Goal: Task Accomplishment & Management: Use online tool/utility

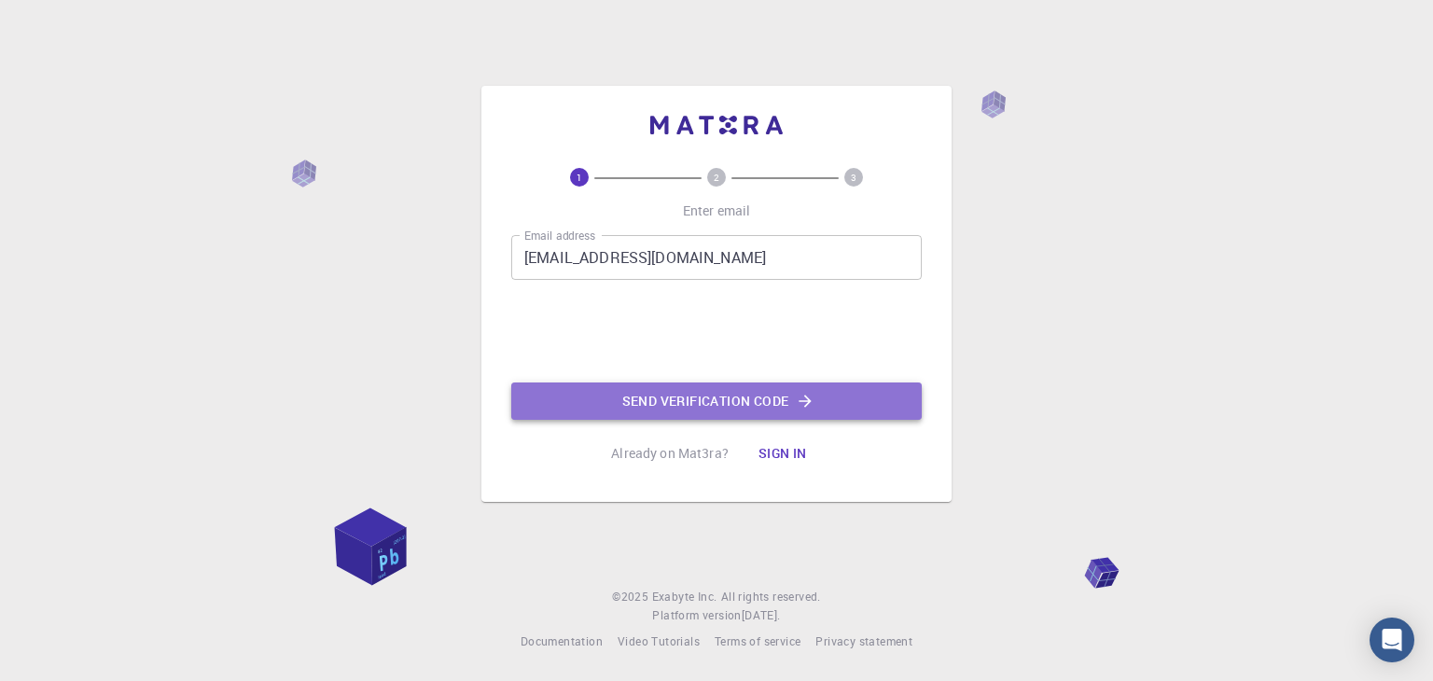
click at [787, 405] on button "Send verification code" at bounding box center [716, 401] width 410 height 37
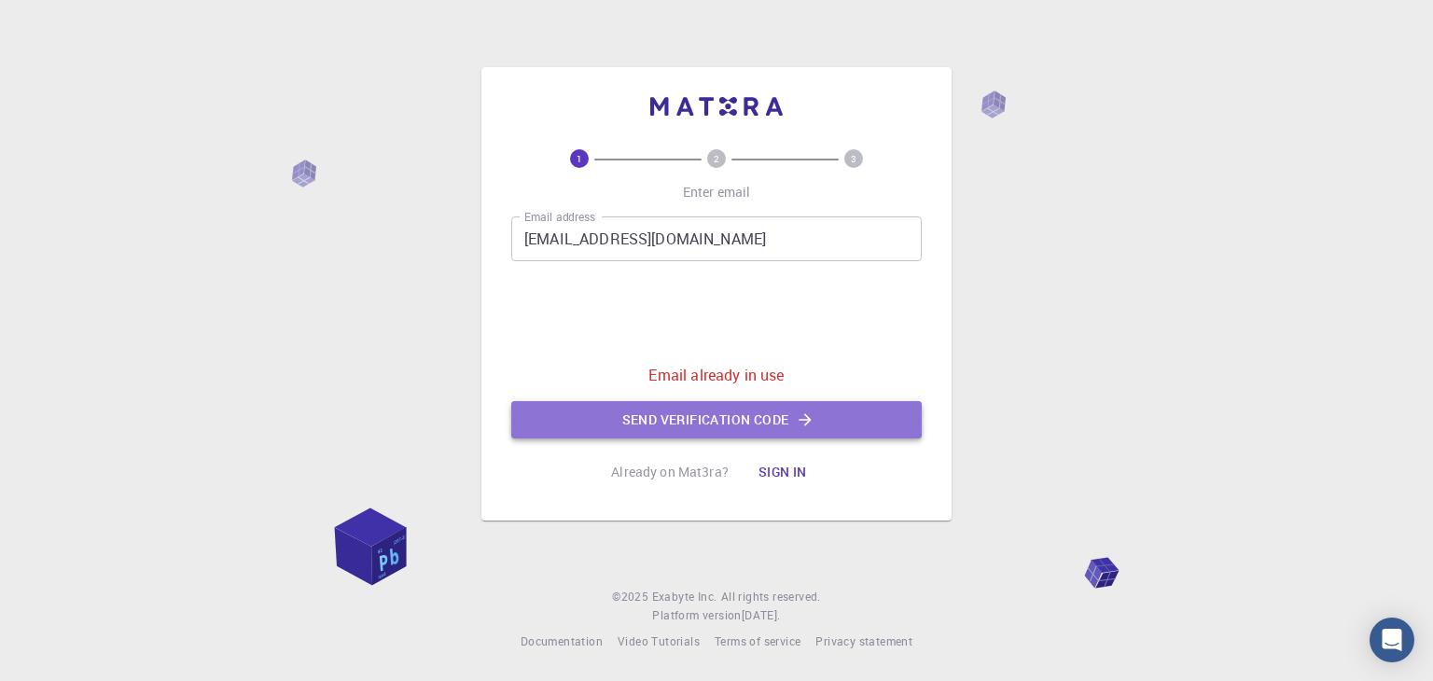
click at [768, 416] on button "Send verification code" at bounding box center [716, 419] width 410 height 37
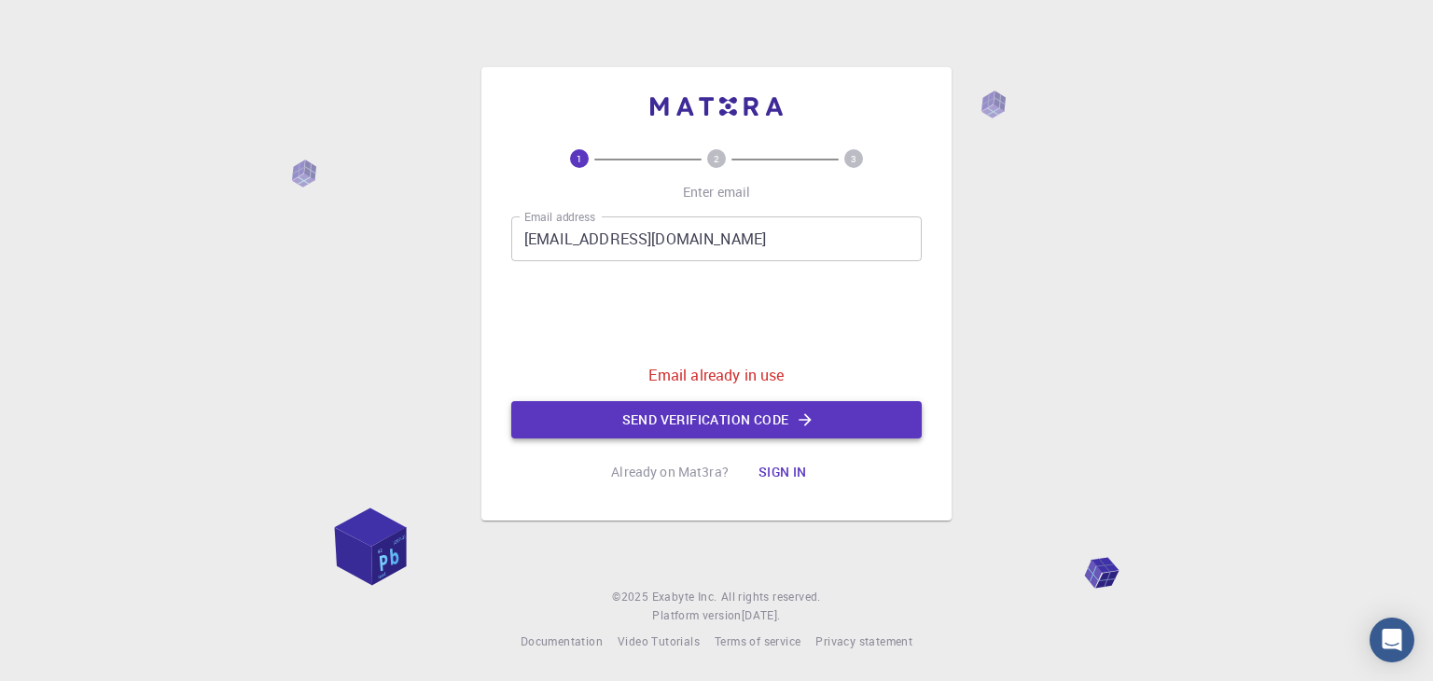
click at [811, 418] on icon "button" at bounding box center [805, 419] width 19 height 19
click at [774, 478] on button "Sign in" at bounding box center [783, 471] width 78 height 37
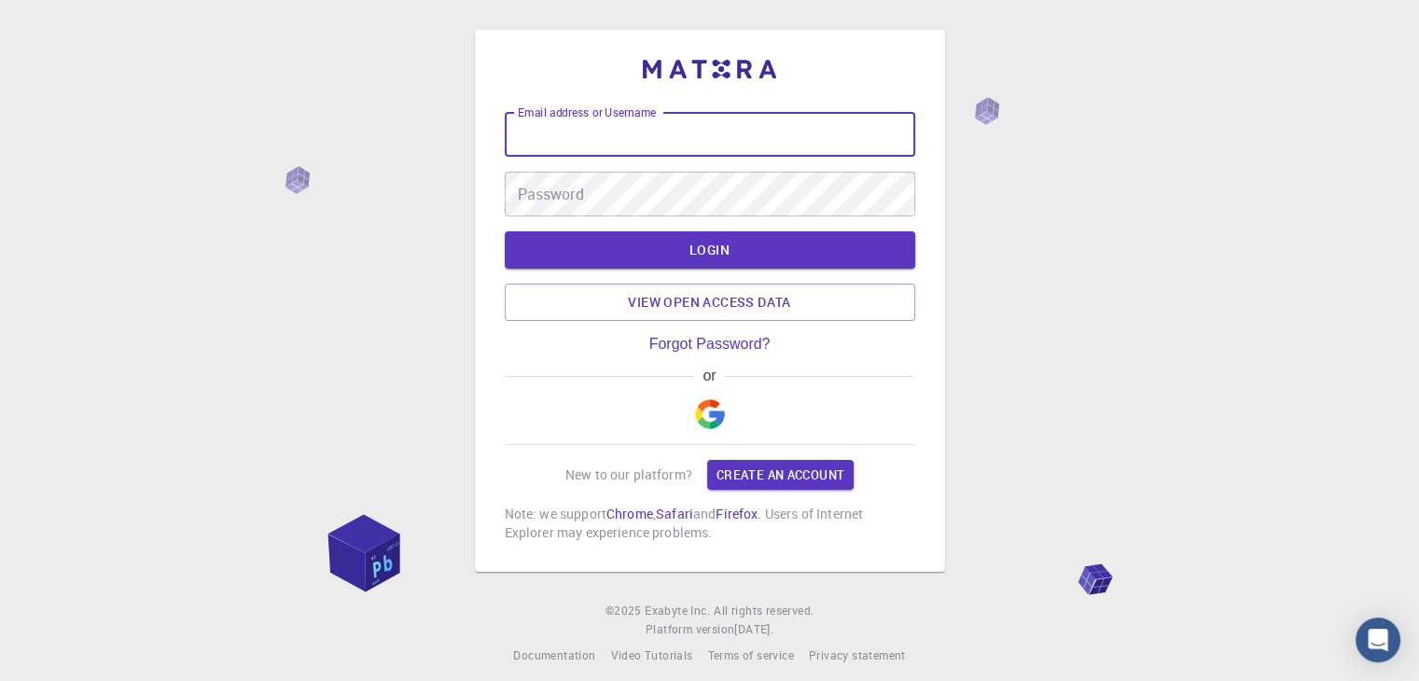
click at [638, 139] on input "Email address or Username" at bounding box center [710, 134] width 410 height 45
type input "[EMAIL_ADDRESS][DOMAIN_NAME]"
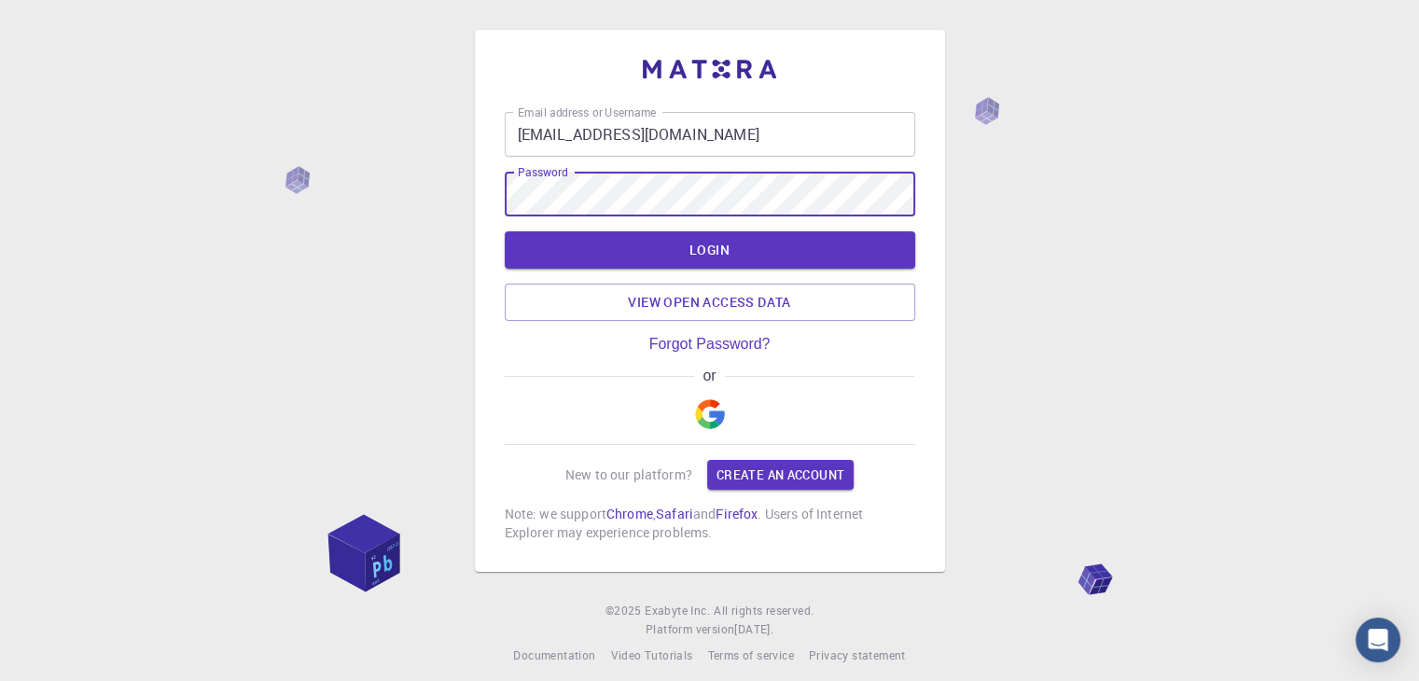
click at [505, 231] on button "LOGIN" at bounding box center [710, 249] width 410 height 37
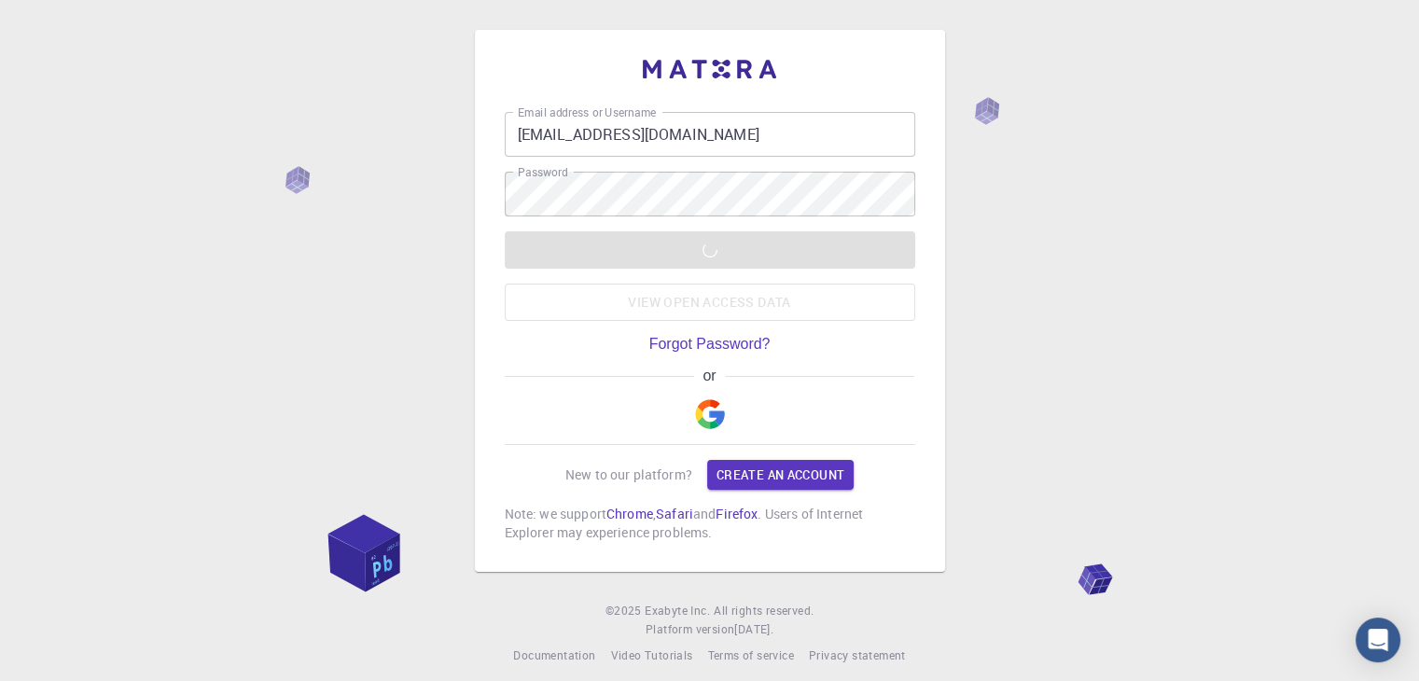
click at [371, 191] on div "Email address or Username [EMAIL_ADDRESS][DOMAIN_NAME] Email address or Usernam…" at bounding box center [709, 347] width 1419 height 695
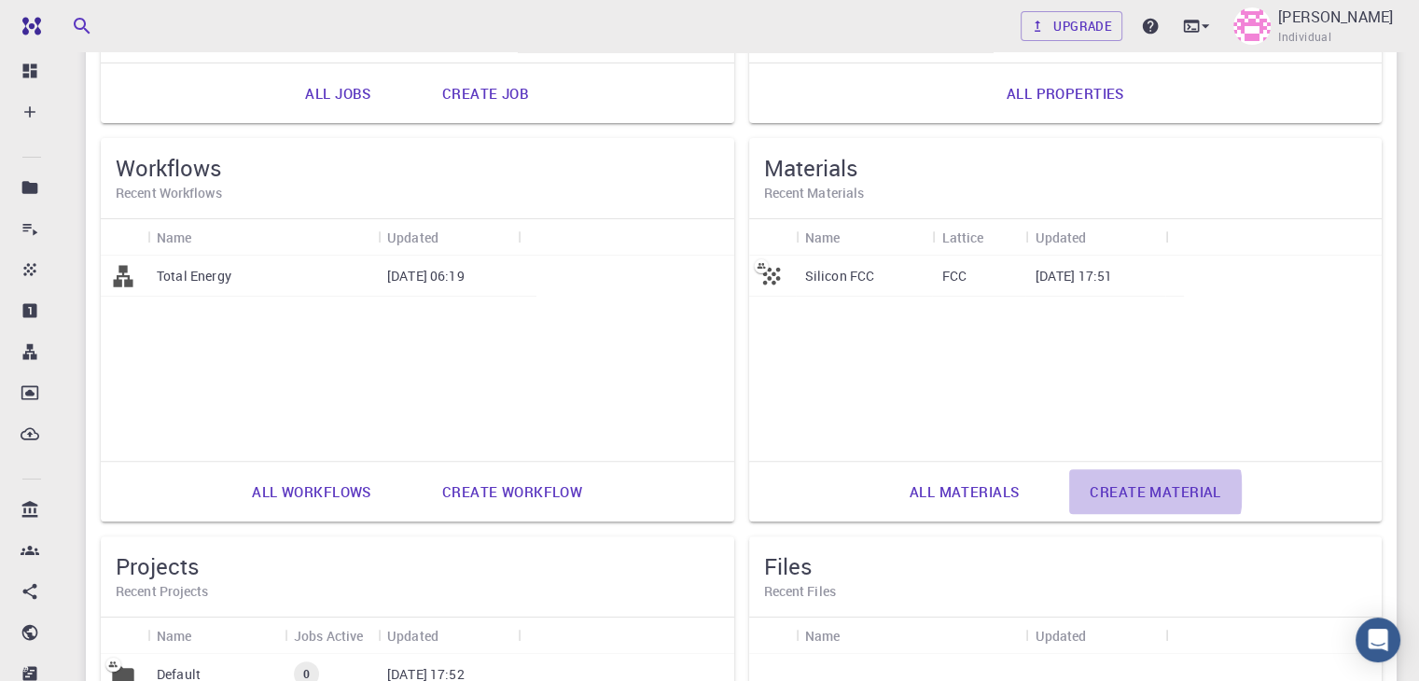
click at [1069, 491] on link "Create material" at bounding box center [1155, 491] width 172 height 45
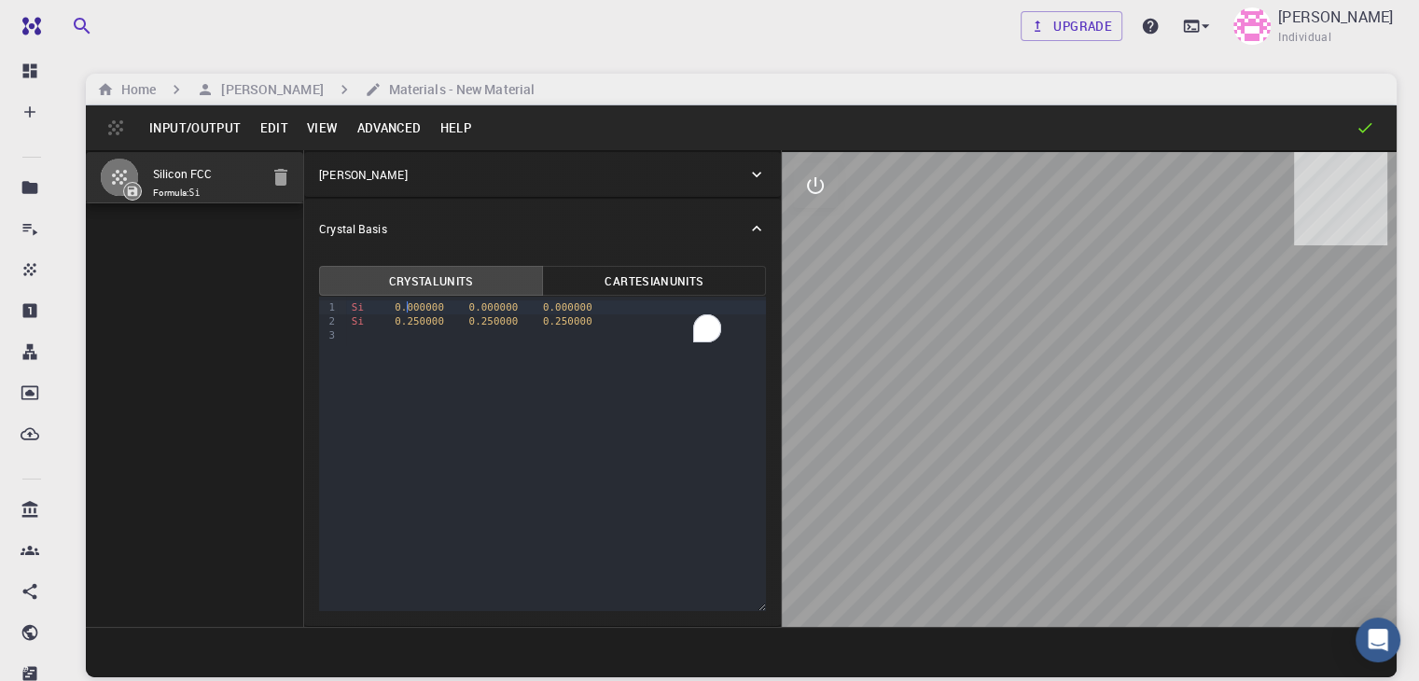
click at [395, 310] on span "0.000000" at bounding box center [419, 307] width 49 height 12
click at [352, 307] on span "Si" at bounding box center [358, 307] width 12 height 12
click at [346, 325] on div "Si 0.250000 0.250000 0.250000" at bounding box center [556, 321] width 421 height 14
click at [346, 340] on div "To enrich screen reader interactions, please activate Accessibility in Grammarl…" at bounding box center [556, 335] width 421 height 14
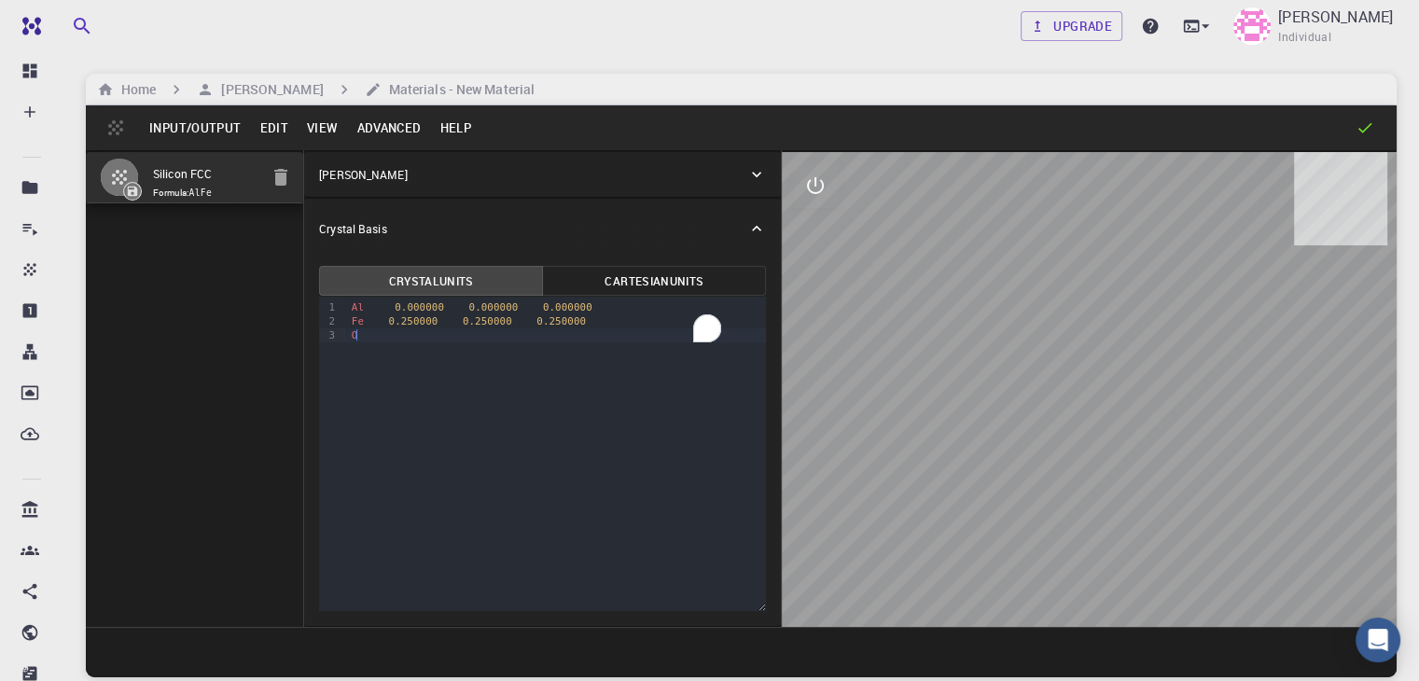
click at [347, 336] on div "O" at bounding box center [556, 335] width 421 height 14
click at [500, 413] on div "9 1 2 3 › Al 0.000000 0.000000 0.000000 Fe 0.250000 0.250000 0.250000 O" at bounding box center [542, 454] width 447 height 314
click at [570, 285] on button "Cartesian Units" at bounding box center [654, 281] width 224 height 30
drag, startPoint x: 1073, startPoint y: 313, endPoint x: 1035, endPoint y: 368, distance: 67.0
click at [1035, 368] on div at bounding box center [1089, 389] width 615 height 475
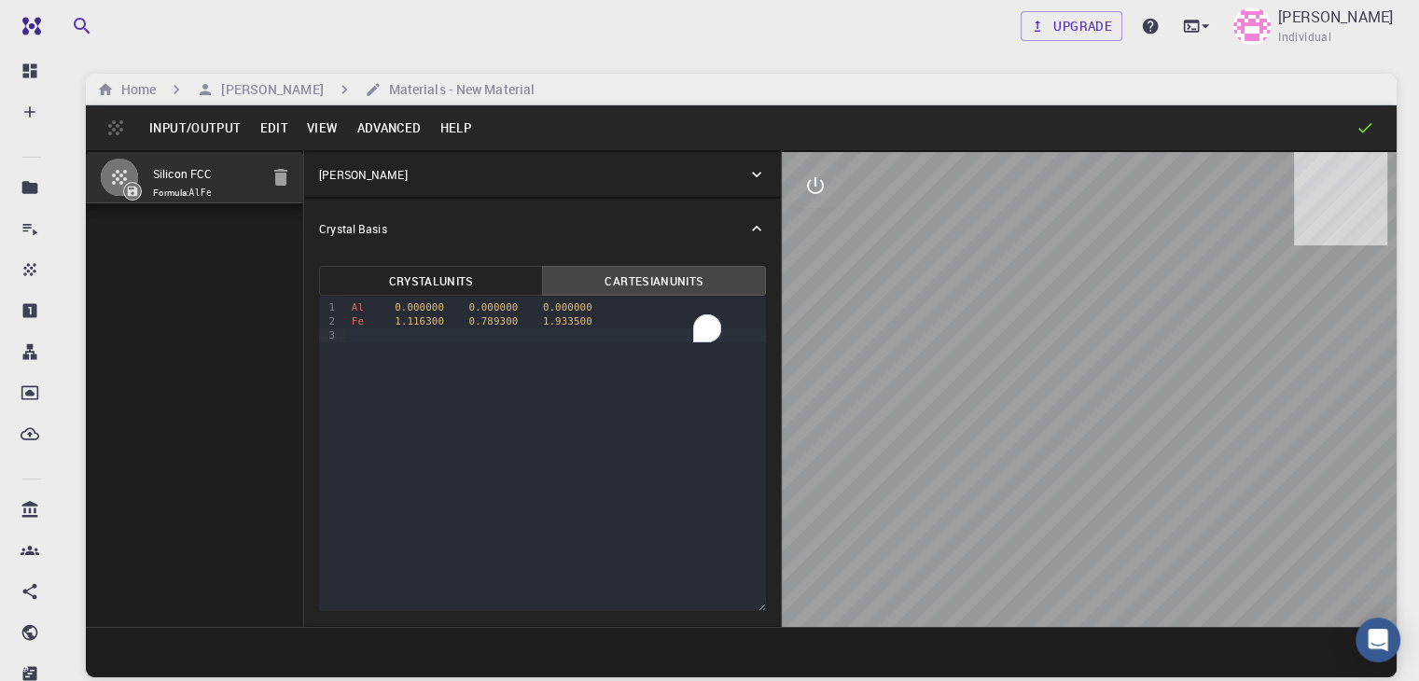
drag, startPoint x: 1035, startPoint y: 368, endPoint x: 922, endPoint y: 203, distance: 199.3
click at [922, 203] on div at bounding box center [1089, 389] width 615 height 475
click at [804, 194] on icon "interactive" at bounding box center [815, 185] width 22 height 22
click at [804, 222] on icon "view" at bounding box center [815, 230] width 22 height 22
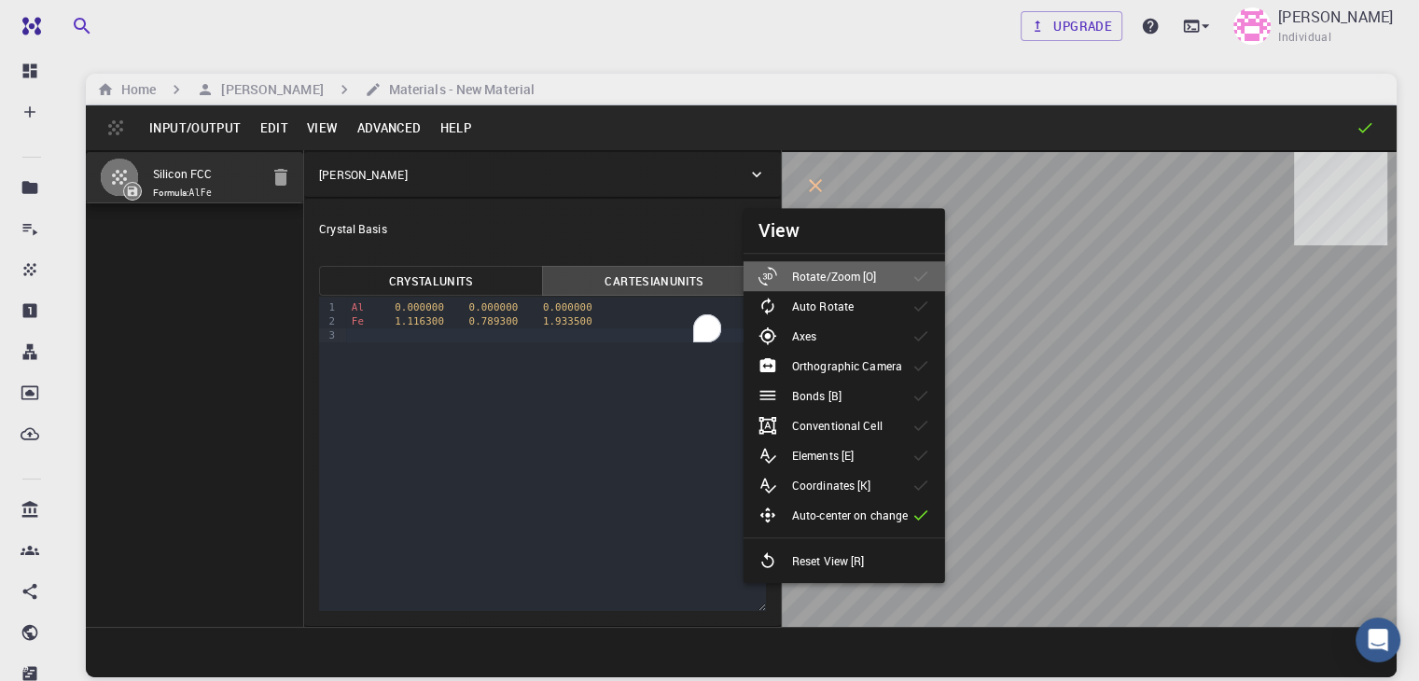
click at [855, 276] on p "Rotate/Zoom [O]" at bounding box center [834, 276] width 85 height 17
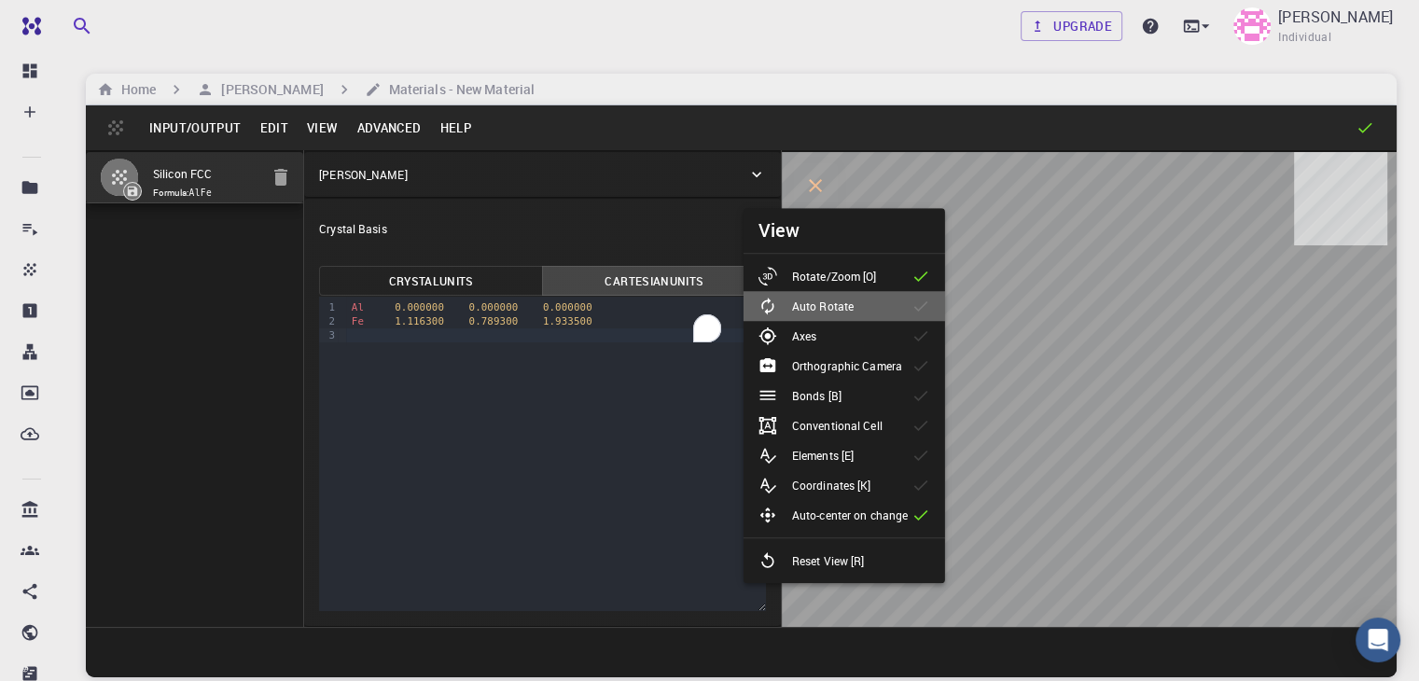
click at [823, 315] on li "Auto Rotate" at bounding box center [845, 306] width 202 height 30
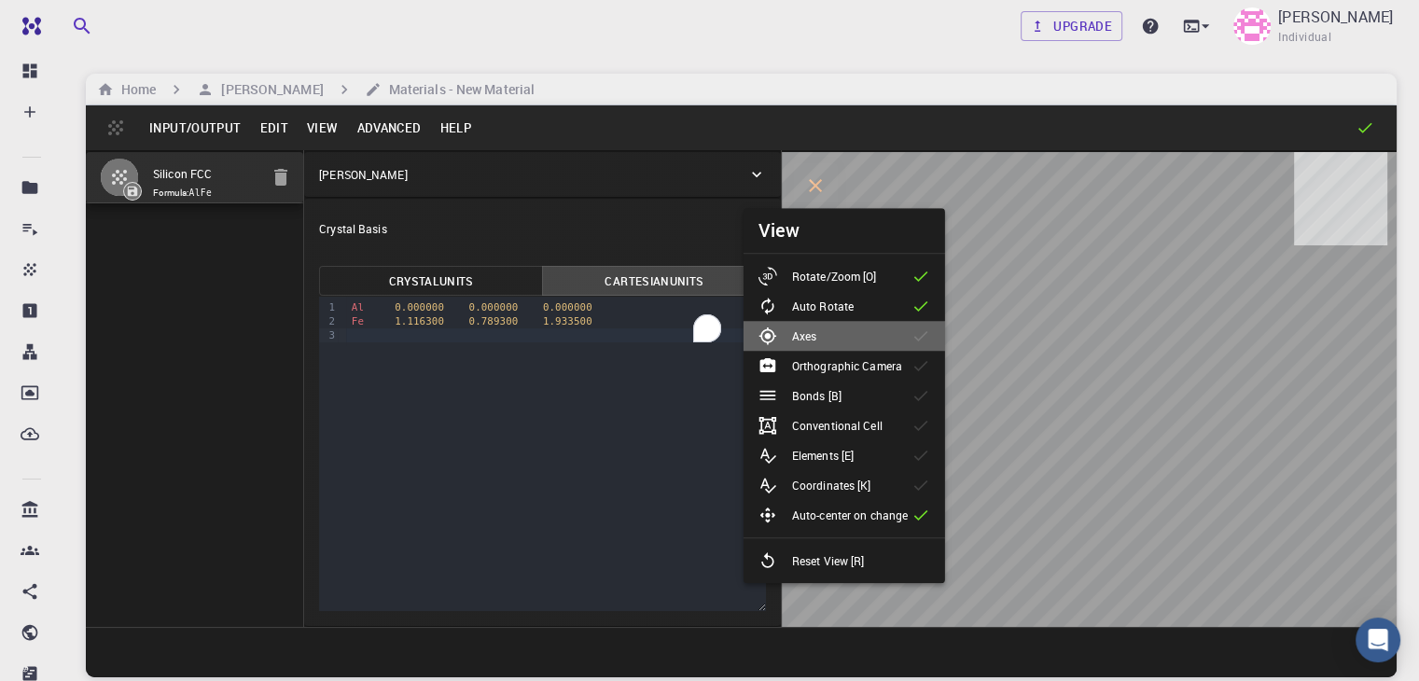
click at [806, 339] on p "Axes" at bounding box center [804, 335] width 24 height 17
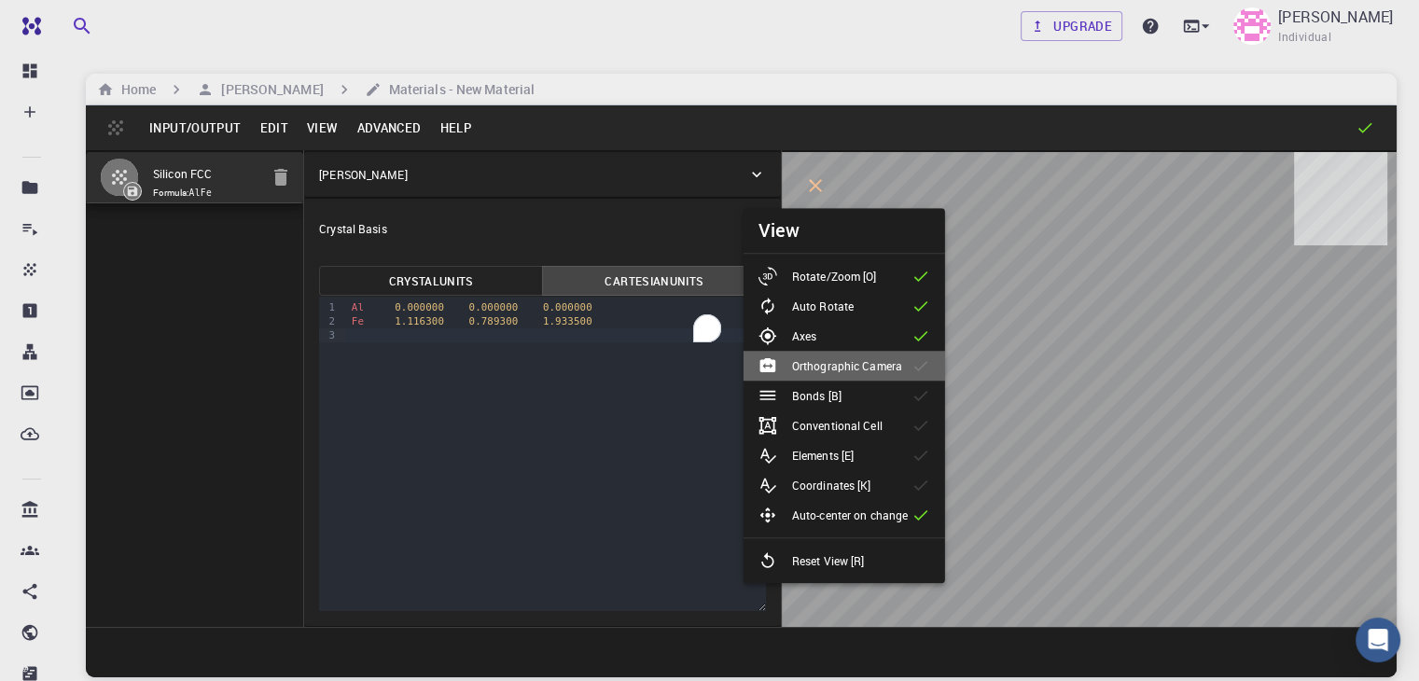
click at [842, 368] on p "Orthographic Camera" at bounding box center [847, 365] width 110 height 17
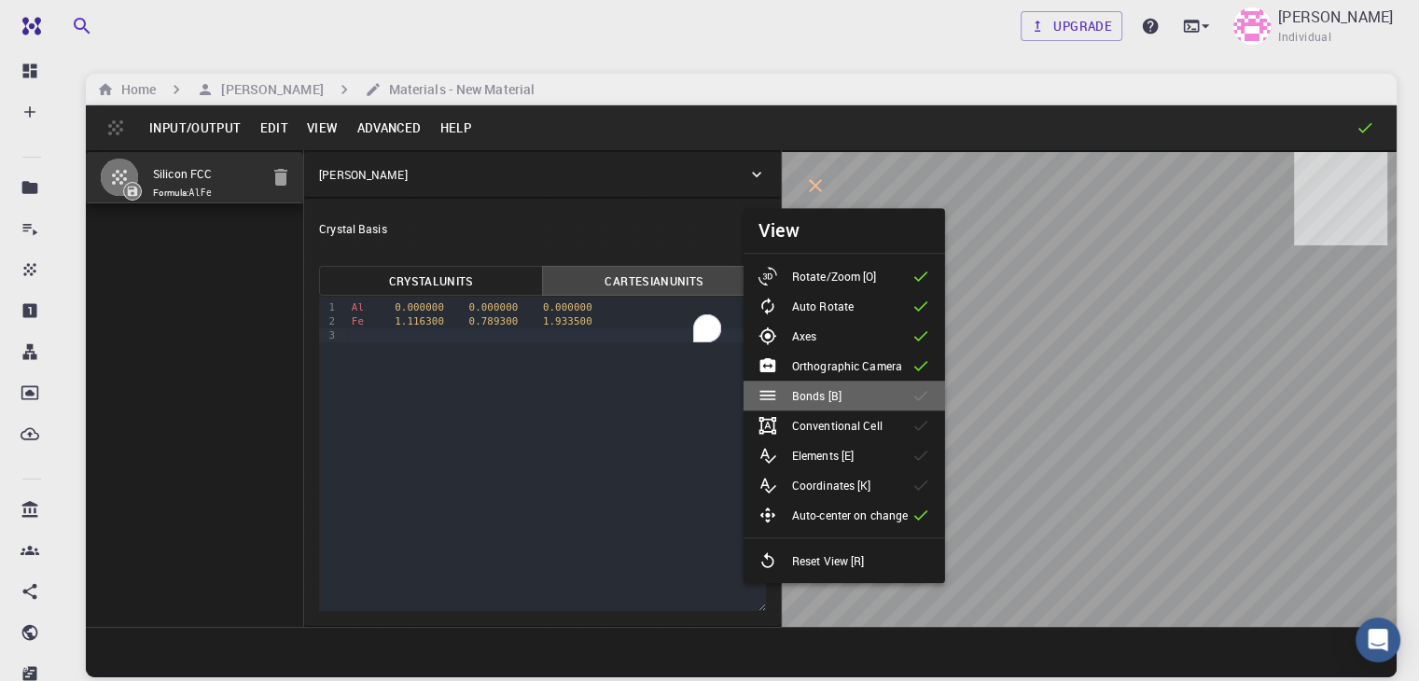
click at [840, 390] on p "Bonds [B]" at bounding box center [816, 395] width 49 height 17
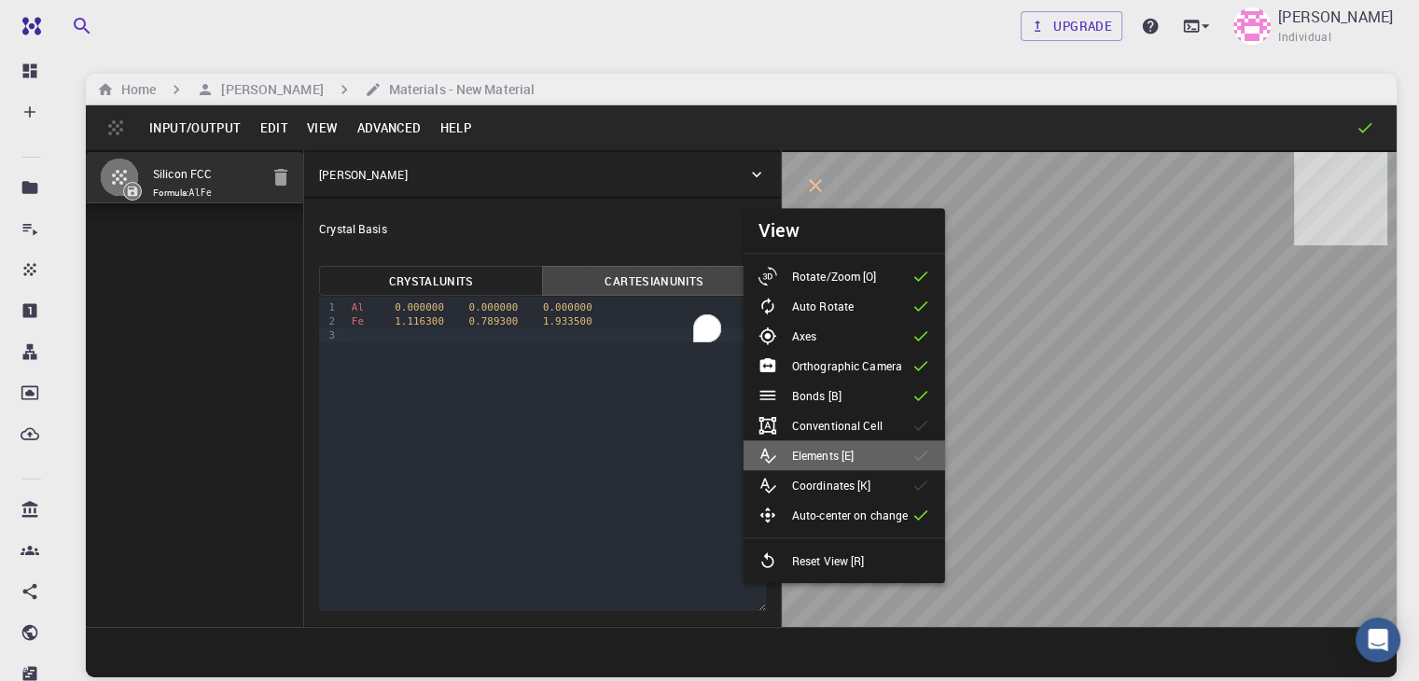
click at [843, 442] on li "Elements [E]" at bounding box center [845, 455] width 202 height 30
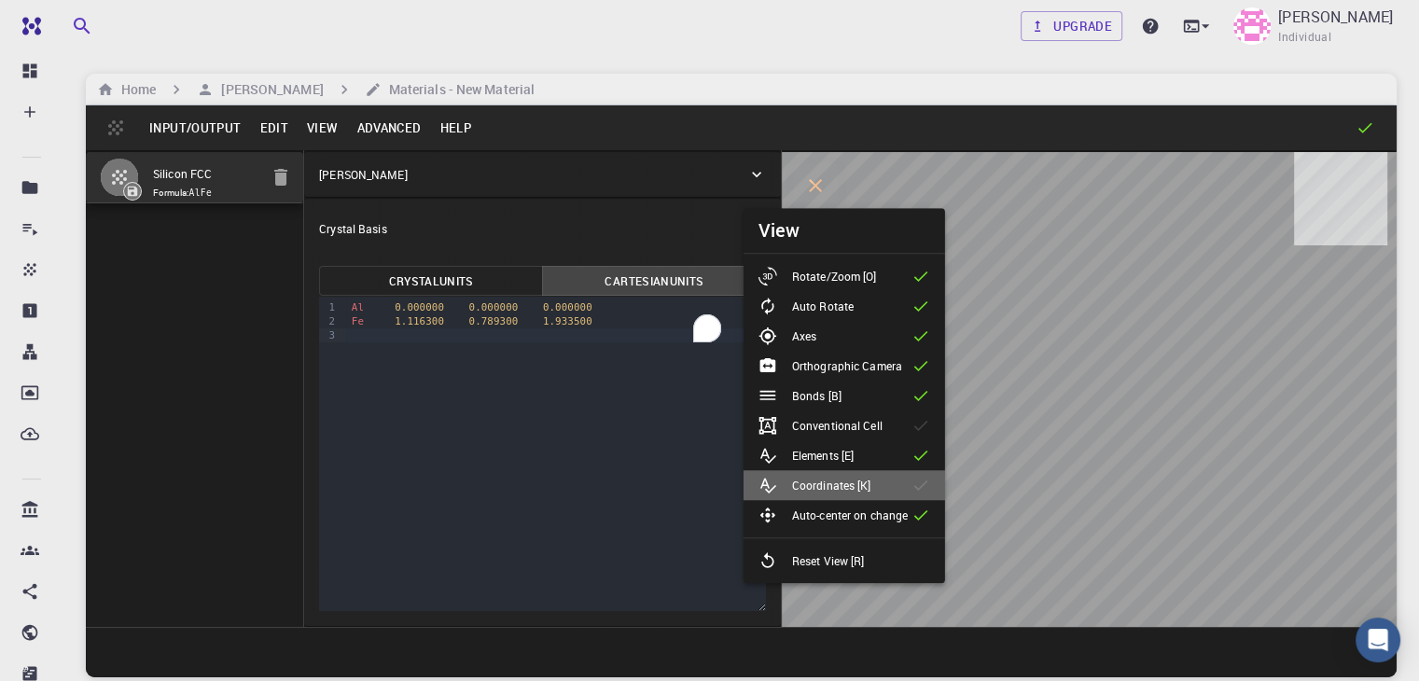
click at [838, 479] on p "Coordinates [K]" at bounding box center [831, 485] width 79 height 17
click at [845, 419] on p "Conventional Cell" at bounding box center [837, 425] width 90 height 17
click at [808, 320] on icon "measurements" at bounding box center [815, 320] width 15 height 15
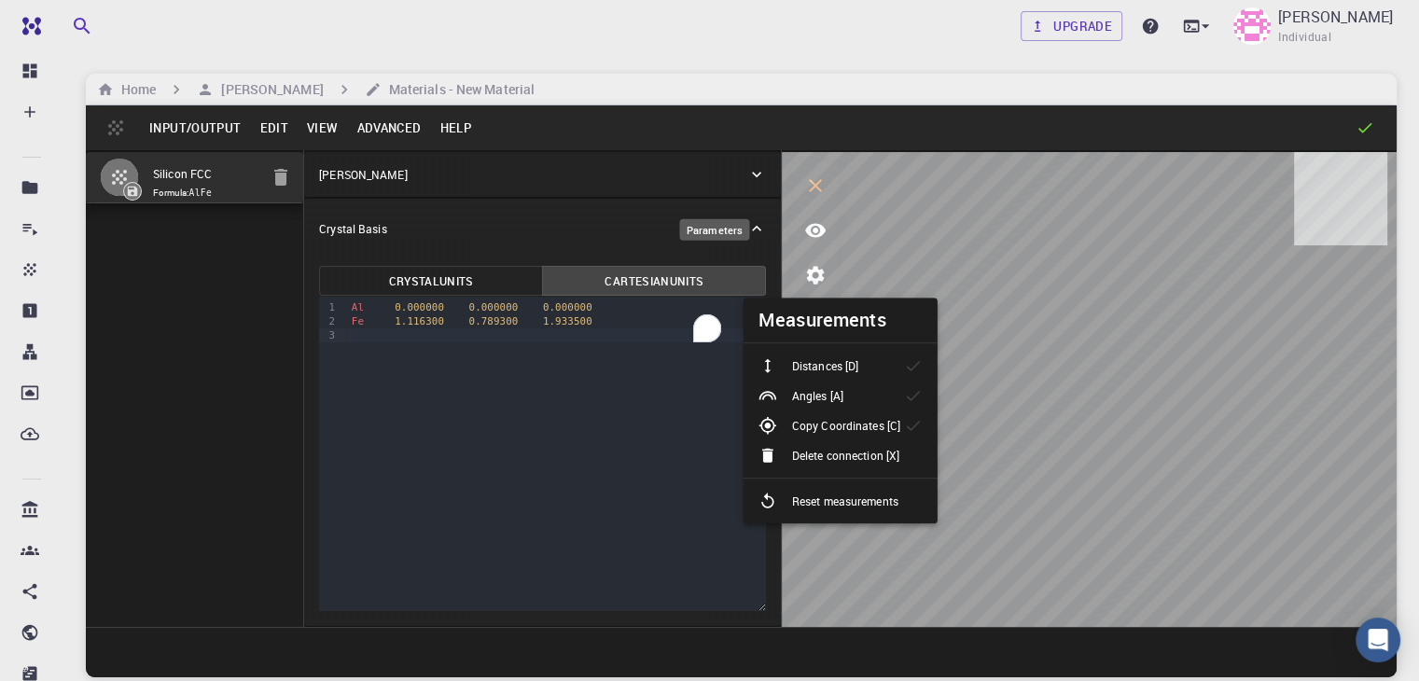
click at [804, 281] on icon "parameters" at bounding box center [815, 275] width 22 height 22
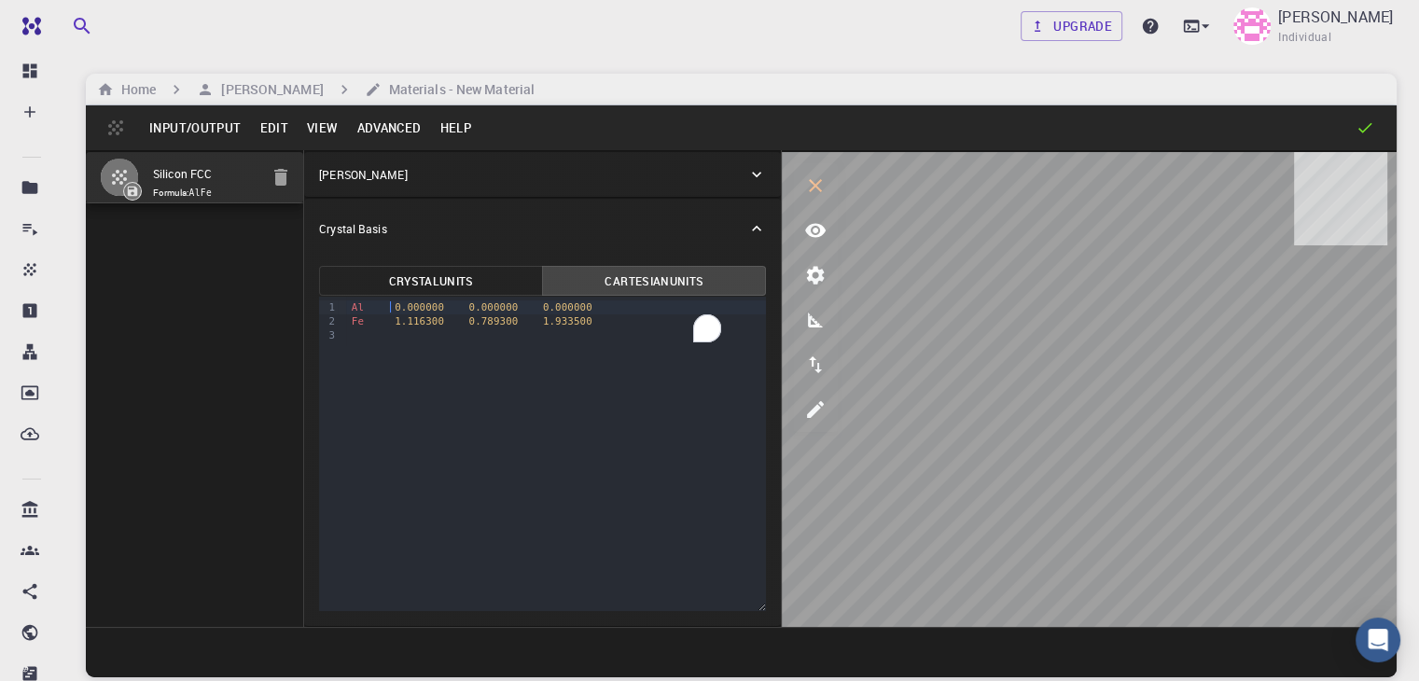
click at [395, 310] on span "0.000000" at bounding box center [419, 307] width 49 height 12
click at [395, 323] on span "1.116300" at bounding box center [419, 321] width 49 height 12
click at [501, 320] on div "Fe 2.0 0.789300 1.933500" at bounding box center [556, 321] width 421 height 14
click at [346, 339] on div "O" at bounding box center [556, 335] width 421 height 14
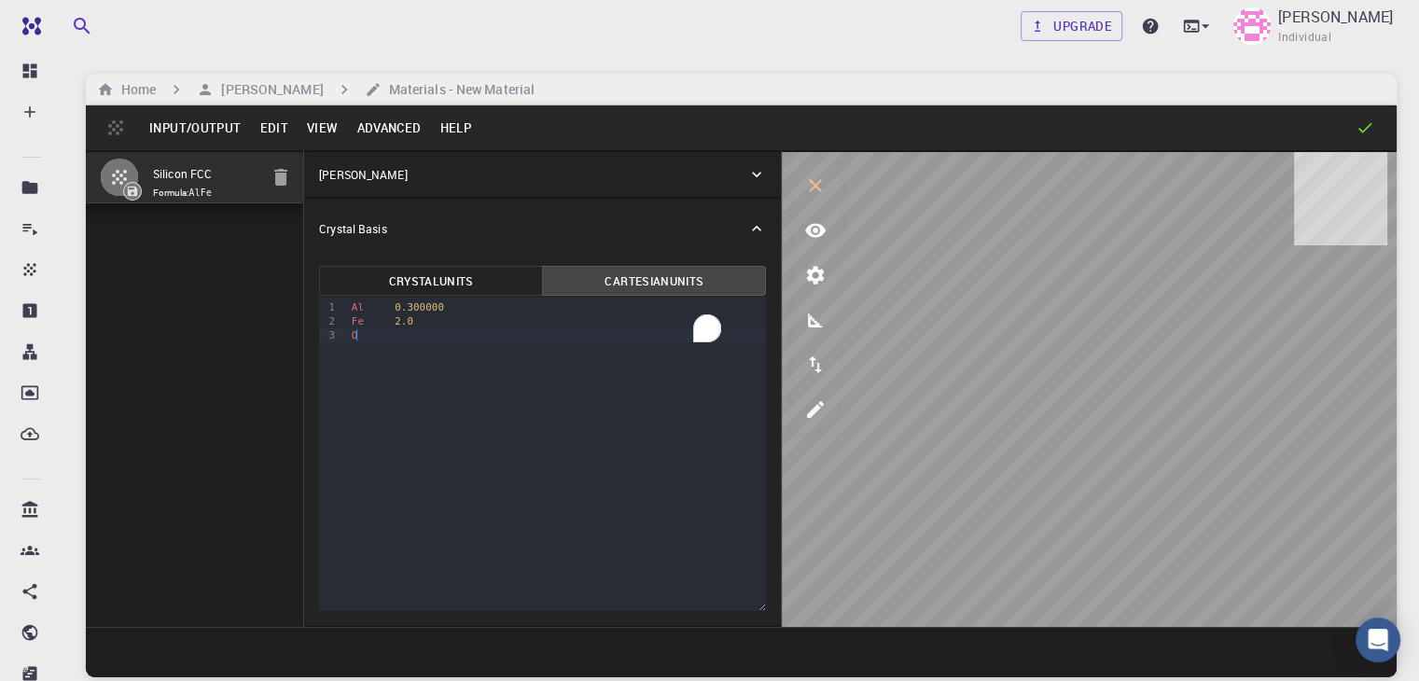
click at [346, 339] on div "O" at bounding box center [556, 335] width 421 height 14
click at [377, 338] on div "O" at bounding box center [556, 335] width 421 height 14
click at [379, 327] on div "Fe 2.0" at bounding box center [556, 321] width 421 height 14
click at [346, 318] on div "Fe 2.0" at bounding box center [556, 321] width 421 height 14
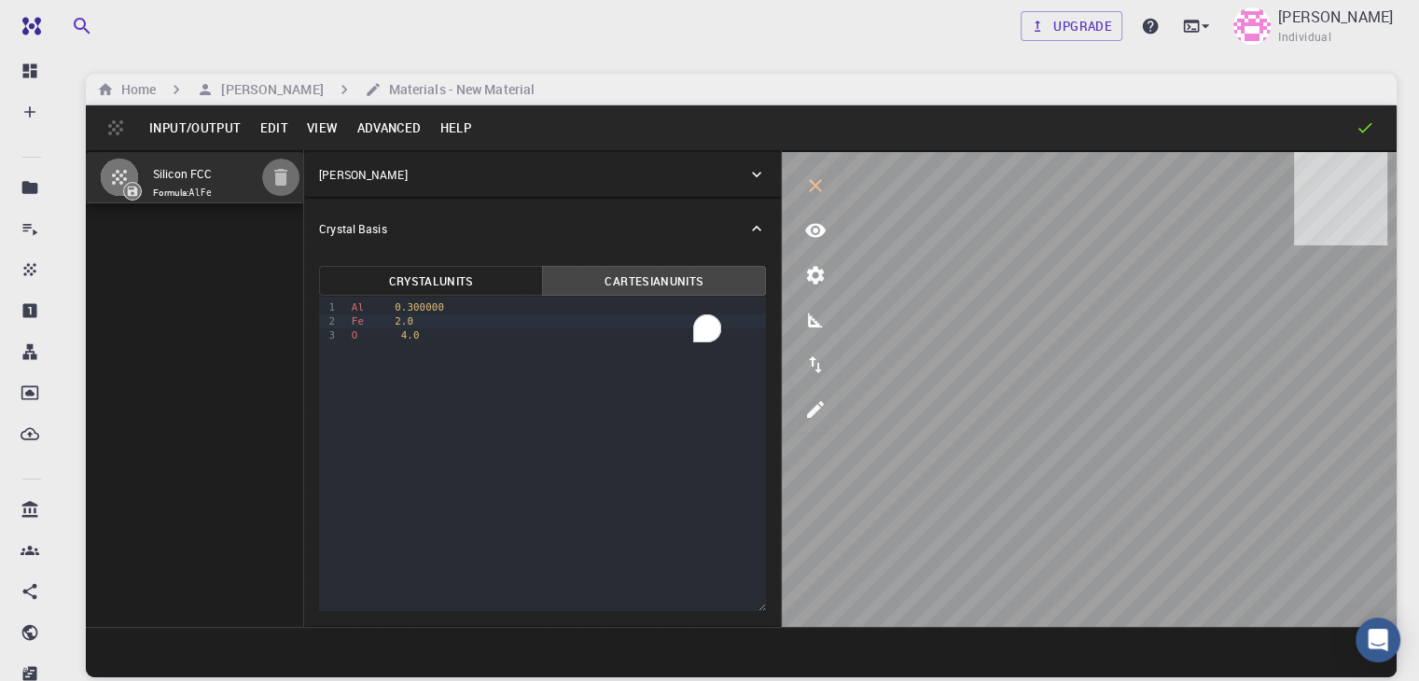
click at [270, 188] on icon "button" at bounding box center [281, 177] width 22 height 22
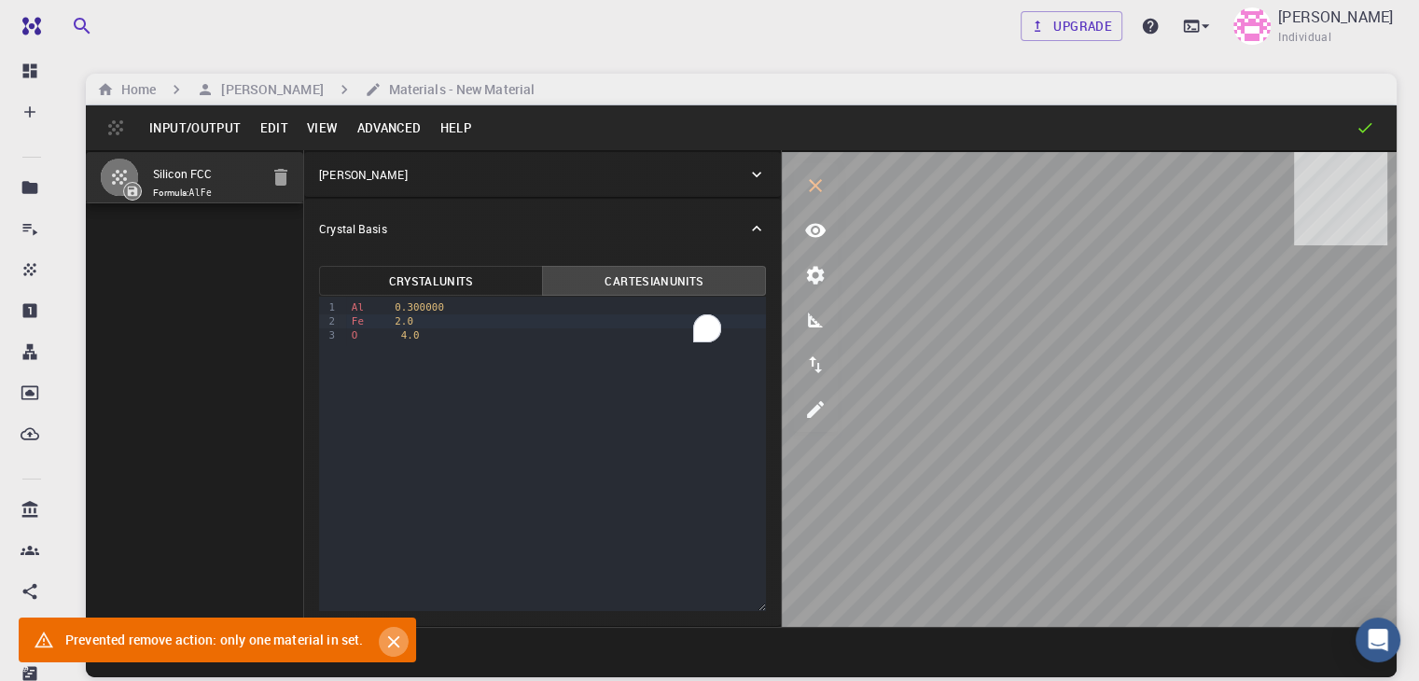
click at [391, 644] on icon "Close" at bounding box center [393, 642] width 12 height 12
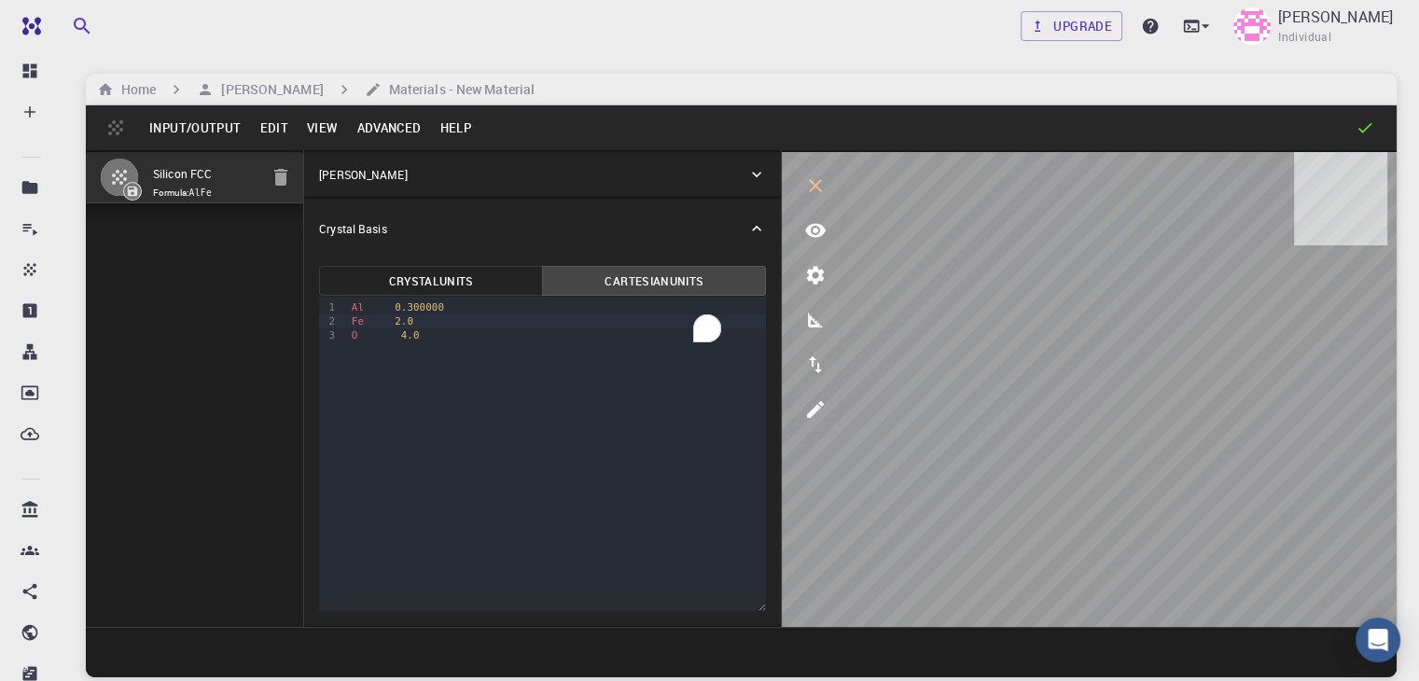
click at [269, 123] on button "Edit" at bounding box center [274, 128] width 48 height 30
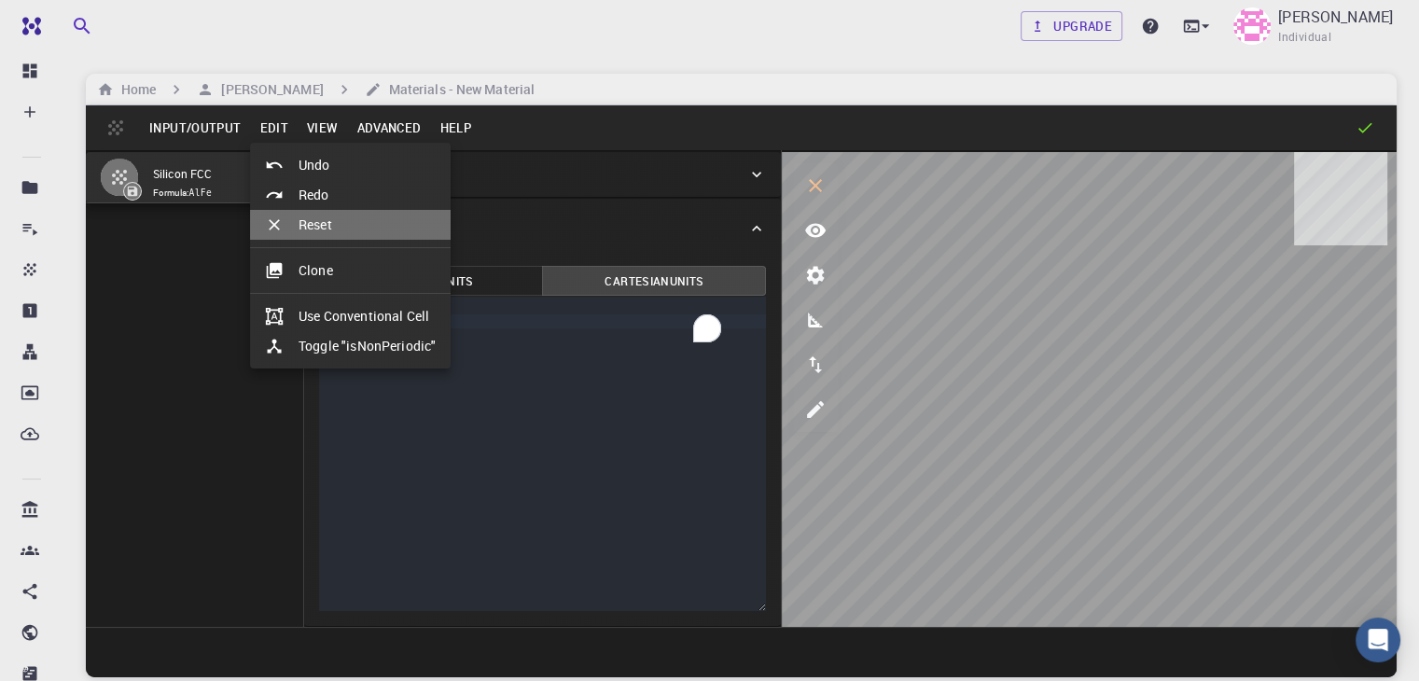
click at [321, 223] on li "Reset" at bounding box center [350, 225] width 201 height 30
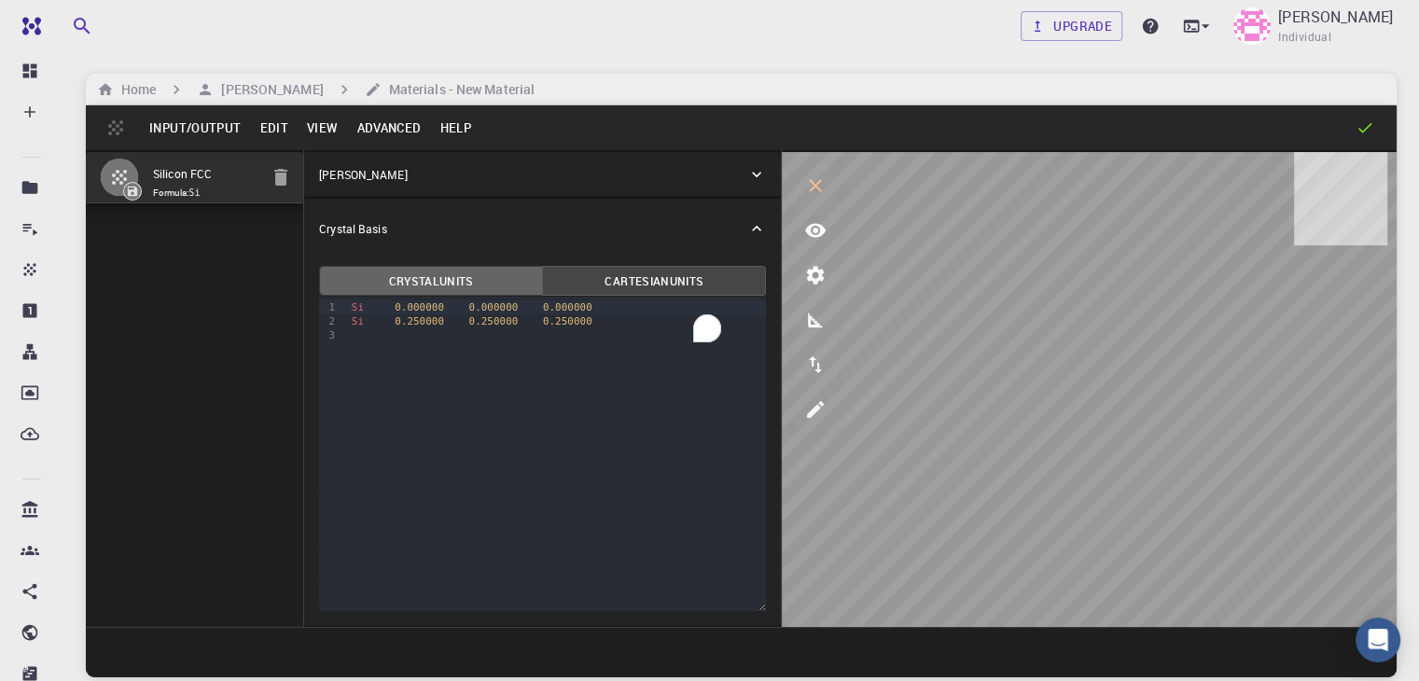
click at [407, 282] on button "Crystal Units" at bounding box center [431, 281] width 224 height 30
click at [556, 288] on button "Cartesian Units" at bounding box center [654, 281] width 224 height 30
click at [747, 224] on icon at bounding box center [756, 228] width 19 height 19
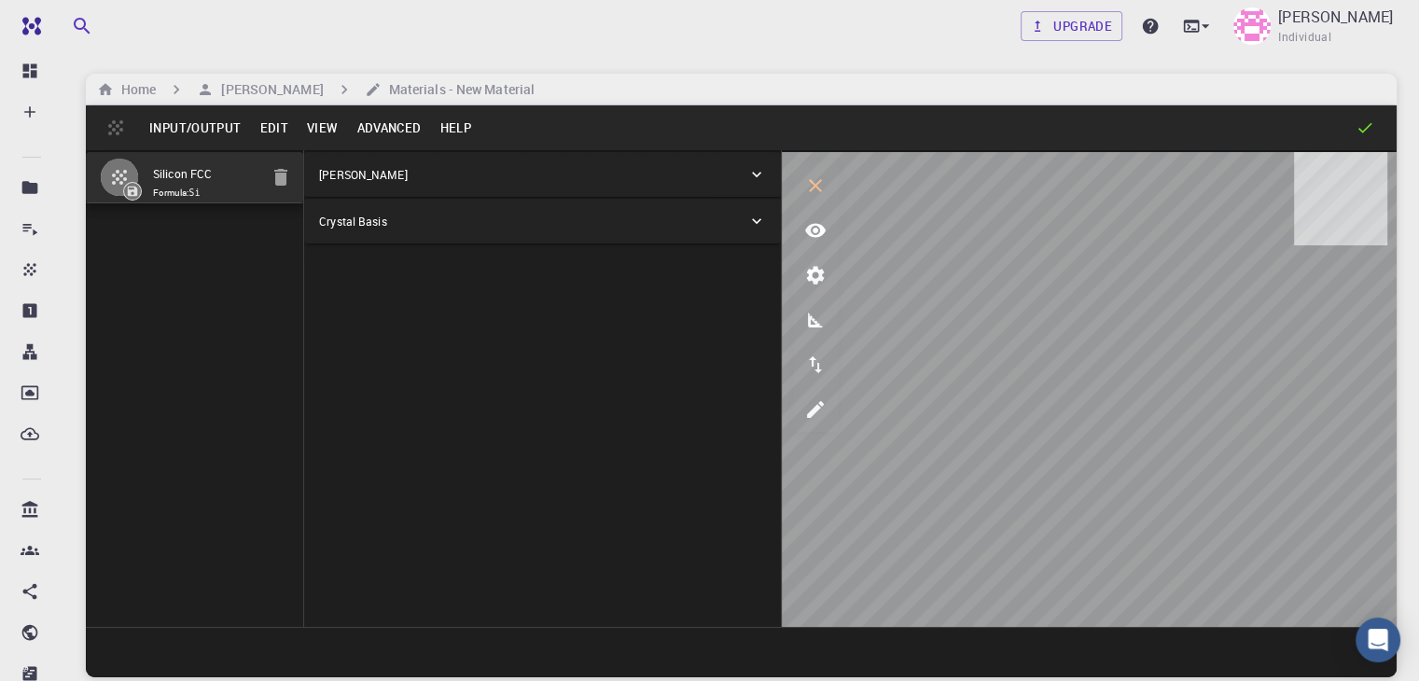
click at [747, 180] on icon at bounding box center [756, 174] width 19 height 19
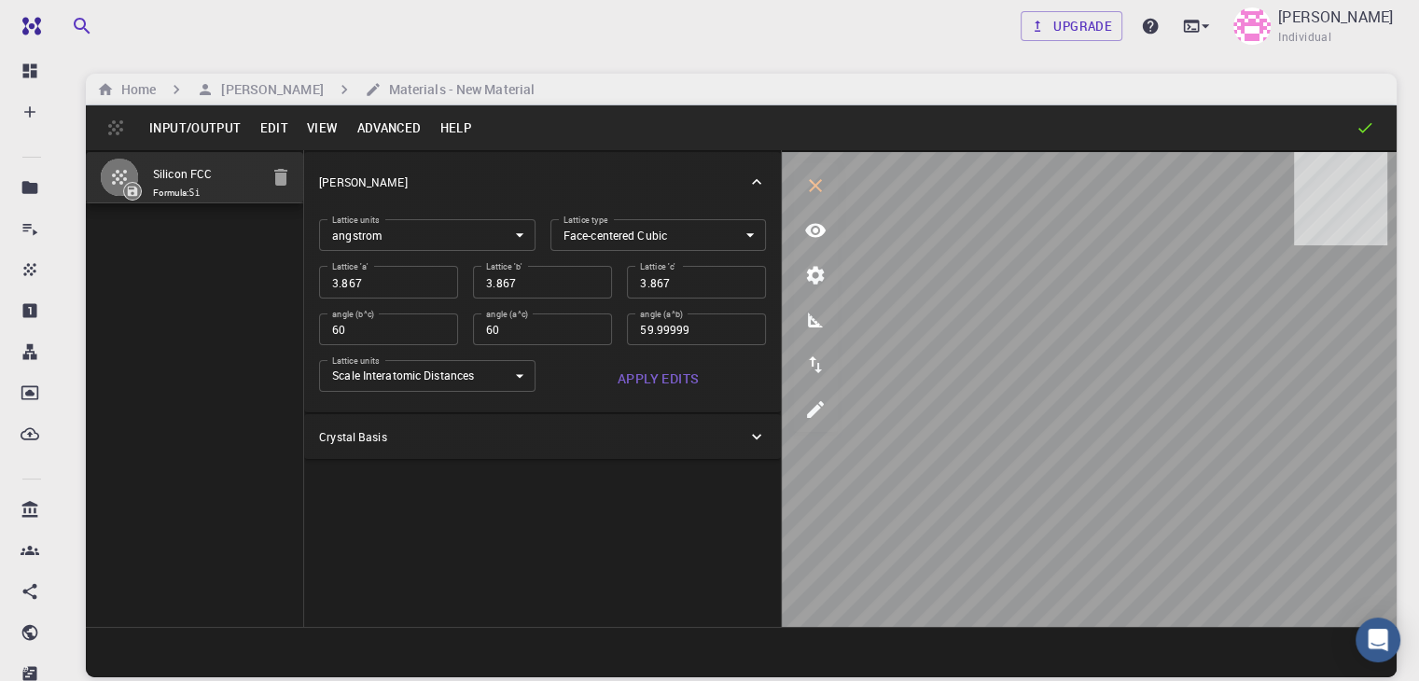
click at [336, 232] on body "Free Dashboard Create New Job New Material Create Material Upload File Import f…" at bounding box center [709, 411] width 1419 height 823
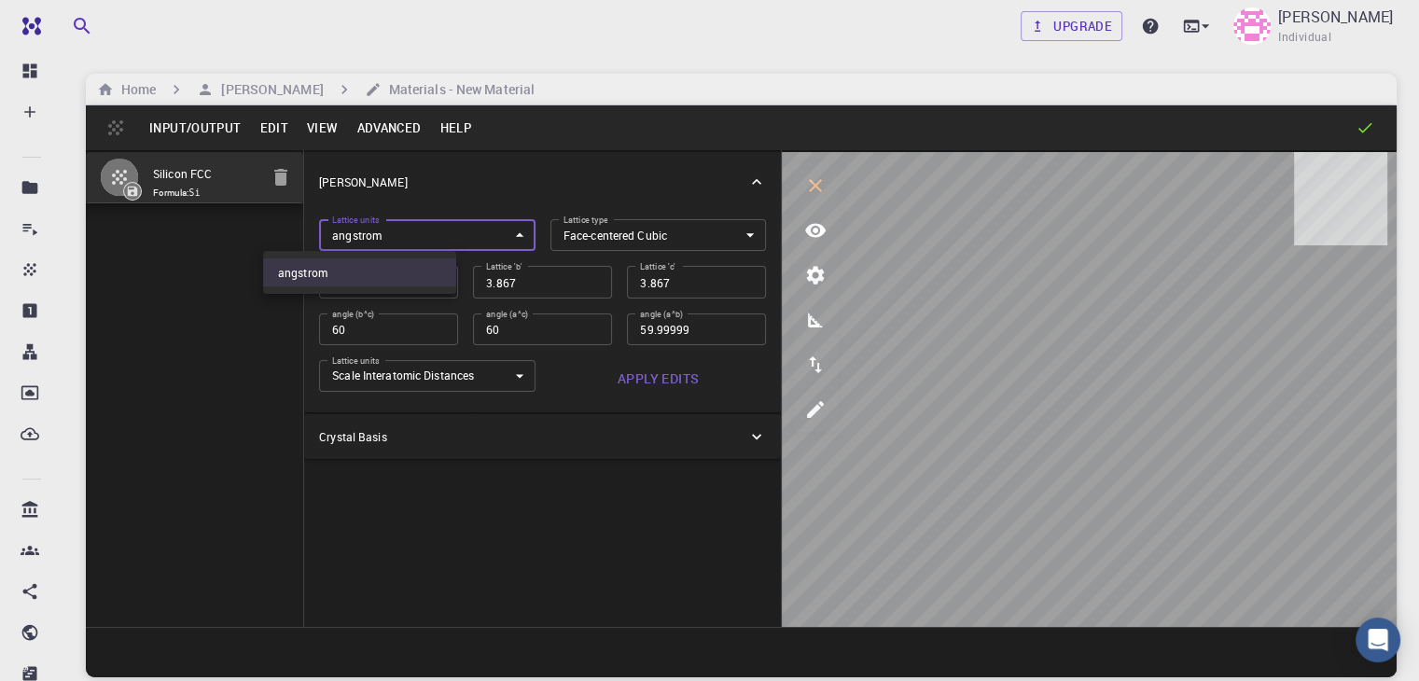
click at [381, 236] on div at bounding box center [709, 340] width 1419 height 681
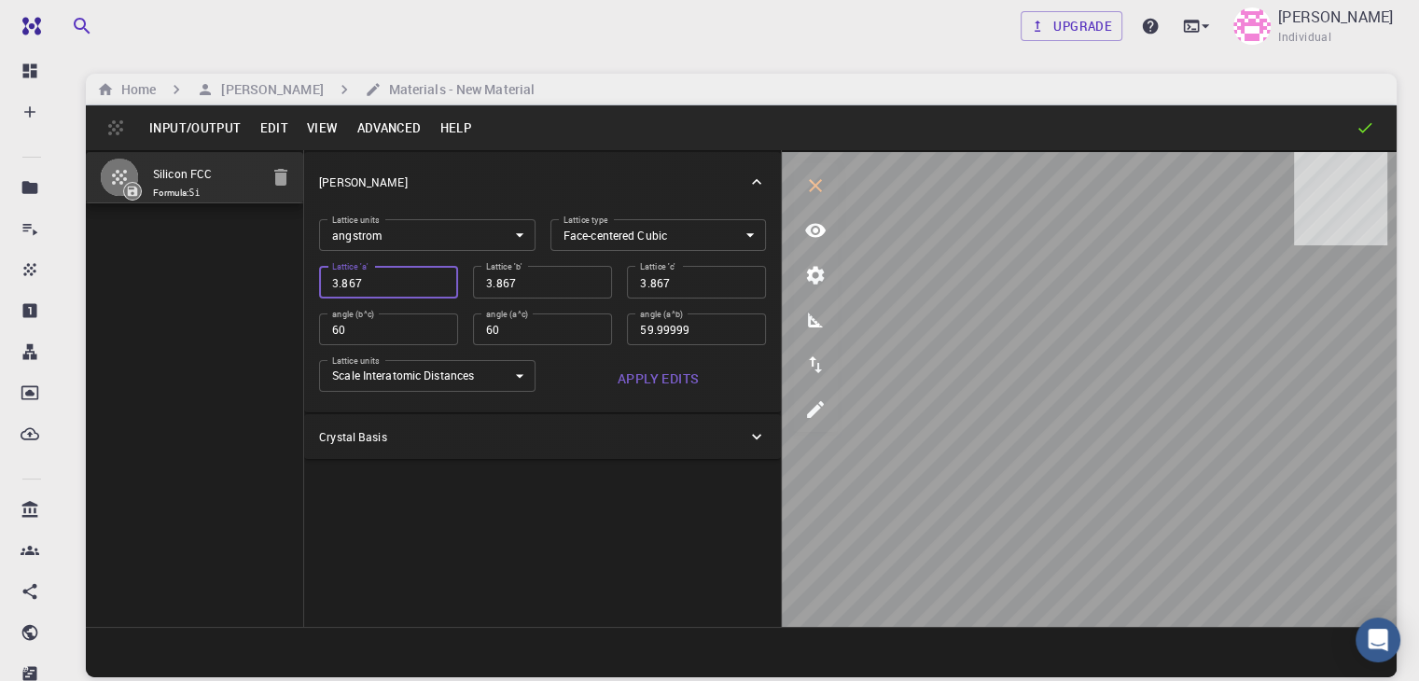
click at [340, 277] on input "3.867" at bounding box center [388, 282] width 139 height 32
click at [323, 322] on input "60" at bounding box center [388, 329] width 139 height 32
click at [627, 327] on input "59.99999" at bounding box center [696, 329] width 139 height 32
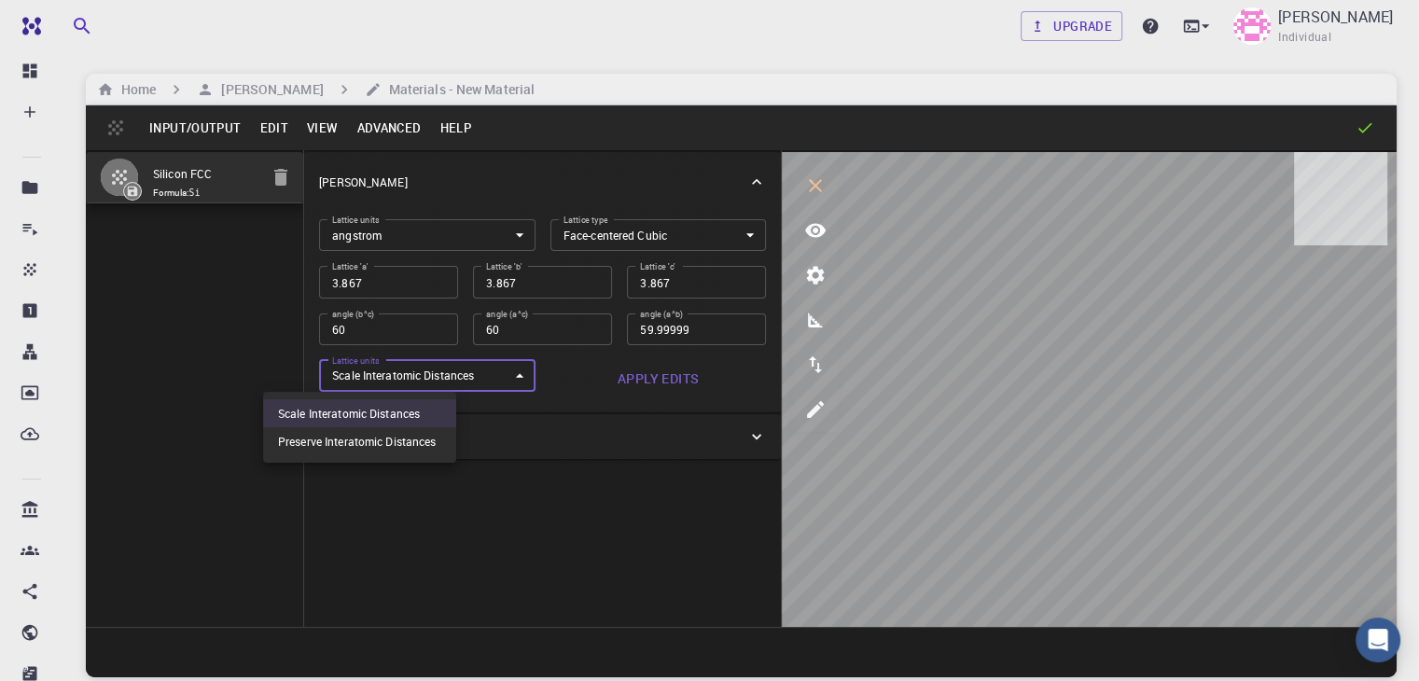
click at [363, 389] on body "Free Dashboard Create New Job New Material Create Material Upload File Import f…" at bounding box center [709, 411] width 1419 height 823
click at [474, 366] on div at bounding box center [709, 340] width 1419 height 681
type input "60"
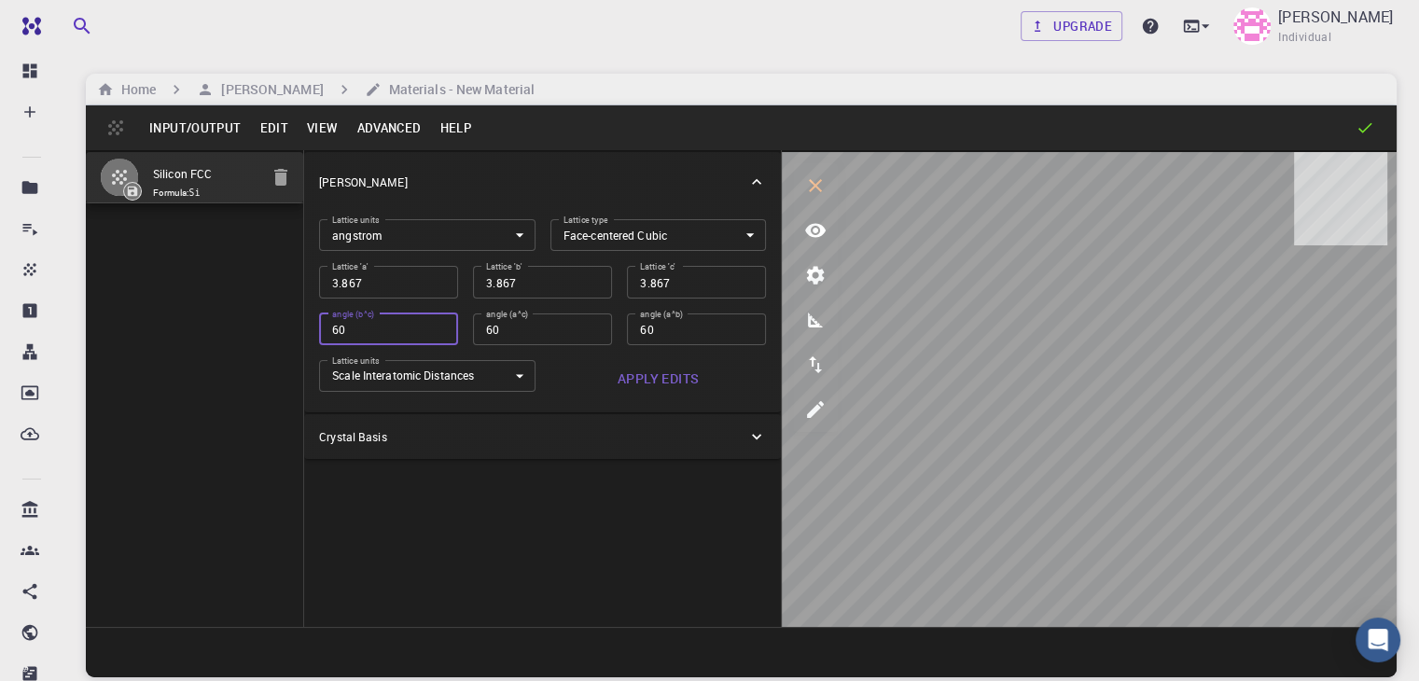
click at [362, 327] on input "60" at bounding box center [388, 329] width 139 height 32
click at [319, 332] on input "60" at bounding box center [388, 329] width 139 height 32
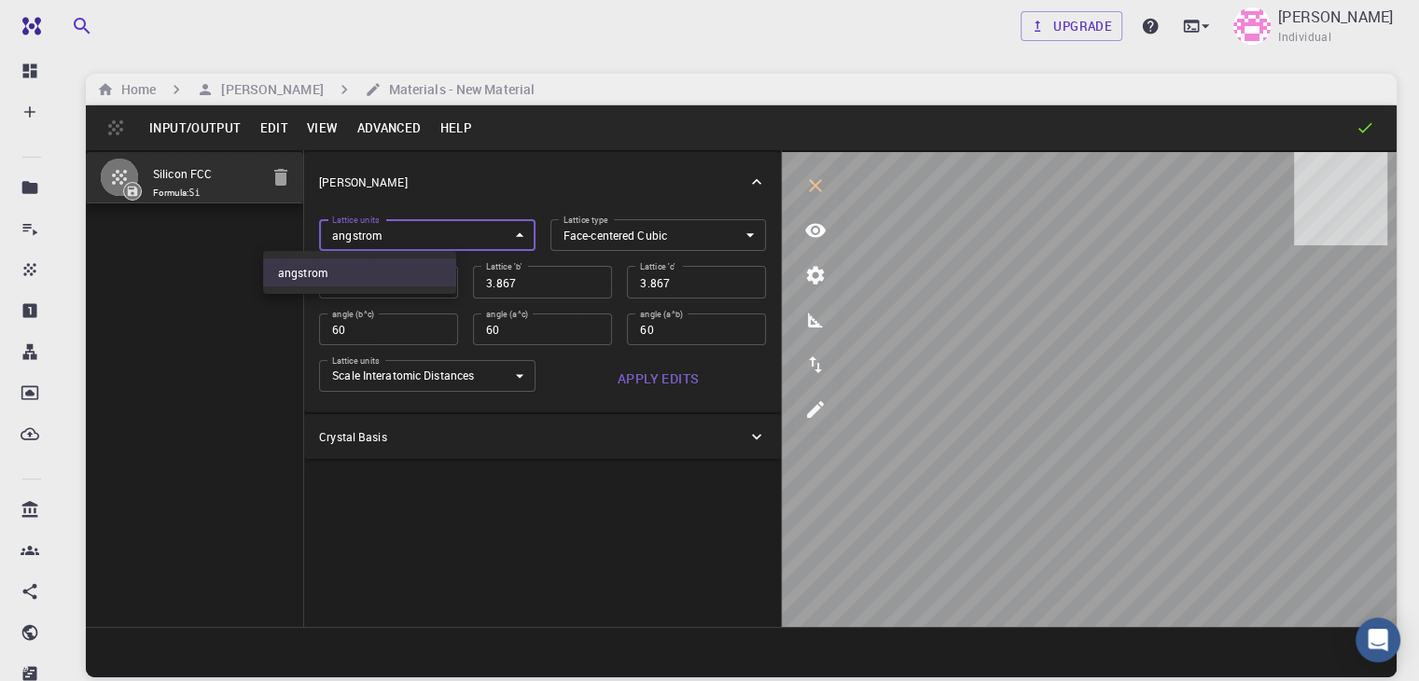
click at [436, 235] on body "Free Dashboard Create New Job New Material Create Material Upload File Import f…" at bounding box center [709, 411] width 1419 height 823
click at [436, 235] on div at bounding box center [709, 340] width 1419 height 681
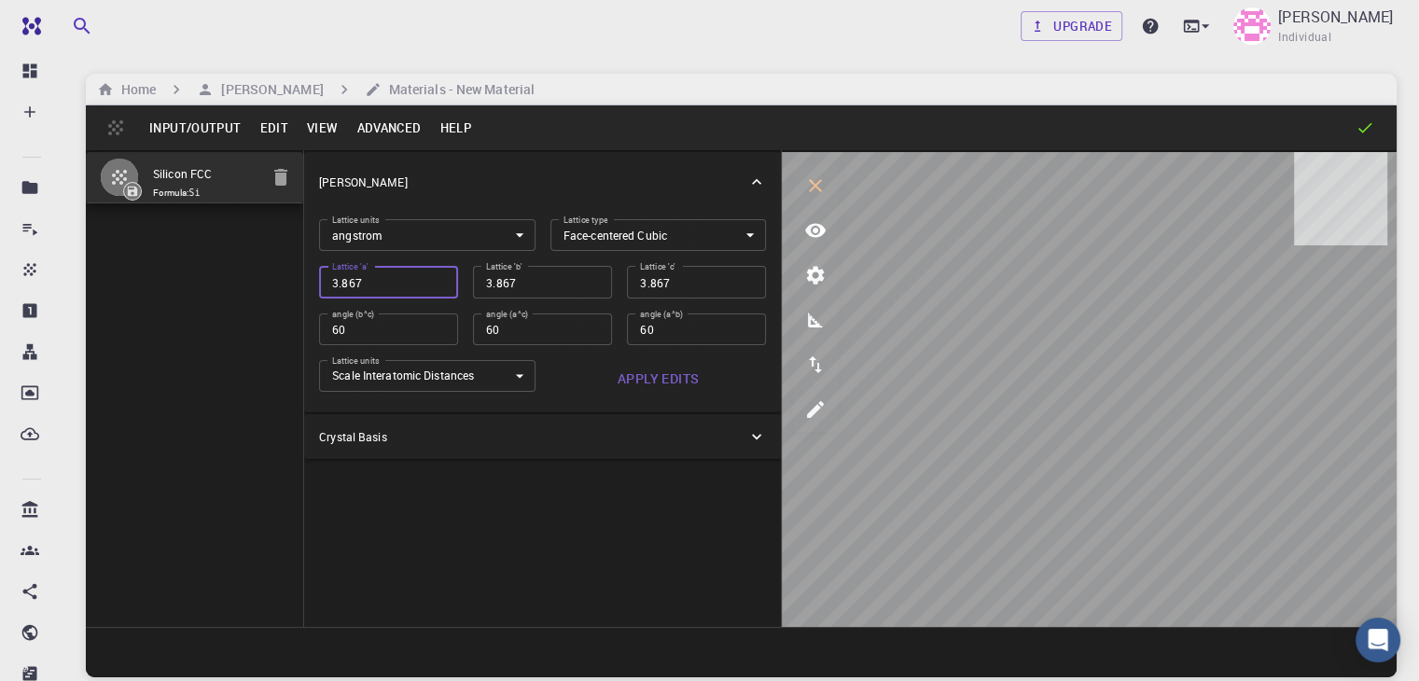
click at [358, 285] on input "3.867" at bounding box center [388, 282] width 139 height 32
click at [481, 277] on input "3.867" at bounding box center [542, 282] width 139 height 32
click at [627, 285] on input "3.867" at bounding box center [696, 282] width 139 height 32
click at [627, 336] on input "60" at bounding box center [696, 329] width 139 height 32
click at [576, 383] on button "Apply Edits" at bounding box center [658, 378] width 216 height 37
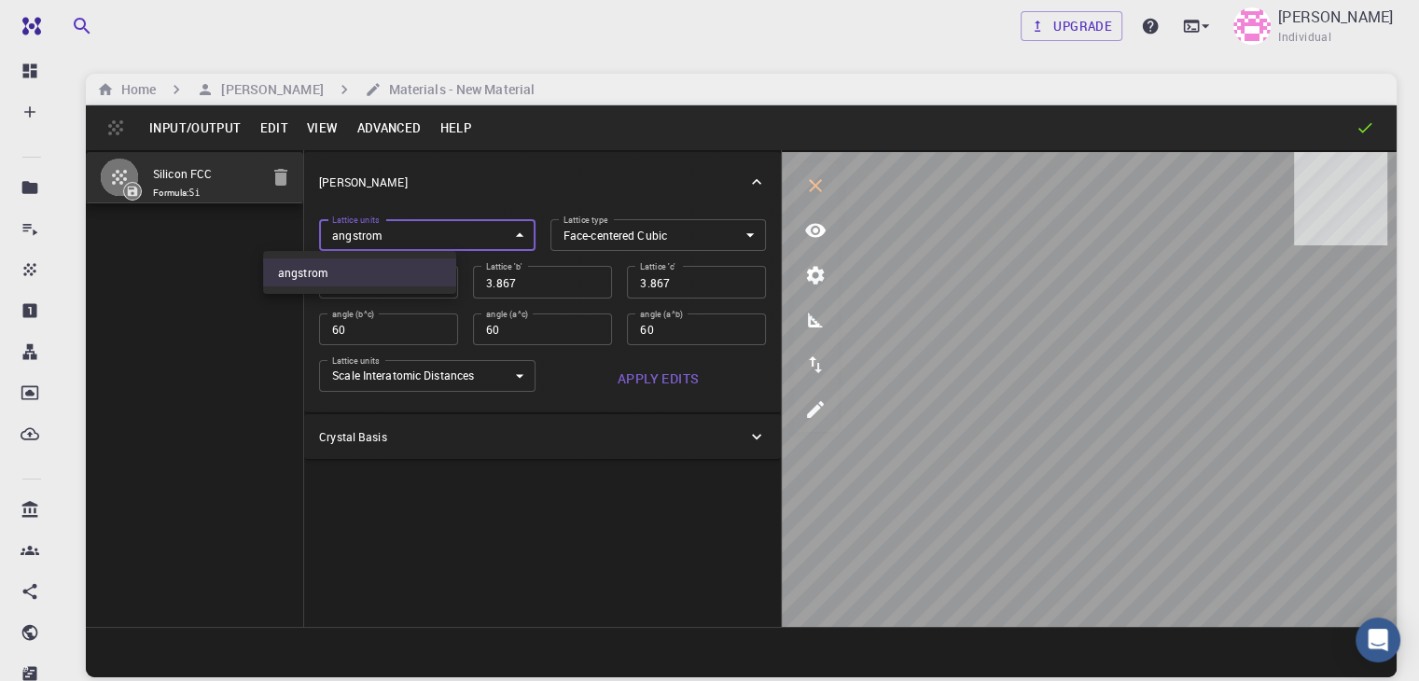
click at [364, 236] on body "Free Dashboard Create New Job New Material Create Material Upload File Import f…" at bounding box center [709, 411] width 1419 height 823
click at [364, 236] on div at bounding box center [709, 340] width 1419 height 681
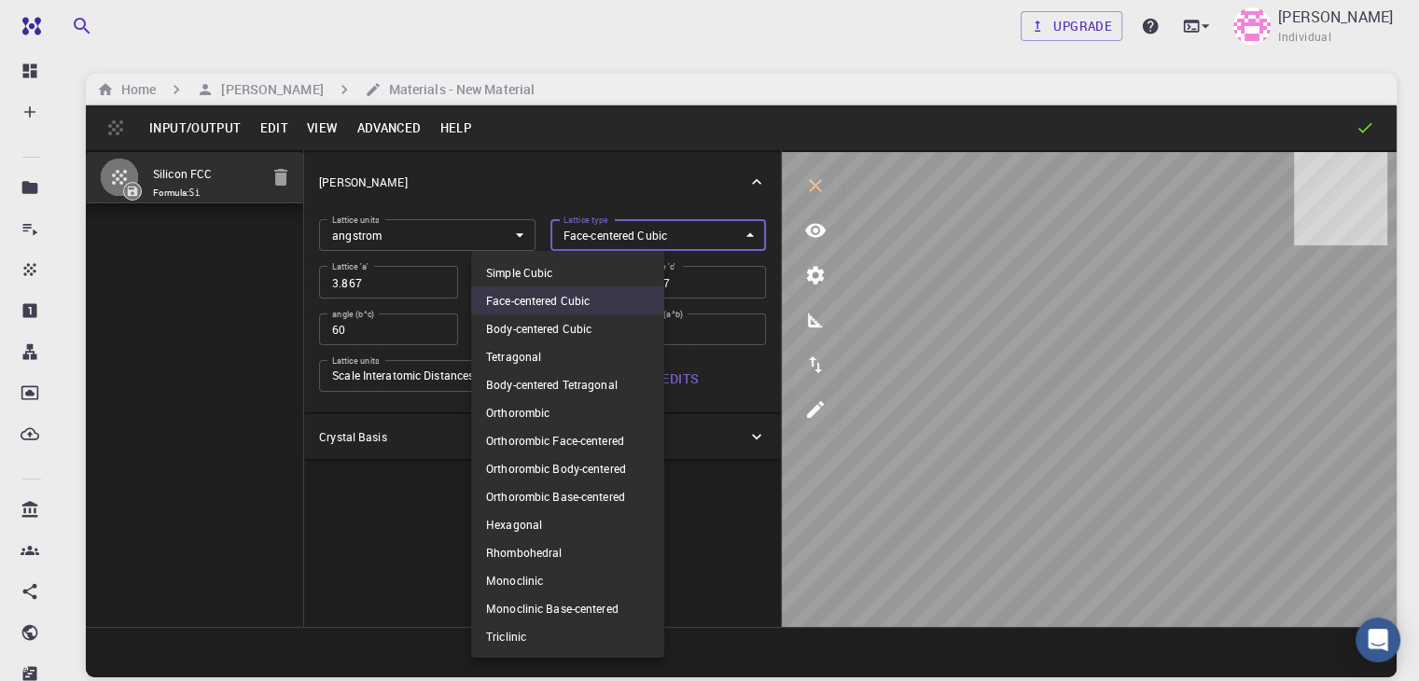
click at [617, 233] on body "Free Dashboard Create New Job New Material Create Material Upload File Import f…" at bounding box center [709, 411] width 1419 height 823
click at [553, 555] on li "Rhombohedral" at bounding box center [567, 552] width 193 height 28
type input "RHL"
click at [575, 232] on body "Free Dashboard Create New Job New Material Create Material Upload File Import f…" at bounding box center [709, 411] width 1419 height 823
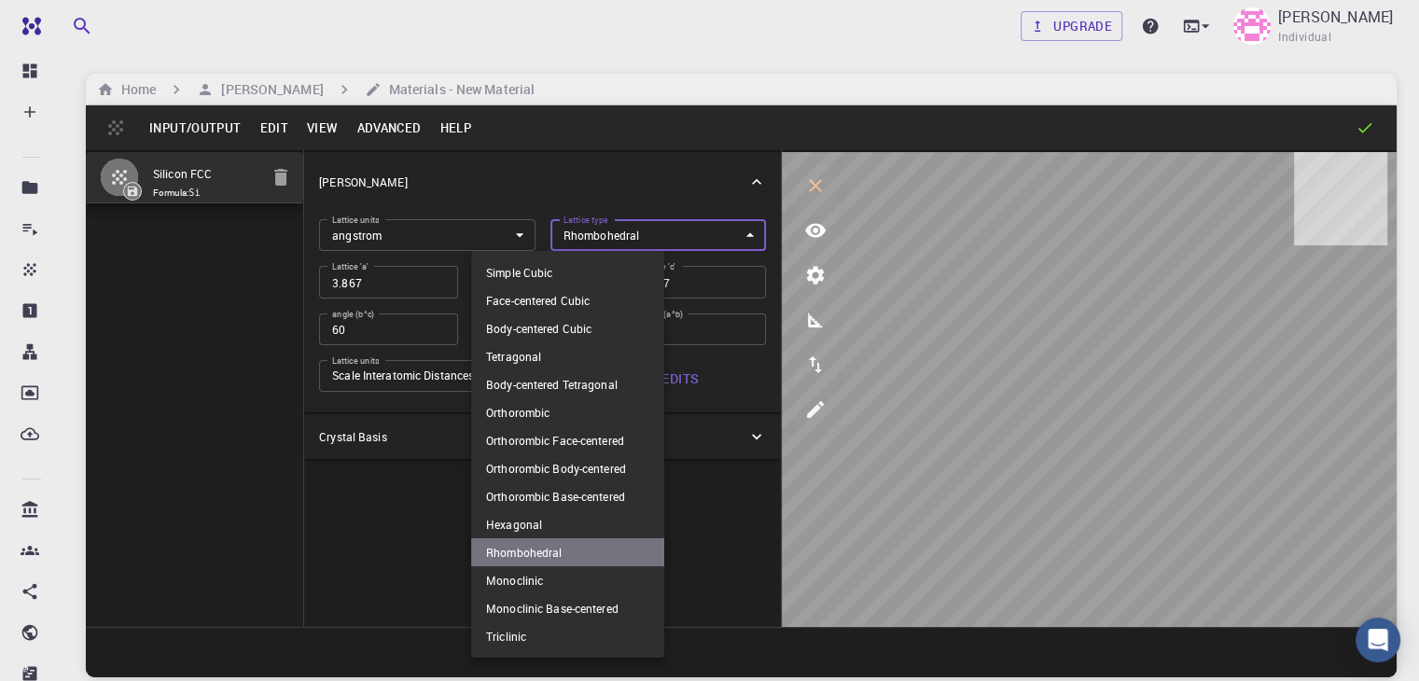
click at [557, 545] on li "Rhombohedral" at bounding box center [567, 552] width 193 height 28
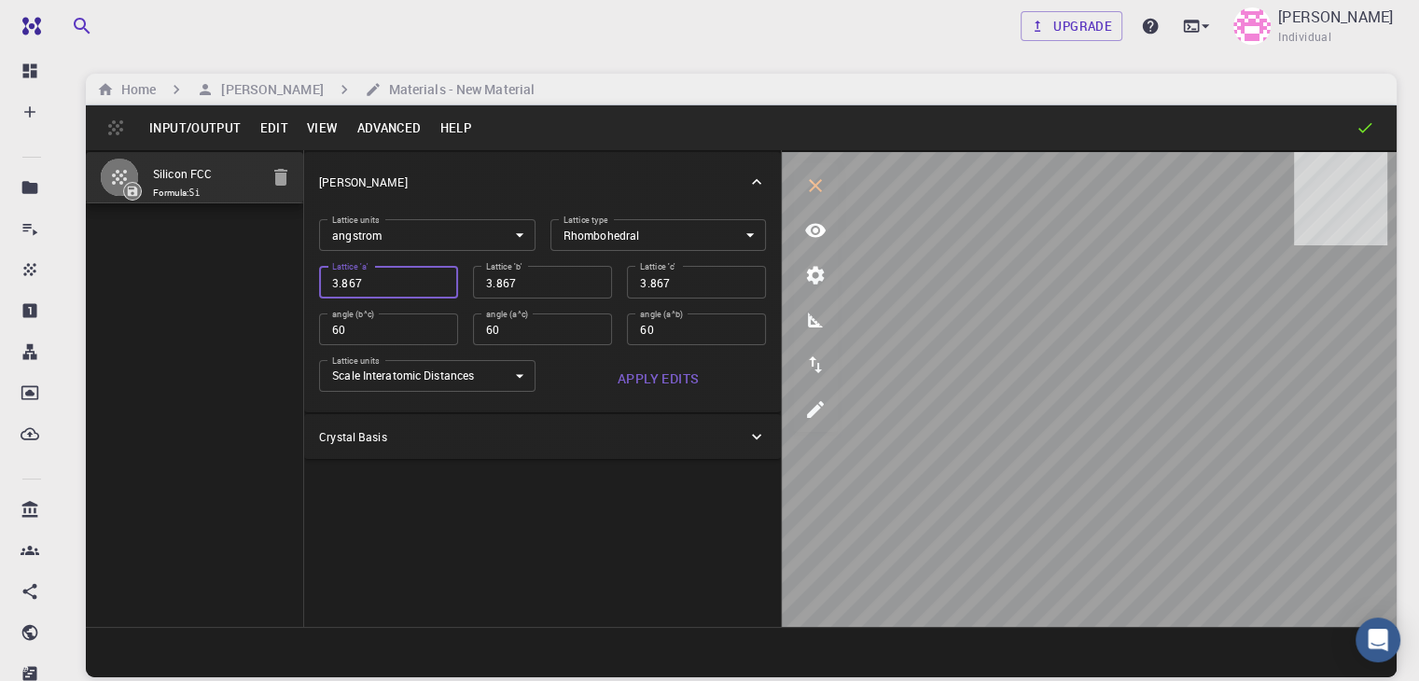
click at [336, 288] on input "3.867" at bounding box center [388, 282] width 139 height 32
type input "3"
type input "3.2"
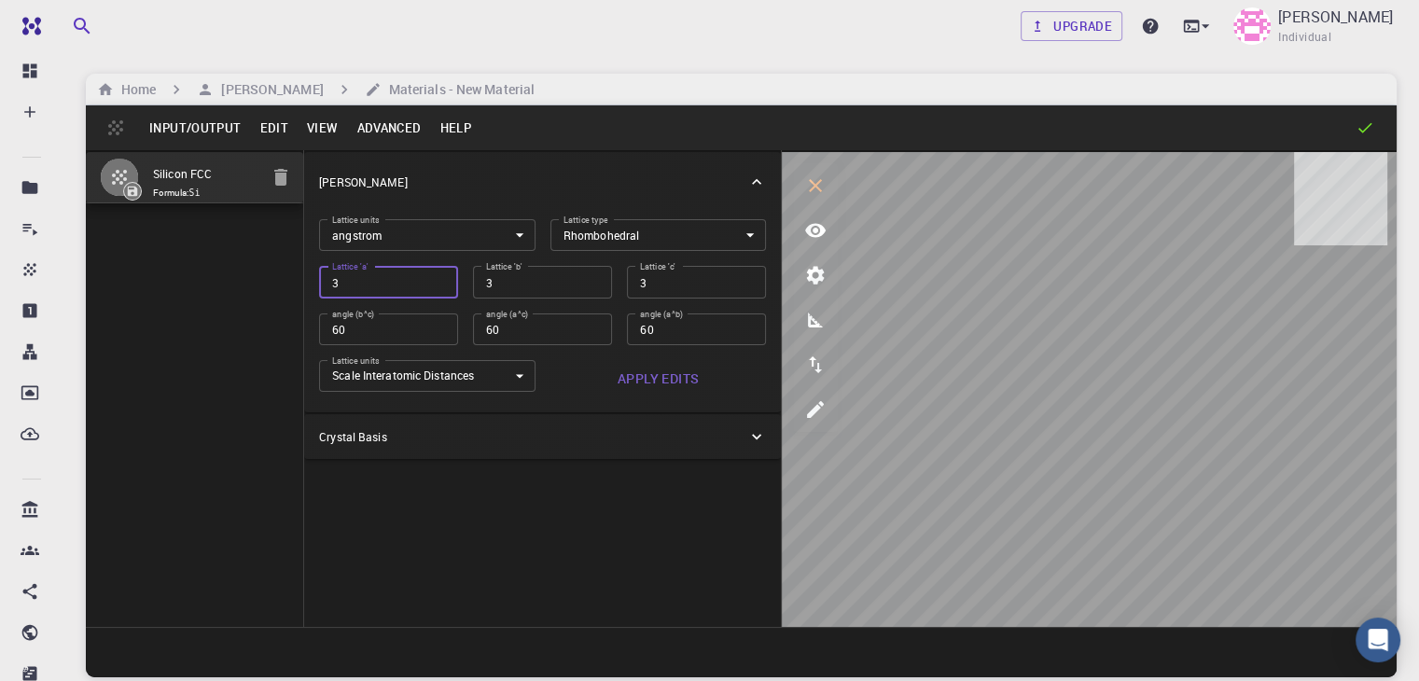
type input "3.2"
click at [473, 273] on input "3.2" at bounding box center [542, 282] width 139 height 32
click at [504, 274] on input "3.2" at bounding box center [542, 282] width 139 height 32
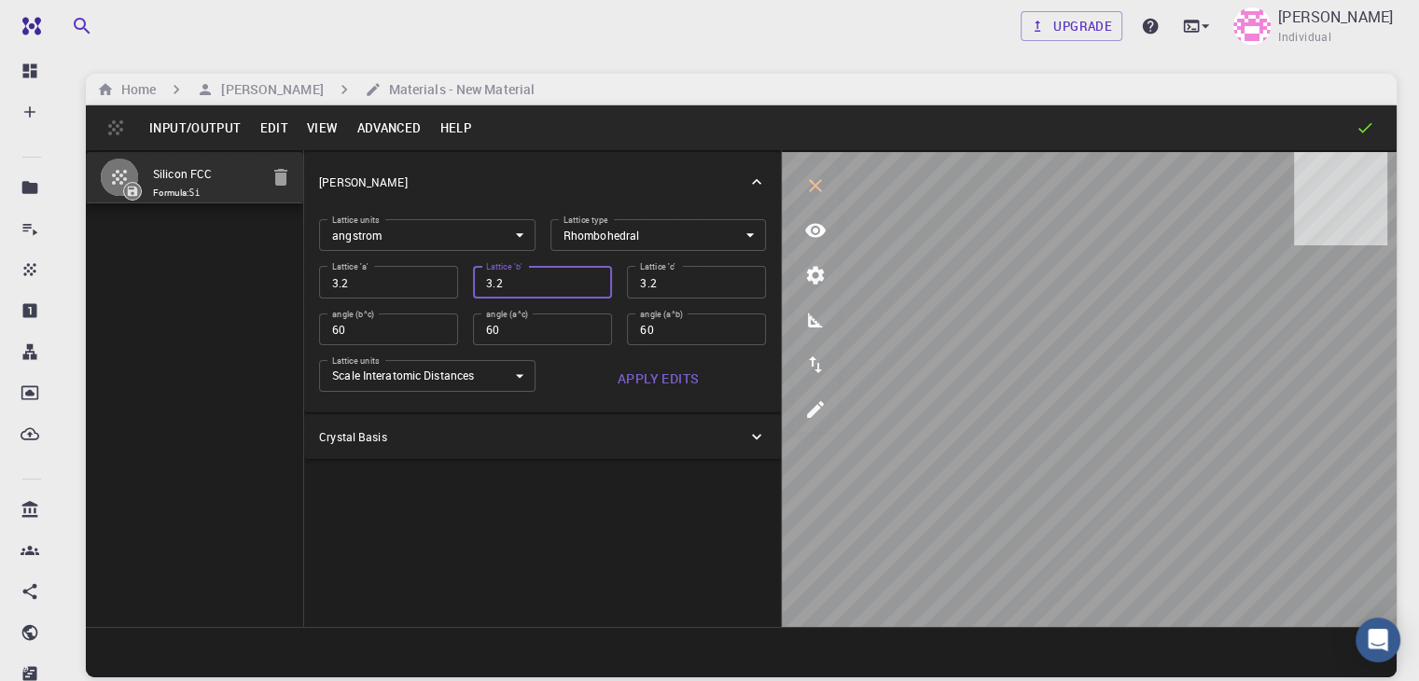
click at [504, 274] on input "3.2" at bounding box center [542, 282] width 139 height 32
click at [505, 286] on input "3.2" at bounding box center [542, 282] width 139 height 32
drag, startPoint x: 505, startPoint y: 286, endPoint x: 473, endPoint y: 276, distance: 33.3
click at [473, 276] on input "3.2" at bounding box center [542, 282] width 139 height 32
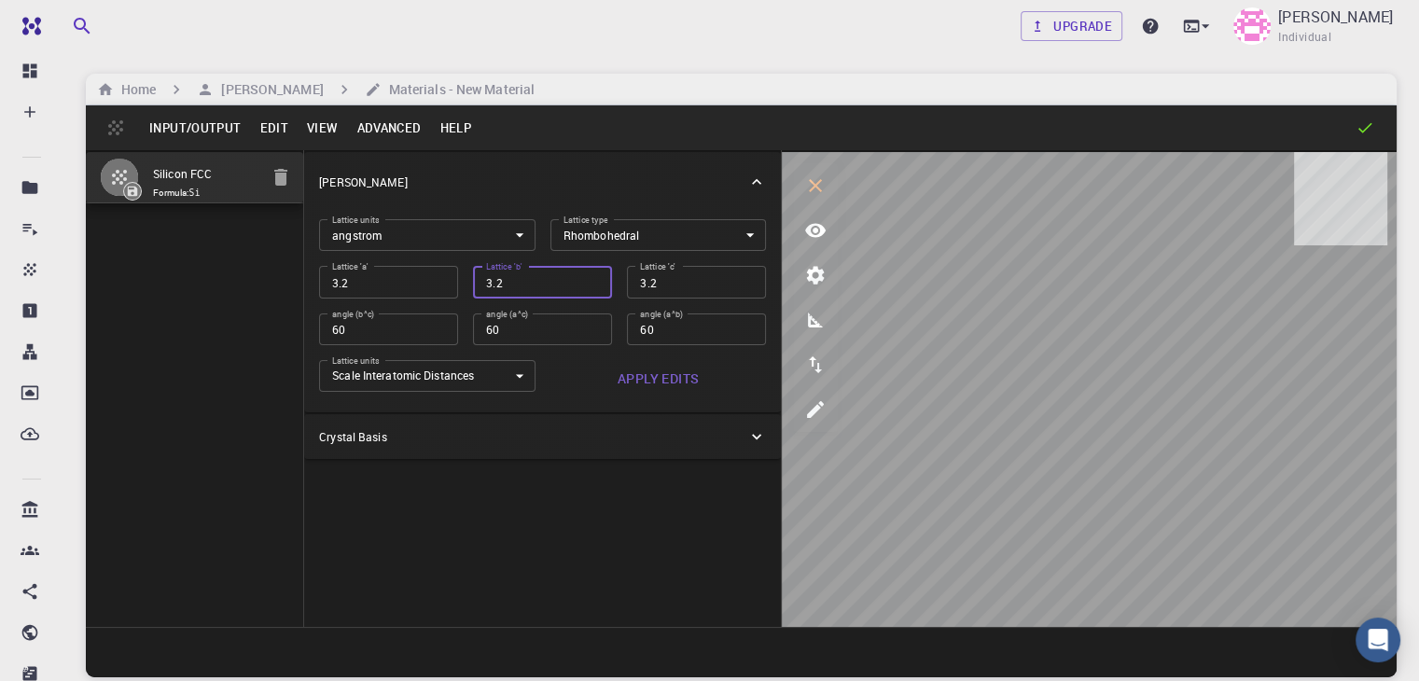
click at [473, 276] on input "3.2" at bounding box center [542, 282] width 139 height 32
click at [473, 277] on input "3.2" at bounding box center [542, 282] width 139 height 32
drag, startPoint x: 410, startPoint y: 280, endPoint x: 451, endPoint y: 282, distance: 40.2
click at [473, 282] on input "3.2" at bounding box center [542, 282] width 139 height 32
type input "3.2"
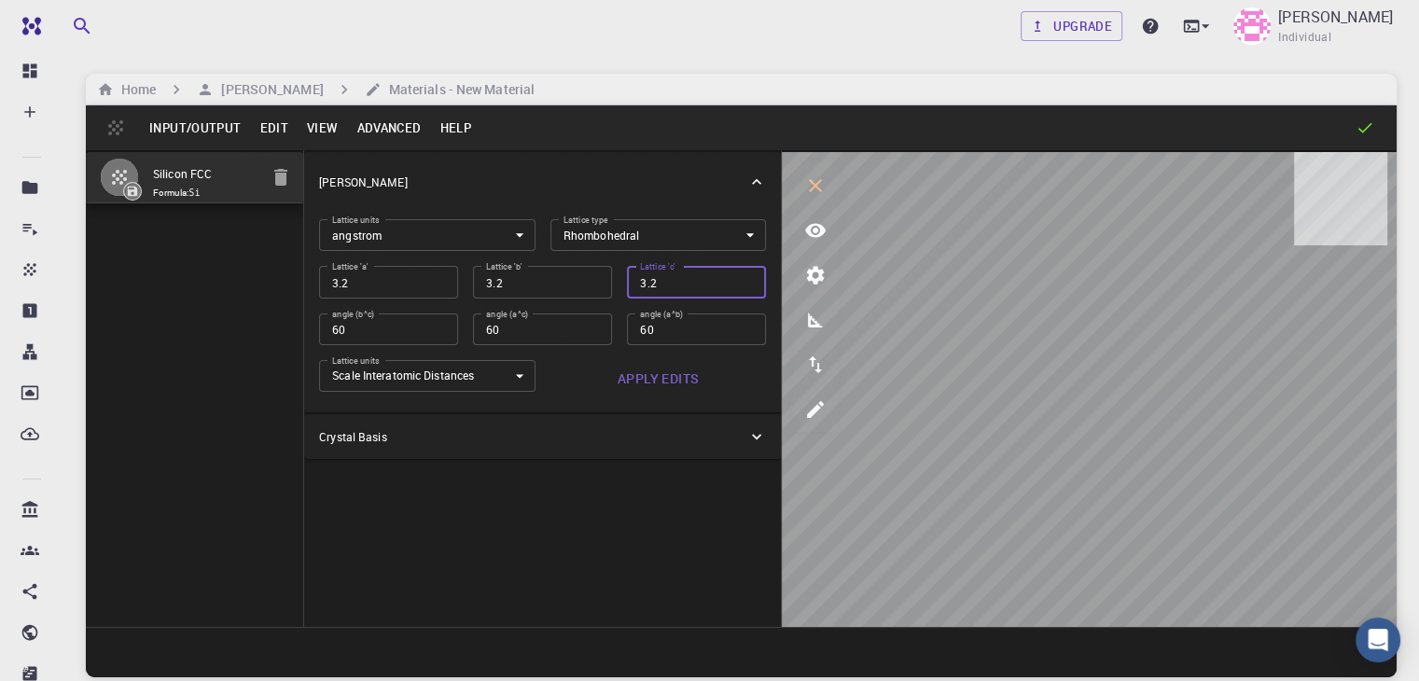
click at [627, 286] on input "3.2" at bounding box center [696, 282] width 139 height 32
click at [330, 335] on input "60" at bounding box center [388, 329] width 139 height 32
type input "6"
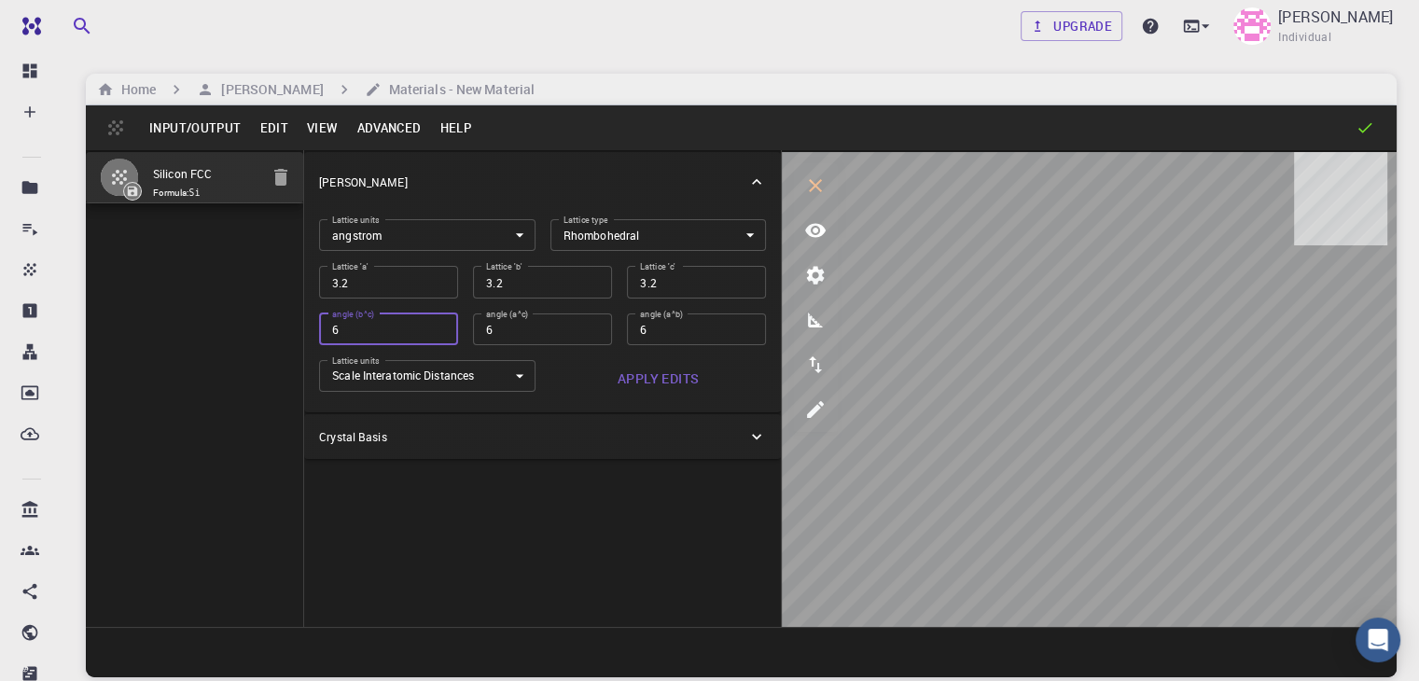
type input "0"
type input "06"
type input "6"
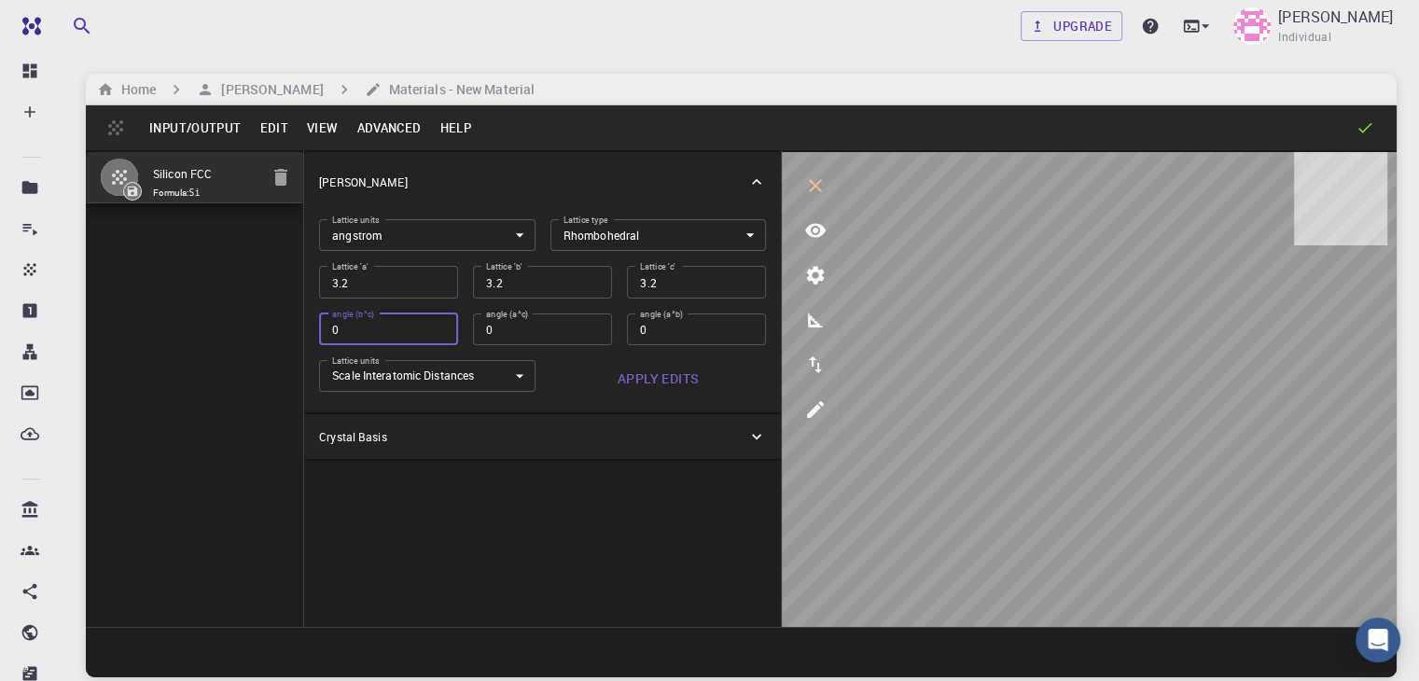
type input "6"
type input "066"
type input "66"
type input "54"
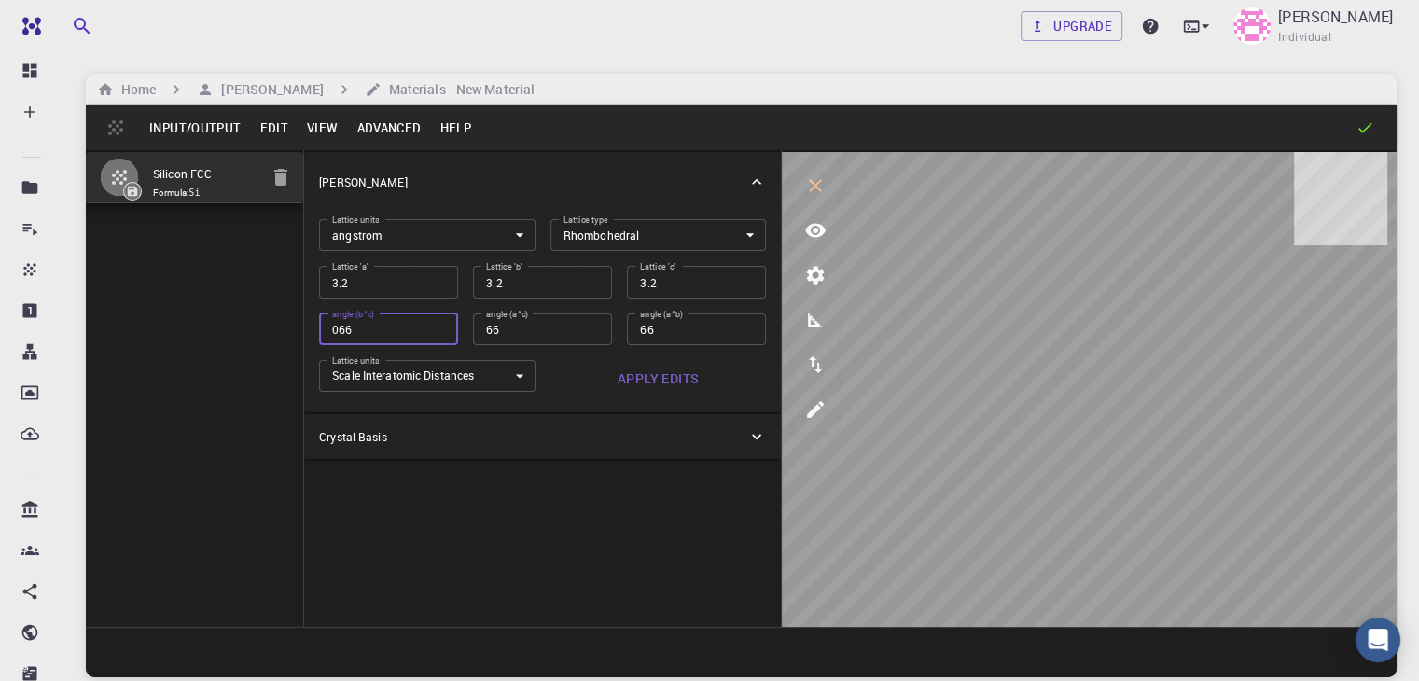
type input "54"
type input "5"
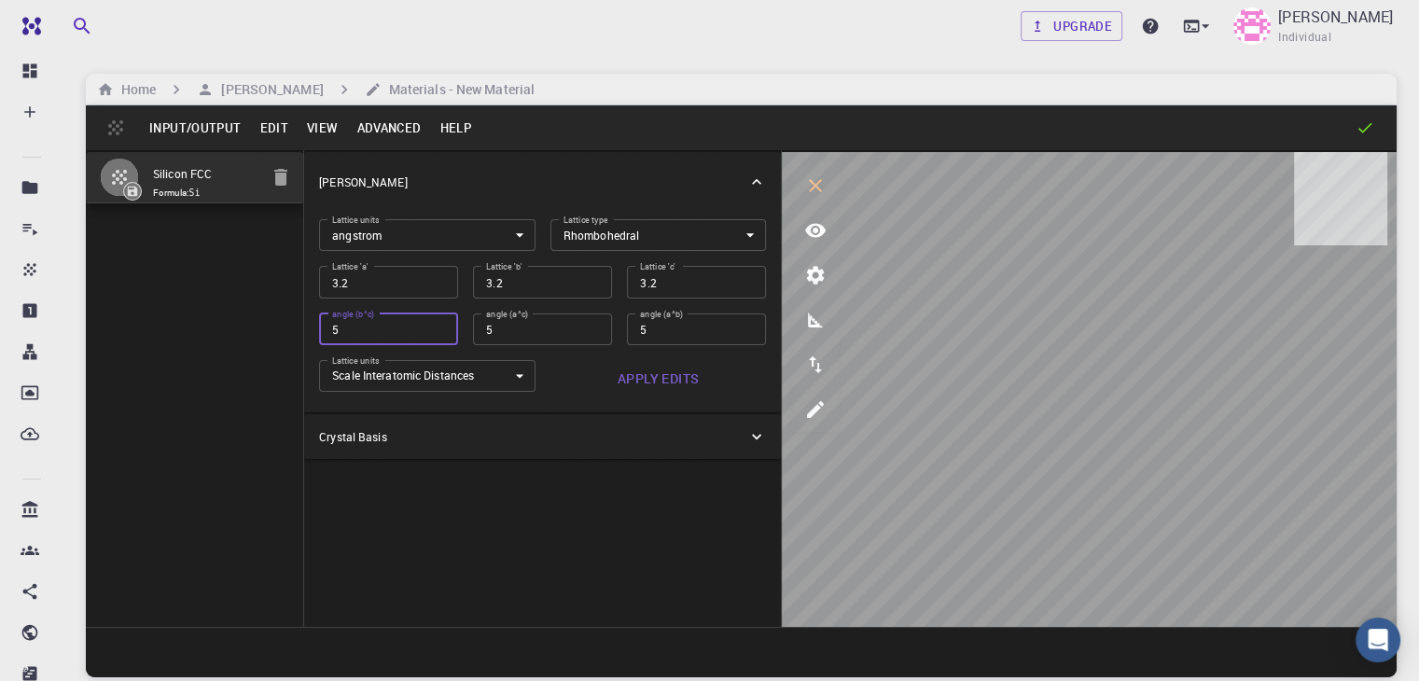
type input "0"
click at [330, 335] on input "0" at bounding box center [388, 329] width 139 height 32
type input "06"
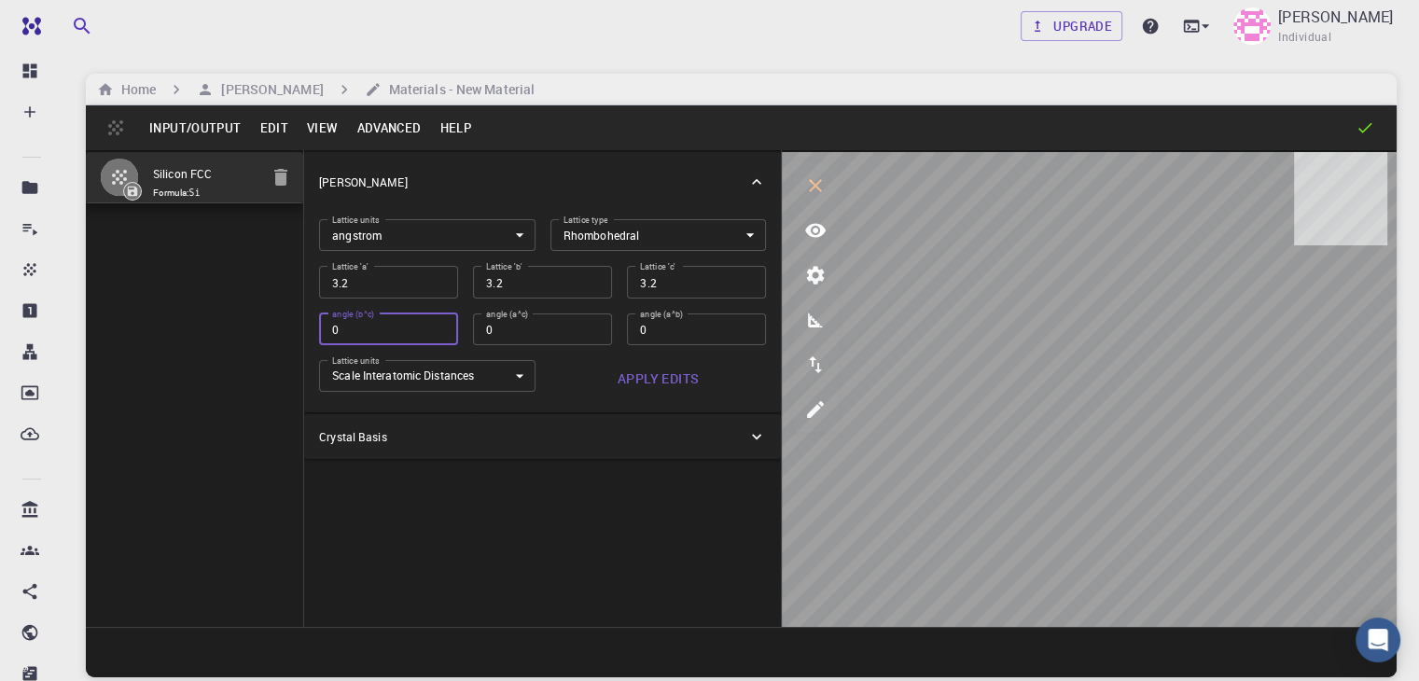
type input "6"
type input "060"
type input "60"
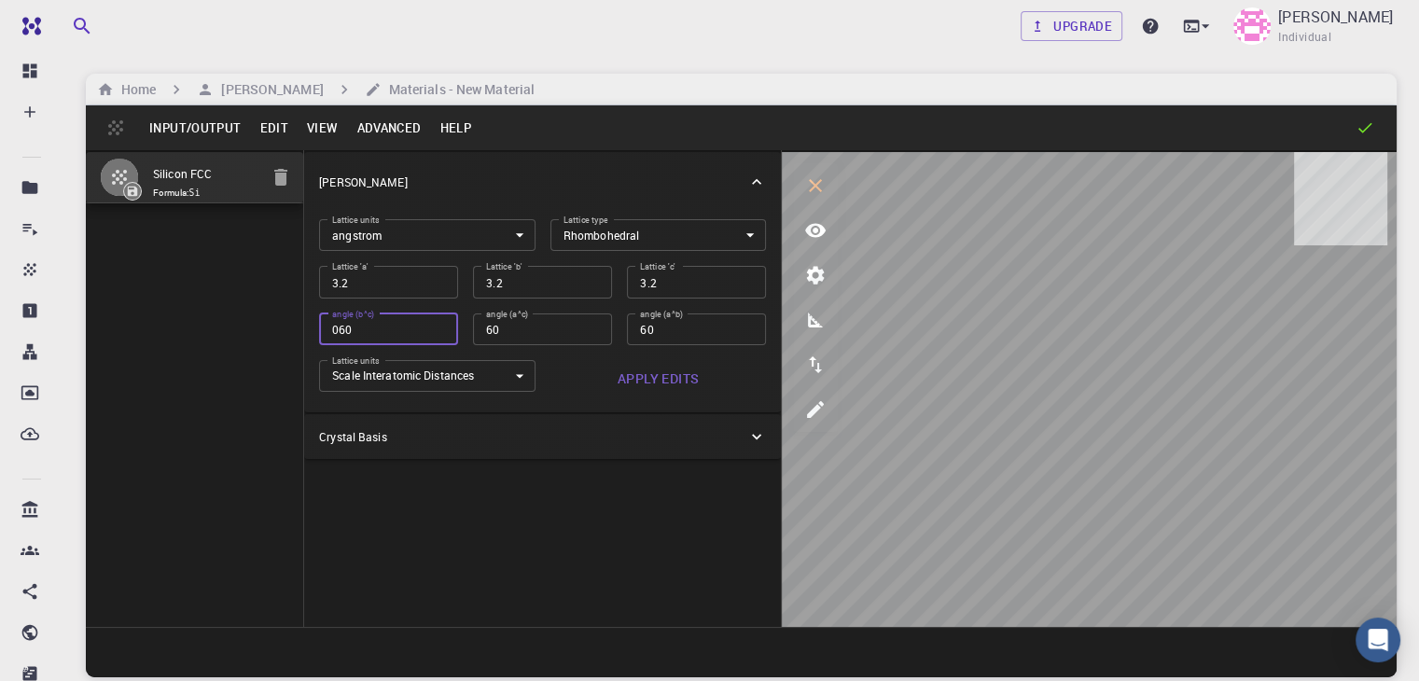
click at [336, 340] on input "060" at bounding box center [388, 329] width 139 height 32
type input "060"
click at [640, 316] on label "angle (a^b)" at bounding box center [661, 314] width 43 height 12
click at [627, 316] on input "60" at bounding box center [696, 329] width 139 height 32
click at [552, 378] on button "Apply Edits" at bounding box center [658, 378] width 216 height 37
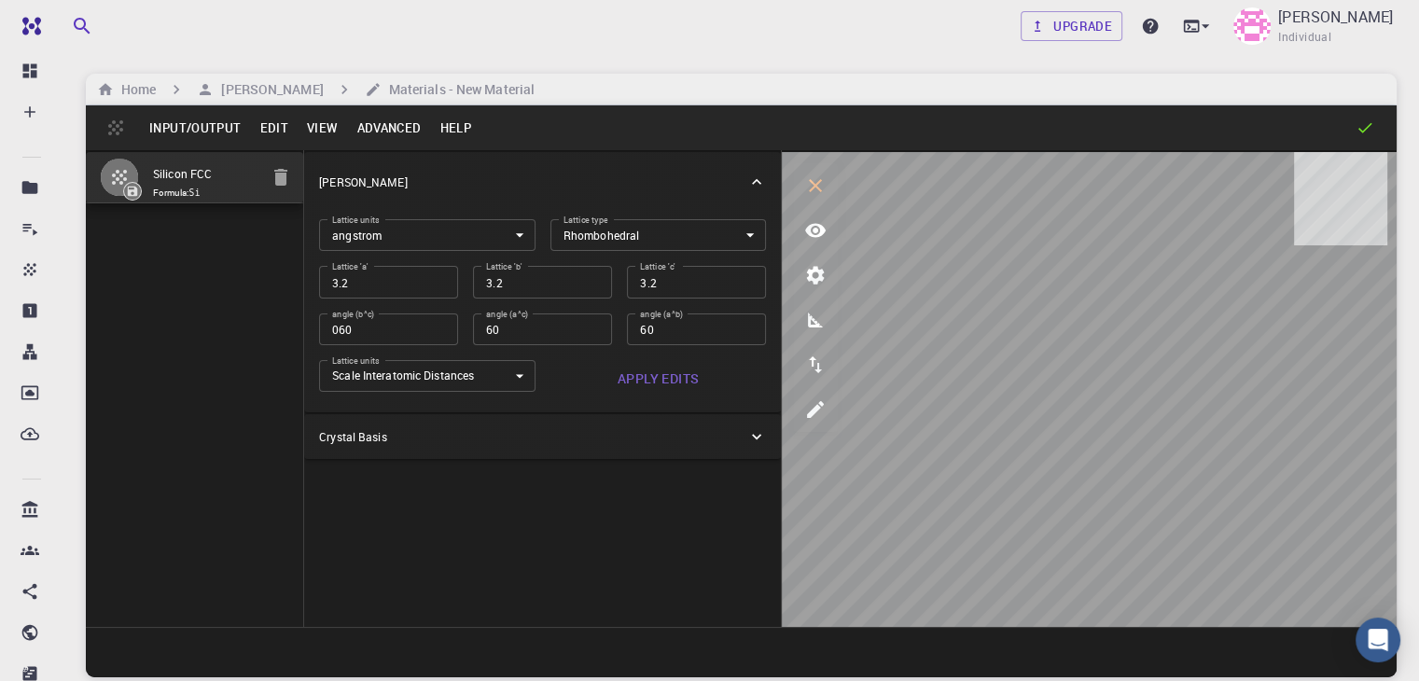
click at [747, 440] on icon at bounding box center [756, 436] width 19 height 19
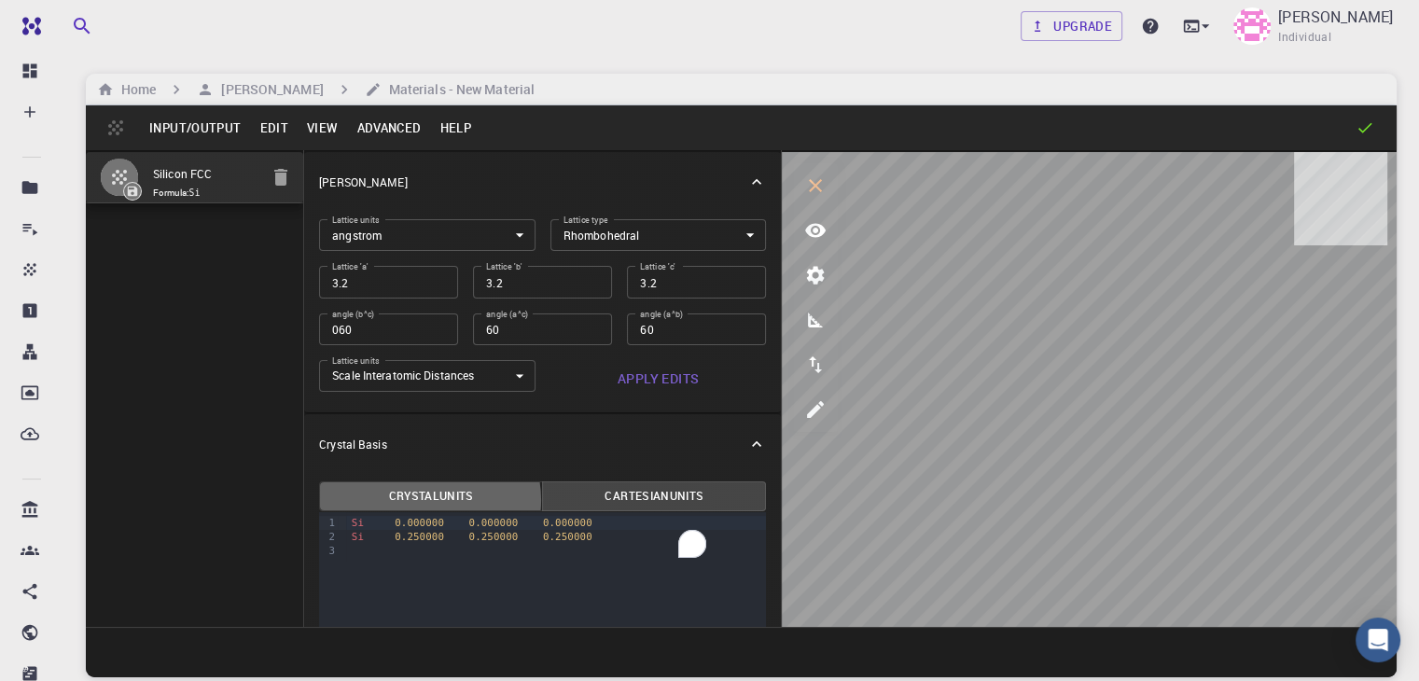
click at [372, 499] on button "Crystal Units" at bounding box center [431, 496] width 224 height 30
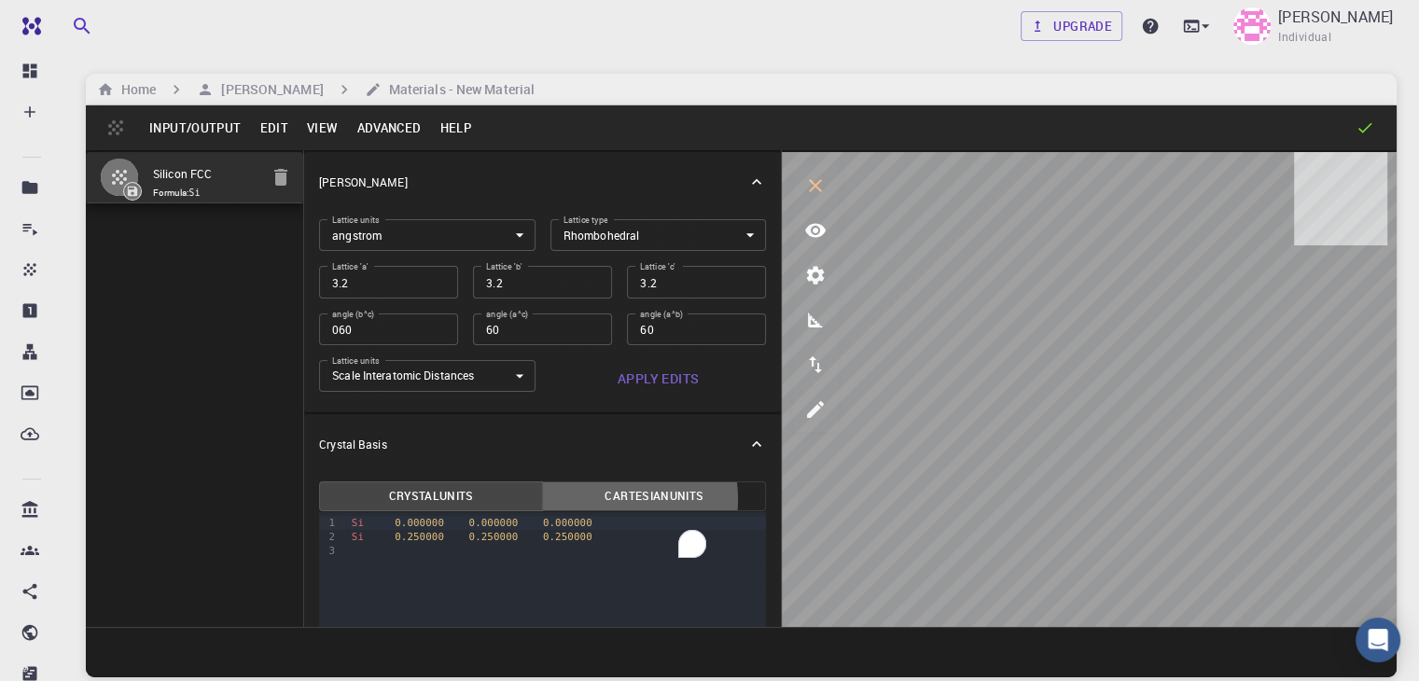
click at [542, 498] on button "Cartesian Units" at bounding box center [654, 496] width 224 height 30
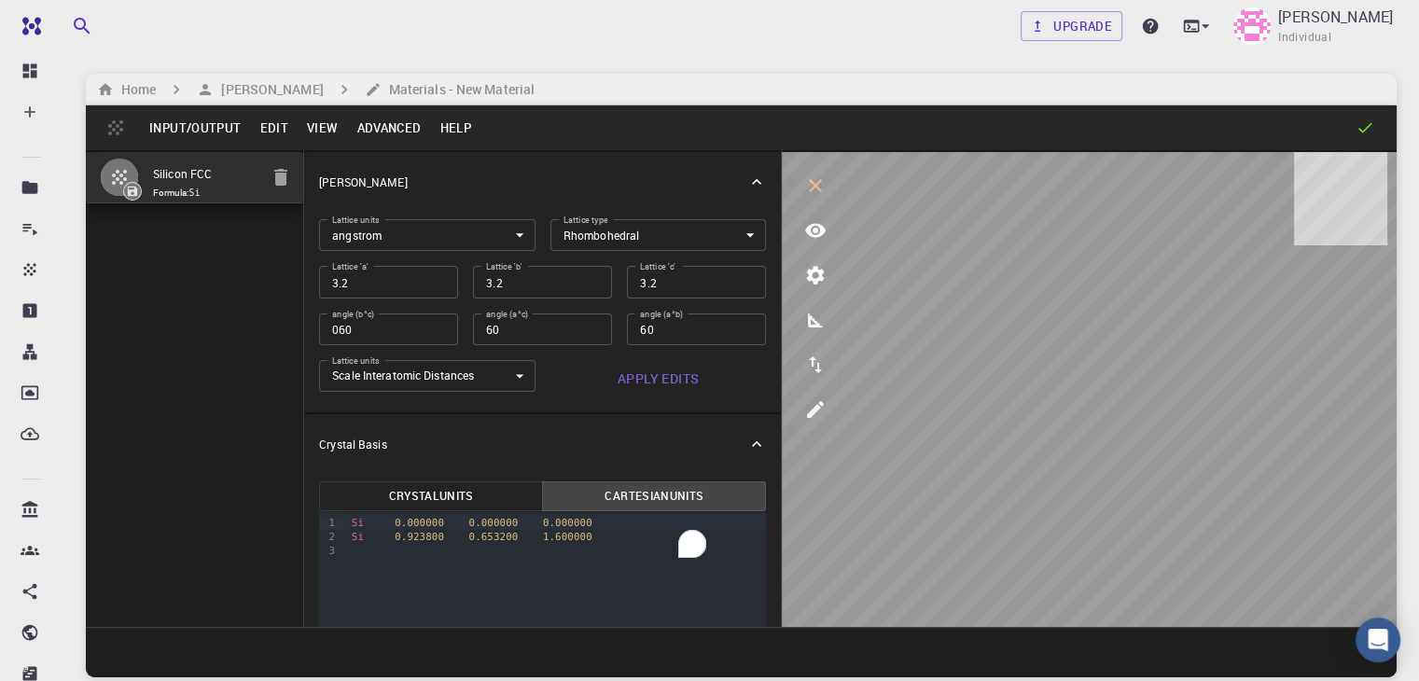
click at [752, 441] on icon at bounding box center [756, 444] width 9 height 6
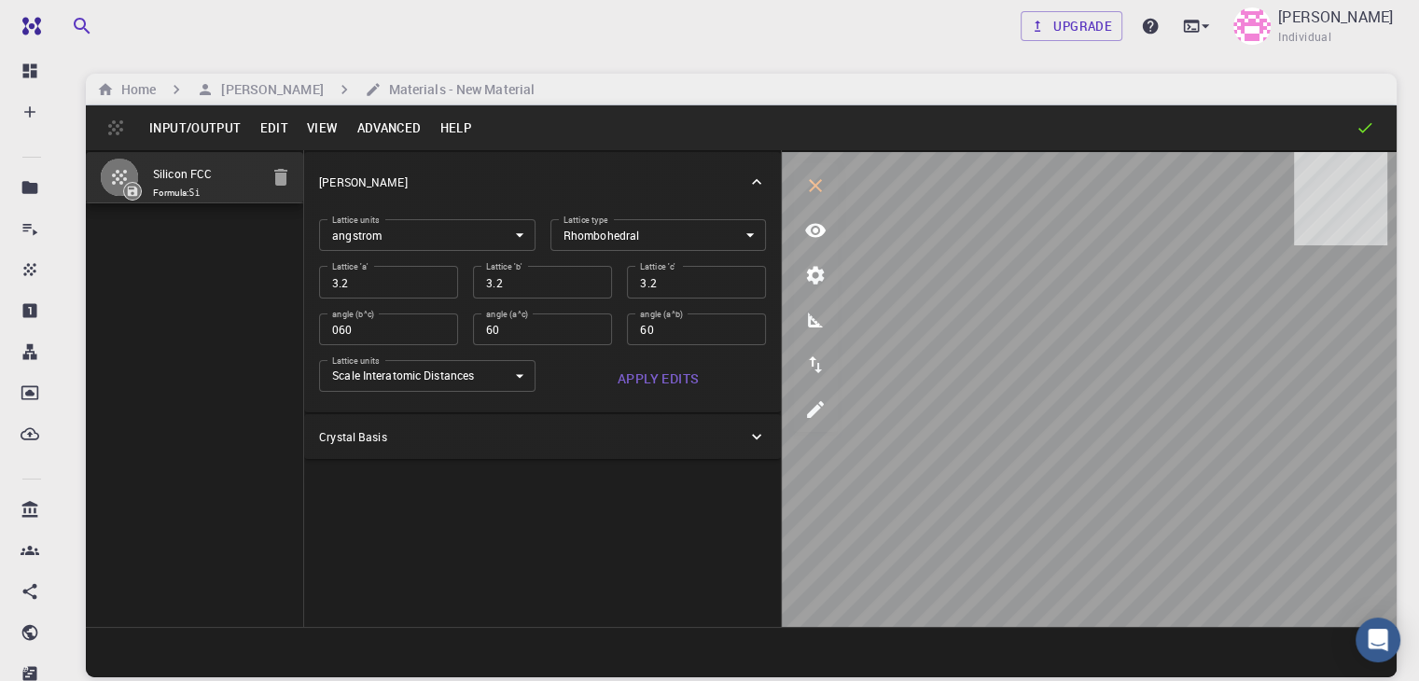
click at [459, 485] on div "Crystal Lattice Lattice units angstrom angstrom Lattice units Lattice type Rhom…" at bounding box center [543, 388] width 478 height 477
click at [747, 439] on icon at bounding box center [756, 436] width 19 height 19
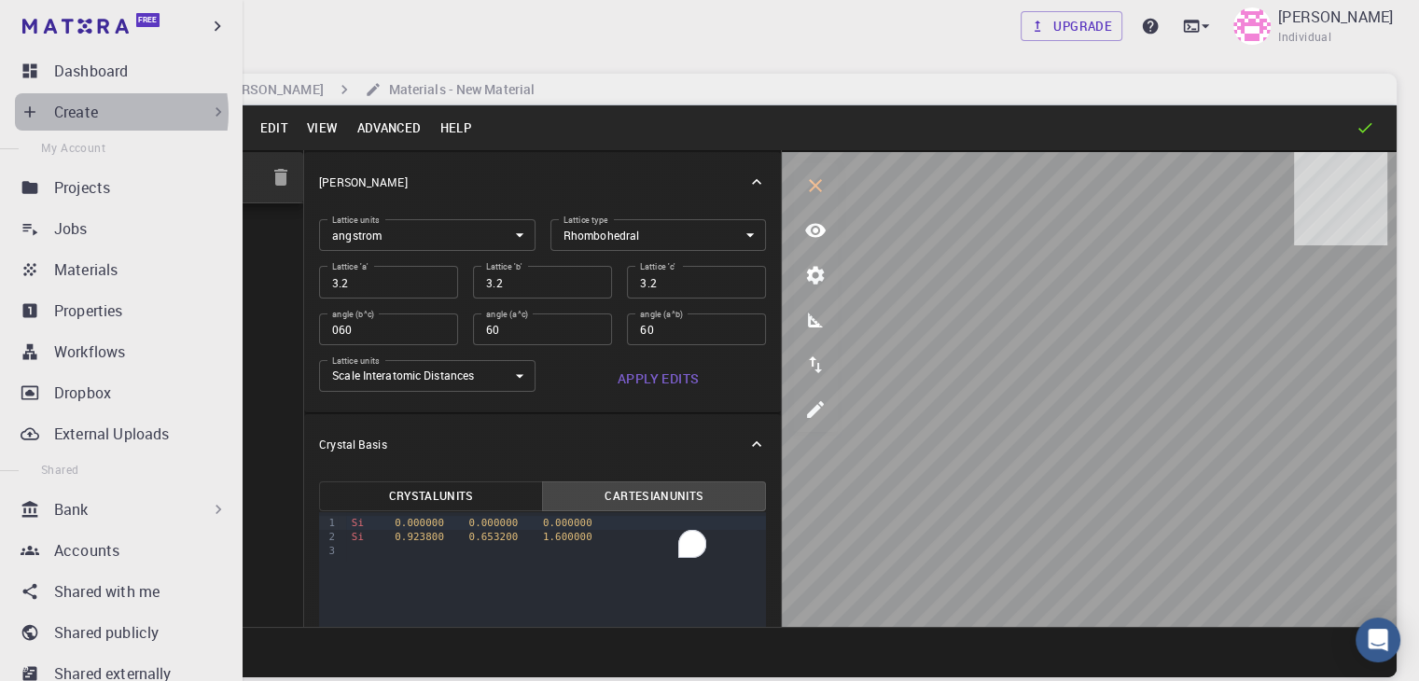
click at [104, 113] on div "Create" at bounding box center [141, 112] width 174 height 22
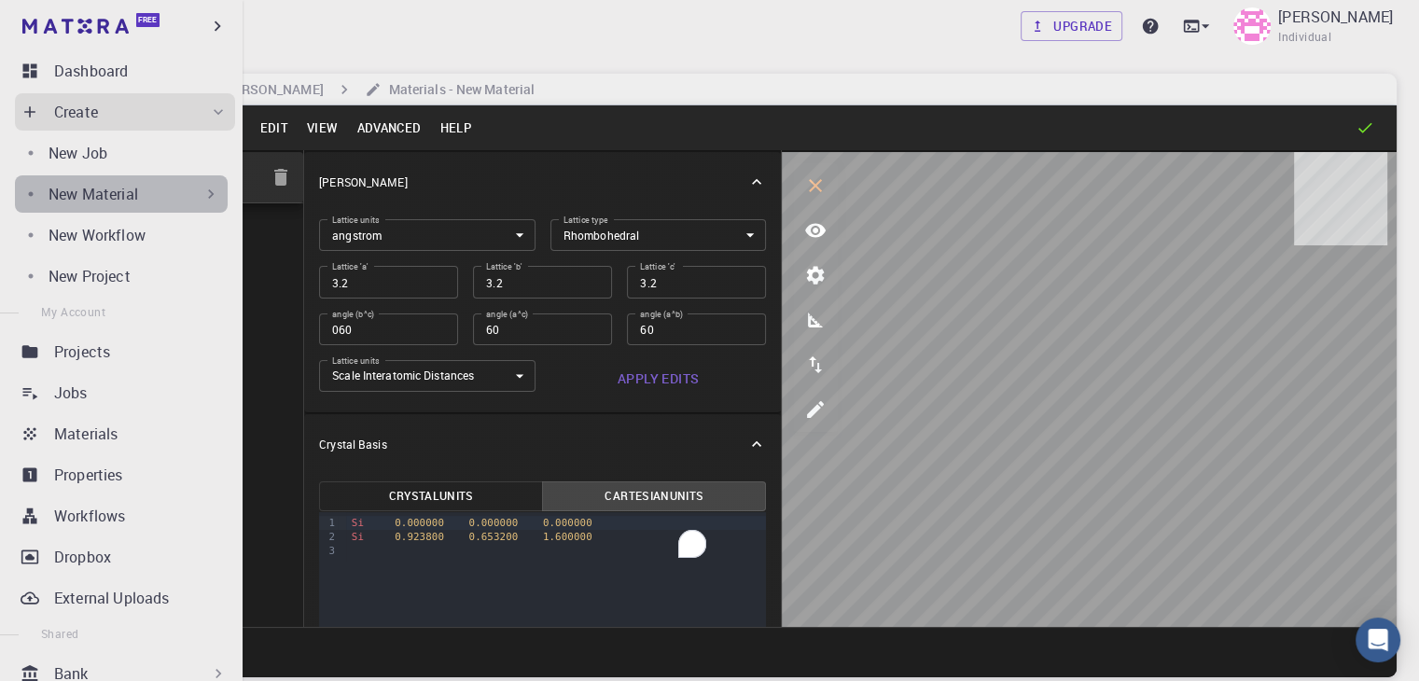
click at [160, 189] on div "New Material" at bounding box center [135, 194] width 172 height 22
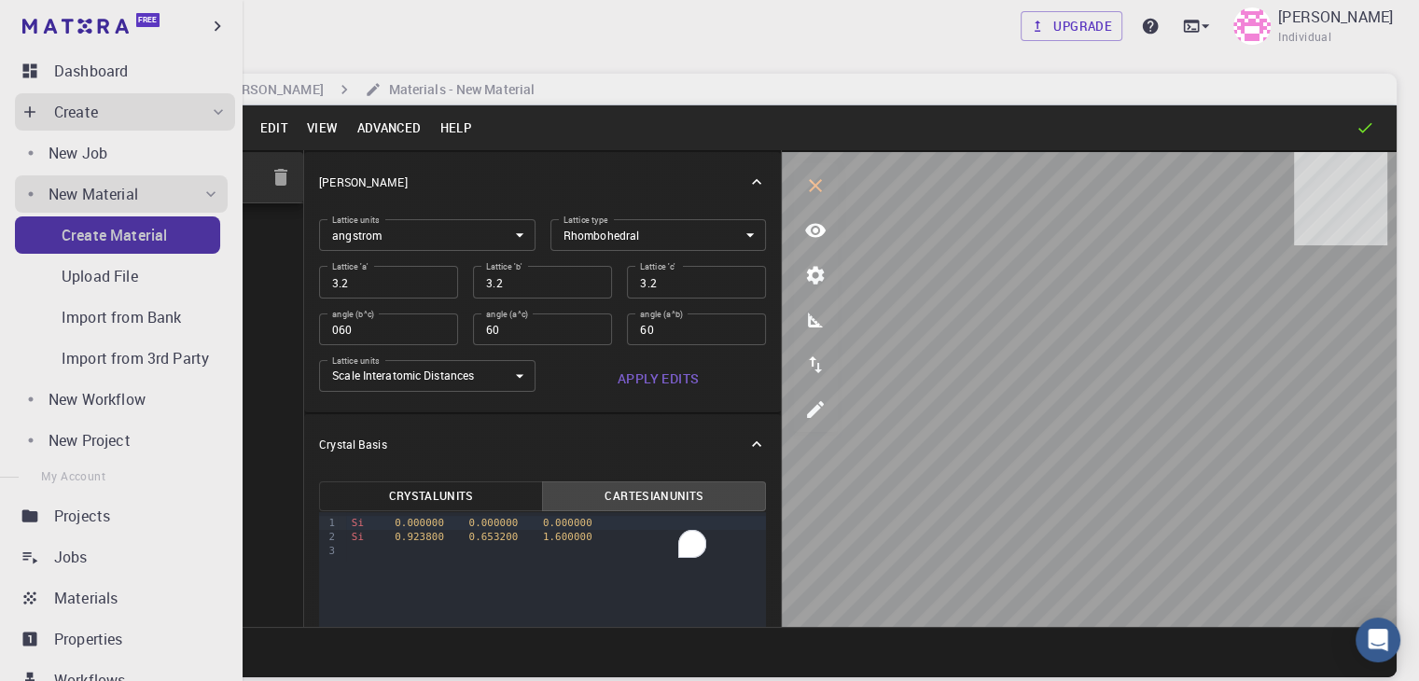
click at [134, 236] on p "Create Material" at bounding box center [114, 235] width 105 height 22
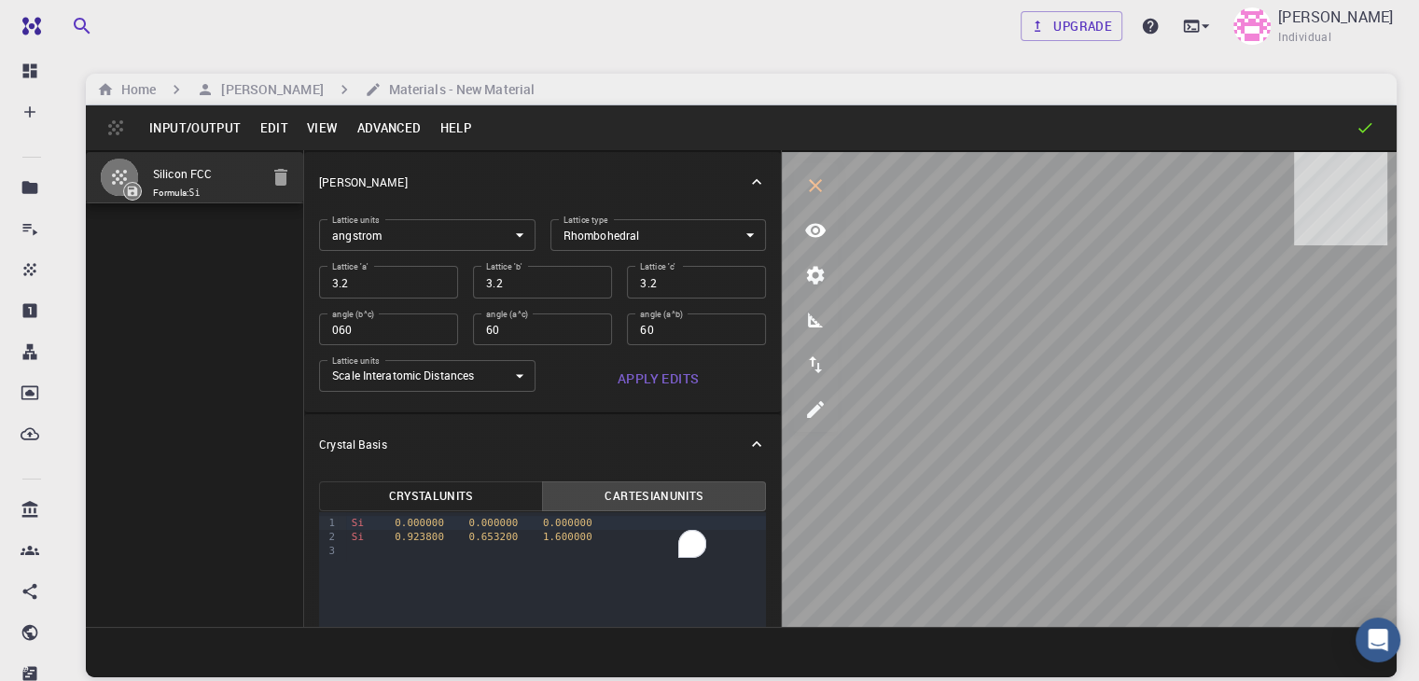
click at [269, 131] on button "Edit" at bounding box center [274, 128] width 48 height 30
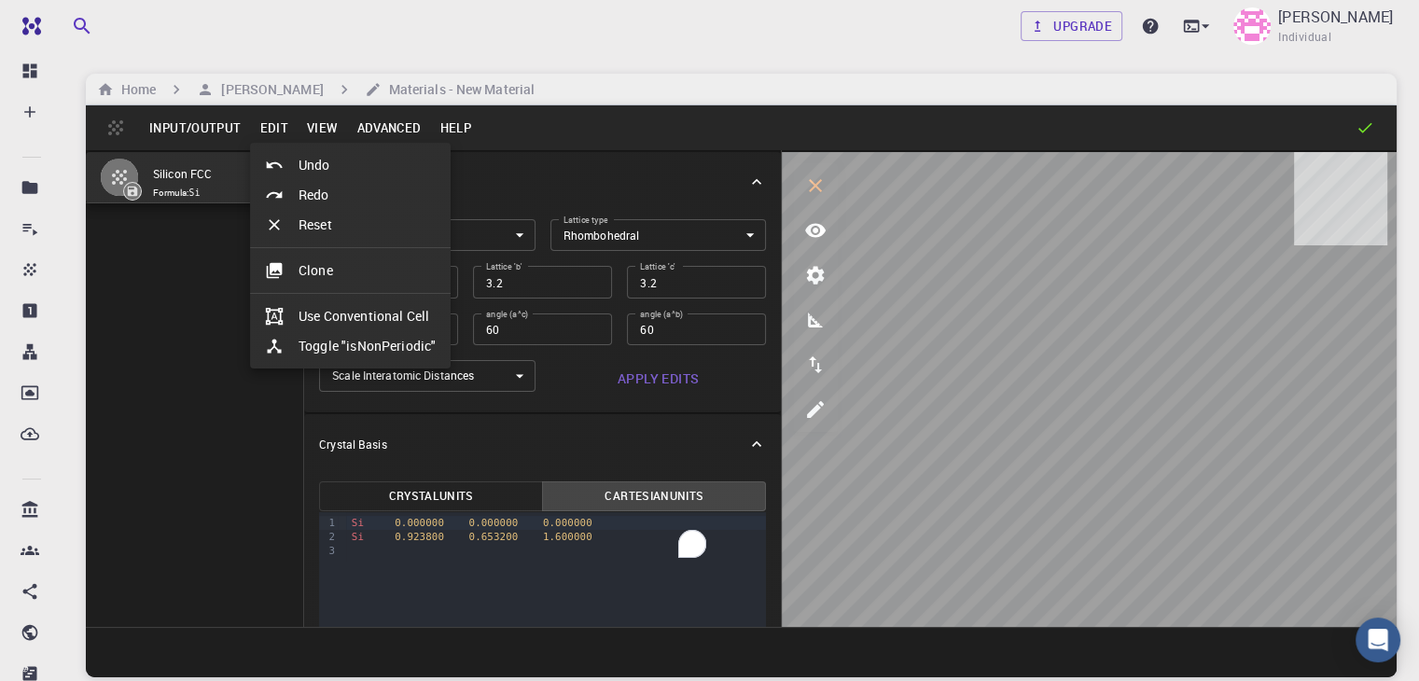
click at [184, 301] on div at bounding box center [709, 340] width 1419 height 681
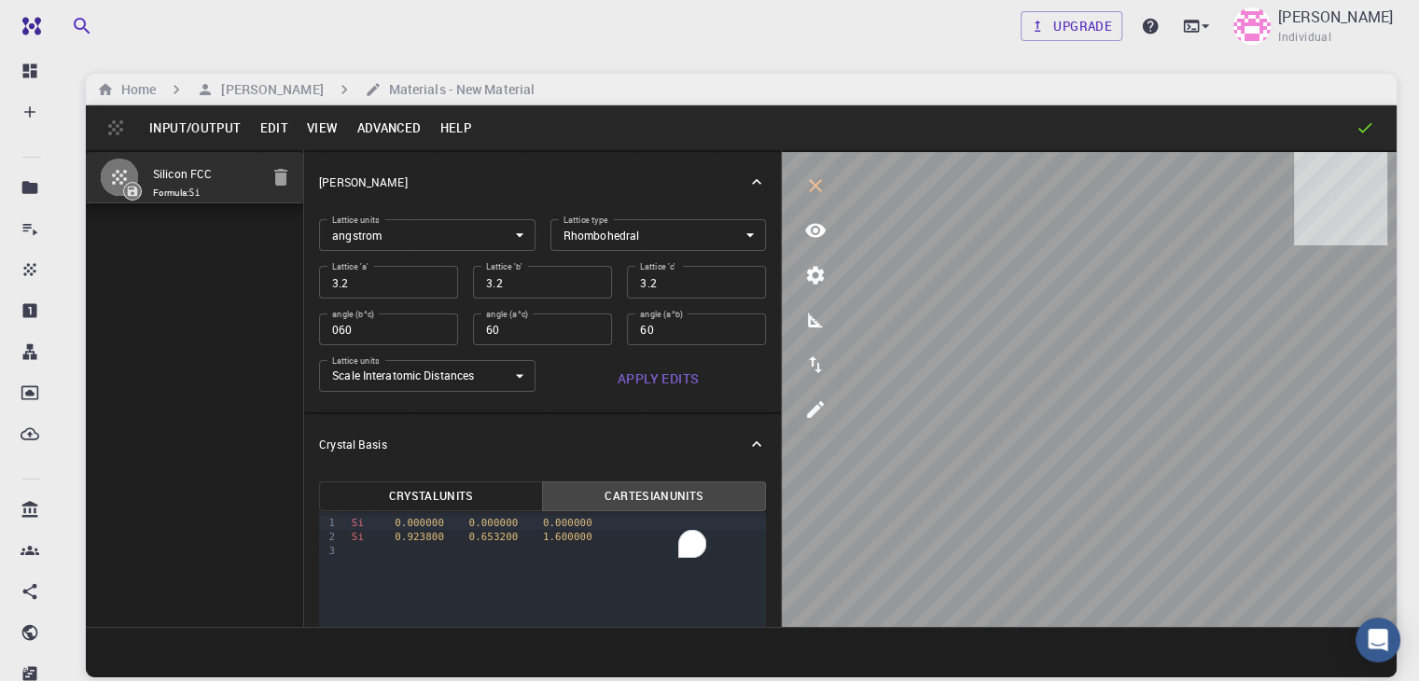
click at [327, 123] on button "View" at bounding box center [323, 128] width 50 height 30
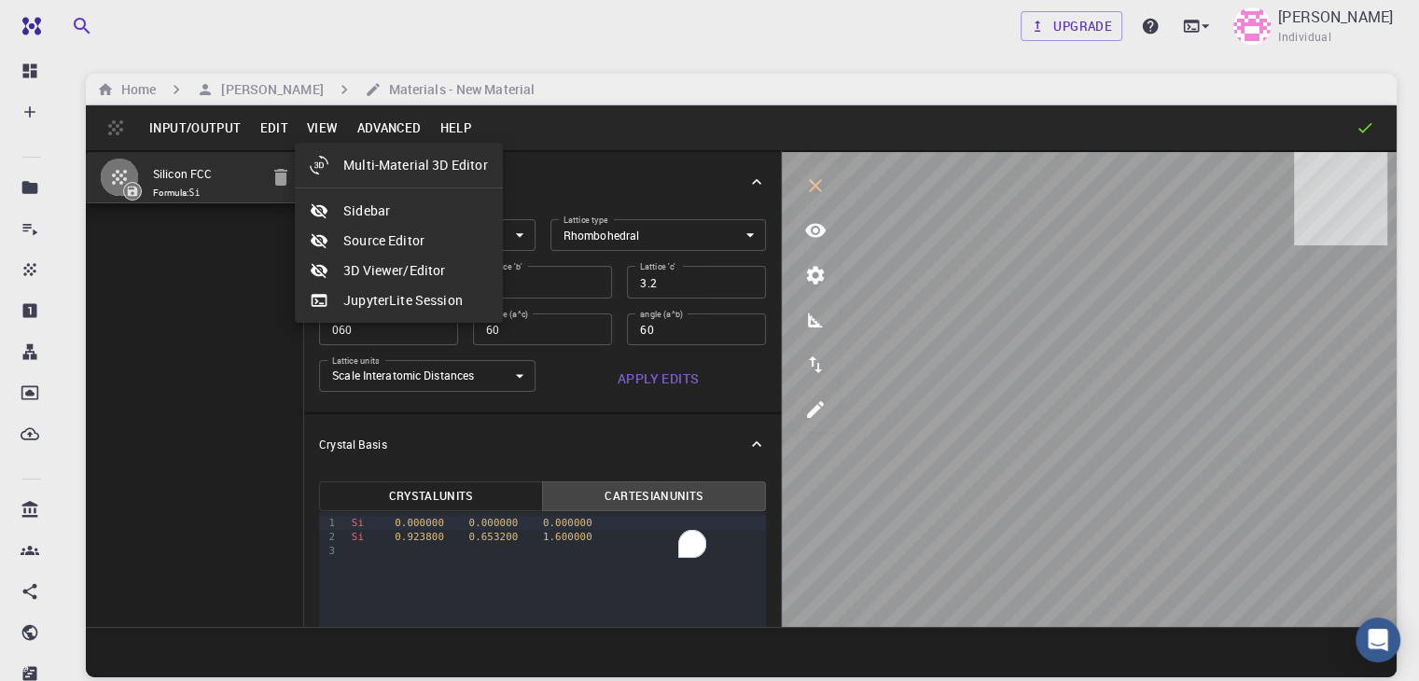
click at [146, 369] on div at bounding box center [709, 340] width 1419 height 681
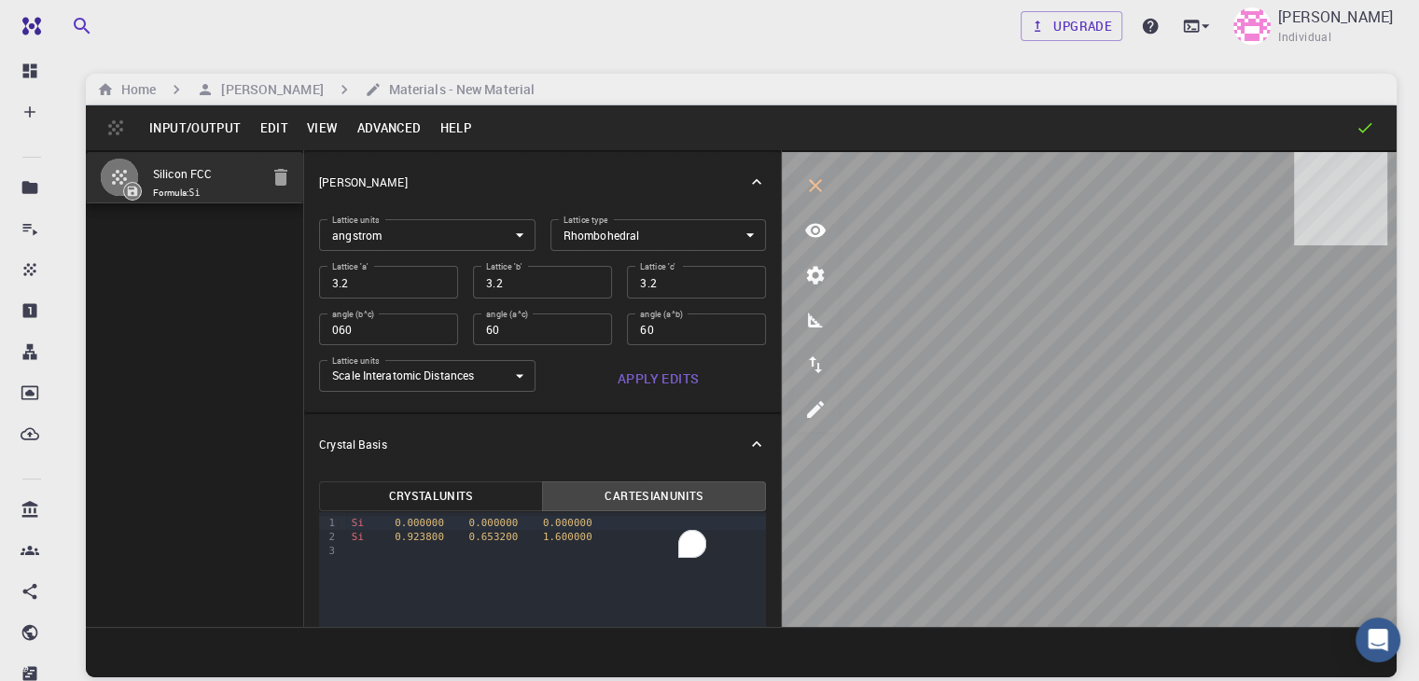
click at [190, 119] on button "Input/Output" at bounding box center [195, 128] width 110 height 30
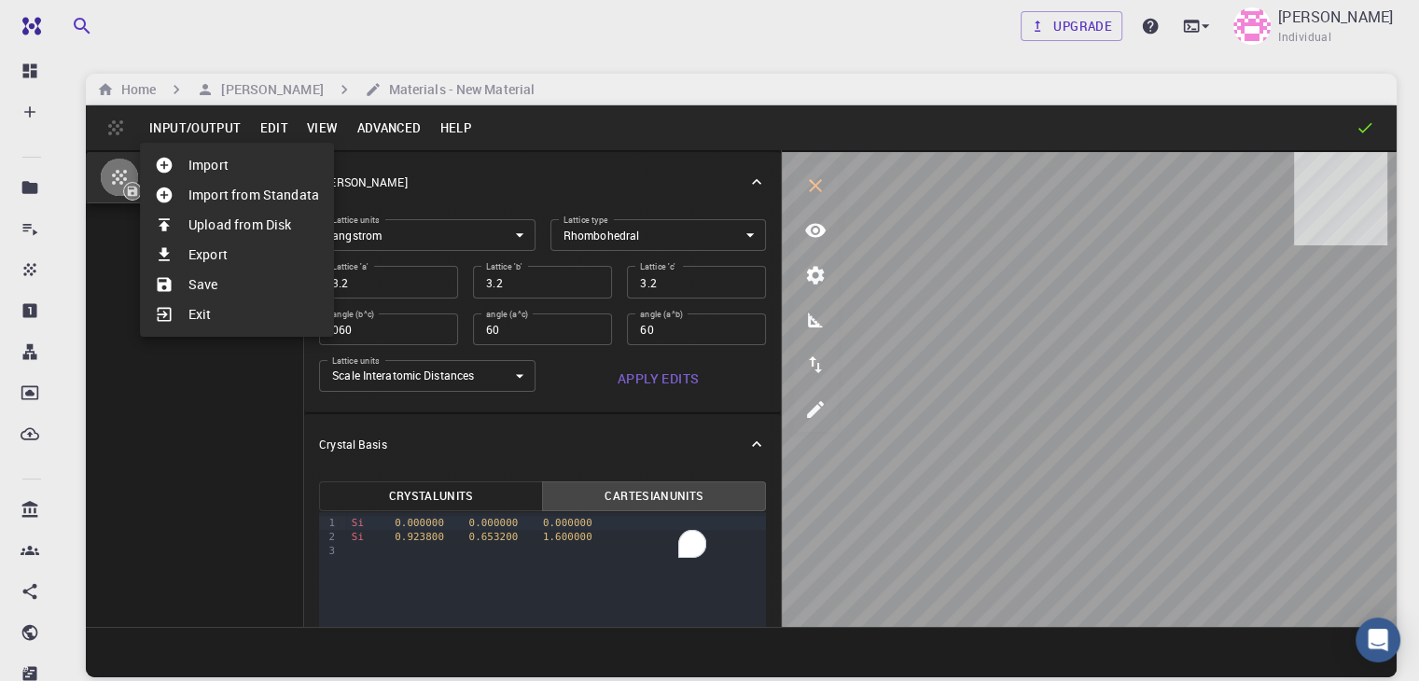
click at [130, 262] on div at bounding box center [709, 340] width 1419 height 681
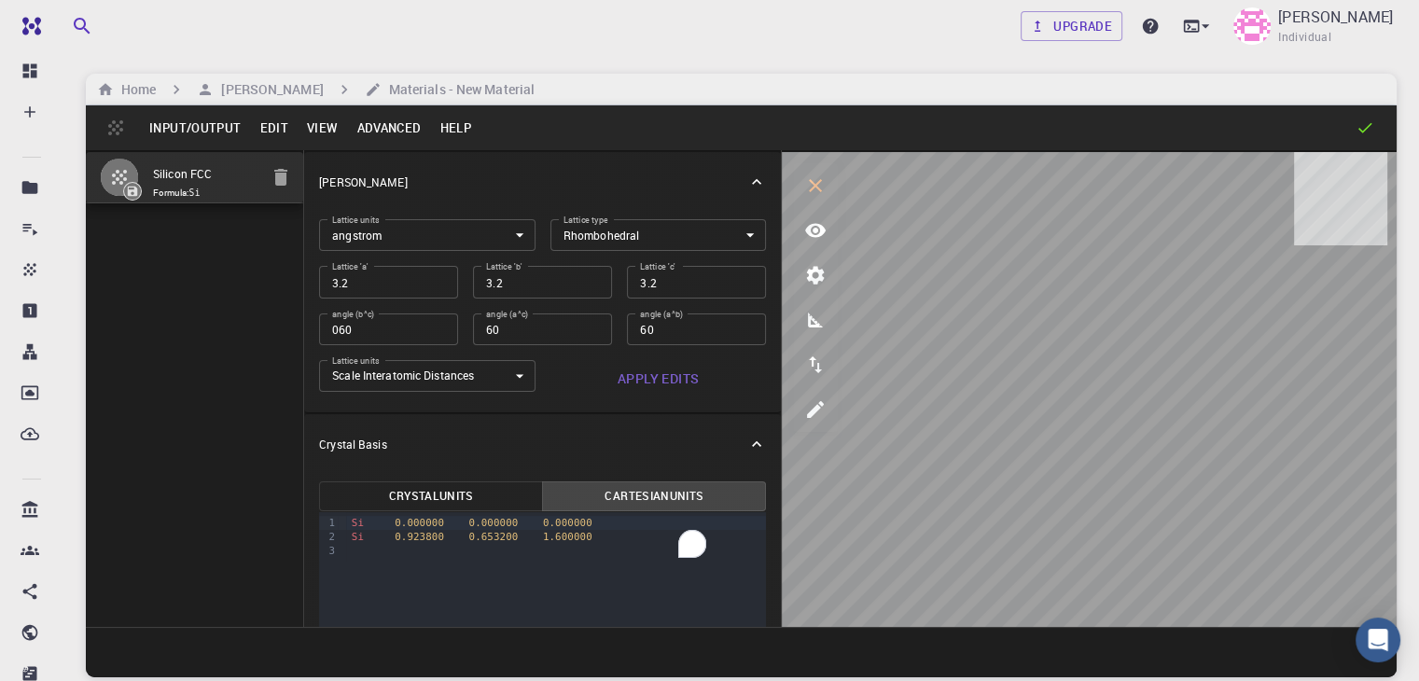
click at [206, 128] on button "Input/Output" at bounding box center [195, 128] width 110 height 30
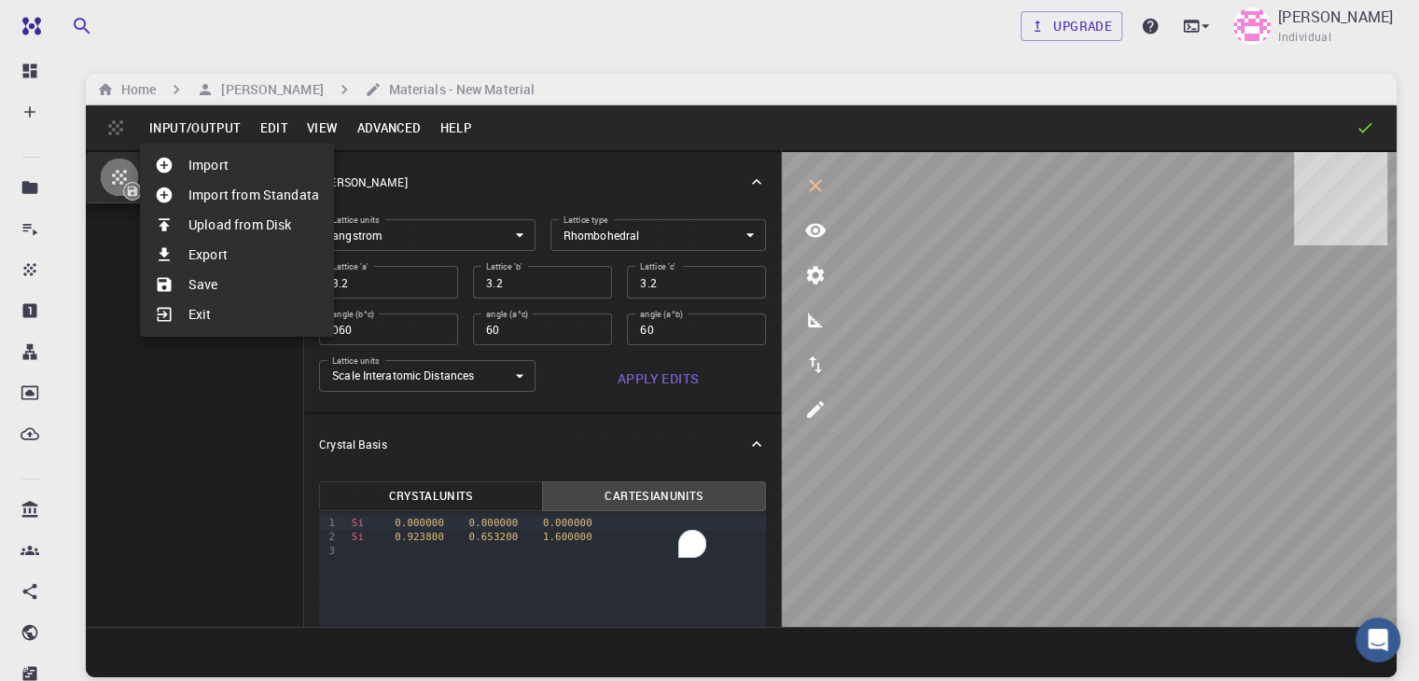
click at [149, 404] on div at bounding box center [709, 340] width 1419 height 681
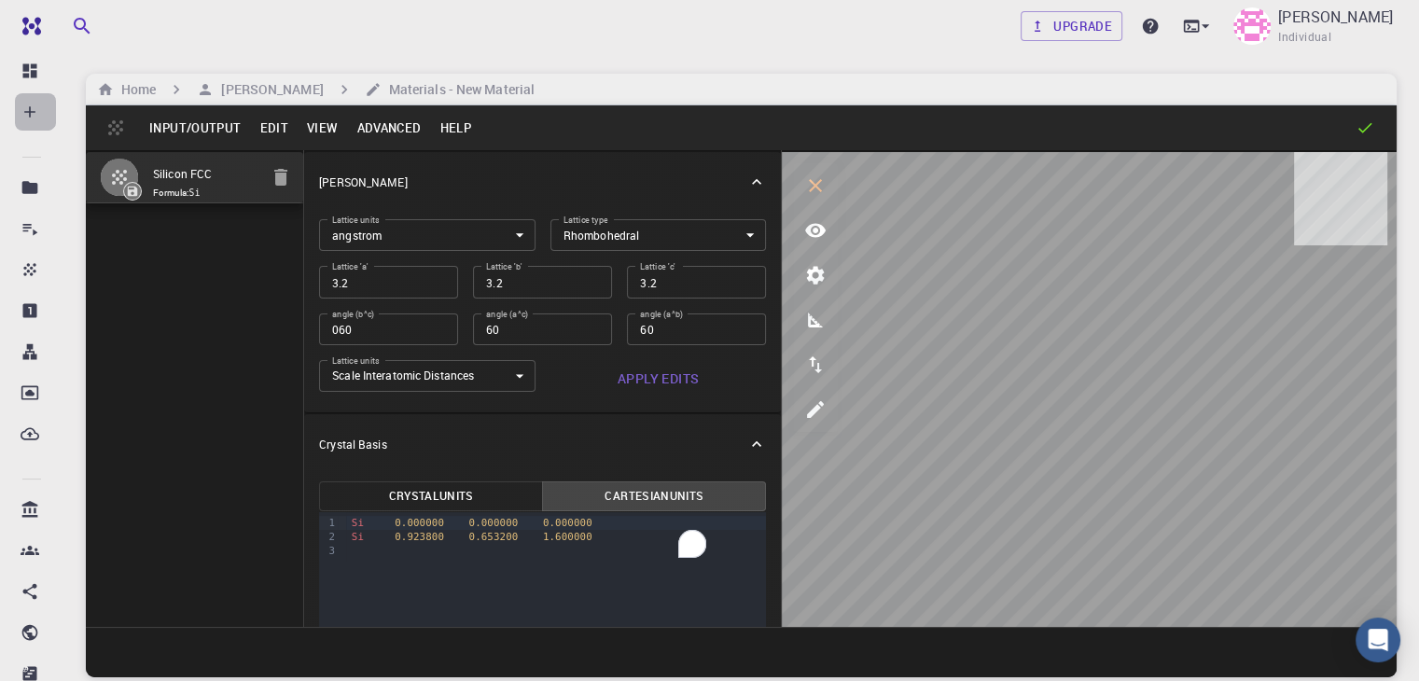
click at [32, 103] on icon at bounding box center [30, 112] width 19 height 19
click at [31, 108] on icon at bounding box center [30, 112] width 19 height 19
click at [35, 71] on icon at bounding box center [30, 71] width 14 height 14
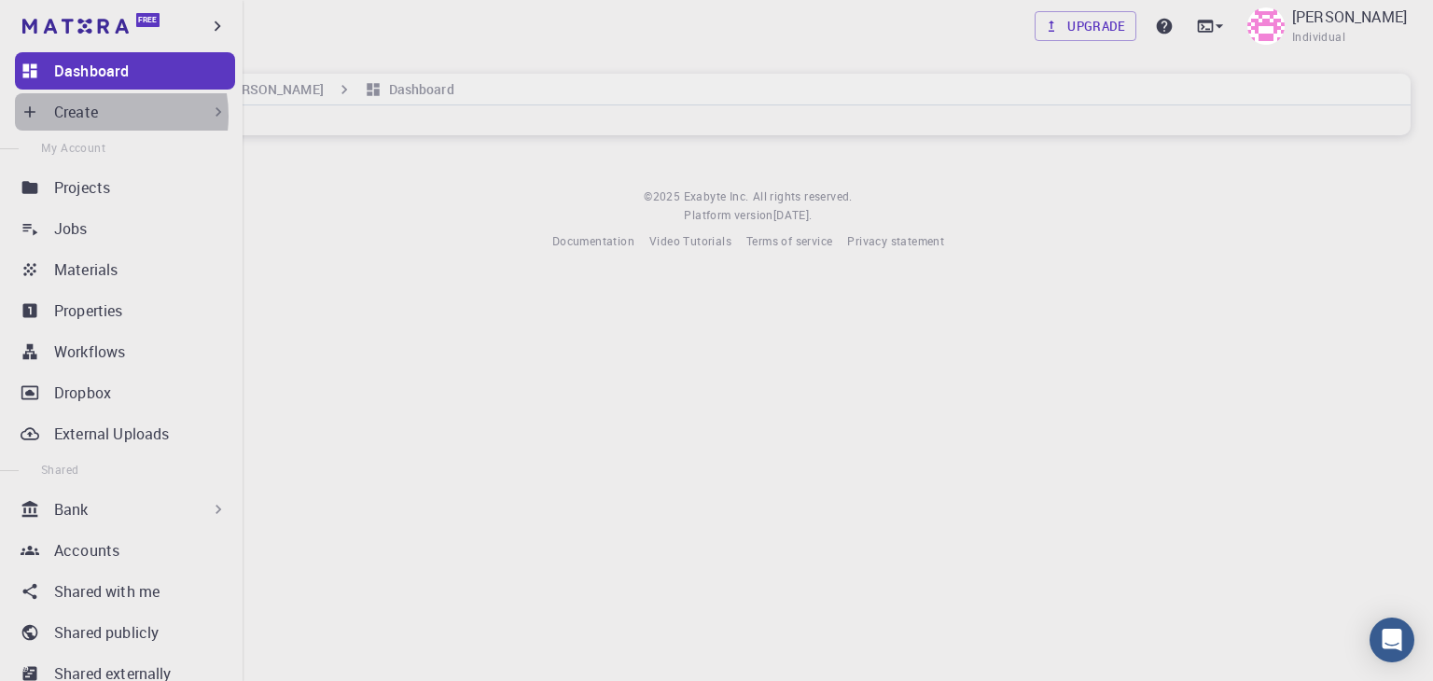
click at [94, 116] on p "Create" at bounding box center [76, 112] width 44 height 22
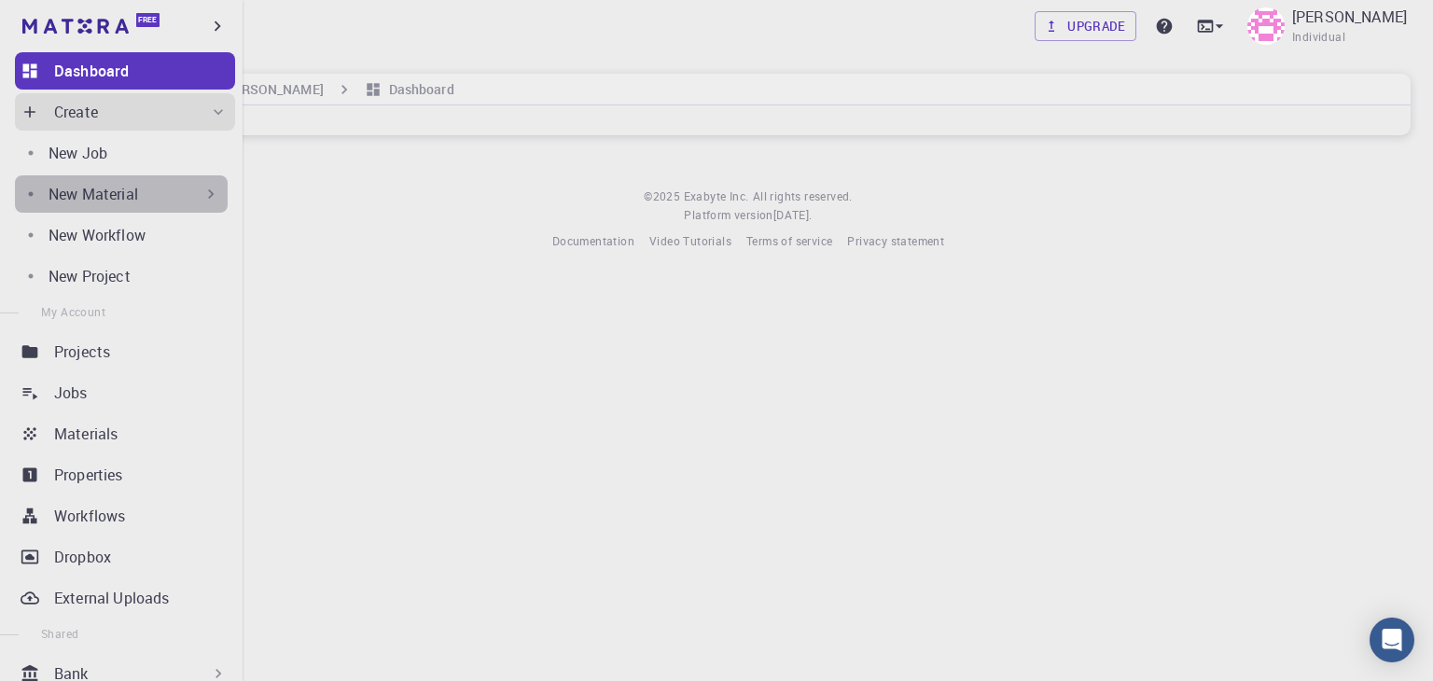
click at [134, 188] on p "New Material" at bounding box center [94, 194] width 90 height 22
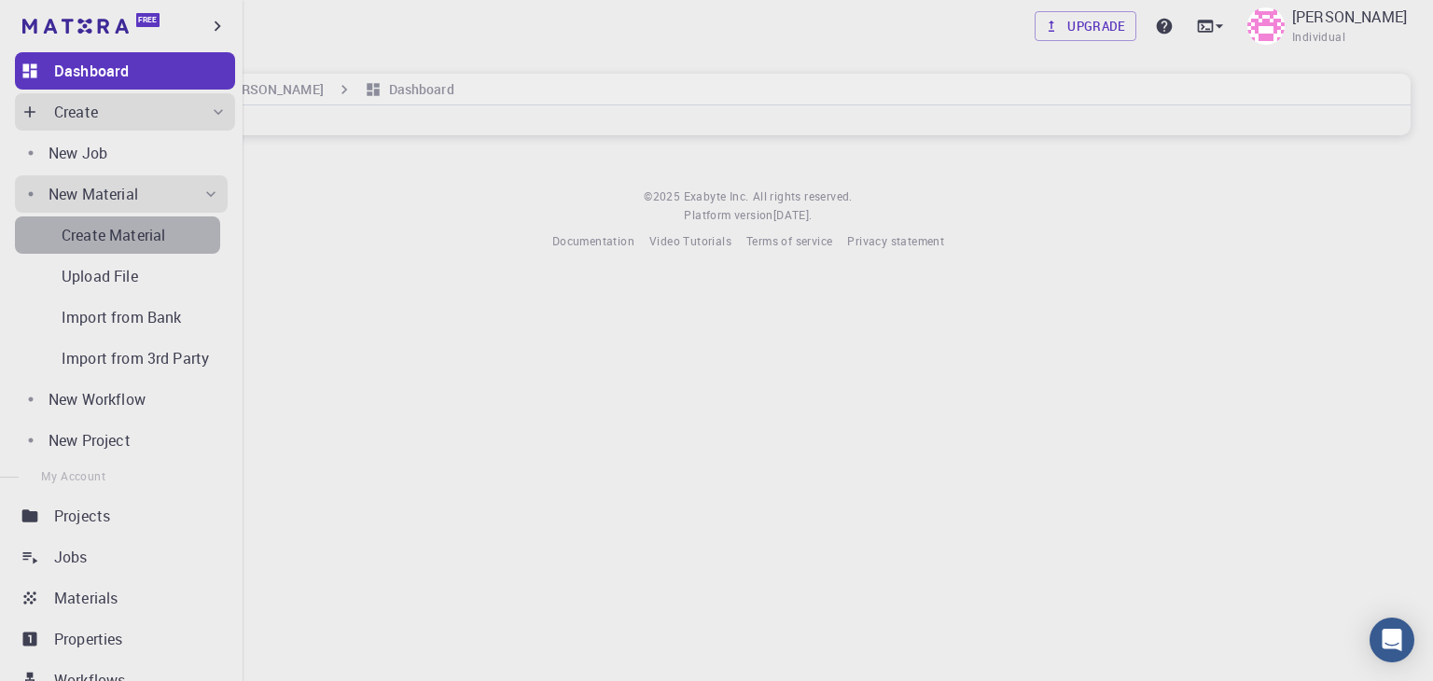
click at [121, 230] on p "Create Material" at bounding box center [114, 235] width 104 height 22
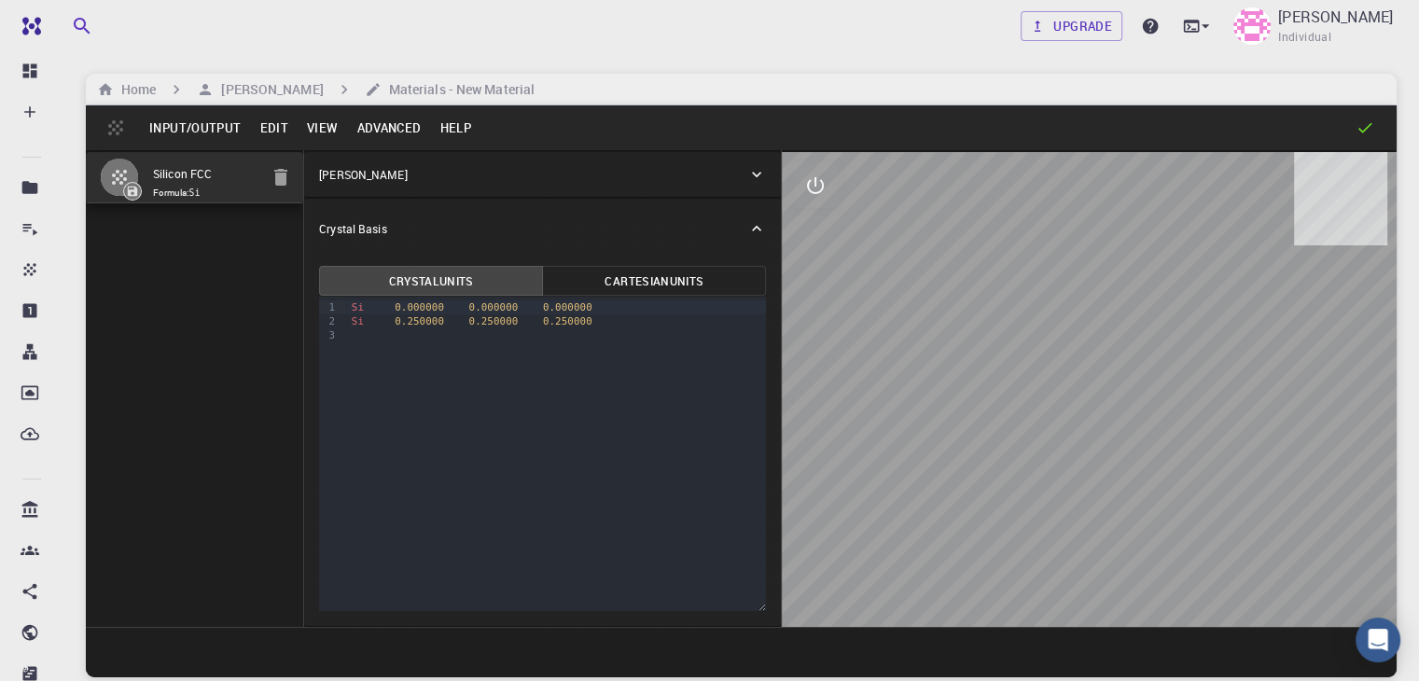
click at [346, 312] on div "Si 0.000000 0.000000 0.000000" at bounding box center [556, 307] width 421 height 14
click at [536, 337] on div "To enrich screen reader interactions, please activate Accessibility in Grammarl…" at bounding box center [556, 335] width 421 height 14
click at [972, 378] on div at bounding box center [1089, 389] width 615 height 475
drag, startPoint x: 1068, startPoint y: 320, endPoint x: 1033, endPoint y: 355, distance: 49.5
click at [1033, 355] on div at bounding box center [1089, 389] width 615 height 475
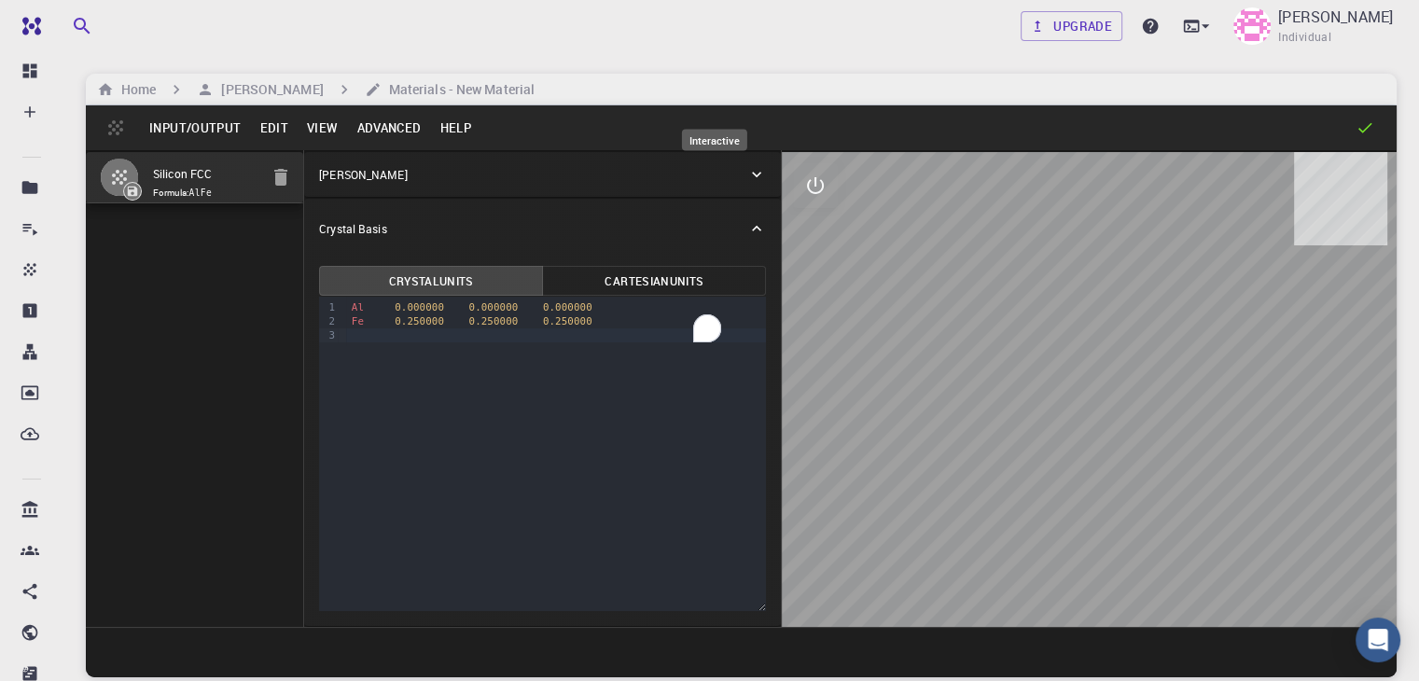
click at [793, 202] on button "interactive" at bounding box center [815, 185] width 45 height 45
click at [793, 217] on button "view" at bounding box center [815, 230] width 45 height 45
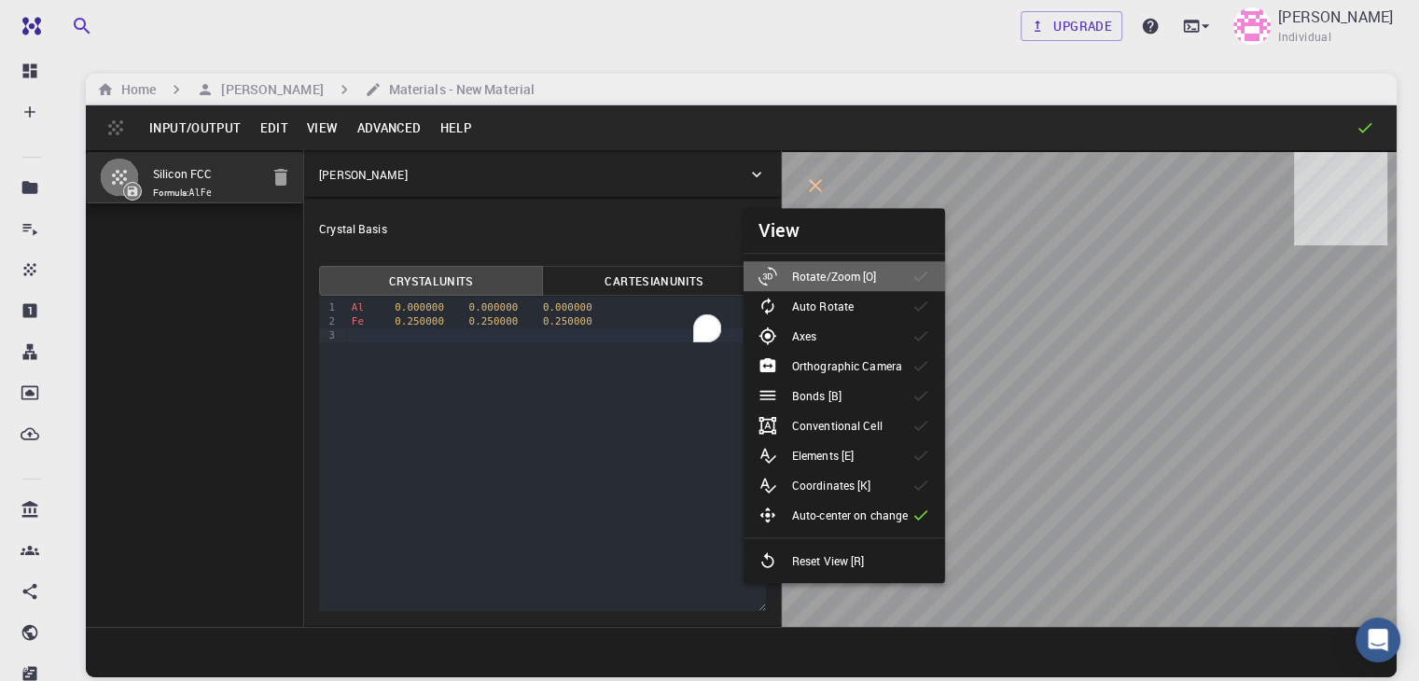
click at [841, 276] on p "Rotate/Zoom [O]" at bounding box center [834, 276] width 85 height 17
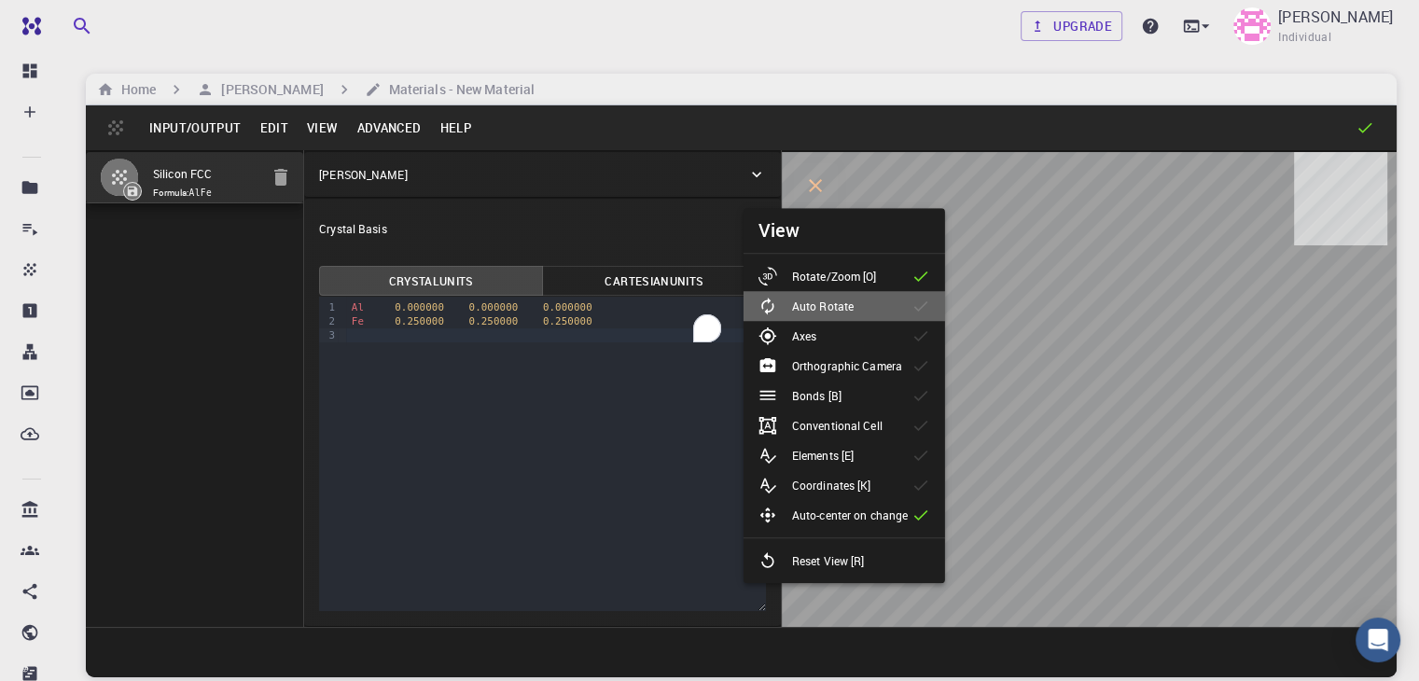
click at [836, 302] on p "Auto Rotate" at bounding box center [823, 306] width 62 height 17
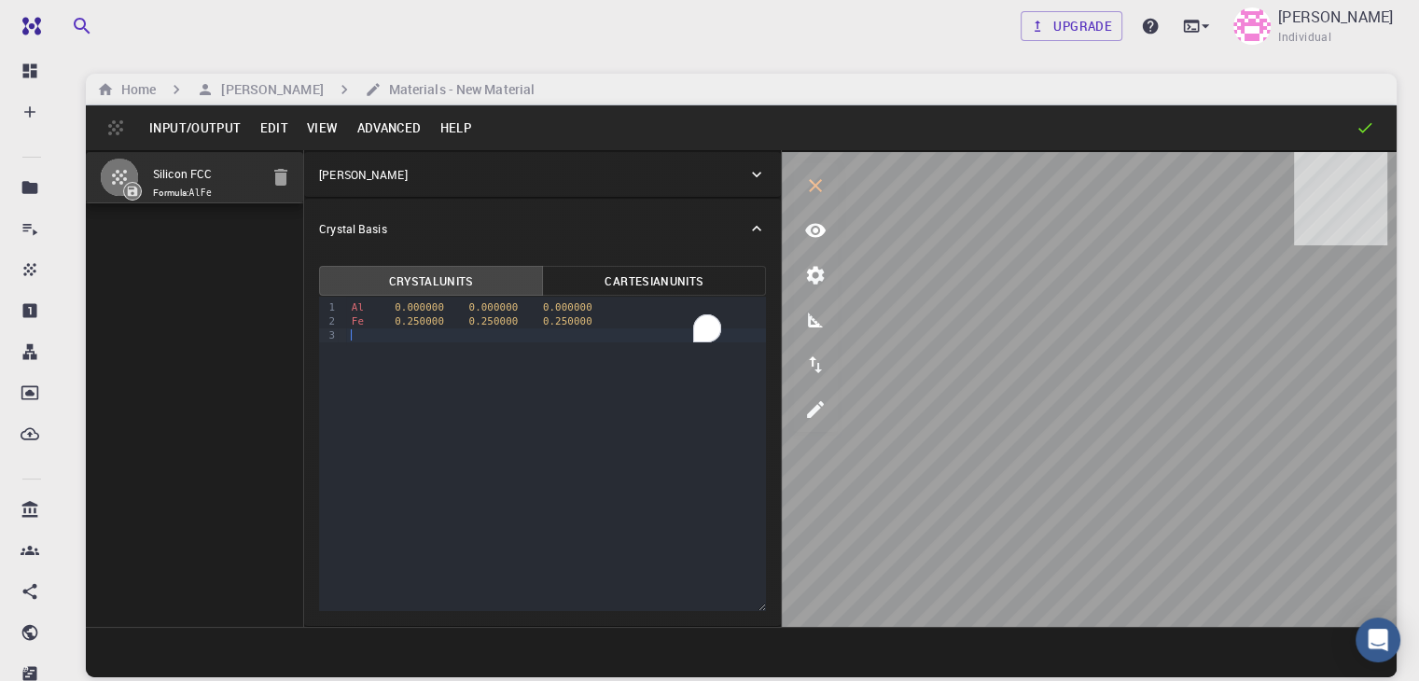
click at [346, 332] on div "To enrich screen reader interactions, please activate Accessibility in Grammarl…" at bounding box center [556, 335] width 421 height 14
click at [368, 332] on div "Al" at bounding box center [556, 335] width 421 height 14
click at [804, 233] on icon "view" at bounding box center [815, 230] width 22 height 22
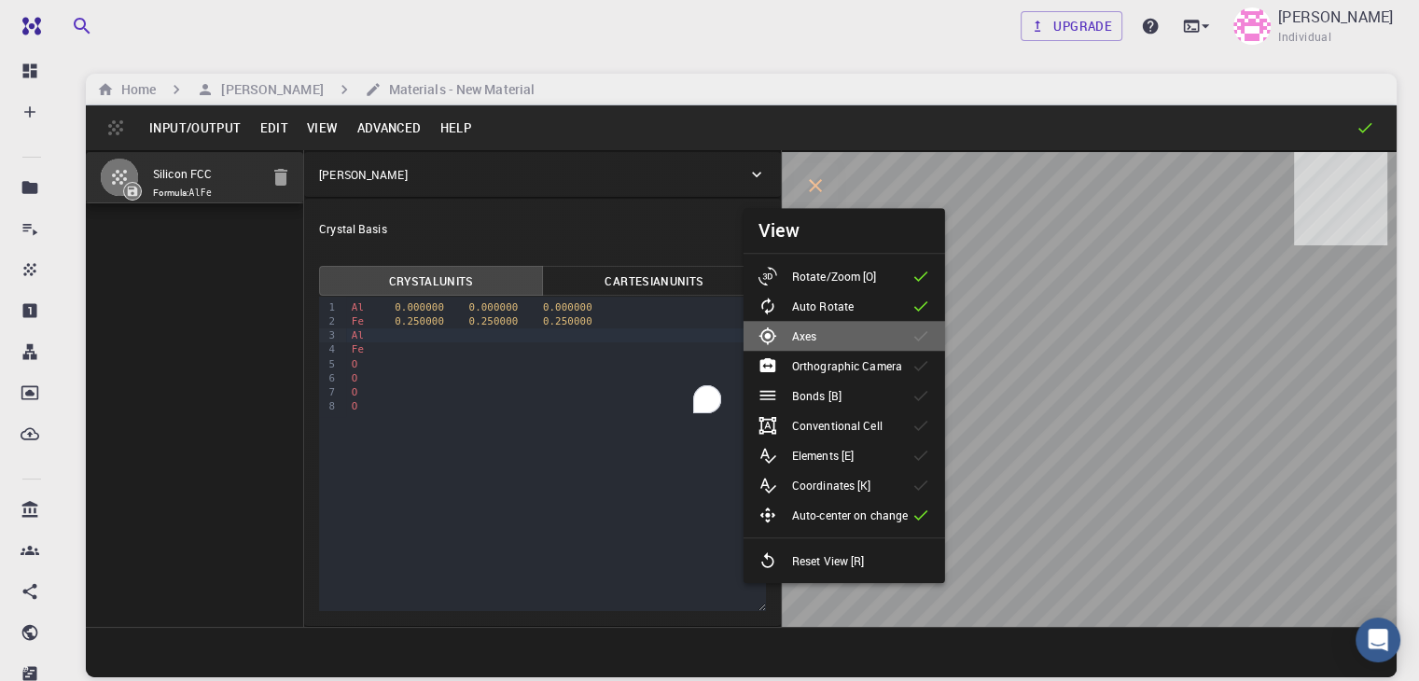
click at [861, 341] on li "Axes" at bounding box center [845, 336] width 202 height 30
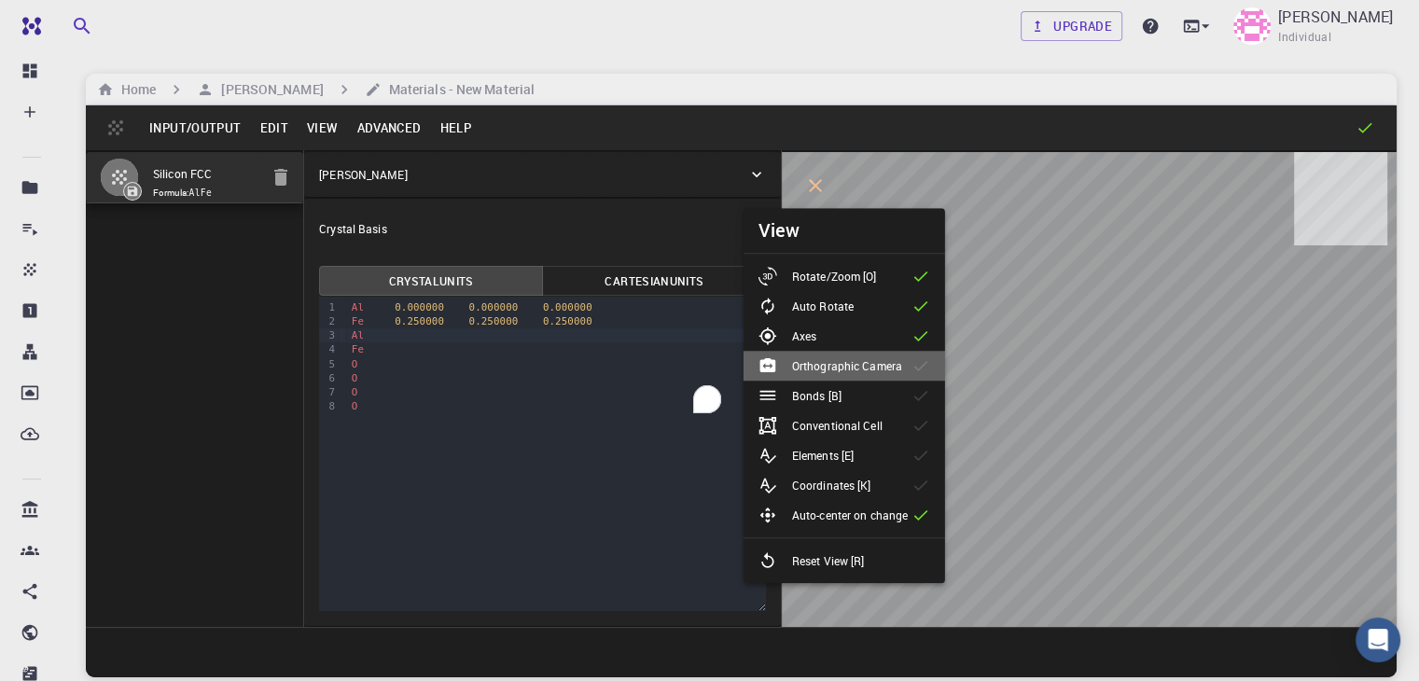
click at [855, 359] on p "Orthographic Camera" at bounding box center [847, 365] width 110 height 17
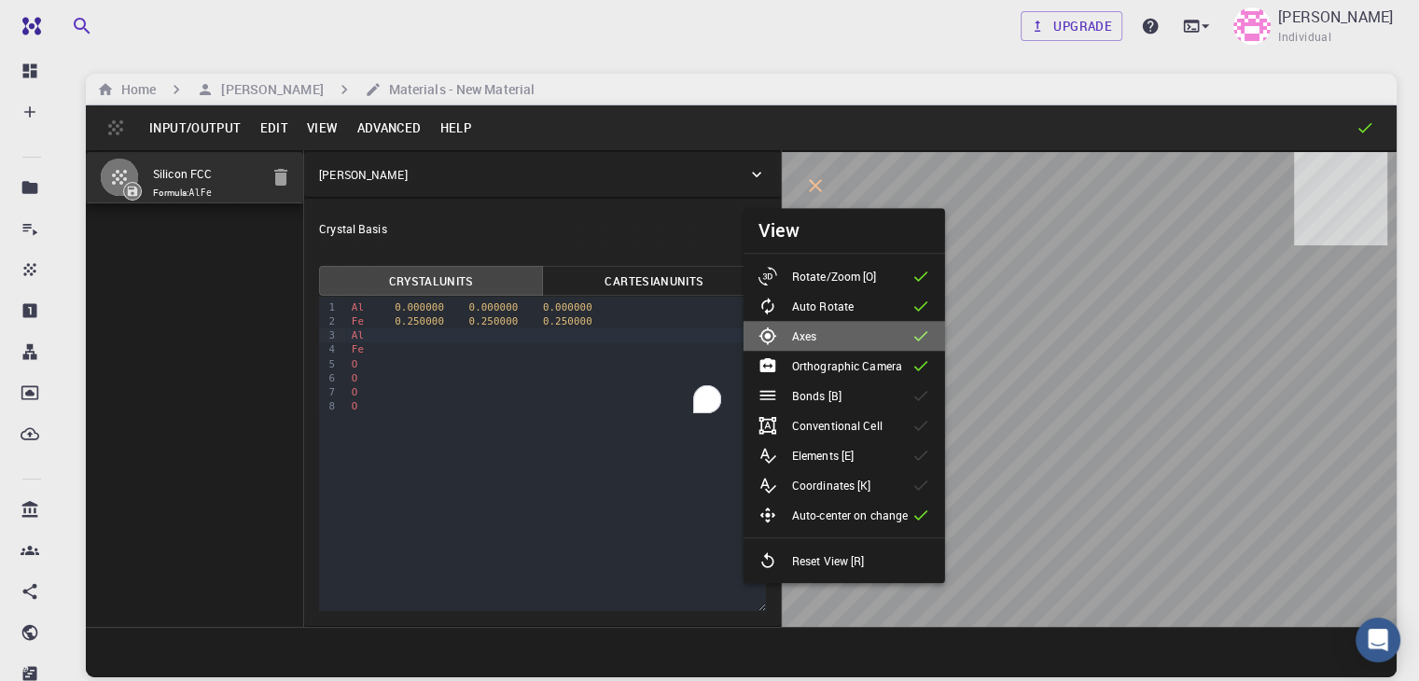
click at [836, 333] on li "Axes" at bounding box center [845, 336] width 202 height 30
click at [836, 337] on li "Axes" at bounding box center [845, 336] width 202 height 30
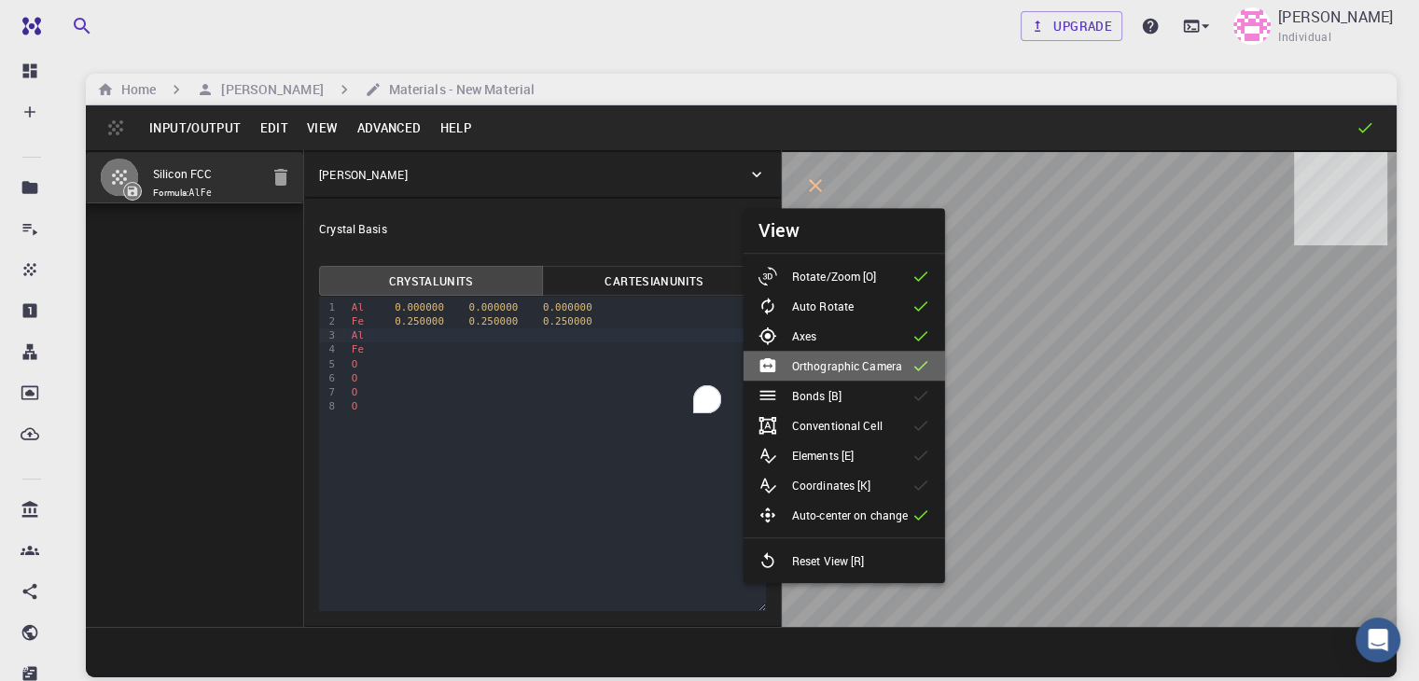
click at [835, 367] on p "Orthographic Camera" at bounding box center [847, 365] width 110 height 17
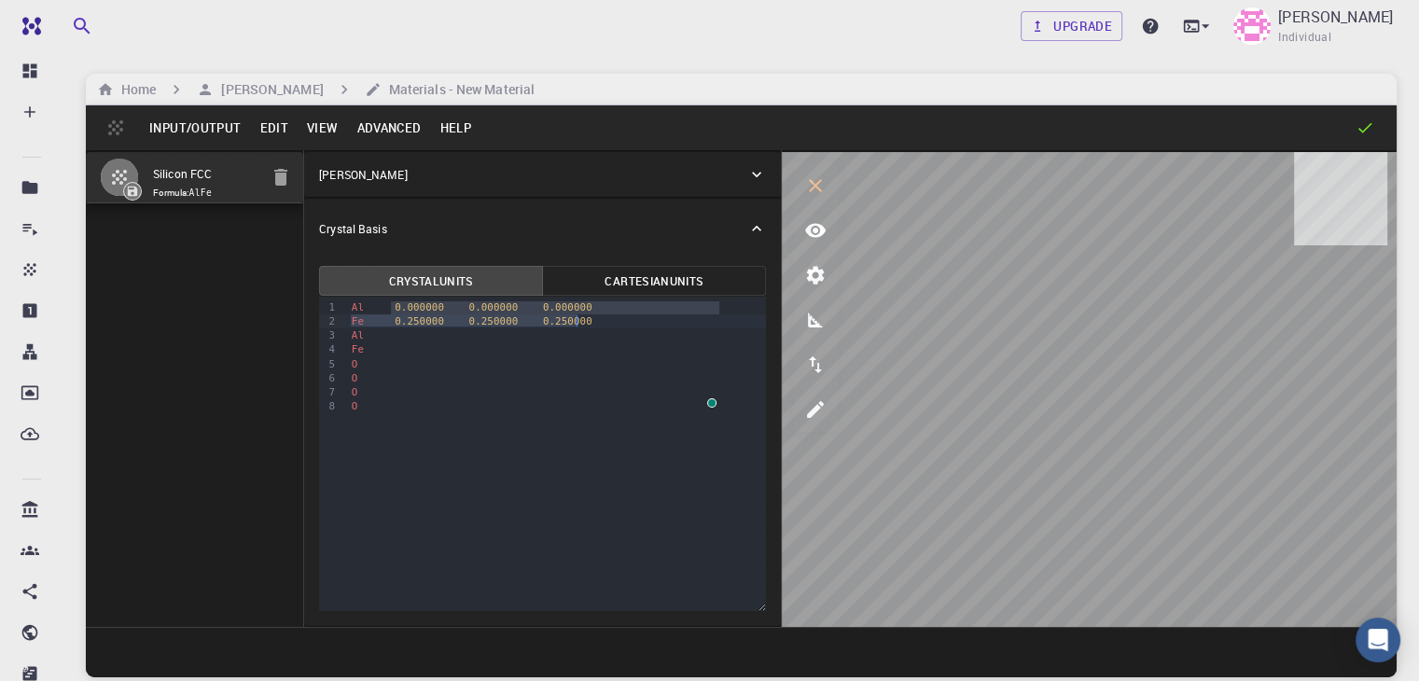
drag, startPoint x: 332, startPoint y: 311, endPoint x: 519, endPoint y: 318, distance: 186.7
click at [519, 318] on div "Al 0.000000 0.000000 0.000000 Fe 0.250000 0.250000 0.250000 Al Fe O O O O" at bounding box center [556, 357] width 421 height 120
click at [519, 318] on div "Fe 0.250000 0.250000 0.250000" at bounding box center [556, 321] width 421 height 14
drag, startPoint x: 336, startPoint y: 308, endPoint x: 515, endPoint y: 306, distance: 179.1
click at [515, 306] on div "Al 0.000000 0.000000 0.000000" at bounding box center [556, 307] width 421 height 14
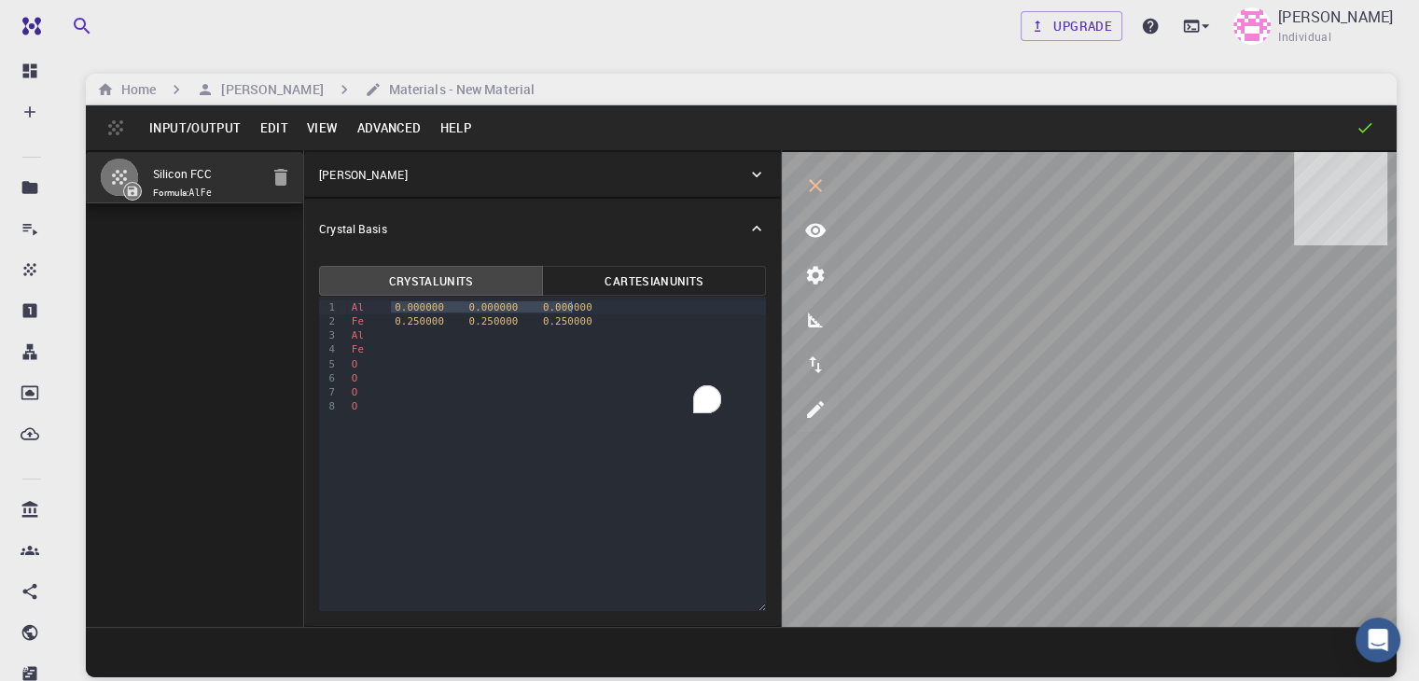
copy div "0.000000 0.000000 0.000000"
click at [346, 336] on div "Al" at bounding box center [556, 335] width 421 height 14
click at [401, 337] on span "0.000000" at bounding box center [425, 335] width 49 height 12
click at [346, 352] on div "Fe" at bounding box center [556, 349] width 421 height 14
click at [395, 322] on span "0.250000" at bounding box center [419, 321] width 49 height 12
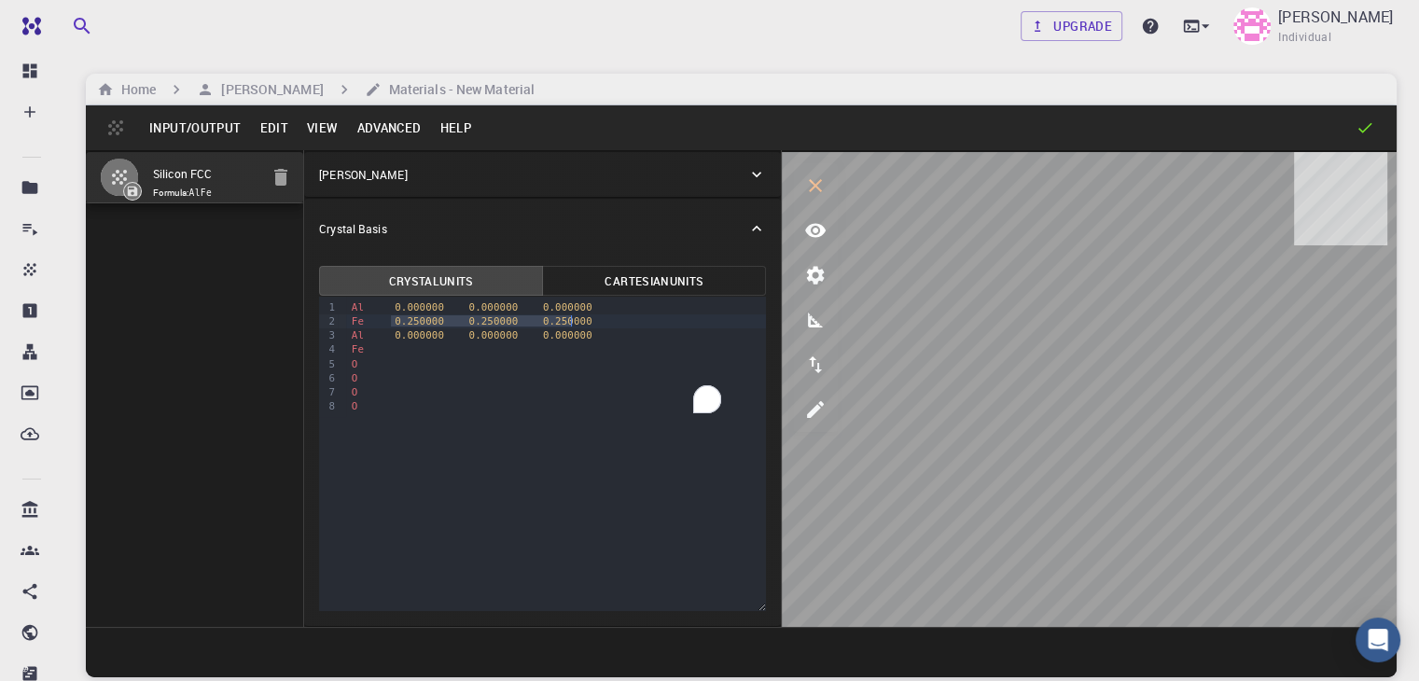
drag, startPoint x: 333, startPoint y: 322, endPoint x: 514, endPoint y: 322, distance: 181.0
click at [514, 322] on div "Fe 0.250000 0.250000 0.250000" at bounding box center [556, 321] width 421 height 14
copy div "0.250000 0.250000 0.250000"
click at [346, 351] on div "Fe" at bounding box center [556, 349] width 421 height 14
click at [346, 367] on div "O" at bounding box center [556, 364] width 421 height 14
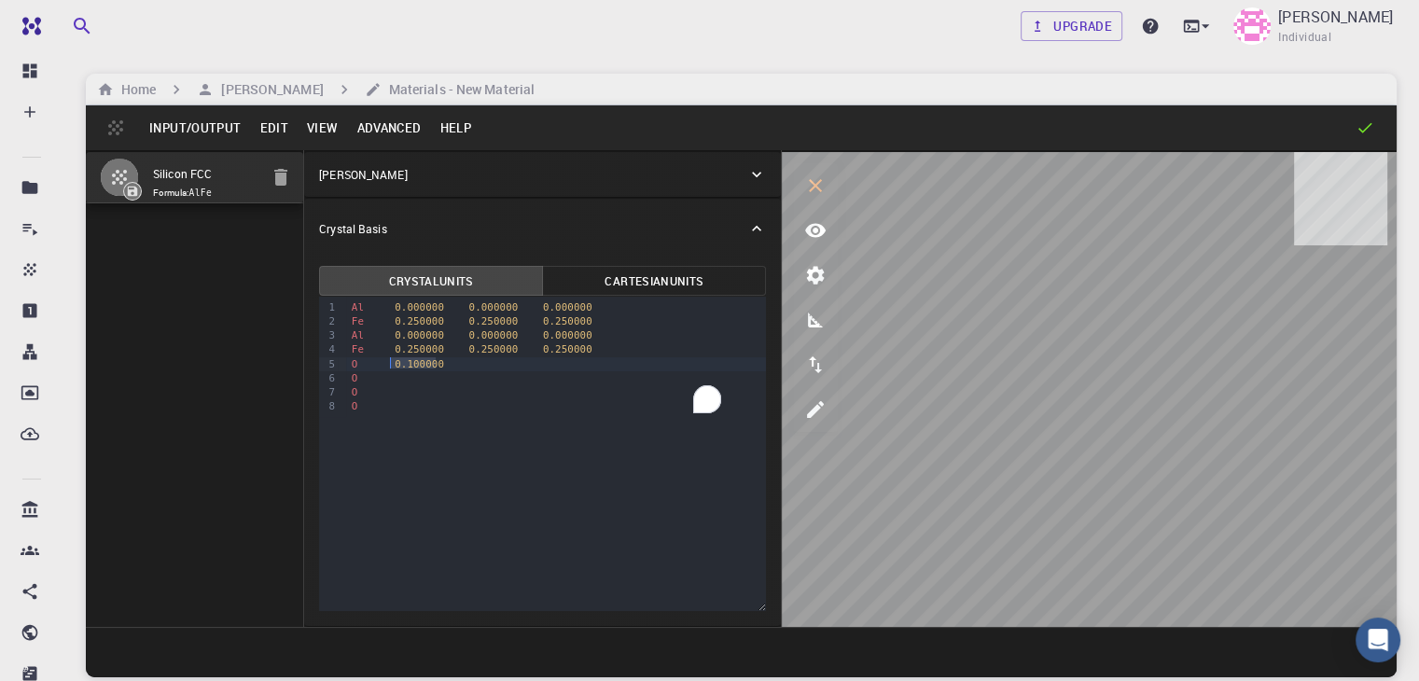
copy div "0.100000"
click at [346, 378] on div "O" at bounding box center [556, 378] width 421 height 14
click at [346, 395] on div "O" at bounding box center [556, 392] width 421 height 14
click at [346, 407] on div "O" at bounding box center [556, 406] width 421 height 14
click at [346, 378] on div "O 0.100000" at bounding box center [556, 378] width 421 height 14
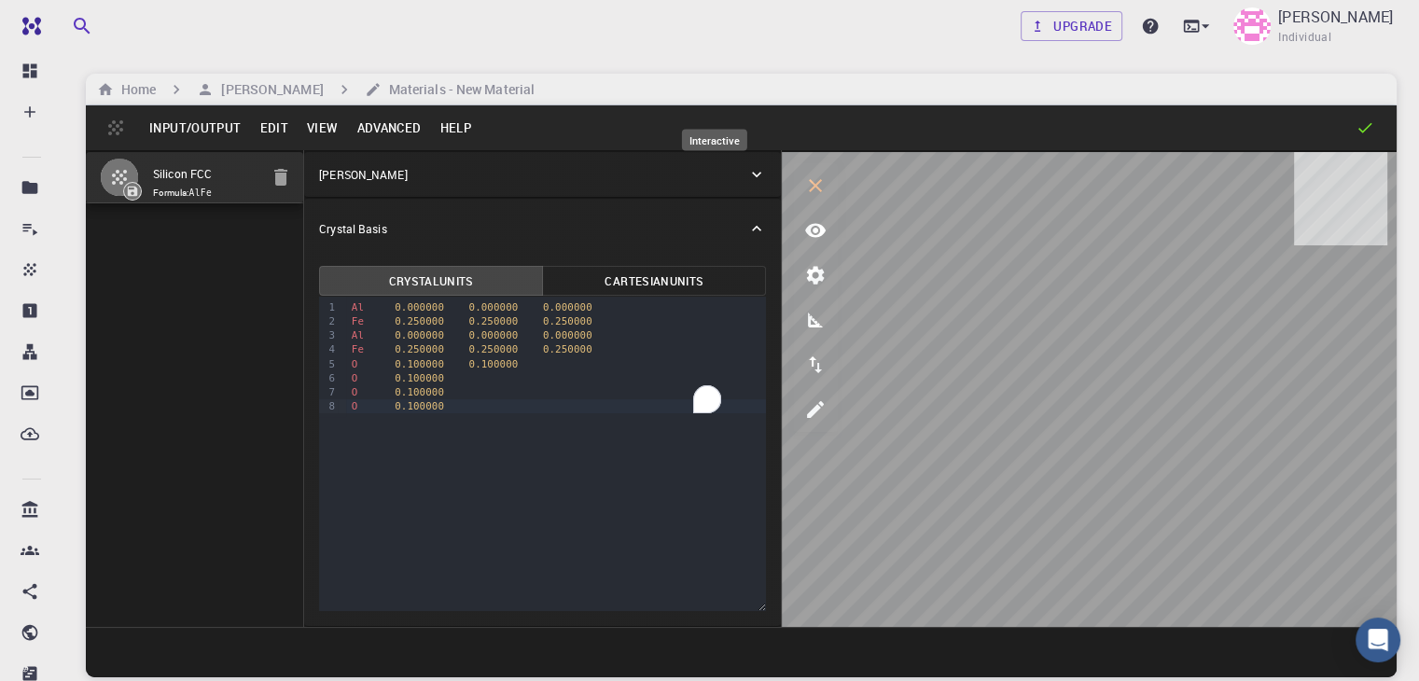
click at [804, 195] on icon "interactive" at bounding box center [815, 185] width 22 height 22
click at [804, 188] on icon "interactive" at bounding box center [815, 185] width 22 height 22
click at [793, 243] on button "view" at bounding box center [815, 230] width 45 height 45
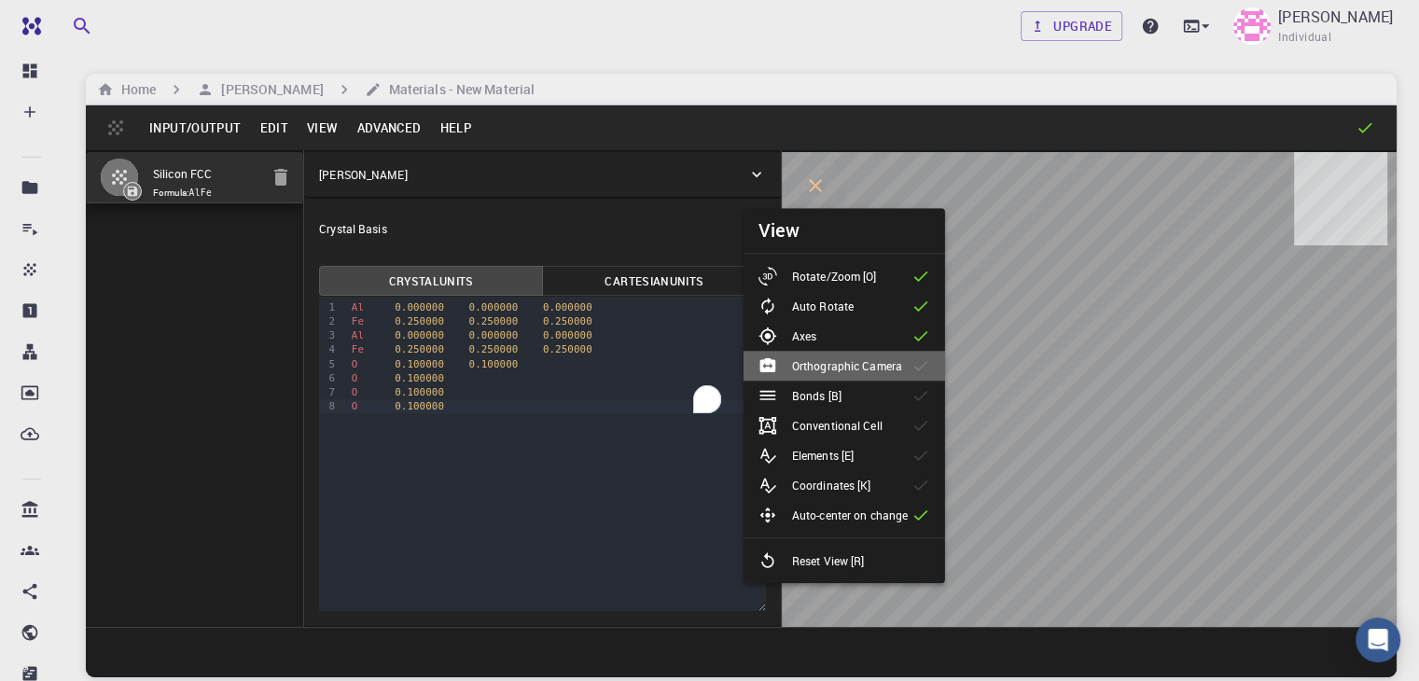
click at [861, 370] on p "Orthographic Camera" at bounding box center [847, 365] width 110 height 17
click at [838, 363] on p "Orthographic Camera" at bounding box center [847, 365] width 110 height 17
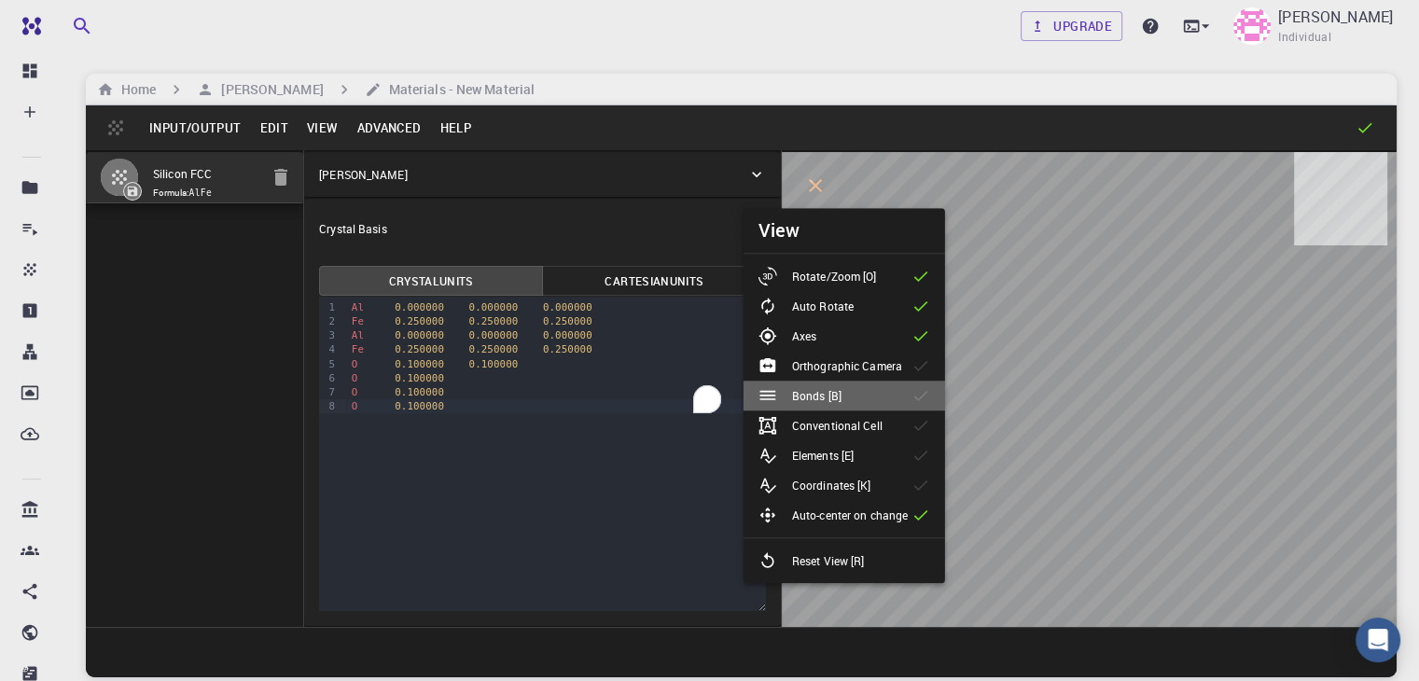
click at [822, 400] on p "Bonds [B]" at bounding box center [816, 395] width 49 height 17
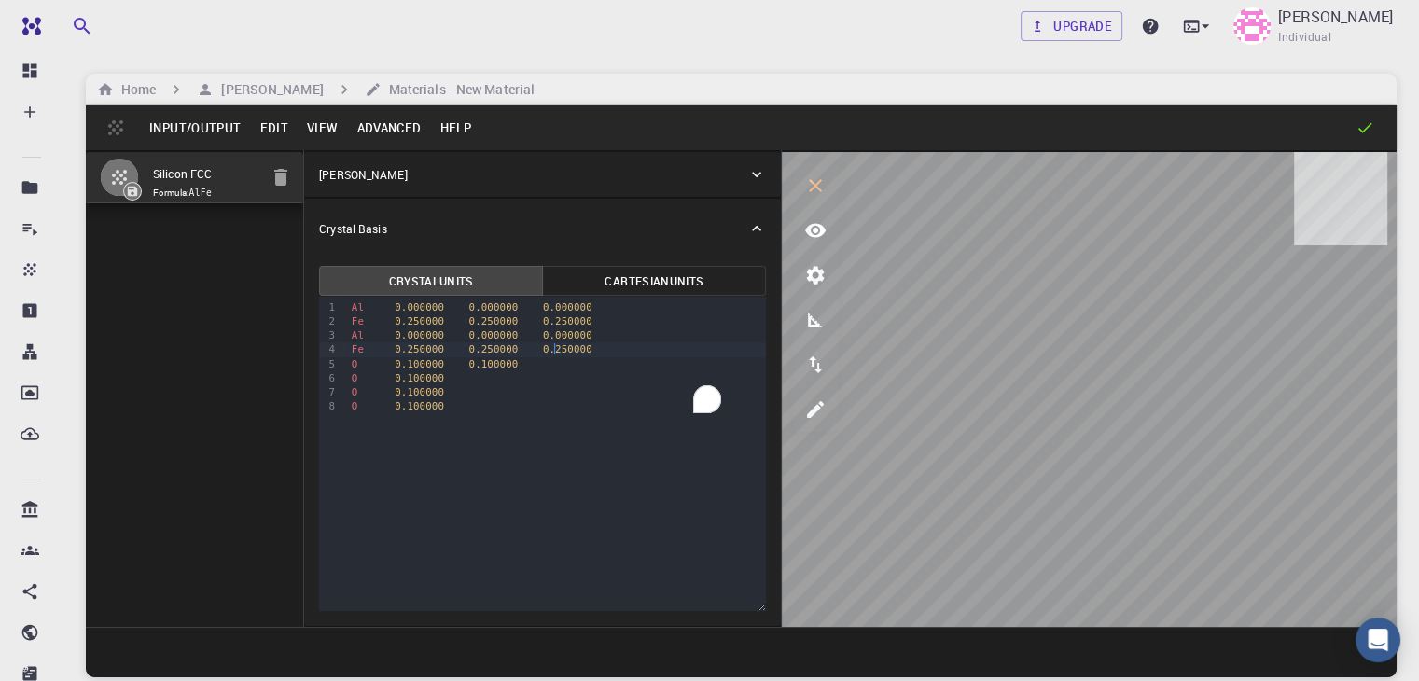
click at [543, 348] on span "0.250000" at bounding box center [567, 349] width 49 height 12
click at [478, 362] on div "O 0.100000 0.100000" at bounding box center [556, 364] width 421 height 14
click at [414, 387] on div "O 0.100000" at bounding box center [556, 392] width 421 height 14
click at [578, 273] on button "Cartesian Units" at bounding box center [654, 281] width 224 height 30
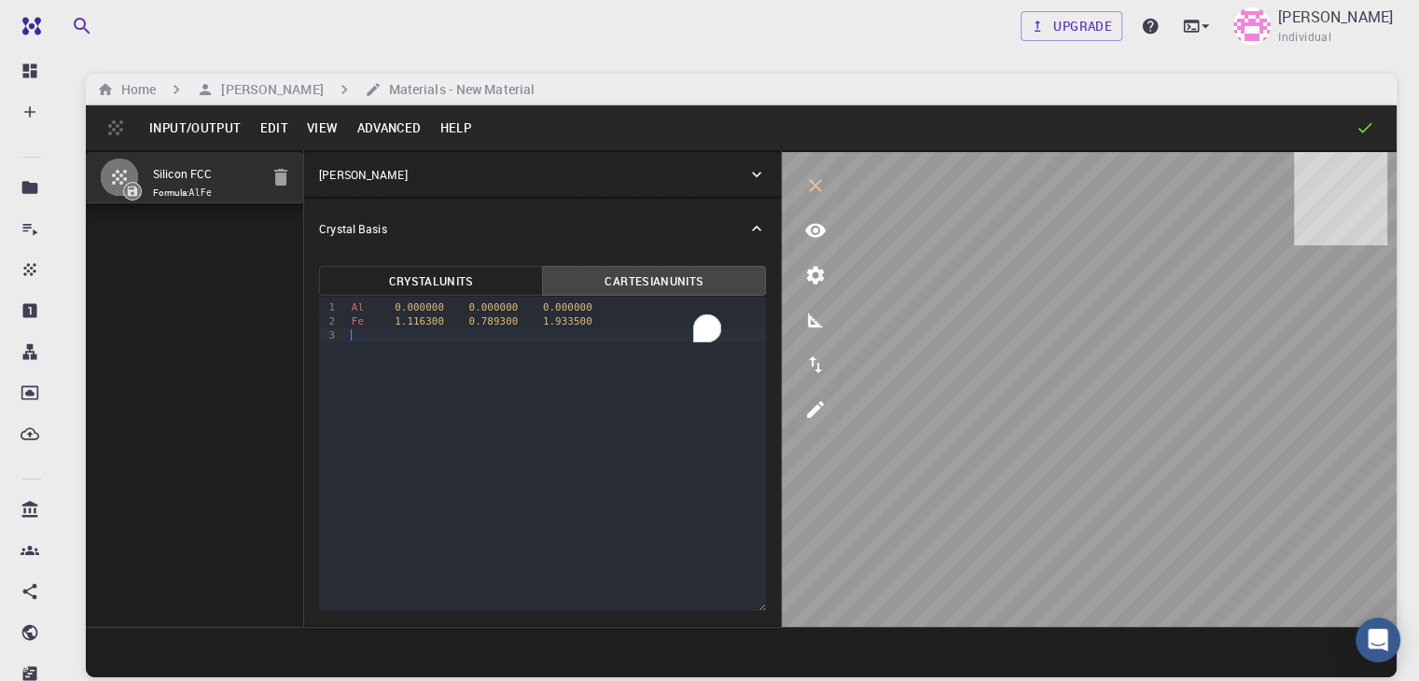
click at [346, 341] on div "To enrich screen reader interactions, please activate Accessibility in Grammarl…" at bounding box center [556, 335] width 421 height 14
click at [373, 273] on button "Crystal Units" at bounding box center [431, 281] width 224 height 30
click at [542, 285] on button "Cartesian Units" at bounding box center [654, 281] width 224 height 30
click at [368, 122] on button "Advanced" at bounding box center [388, 128] width 83 height 30
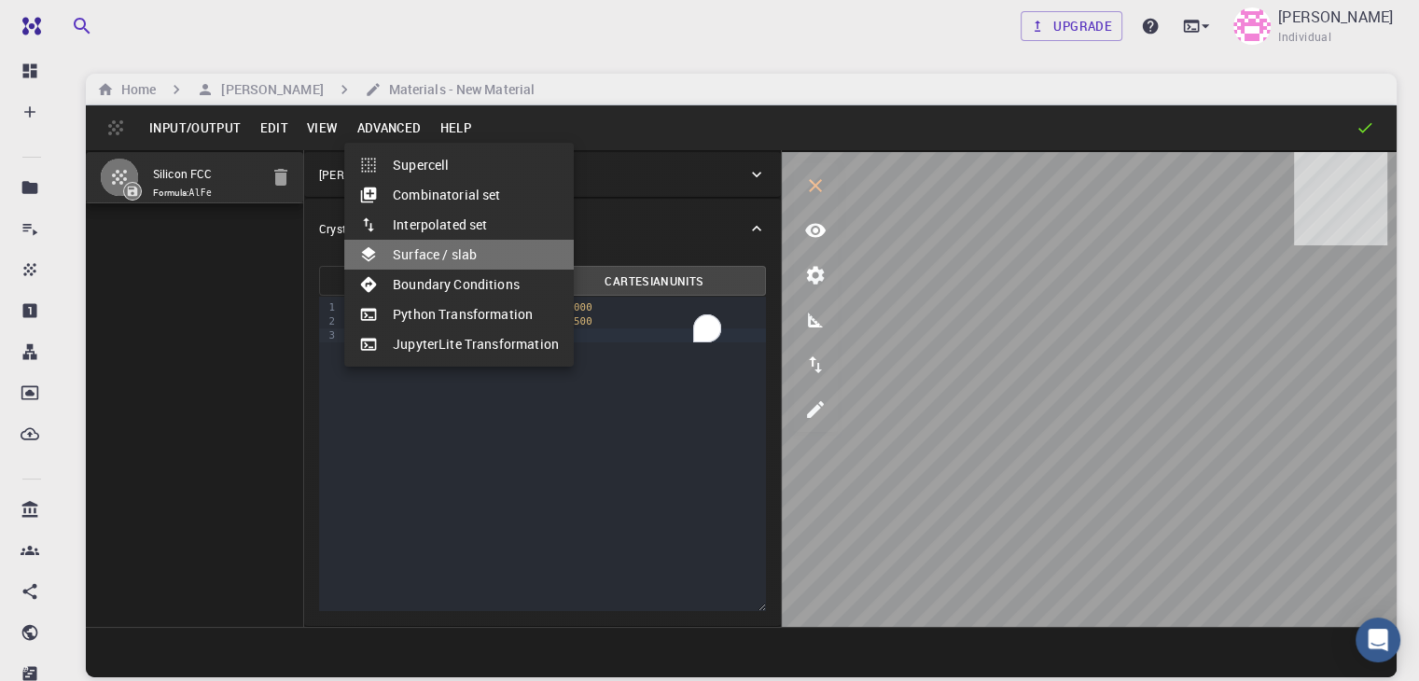
click at [464, 253] on li "Surface / slab" at bounding box center [459, 255] width 230 height 30
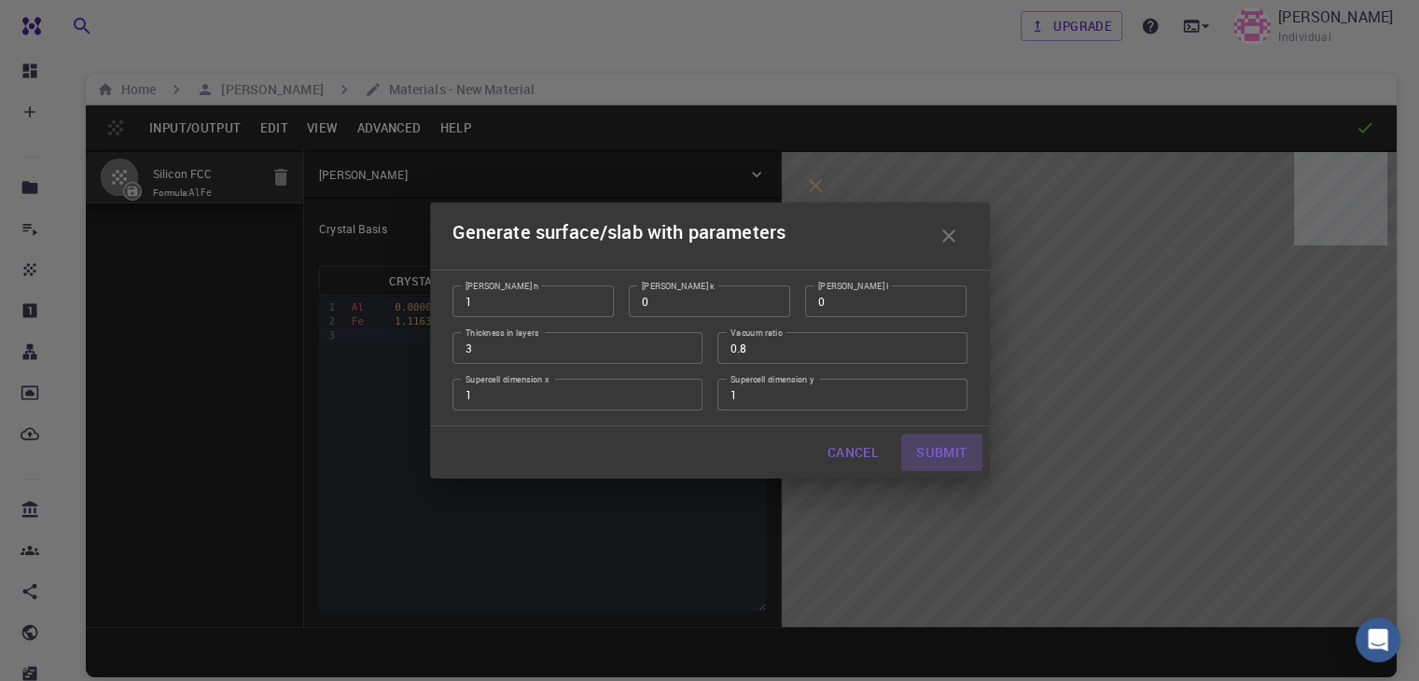
click at [953, 453] on button "Submit" at bounding box center [941, 452] width 80 height 37
type input "TRI"
type input "3.8669824747469437"
type input "3.8670043573805293"
type input "58.00500000000002"
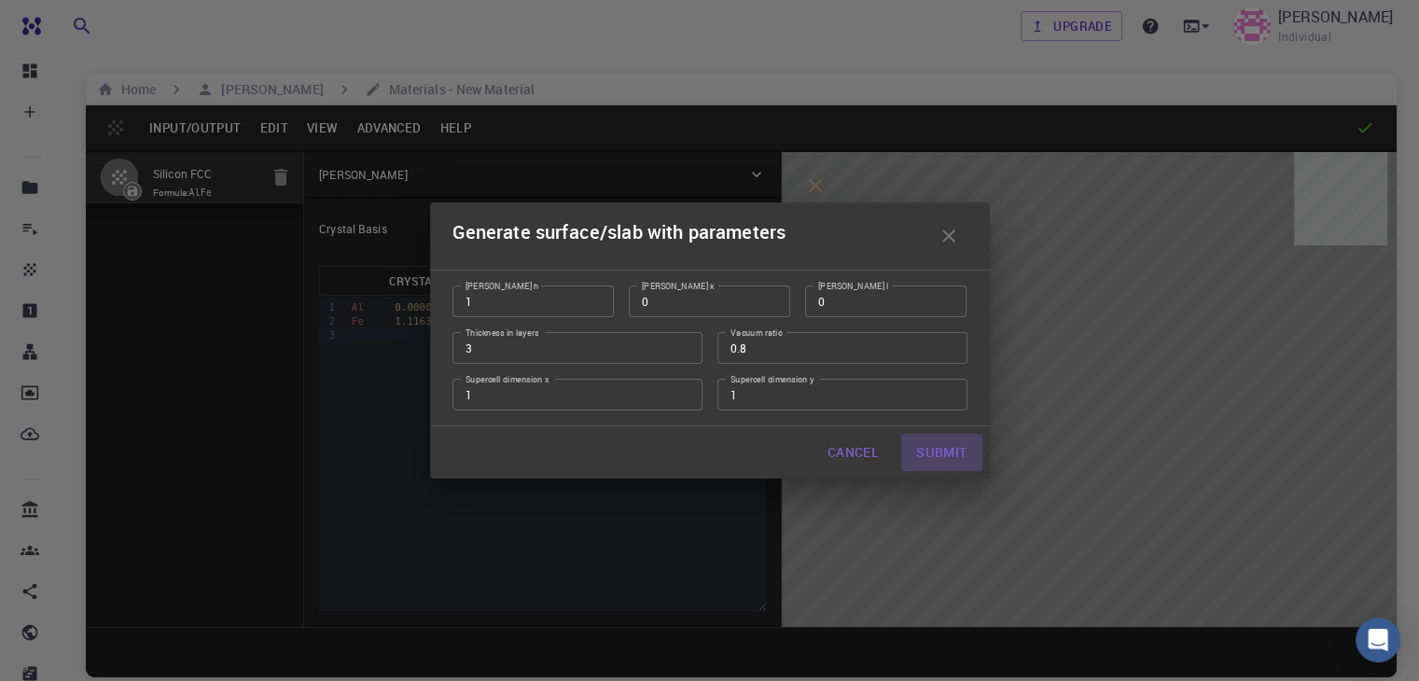
type input "60.0000372745793"
type input "59.99985008177663"
type input "60.000087246742055"
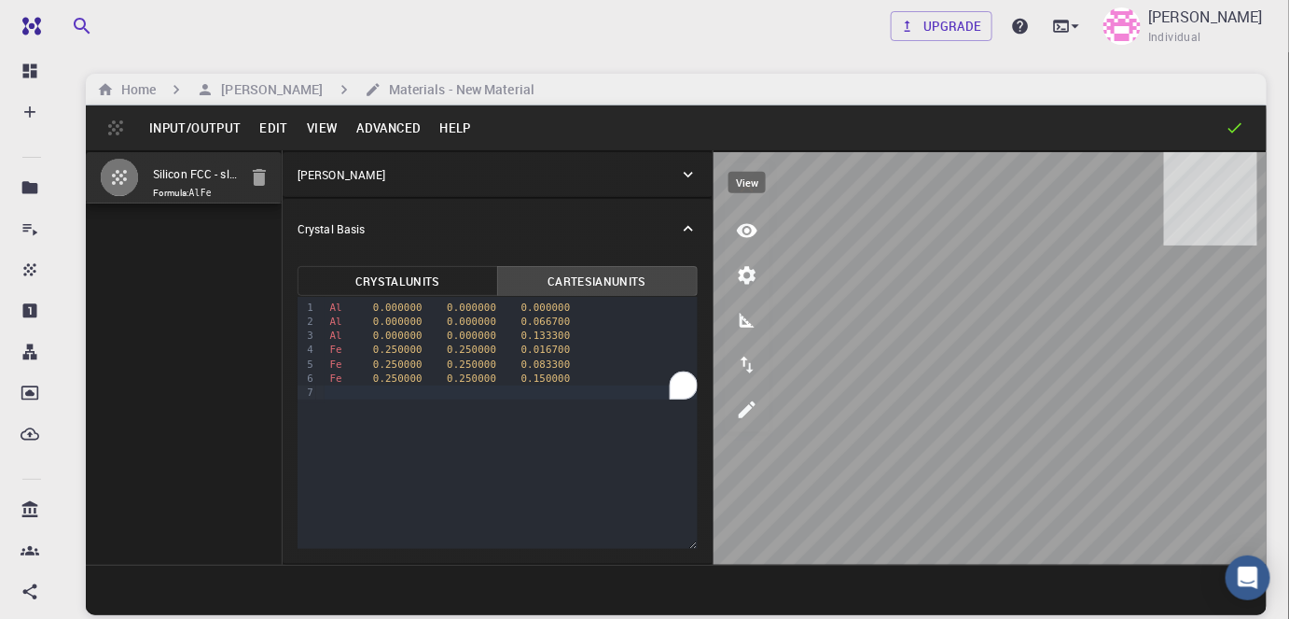
click at [749, 232] on icon "view" at bounding box center [747, 230] width 22 height 22
drag, startPoint x: 550, startPoint y: 380, endPoint x: 330, endPoint y: 378, distance: 219.2
click at [330, 378] on div "Fe 0.250000 0.250000 0.150000" at bounding box center [511, 378] width 373 height 14
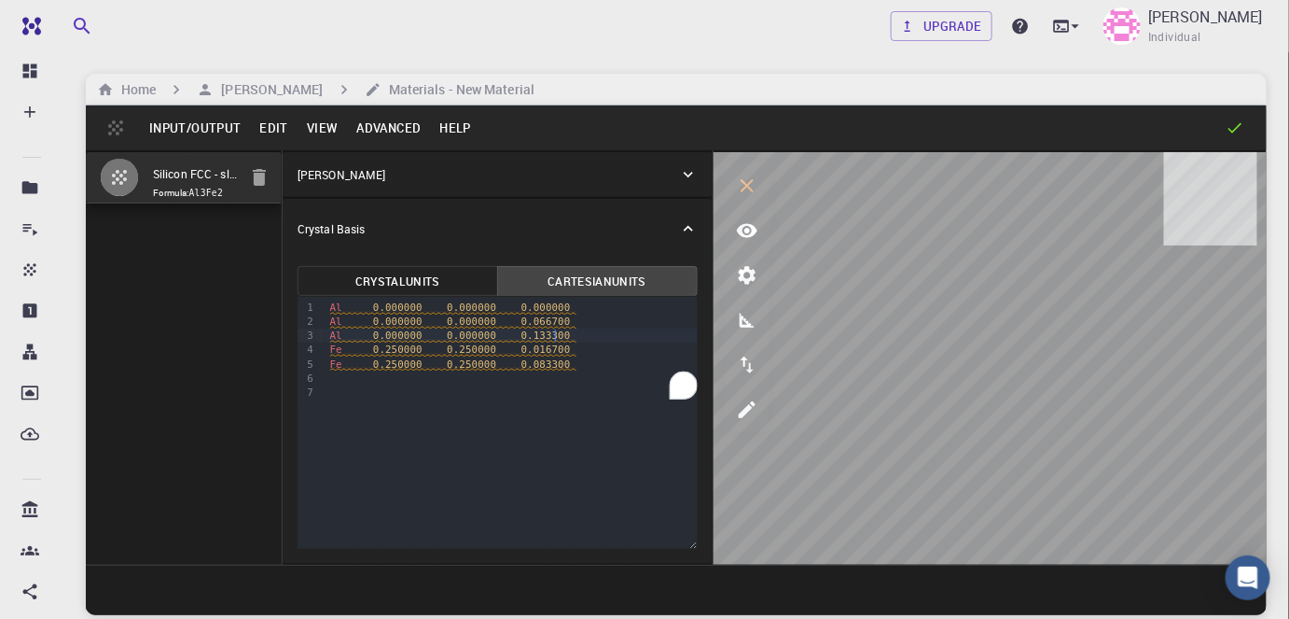
click at [560, 337] on div "Al 0.000000 0.000000 0.133300" at bounding box center [511, 335] width 373 height 14
drag, startPoint x: 560, startPoint y: 337, endPoint x: 329, endPoint y: 338, distance: 230.4
click at [329, 338] on div "Al 0.000000 0.000000 0.133300" at bounding box center [511, 335] width 373 height 14
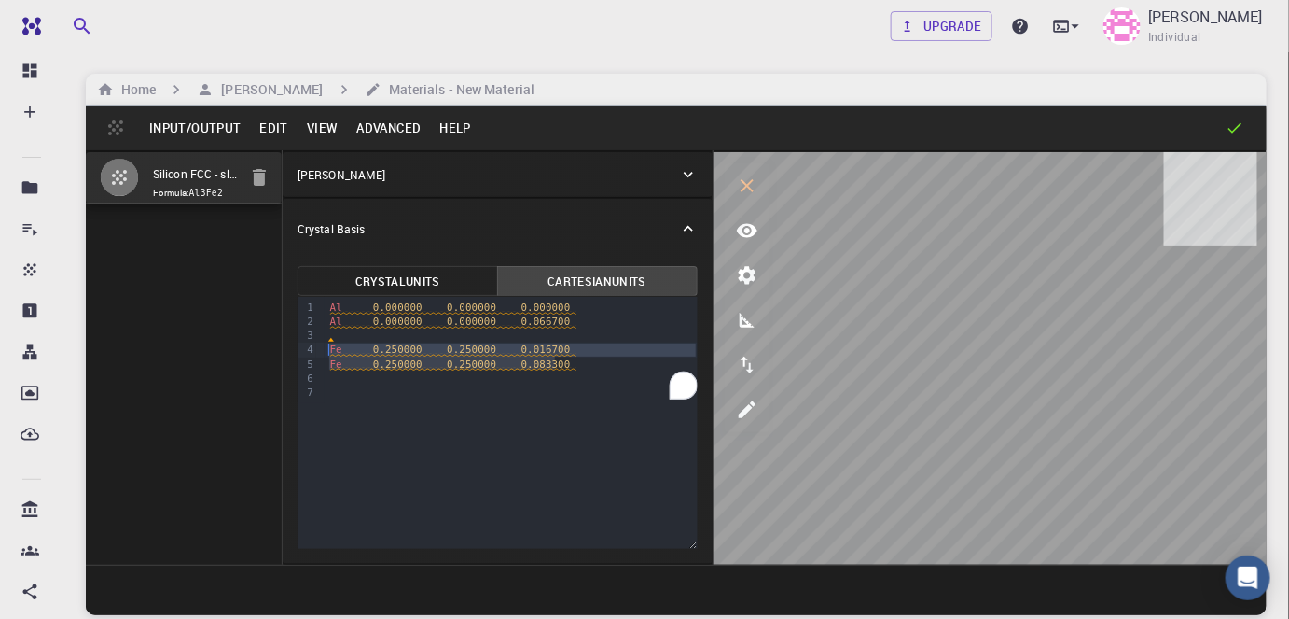
drag, startPoint x: 560, startPoint y: 364, endPoint x: 328, endPoint y: 351, distance: 231.7
click at [328, 351] on div "Al 0.000000 0.000000 0.000000 Al 0.000000 0.000000 0.066700 Fe 0.250000 0.25000…" at bounding box center [511, 350] width 373 height 106
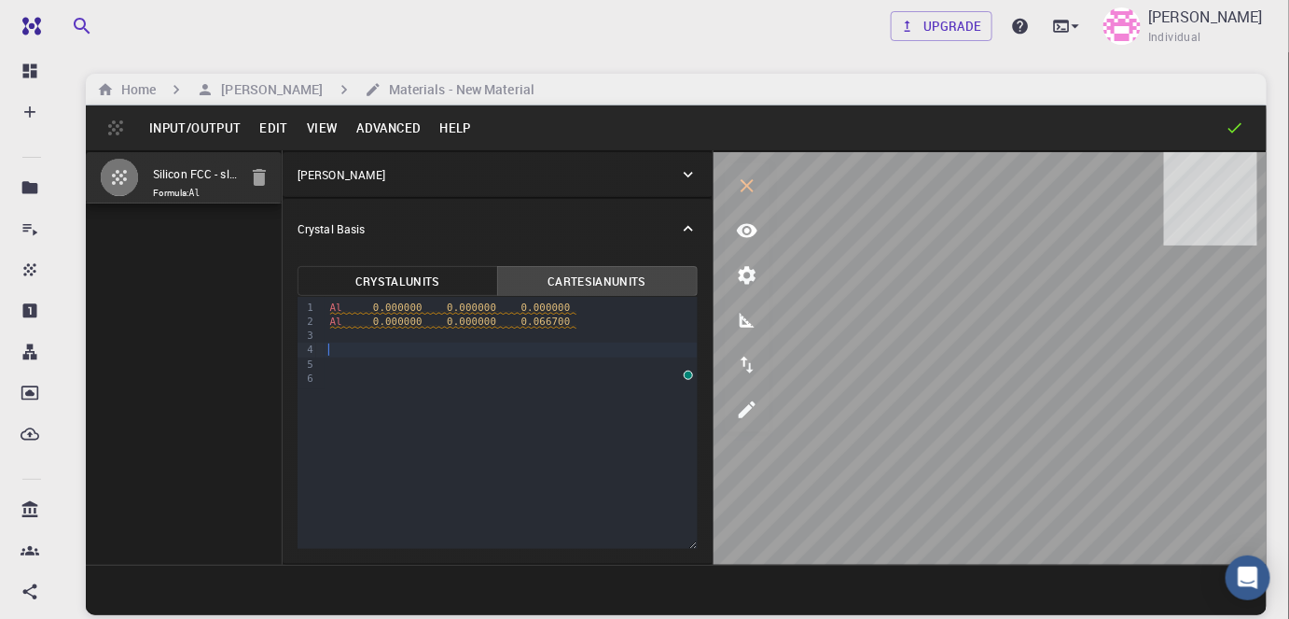
click at [332, 334] on div "To enrich screen reader interactions, please activate Accessibility in Grammarl…" at bounding box center [511, 335] width 373 height 14
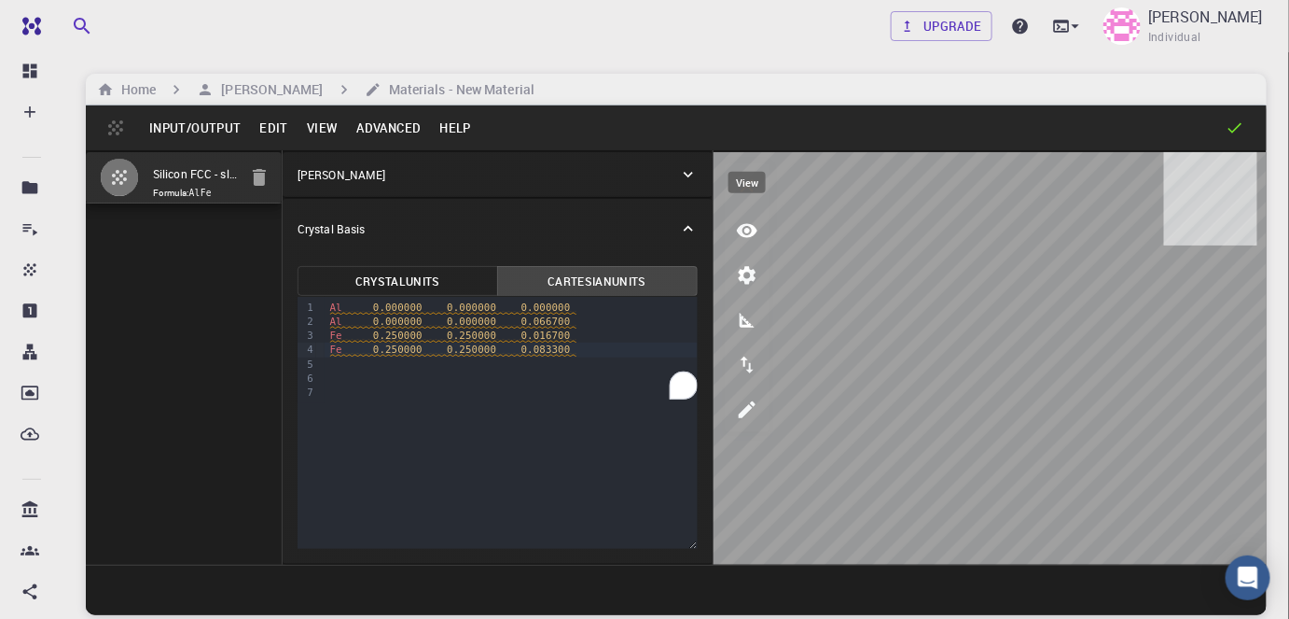
click at [756, 241] on icon "view" at bounding box center [747, 230] width 22 height 22
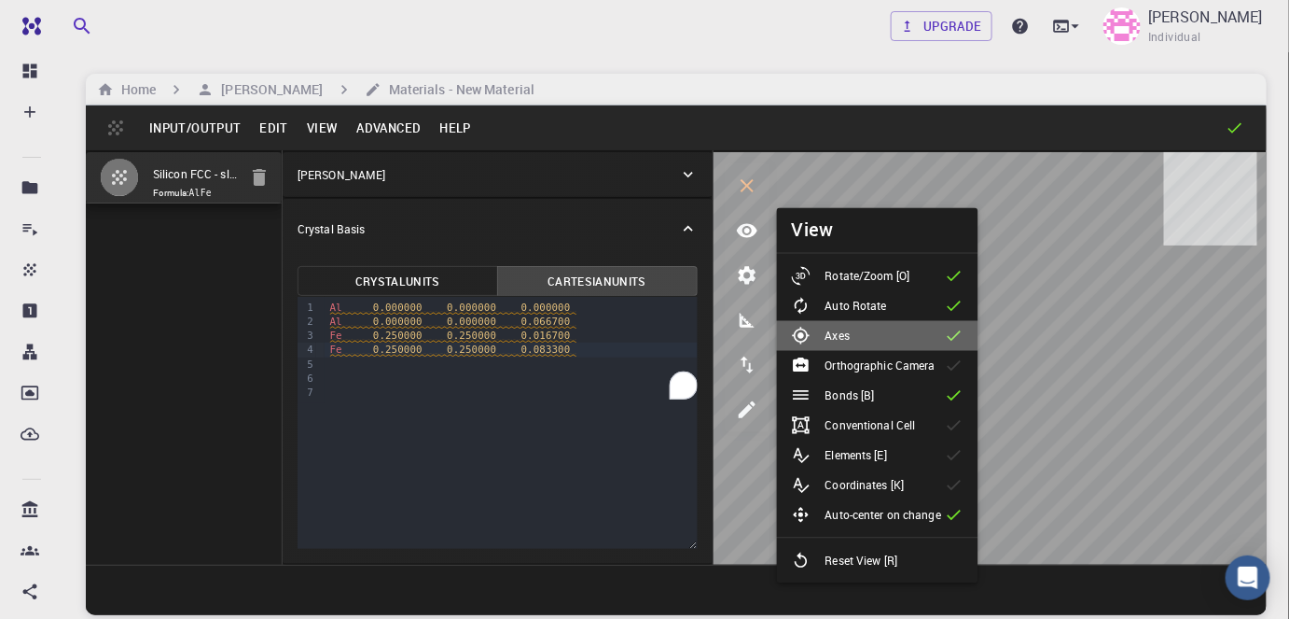
click at [886, 331] on li "Axes" at bounding box center [878, 336] width 202 height 30
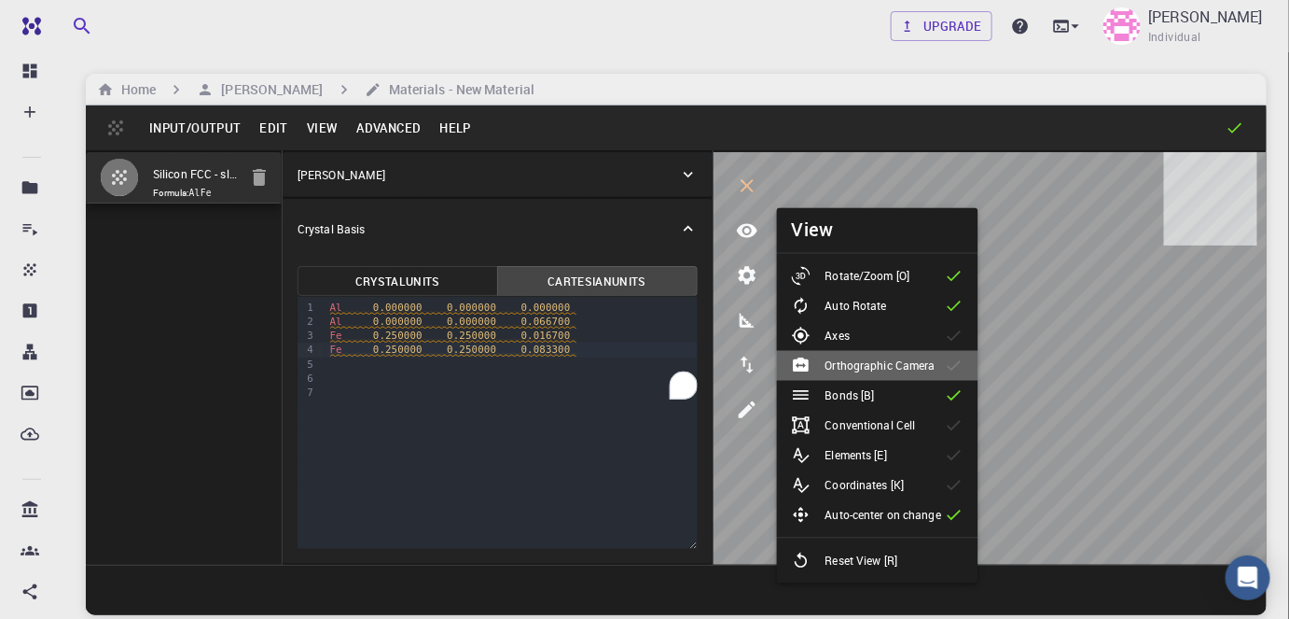
click at [888, 364] on p "Orthographic Camera" at bounding box center [881, 365] width 110 height 17
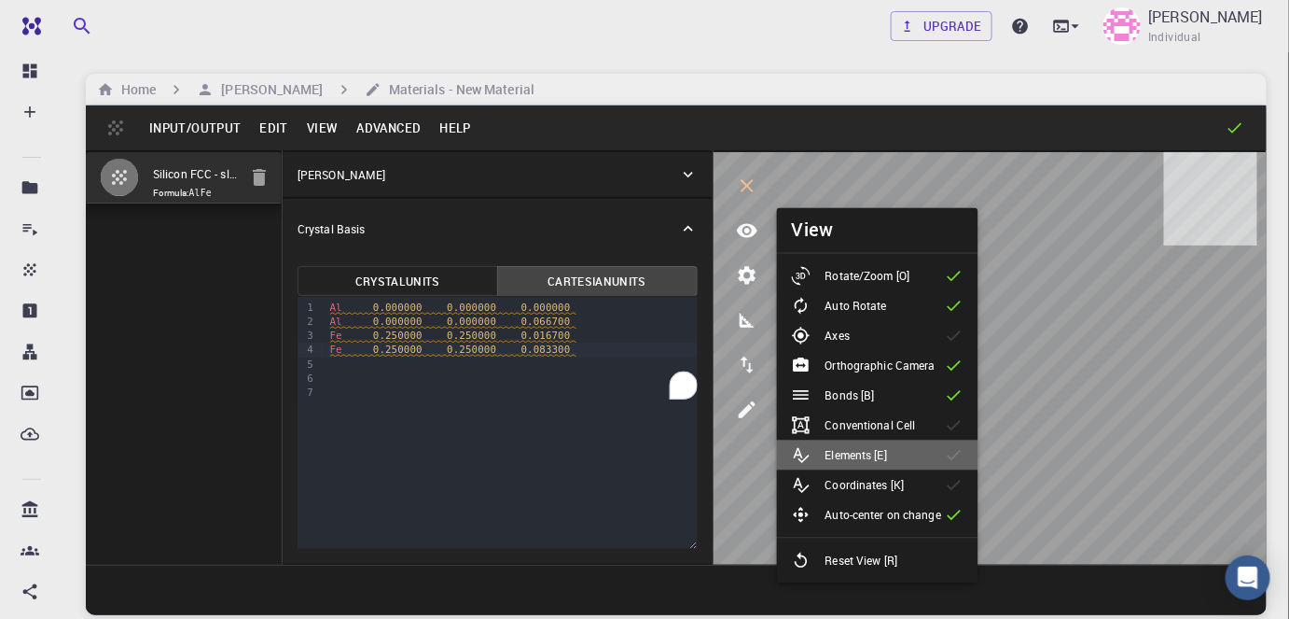
click at [878, 444] on li "Elements [E]" at bounding box center [878, 455] width 202 height 30
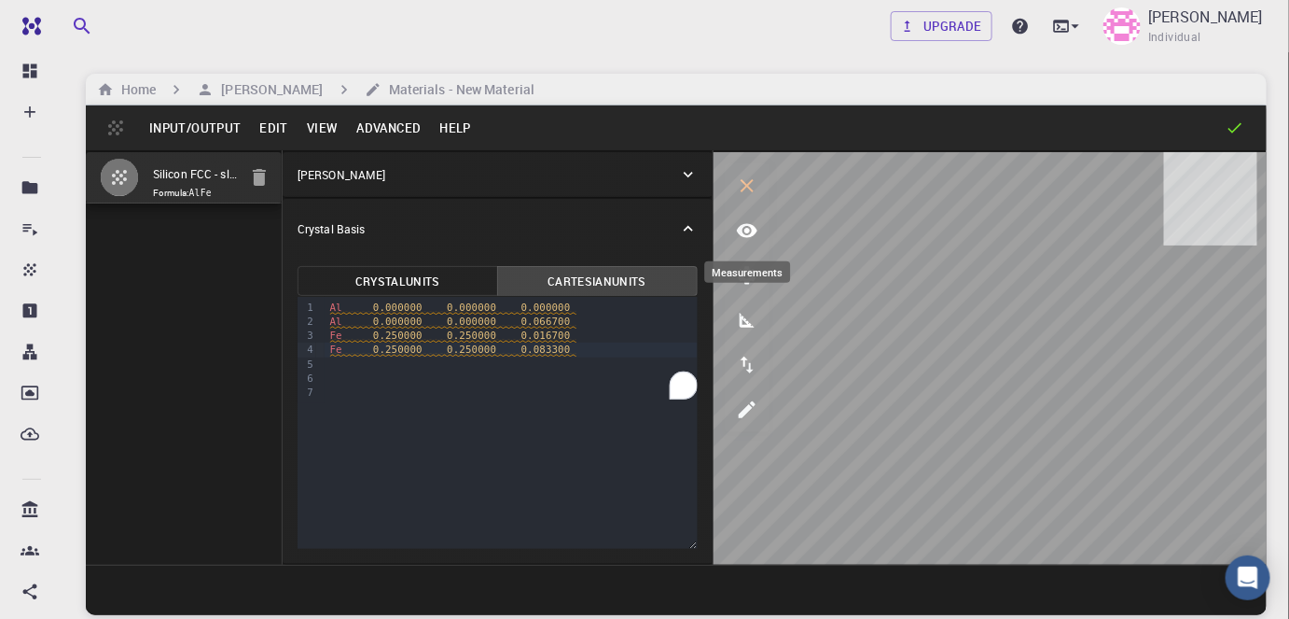
click at [754, 328] on icon "measurements" at bounding box center [747, 320] width 22 height 22
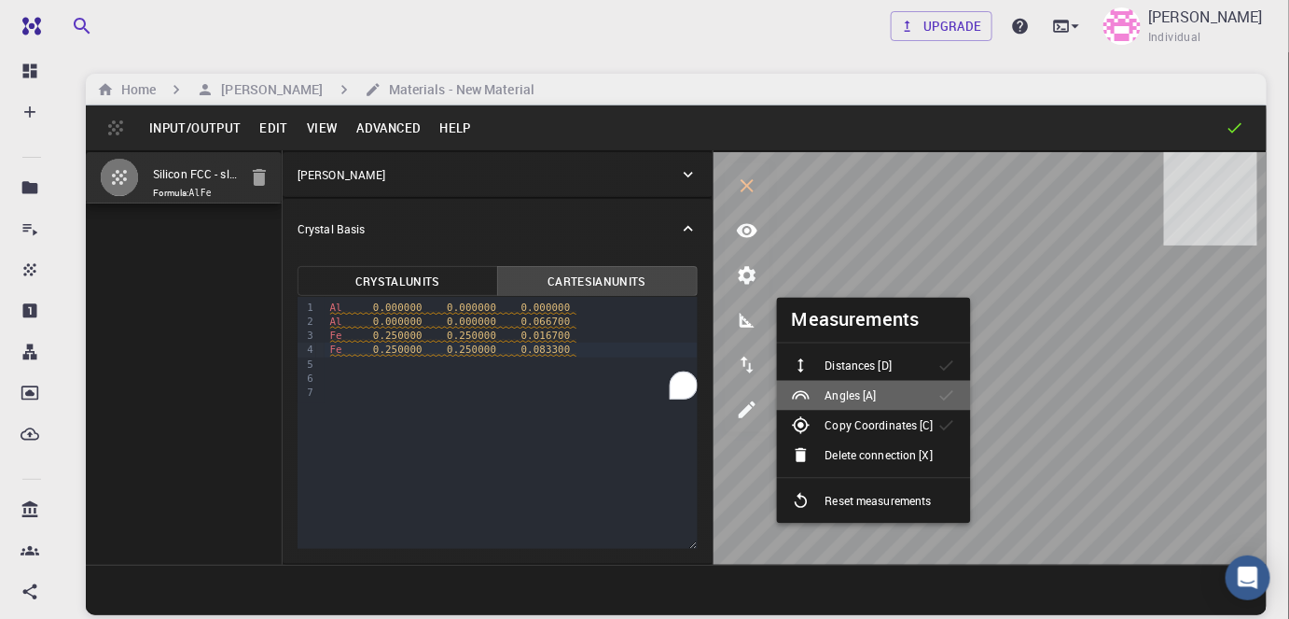
click at [870, 399] on p "Angles [A]" at bounding box center [851, 395] width 51 height 17
click at [751, 354] on icon "export" at bounding box center [747, 365] width 22 height 22
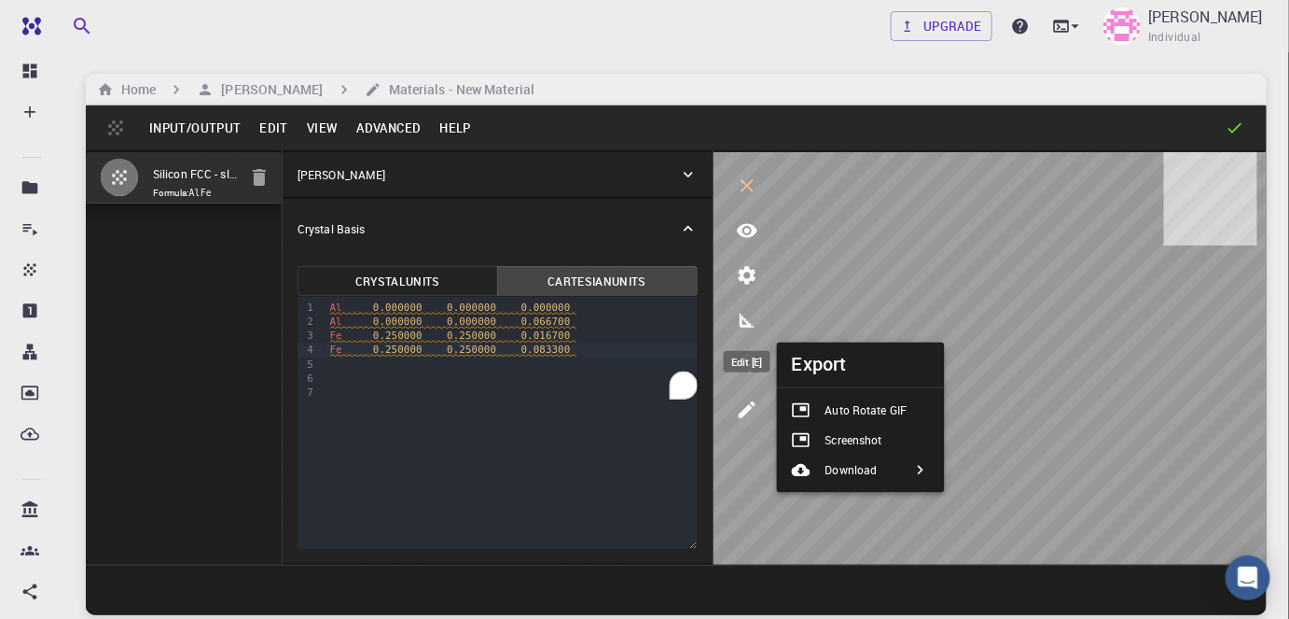
click at [744, 409] on icon "edit [e]" at bounding box center [747, 409] width 17 height 17
select select "Color"
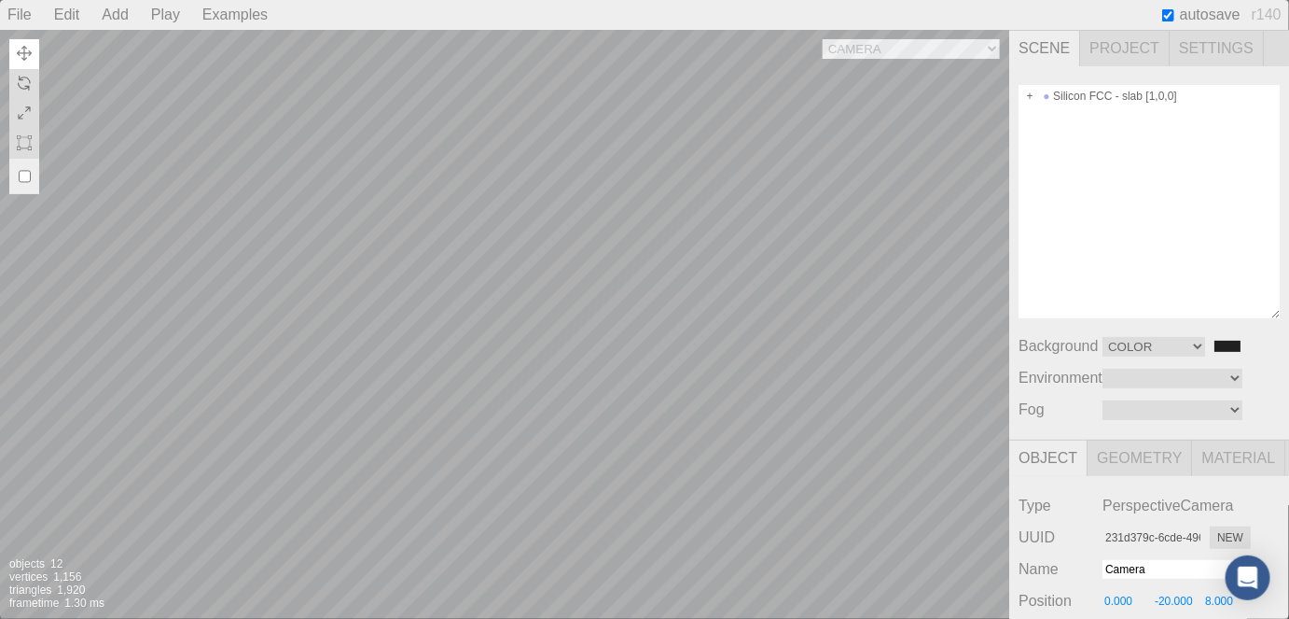
click at [746, 410] on div "Camera OrthographicCamera PerspectiveCamera Objects 12 Vertices 1,156 Triangles…" at bounding box center [504, 324] width 1009 height 589
click at [490, 314] on div "Camera OrthographicCamera PerspectiveCamera Objects 12 Vertices 1,156 Triangles…" at bounding box center [504, 324] width 1009 height 589
click at [502, 316] on div "Camera OrthographicCamera PerspectiveCamera Objects 12 Vertices 1,156 Triangles…" at bounding box center [504, 324] width 1009 height 589
type input "fc3eb0cb-55b8-4520-b981-d9c1cf9e7e89"
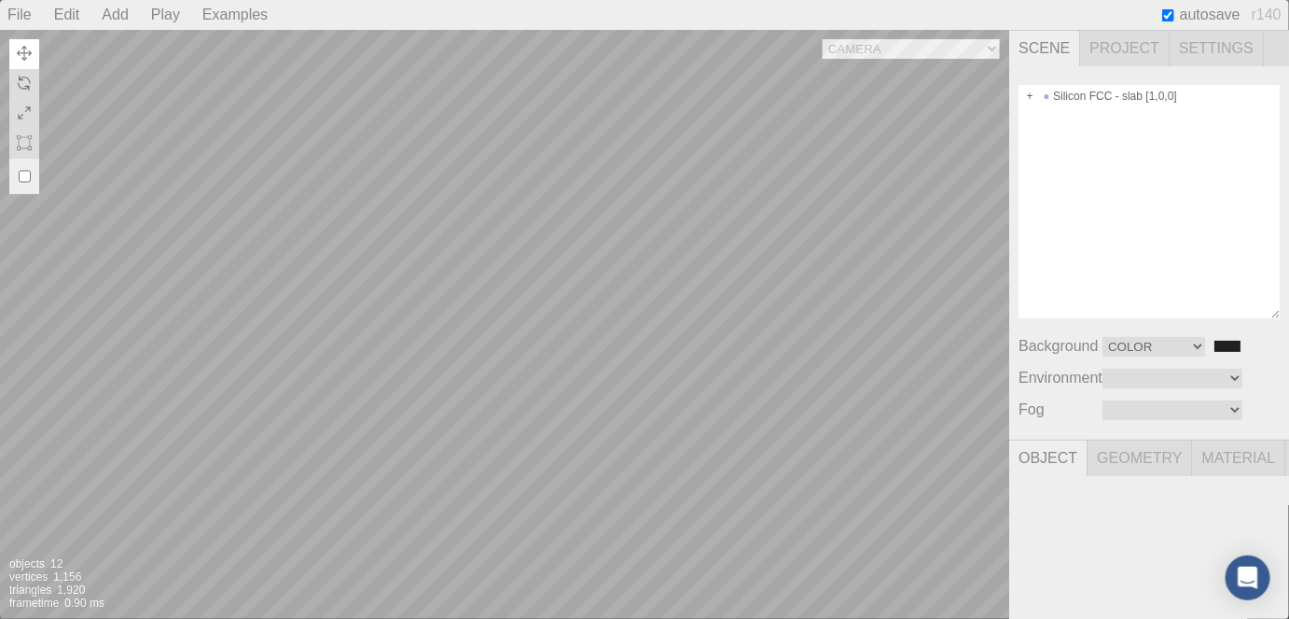
type input "Al-1"
type input "0.000"
type input "0.067"
type input "0.00 °"
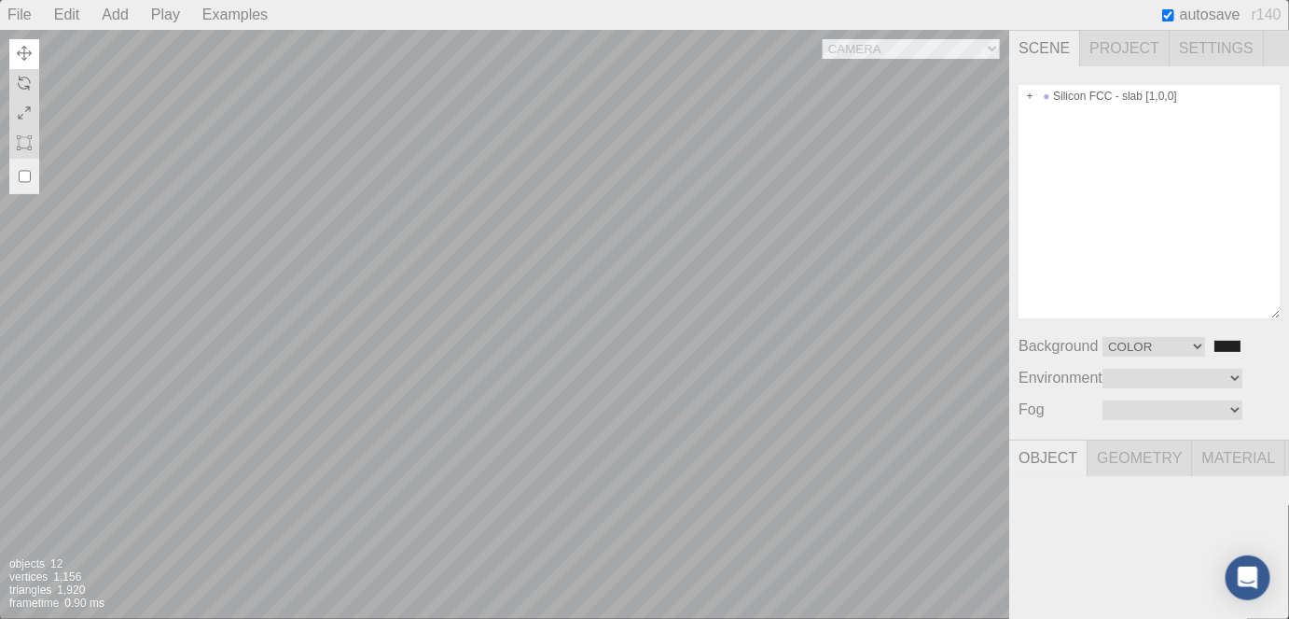
type input "0.00 °"
type input "0.300"
type textarea "{ "symbolWithLabel": "Al", "atomicIndex": 1 }"
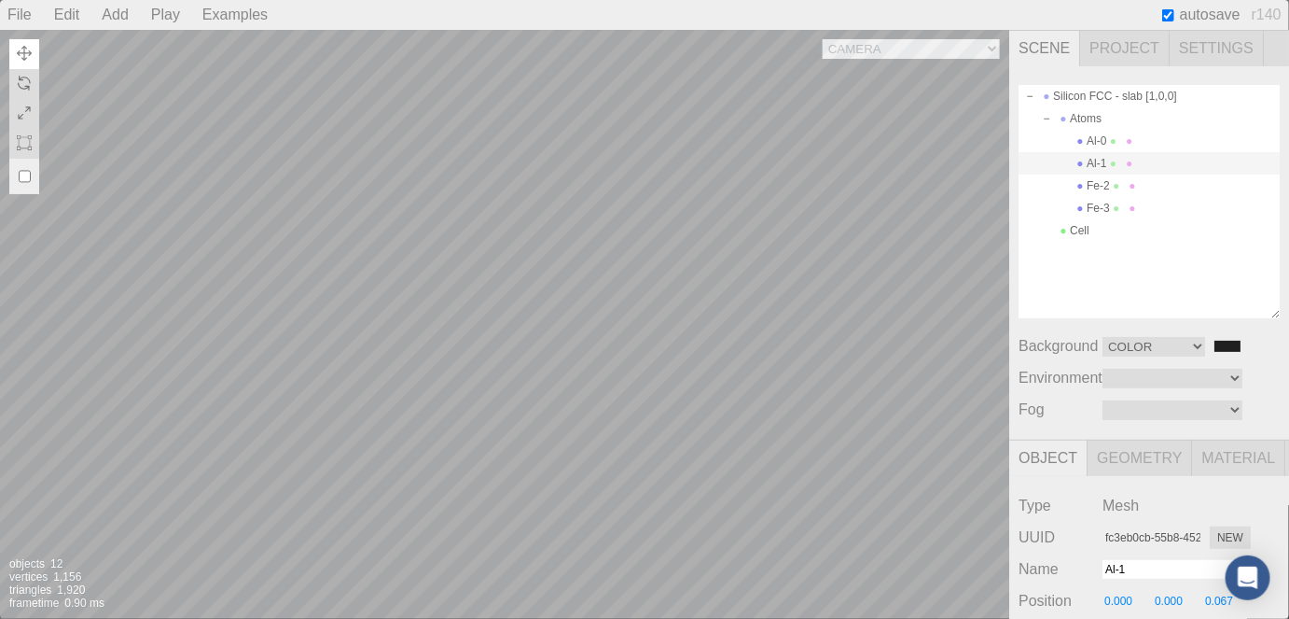
click at [418, 213] on div "Camera OrthographicCamera PerspectiveCamera Objects 12 Vertices 1,156 Triangles…" at bounding box center [504, 324] width 1009 height 589
click at [502, 321] on div "Camera OrthographicCamera PerspectiveCamera Objects 12 Vertices 1,156 Triangles…" at bounding box center [504, 324] width 1009 height 589
click at [612, 372] on div "Camera OrthographicCamera PerspectiveCamera Objects 12 Vertices 1,156 Triangles…" at bounding box center [504, 324] width 1009 height 589
click at [655, 372] on div "Camera OrthographicCamera PerspectiveCamera Objects 12 Vertices 1,156 Triangles…" at bounding box center [504, 324] width 1009 height 589
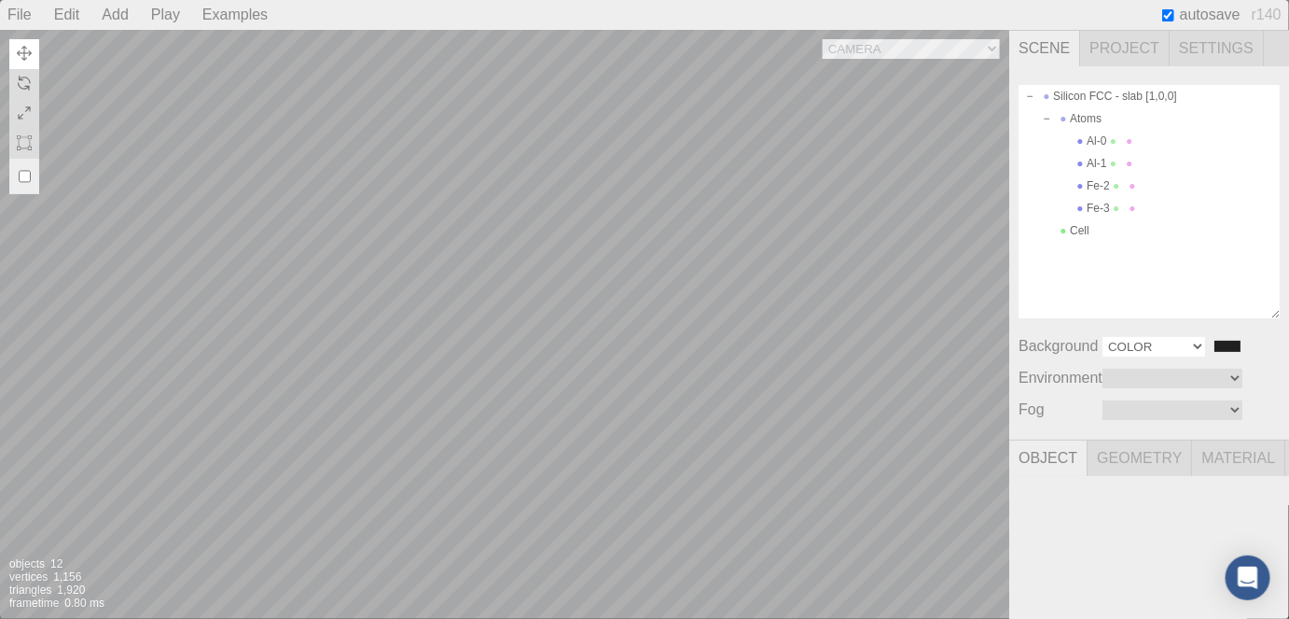
click at [1195, 347] on select "Color Texture Equirect" at bounding box center [1154, 347] width 103 height 20
select select "Texture"
click at [1103, 338] on select "Color Texture Equirect" at bounding box center [1154, 347] width 103 height 20
click at [821, 260] on div "Camera OrthographicCamera PerspectiveCamera Objects 12 Vertices 1,156 Triangles…" at bounding box center [504, 324] width 1009 height 589
click at [1106, 137] on div "Al-0" at bounding box center [1149, 141] width 261 height 22
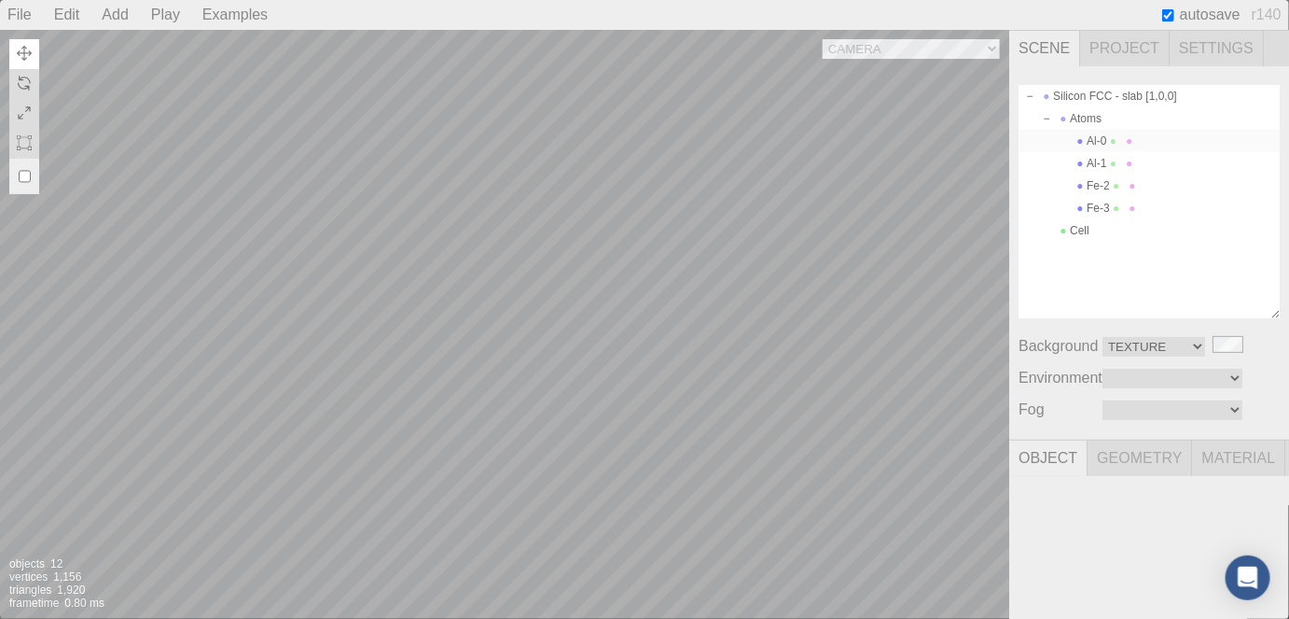
select select "Color"
type input "ce45f0f1-327b-4f94-9682-f84ece4206bd"
type input "Al-0"
type input "0.000"
type input "0.00 °"
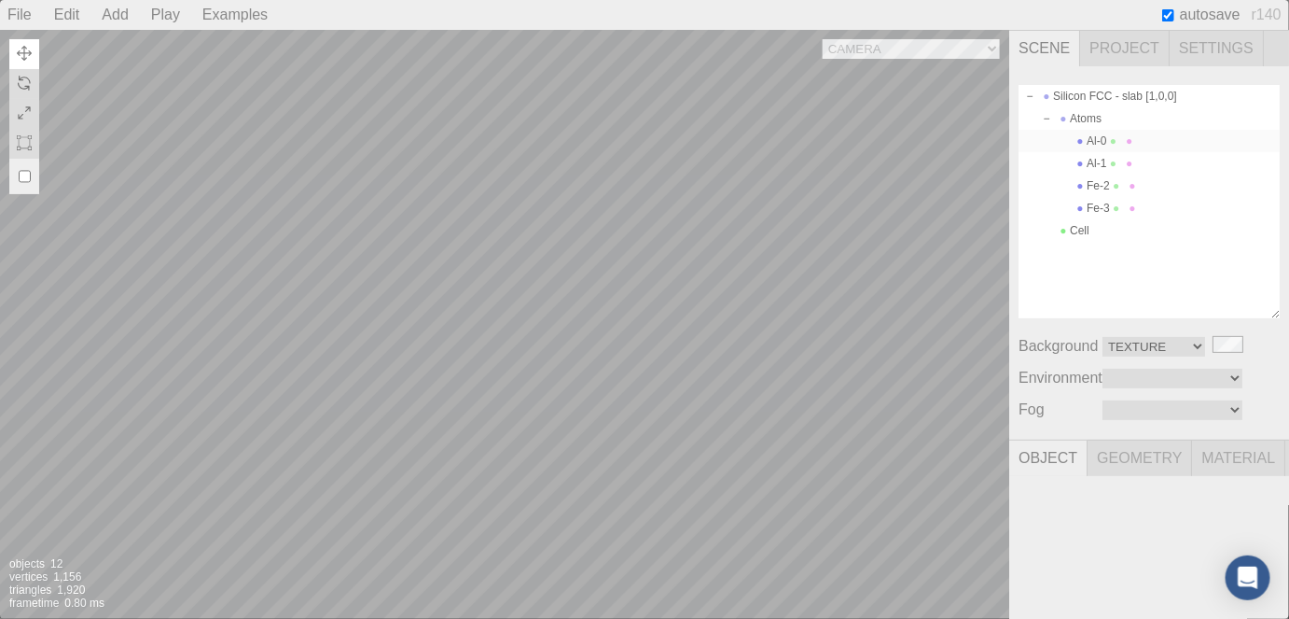
type input "0.00 °"
type textarea "{ "symbolWithLabel": "Al", "atomicIndex": 0 }"
click at [1106, 137] on div "Al-0" at bounding box center [1149, 141] width 261 height 22
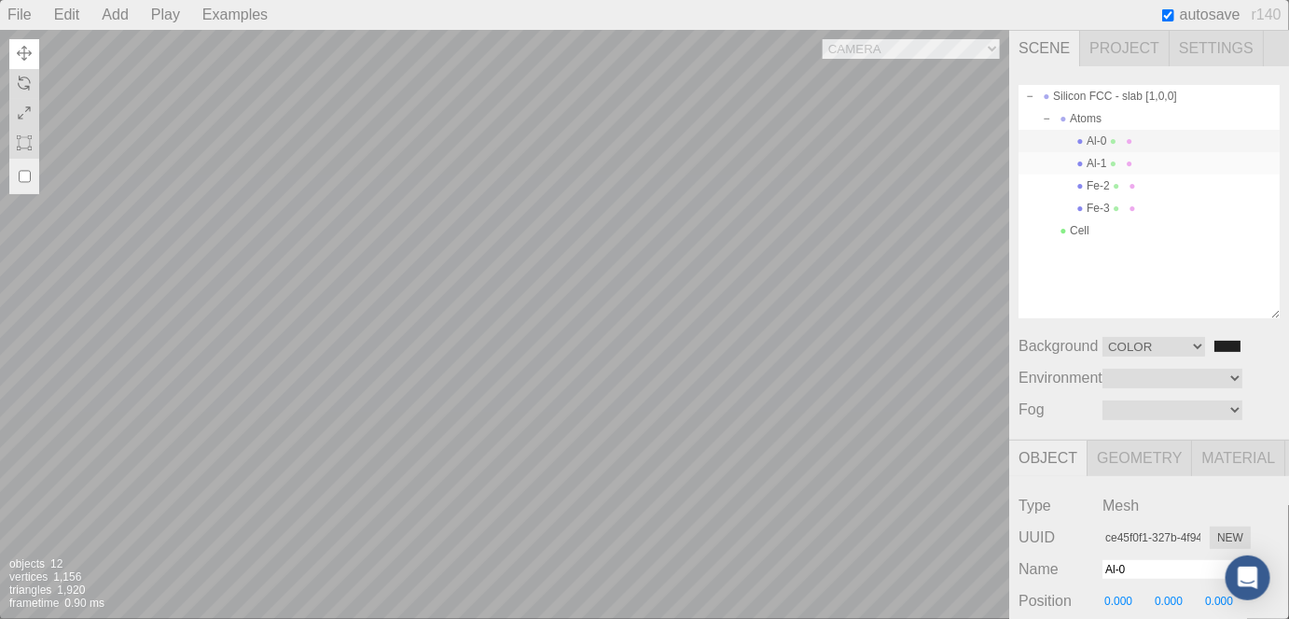
click at [1110, 161] on div "Al-1" at bounding box center [1149, 163] width 261 height 22
type input "fc3eb0cb-55b8-4520-b981-d9c1cf9e7e89"
type input "Al-1"
type input "0.067"
type input "0.00 °"
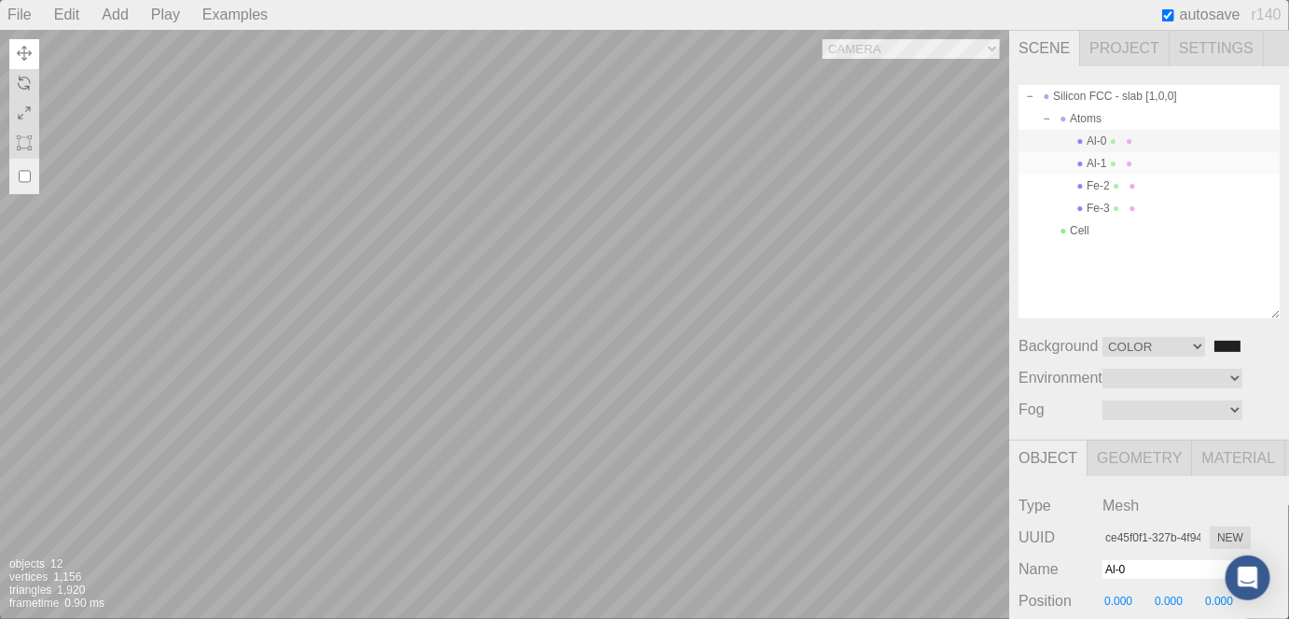
type input "0.00 °"
type textarea "{ "symbolWithLabel": "Al", "atomicIndex": 1 }"
click at [1110, 167] on div "Al-1" at bounding box center [1149, 163] width 261 height 22
click at [1117, 179] on span at bounding box center [1116, 185] width 13 height 13
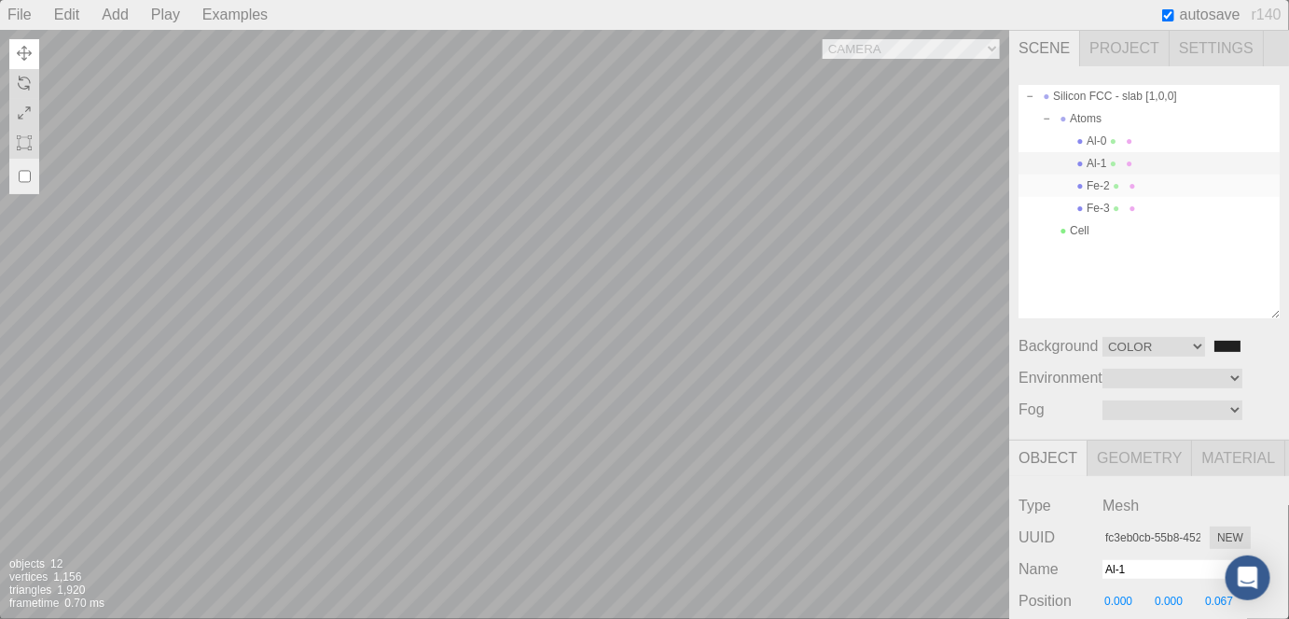
type input "8582413d-c3c2-4788-ad64-02e29752fa21"
type input "Fe-2"
type input "0.250"
type input "0.017"
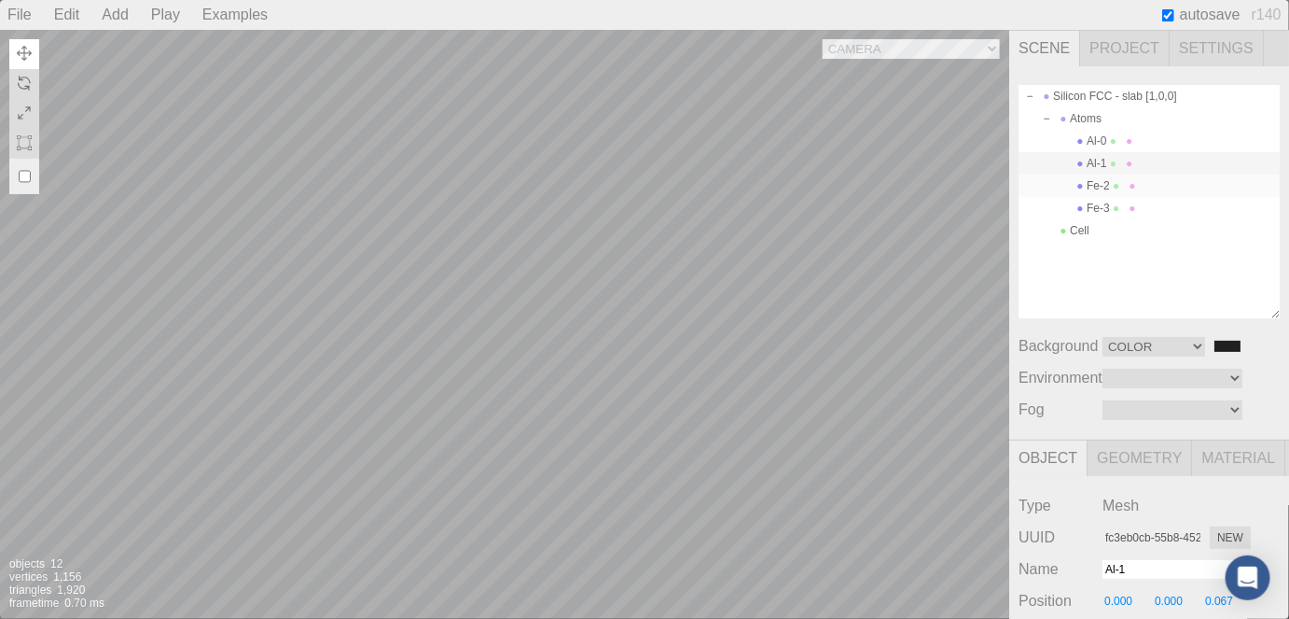
type input "0.00 °"
type textarea "{ "symbolWithLabel": "Fe", "atomicIndex": 2 }"
click at [1107, 213] on div "Fe-3" at bounding box center [1149, 208] width 261 height 22
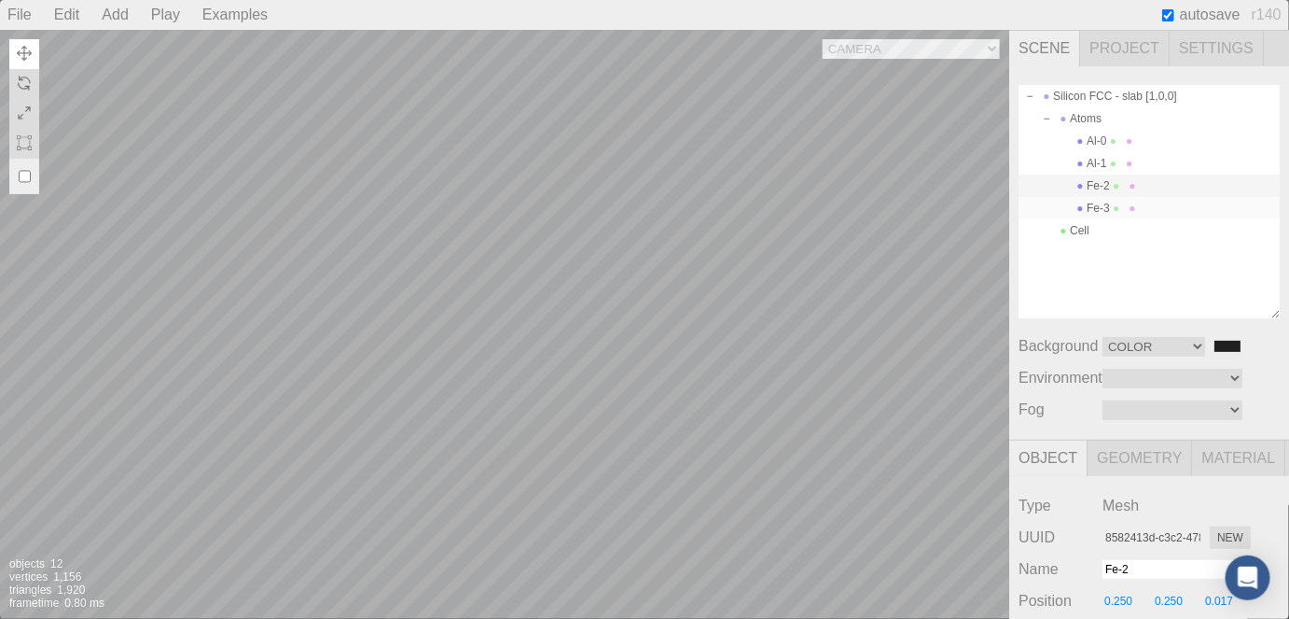
type input "fca82390-a195-48fc-b15a-fb15b4455633"
type input "Fe-3"
type input "0.083"
type input "0.00 °"
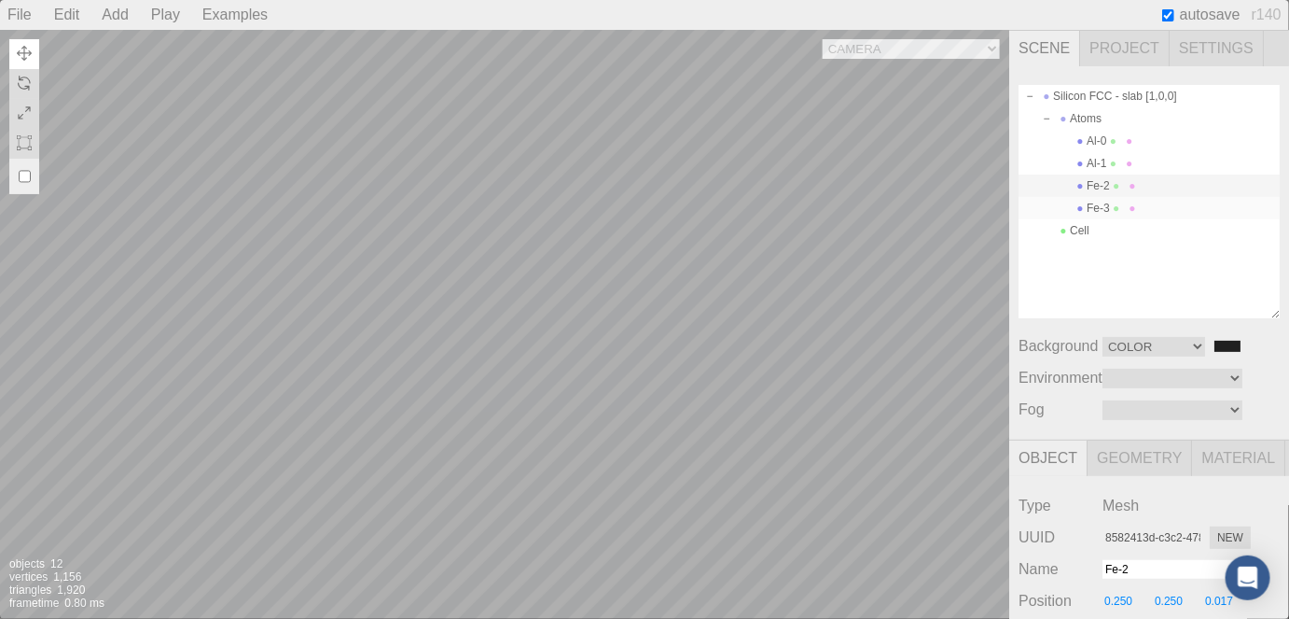
type input "0.00 °"
type textarea "{ "symbolWithLabel": "Fe", "atomicIndex": 3 }"
click at [1231, 349] on input "#202020" at bounding box center [1228, 346] width 30 height 15
click at [1263, 267] on div "Silicon FCC - slab [1,0,0] Atoms Al-0 Al-1 Fe-2 Fe-3 Cell" at bounding box center [1149, 201] width 261 height 233
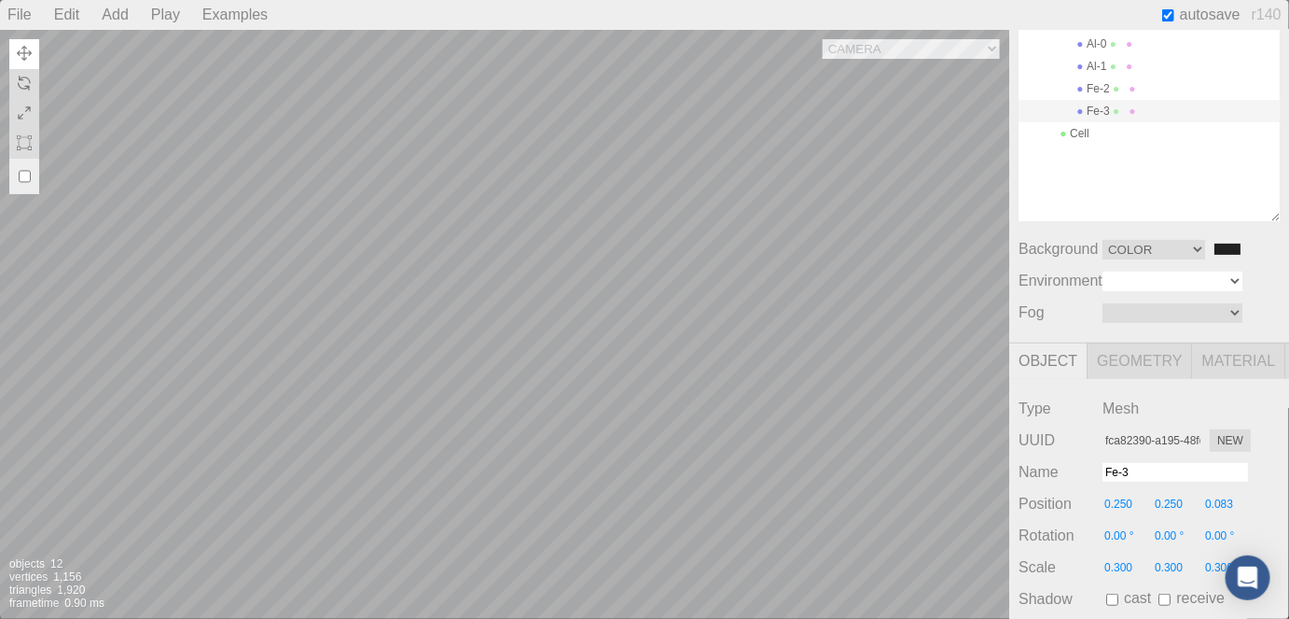
click at [1229, 271] on select "Equirect ModelViewer" at bounding box center [1173, 281] width 140 height 20
select select "ModelViewer"
click at [1103, 271] on select "Equirect ModelViewer" at bounding box center [1173, 281] width 140 height 20
click at [1237, 313] on select "Linear Exponential" at bounding box center [1173, 313] width 140 height 20
select select "Fog"
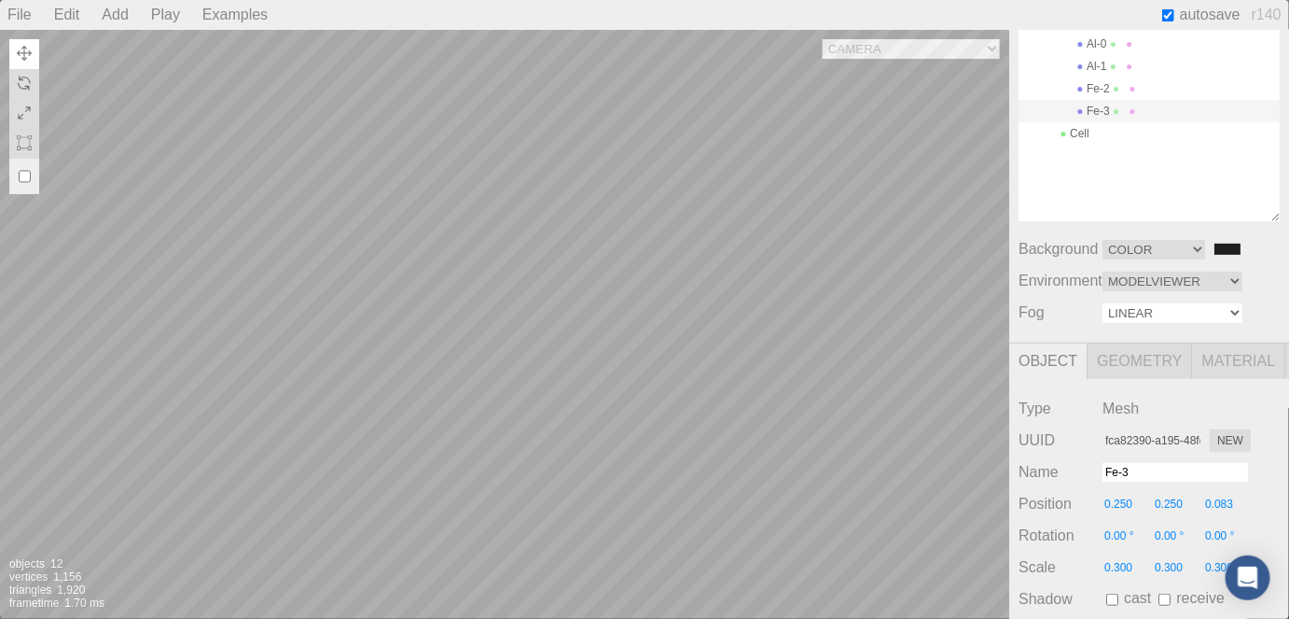
click at [1103, 303] on select "Linear Exponential" at bounding box center [1173, 313] width 140 height 20
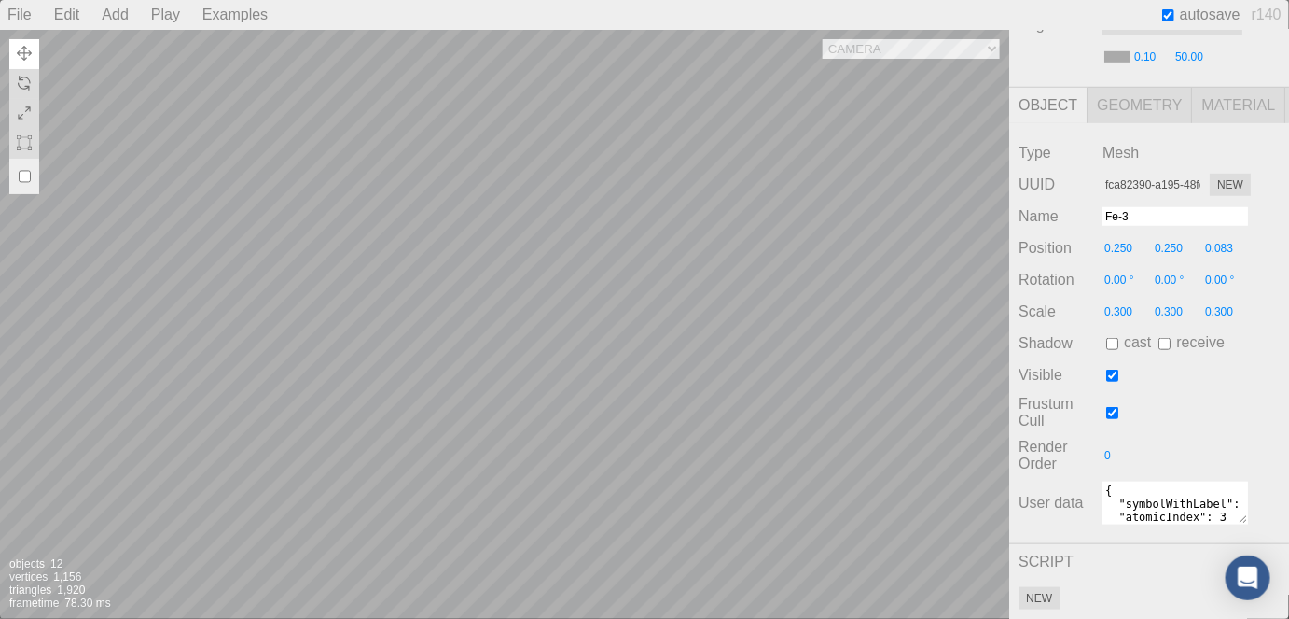
scroll to position [241, 0]
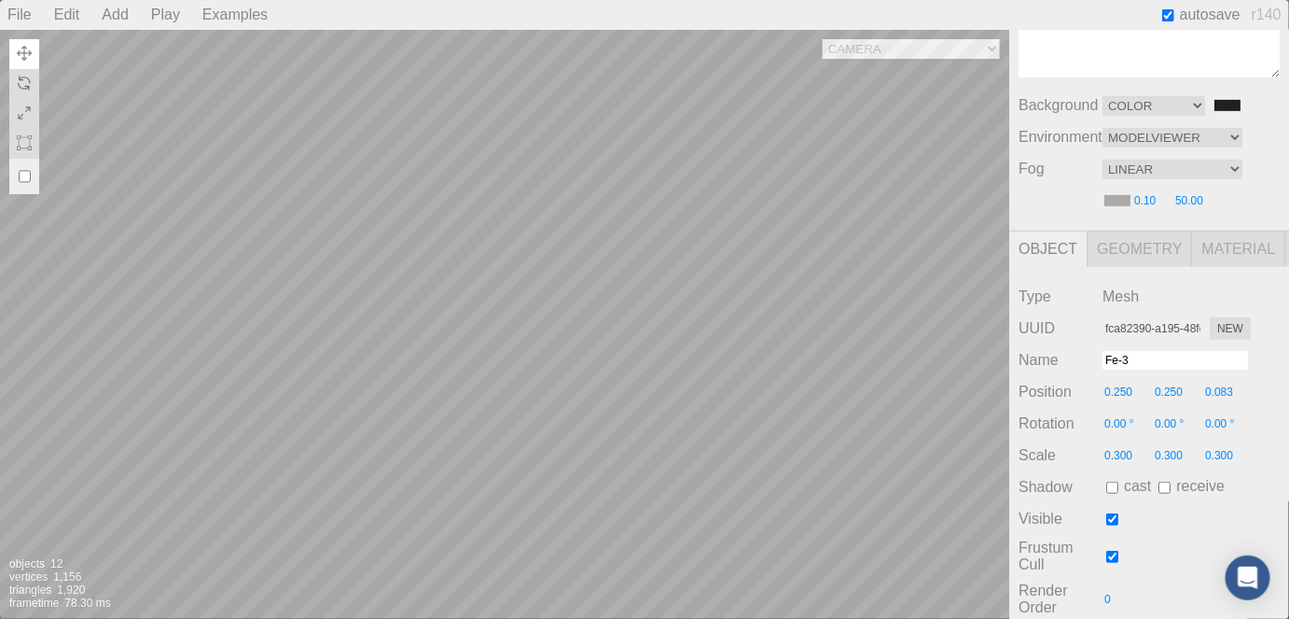
click at [1148, 247] on span "Geometry" at bounding box center [1140, 248] width 104 height 35
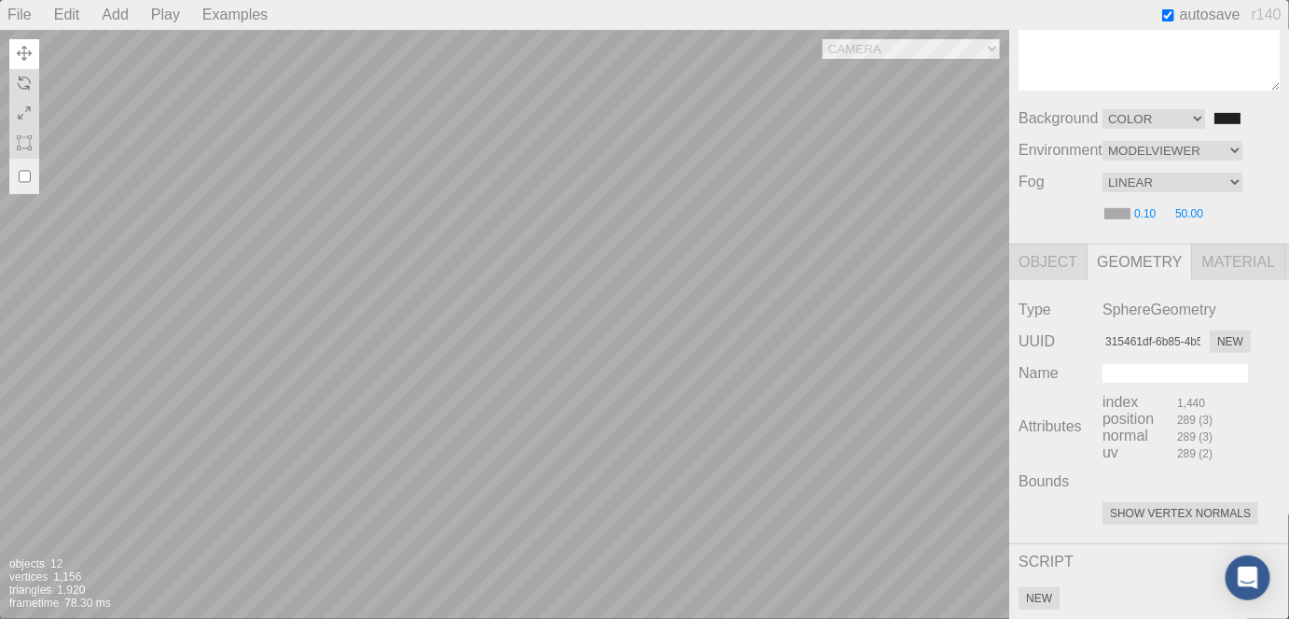
click at [1226, 249] on span "Material" at bounding box center [1238, 261] width 93 height 35
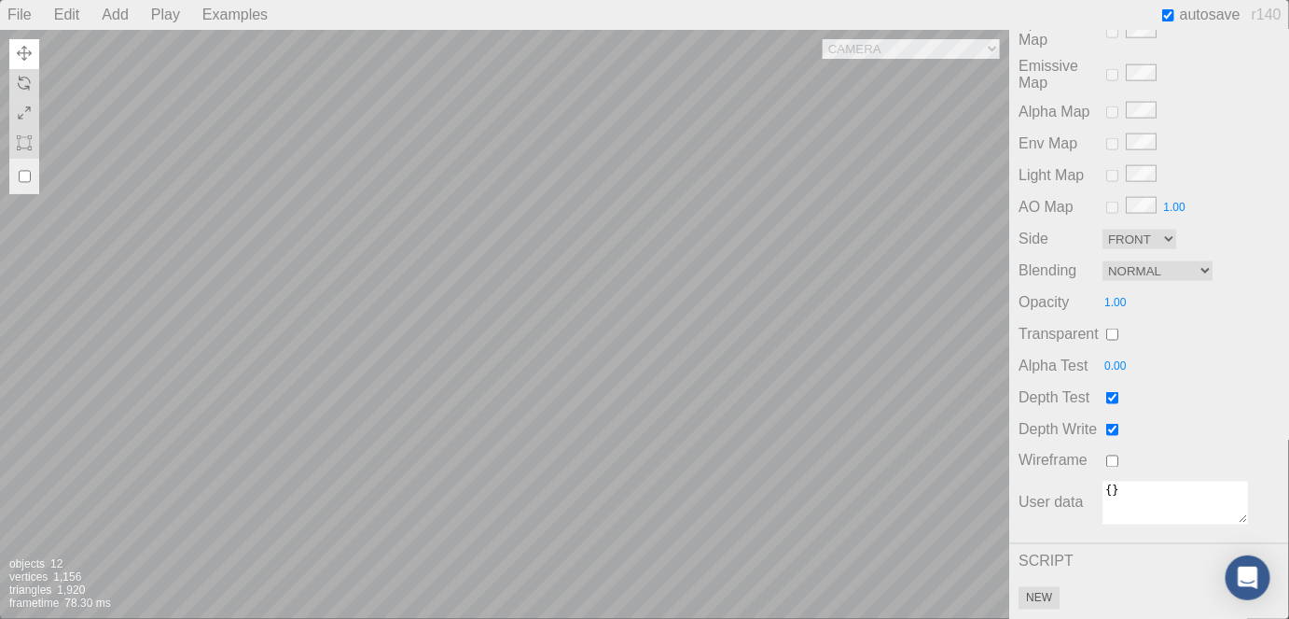
scroll to position [0, 0]
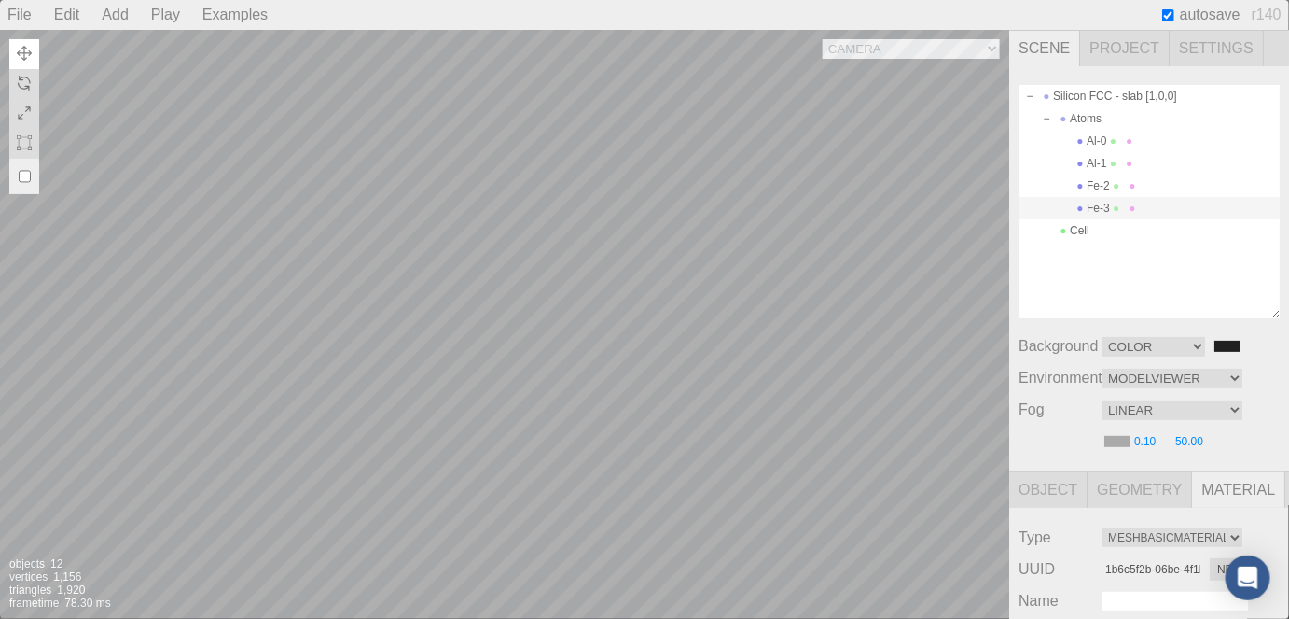
click at [982, 54] on div "Camera OrthographicCamera PerspectiveCamera Objects 12 Vertices 1,156 Triangles…" at bounding box center [504, 324] width 1009 height 589
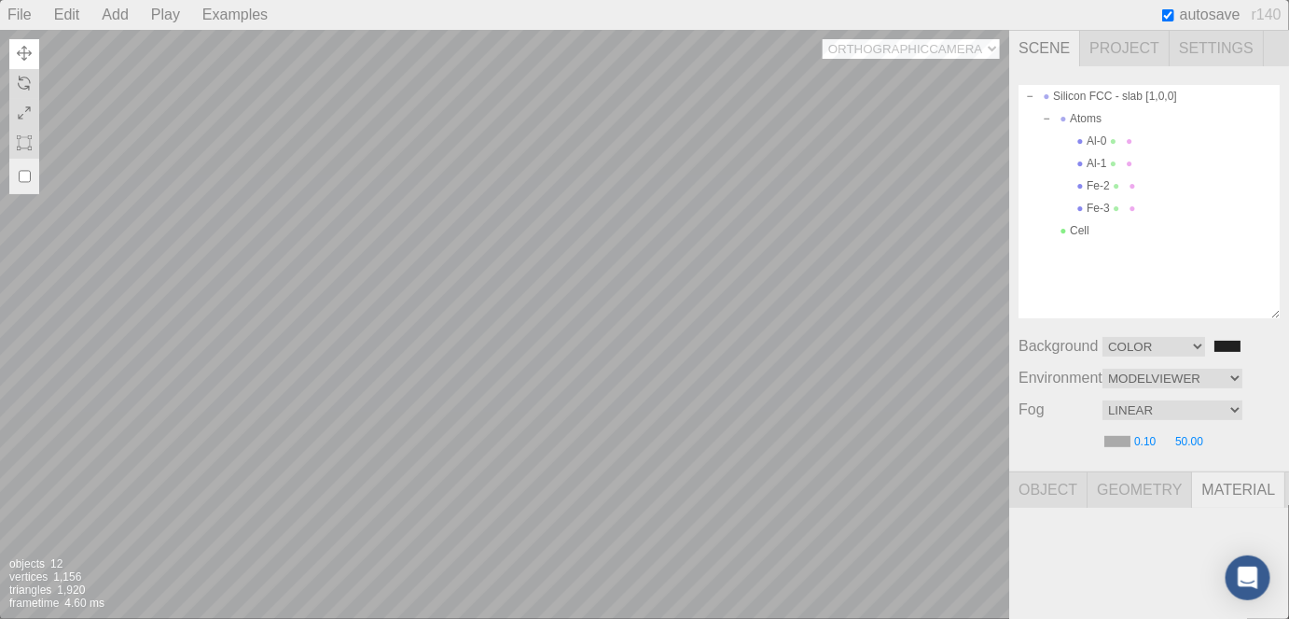
click at [824, 39] on select "Camera OrthographicCamera PerspectiveCamera" at bounding box center [911, 49] width 177 height 20
click at [912, 45] on div "Camera OrthographicCamera PerspectiveCamera Objects 12 Vertices 1,156 Triangles…" at bounding box center [504, 324] width 1009 height 589
click at [824, 39] on select "Camera OrthographicCamera PerspectiveCamera" at bounding box center [911, 49] width 177 height 20
click at [900, 53] on div "Camera OrthographicCamera PerspectiveCamera Objects 12 Vertices 1,156 Triangles…" at bounding box center [504, 324] width 1009 height 589
select select "231d379c-6cde-496a-8a6f-254ef2e97727"
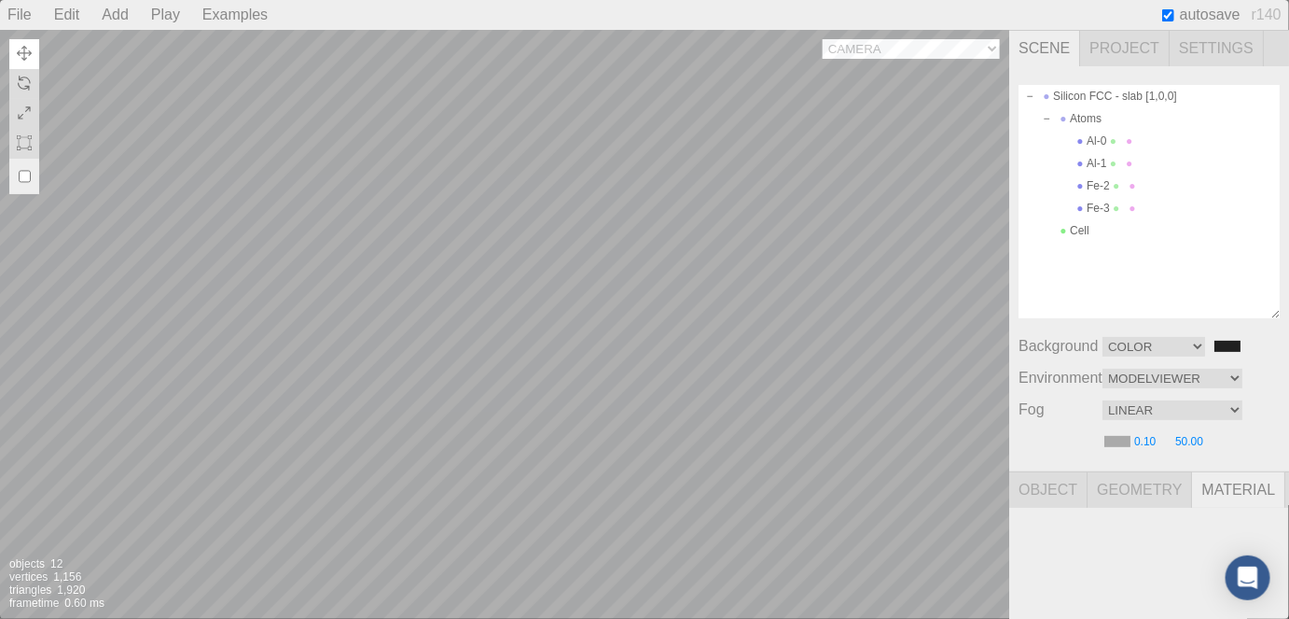
click at [824, 39] on select "Camera OrthographicCamera PerspectiveCamera" at bounding box center [911, 49] width 177 height 20
click at [346, 173] on div "Camera OrthographicCamera PerspectiveCamera Objects 12 Vertices 1,156 Triangles…" at bounding box center [504, 324] width 1009 height 589
click at [270, 334] on div "Camera OrthographicCamera PerspectiveCamera Objects 12 Vertices 1,156 Triangles…" at bounding box center [504, 324] width 1009 height 589
click at [473, 343] on div "Camera OrthographicCamera PerspectiveCamera Objects 12 Vertices 1,156 Triangles…" at bounding box center [504, 324] width 1009 height 589
click at [427, 301] on div "Camera OrthographicCamera PerspectiveCamera Objects 12 Vertices 1,156 Triangles…" at bounding box center [504, 324] width 1009 height 589
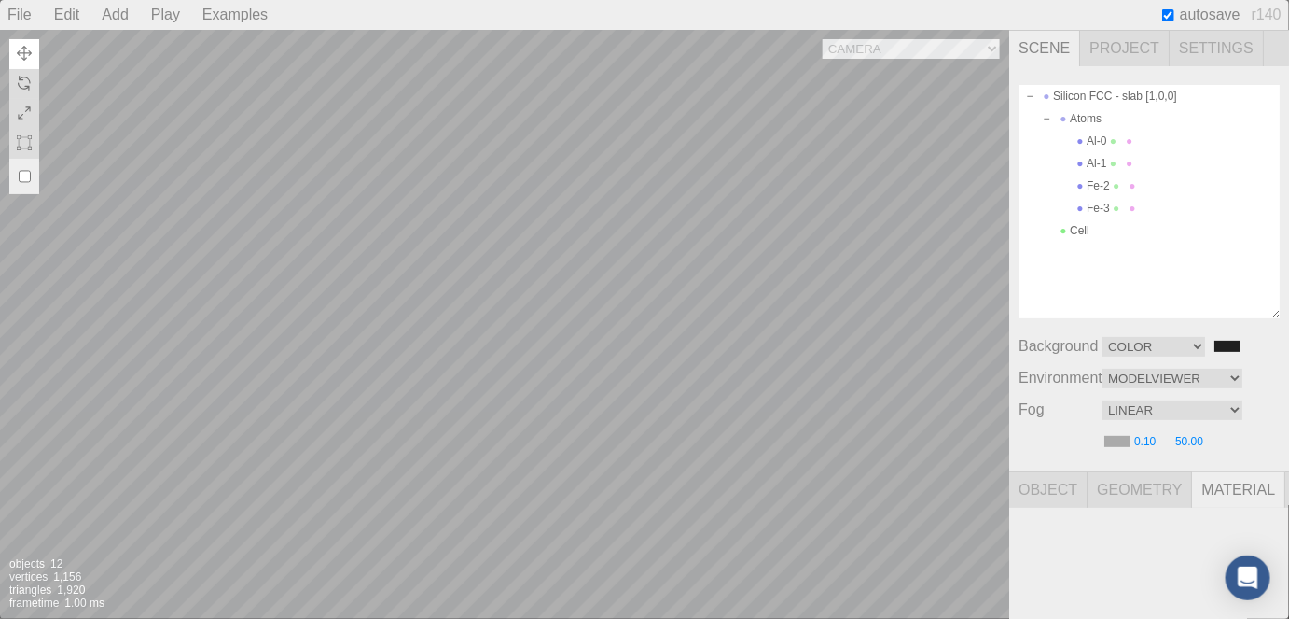
click at [262, 256] on div "Camera OrthographicCamera PerspectiveCamera Objects 12 Vertices 1,156 Triangles…" at bounding box center [504, 324] width 1009 height 589
click at [386, 333] on div "Camera OrthographicCamera PerspectiveCamera Objects 12 Vertices 1,156 Triangles…" at bounding box center [504, 324] width 1009 height 589
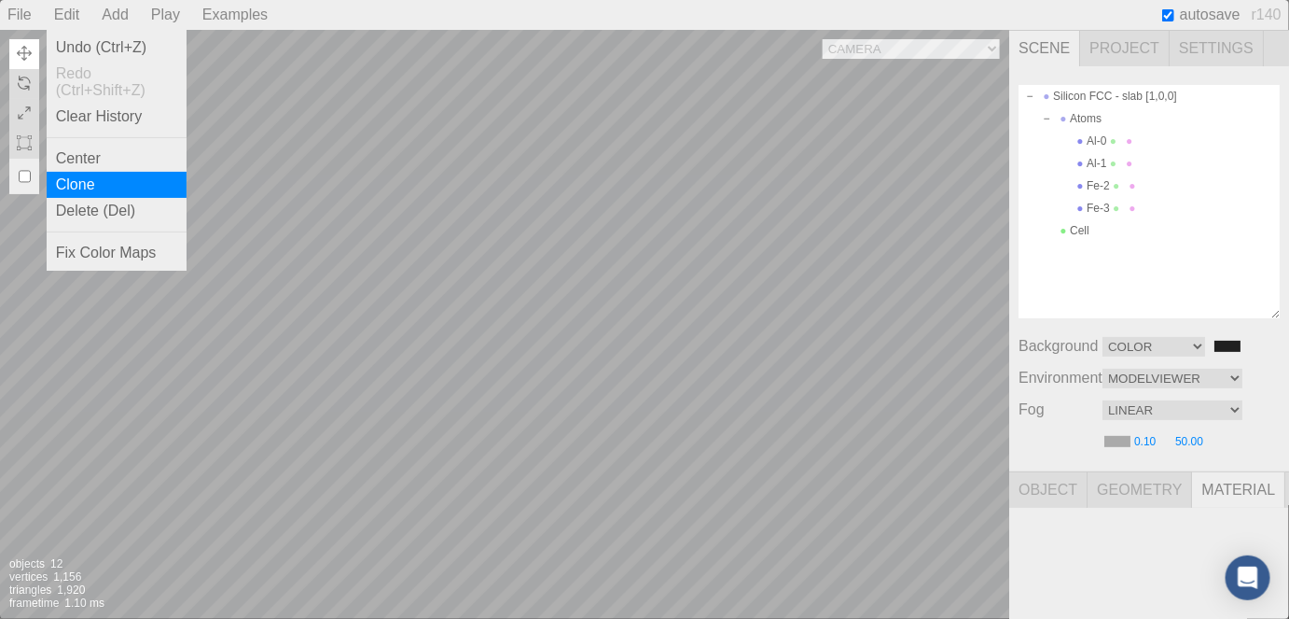
click at [102, 187] on div "Clone" at bounding box center [117, 185] width 140 height 26
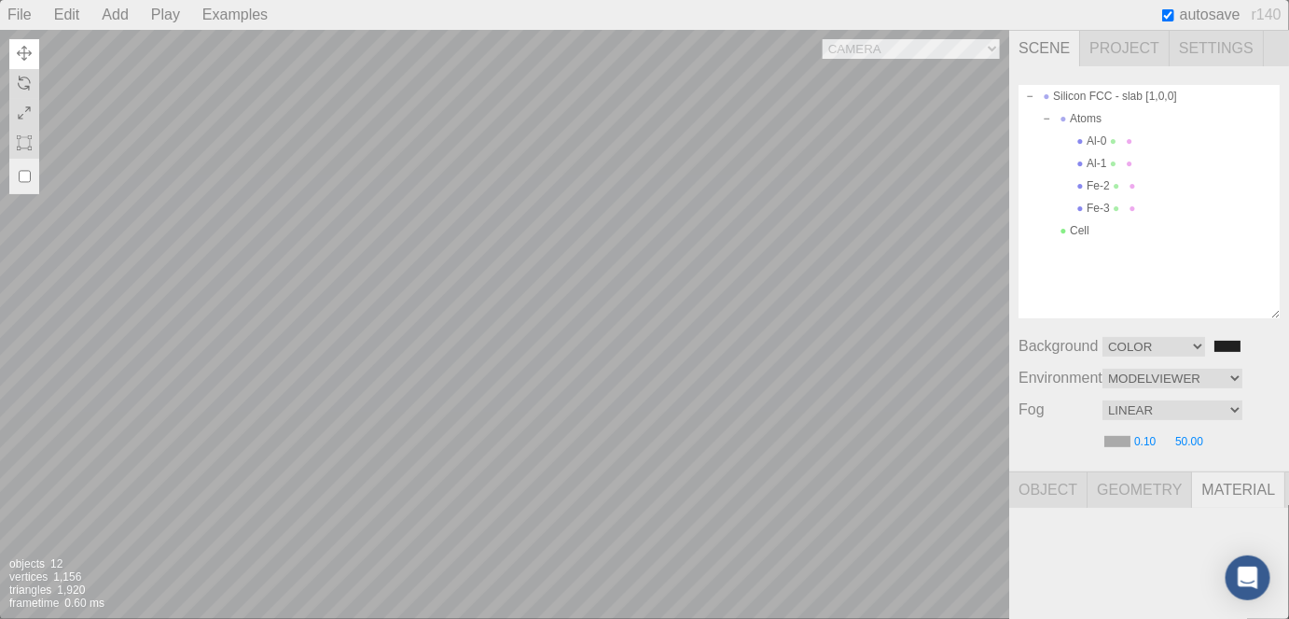
click at [513, 525] on div "Camera OrthographicCamera PerspectiveCamera Objects 12 Vertices 1,156 Triangles…" at bounding box center [504, 324] width 1009 height 589
click at [636, 299] on div "Camera OrthographicCamera PerspectiveCamera Objects 12 Vertices 1,156 Triangles…" at bounding box center [504, 324] width 1009 height 589
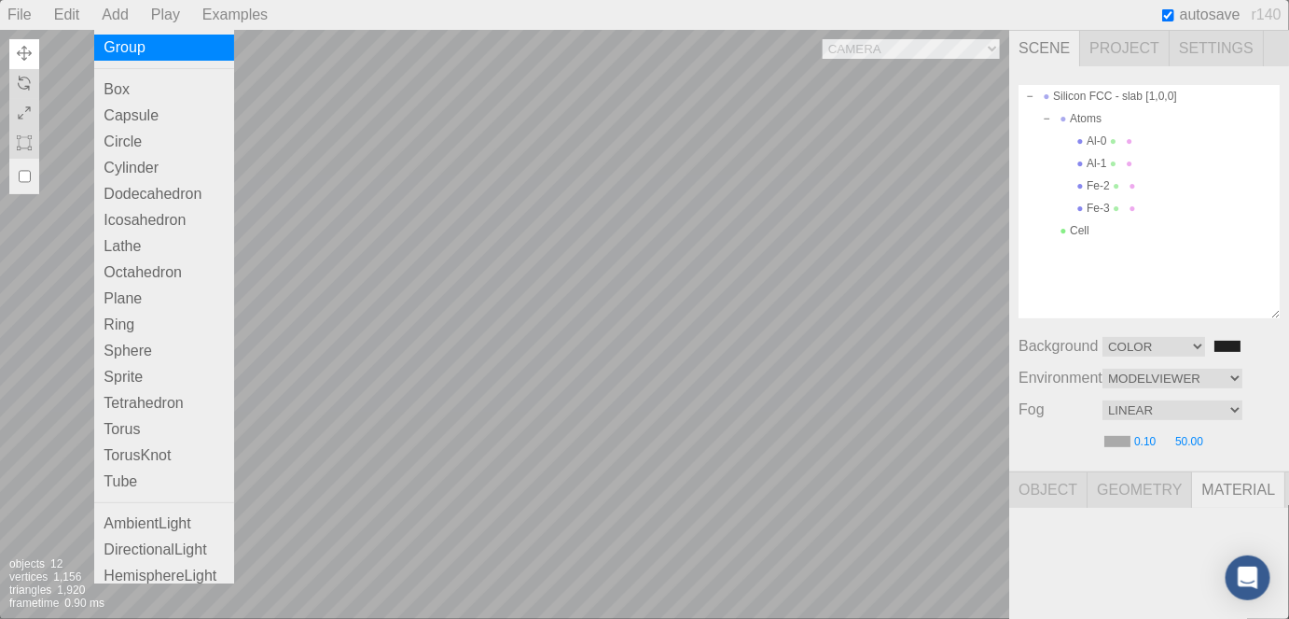
click at [151, 50] on div "Group" at bounding box center [164, 48] width 140 height 26
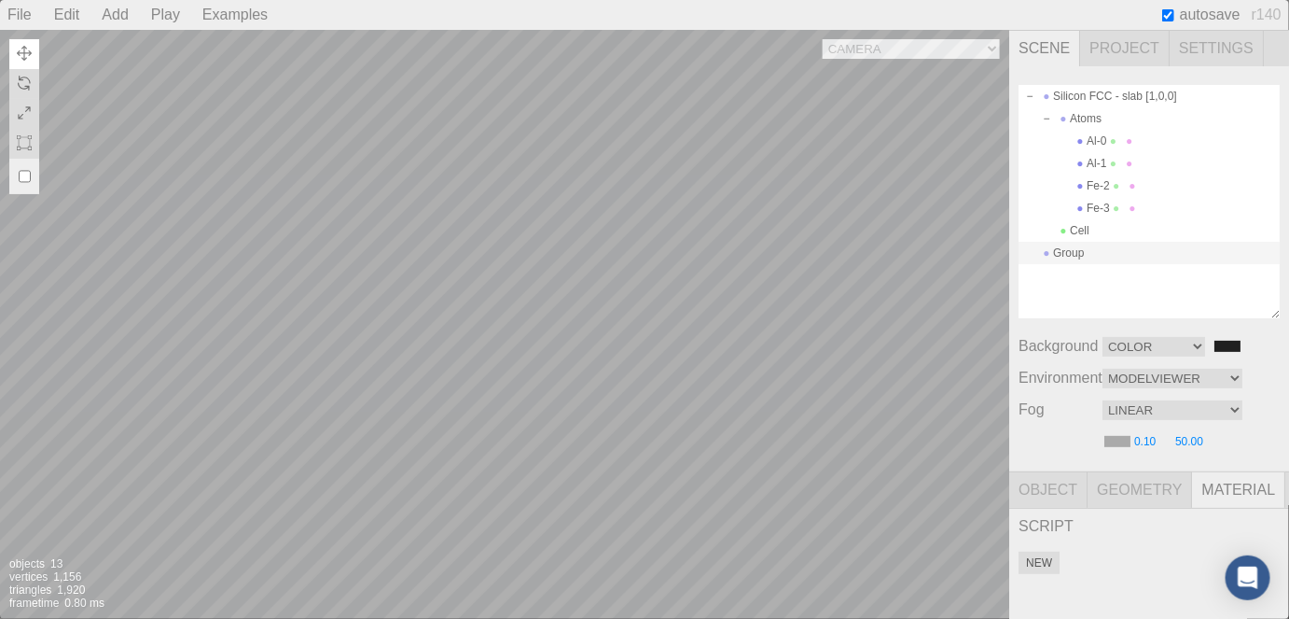
click at [1094, 249] on div "Group" at bounding box center [1149, 253] width 261 height 22
click at [803, 289] on div "Camera OrthographicCamera PerspectiveCamera Objects 13 Vertices 1,156 Triangles…" at bounding box center [504, 324] width 1009 height 589
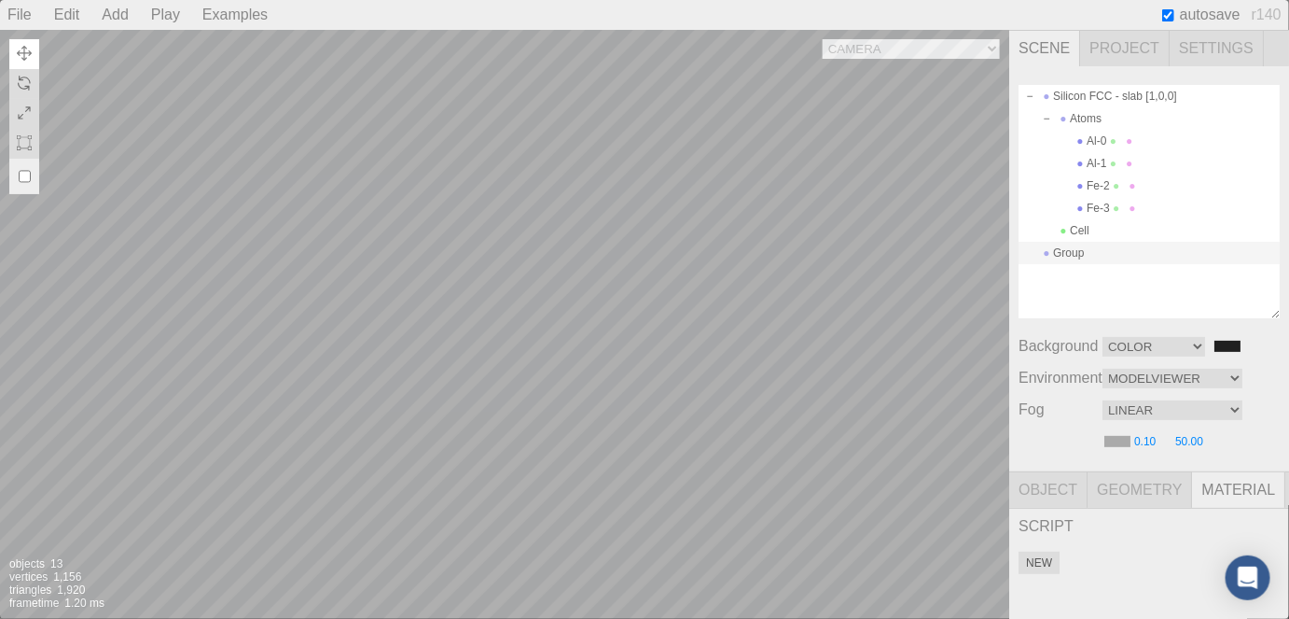
type input "de7be21c-fd8b-435e-9dc9-0ccd0065ee13"
type input "#bfa6a6"
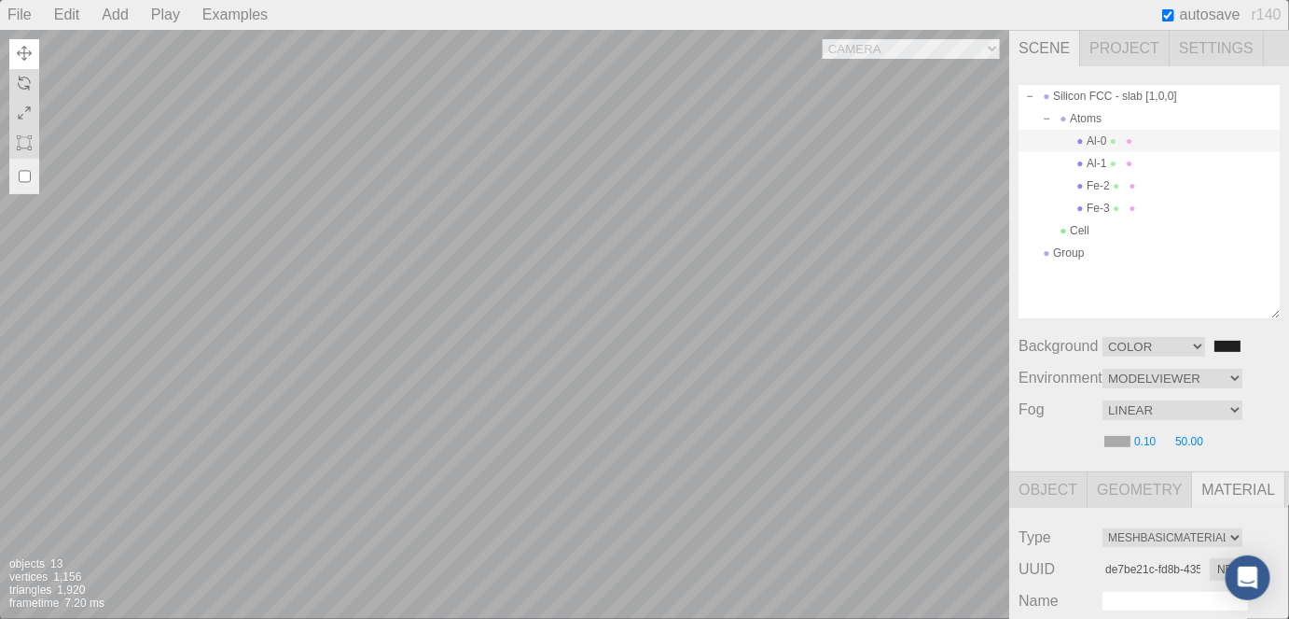
click at [803, 289] on div "Camera OrthographicCamera PerspectiveCamera Objects 13 Vertices 1,156 Triangles…" at bounding box center [504, 324] width 1009 height 589
click at [1095, 254] on div "Group" at bounding box center [1149, 253] width 261 height 22
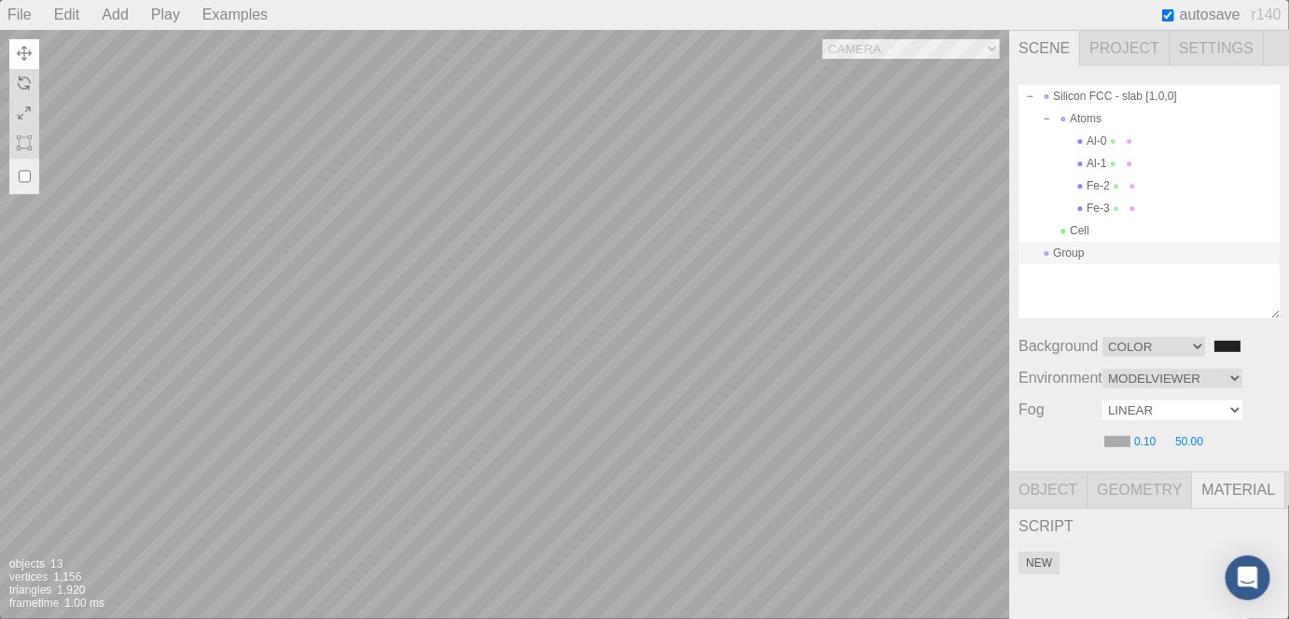
click at [1195, 416] on select "Linear Exponential" at bounding box center [1173, 410] width 140 height 20
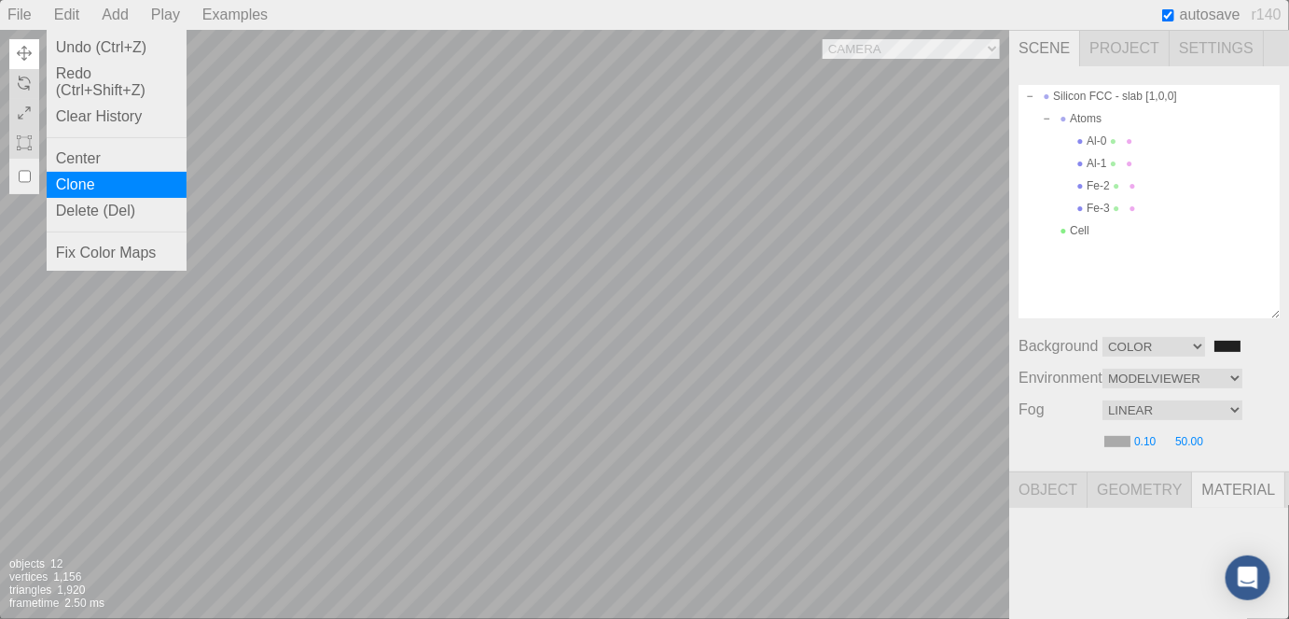
click at [92, 182] on div "Clone" at bounding box center [117, 185] width 140 height 26
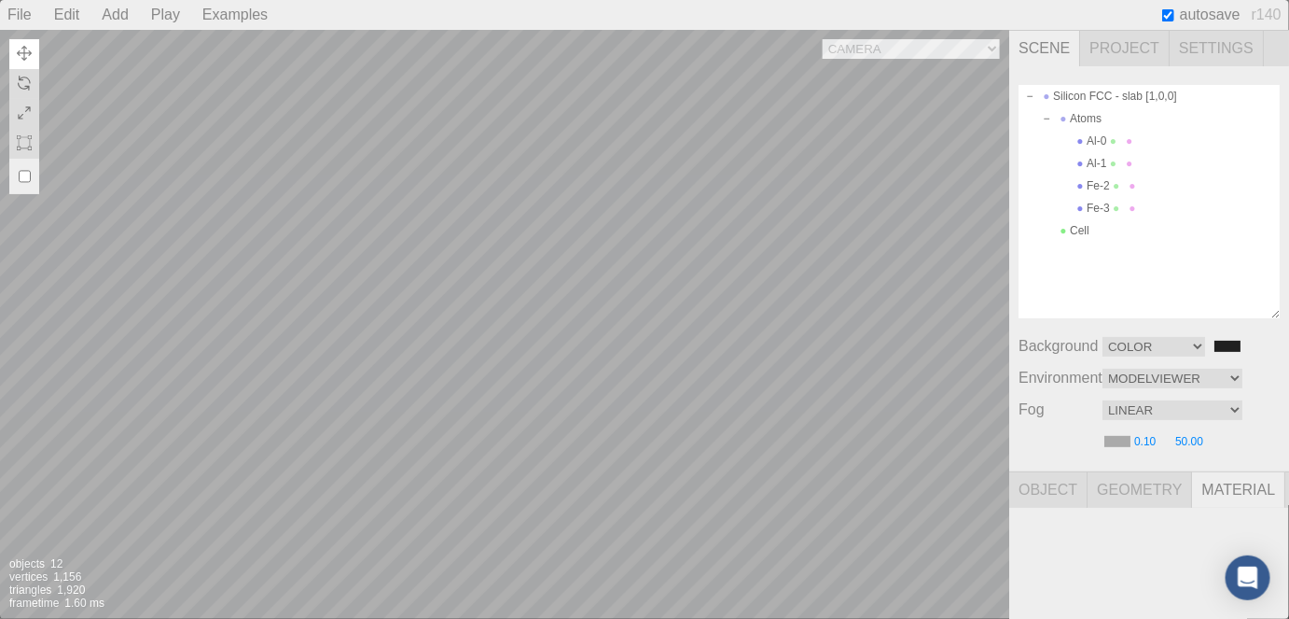
click at [536, 443] on div "Camera OrthographicCamera PerspectiveCamera Objects 12 Vertices 1,156 Triangles…" at bounding box center [504, 324] width 1009 height 589
click at [410, 289] on div "Camera OrthographicCamera PerspectiveCamera Objects 12 Vertices 1,156 Triangles…" at bounding box center [504, 324] width 1009 height 589
type input "7d11197d-e7a9-4aa8-a5d6-adc63b475ff0"
type input "#e06633"
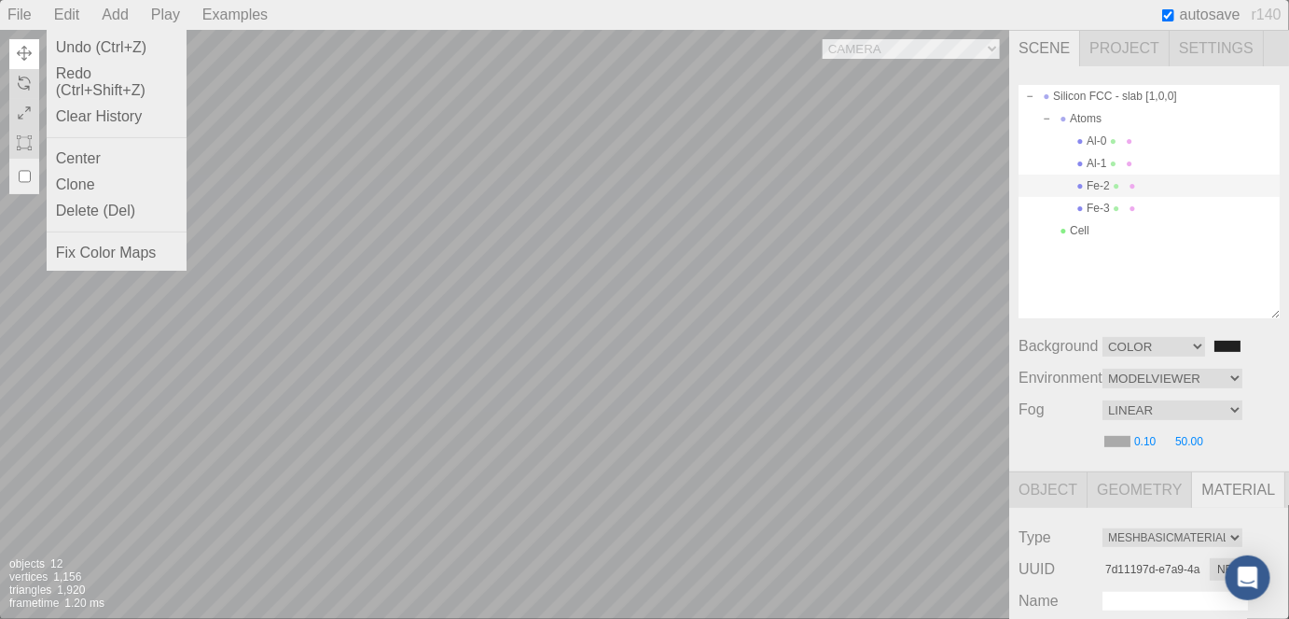
click at [72, 15] on div "Edit" at bounding box center [67, 15] width 41 height 30
click at [92, 192] on div "Clone" at bounding box center [117, 185] width 140 height 26
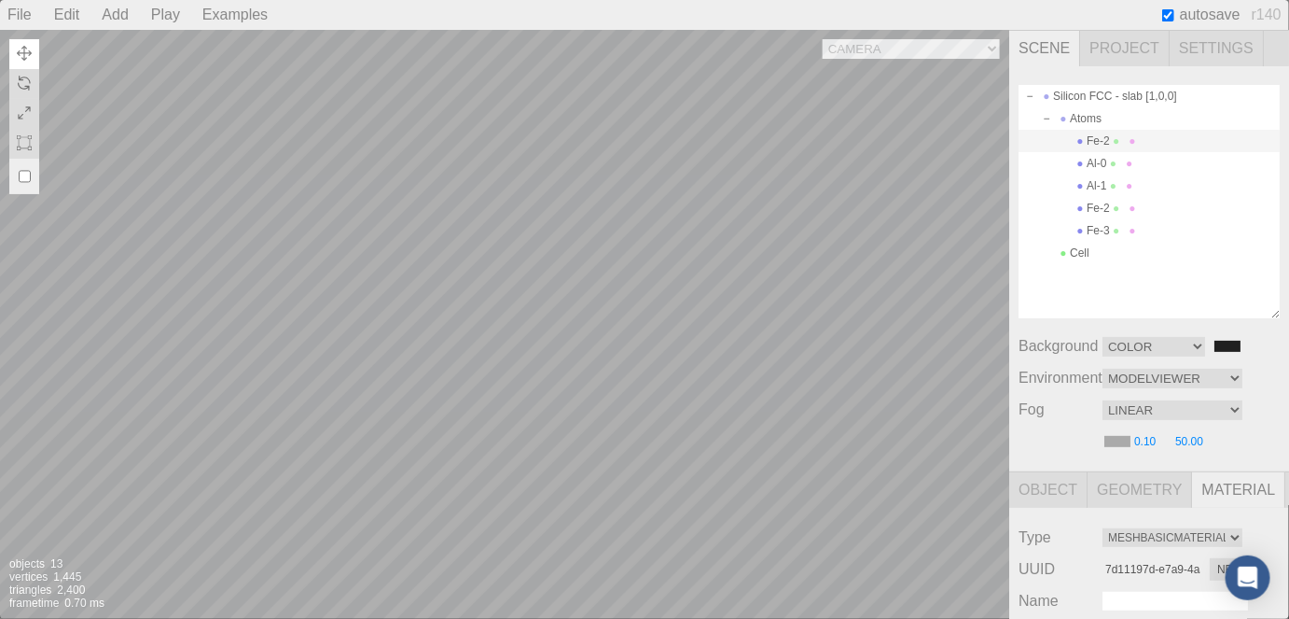
click at [1108, 144] on div "Fe-2" at bounding box center [1149, 141] width 261 height 22
click at [403, 360] on div "Camera OrthographicCamera PerspectiveCamera Objects 13 Vertices 1,445 Triangles…" at bounding box center [504, 324] width 1009 height 589
click at [464, 327] on div "Camera OrthographicCamera PerspectiveCamera Objects 13 Vertices 1,445 Triangles…" at bounding box center [504, 324] width 1009 height 589
click at [511, 269] on div "Camera OrthographicCamera PerspectiveCamera Objects 13 Vertices 1,445 Triangles…" at bounding box center [504, 324] width 1009 height 589
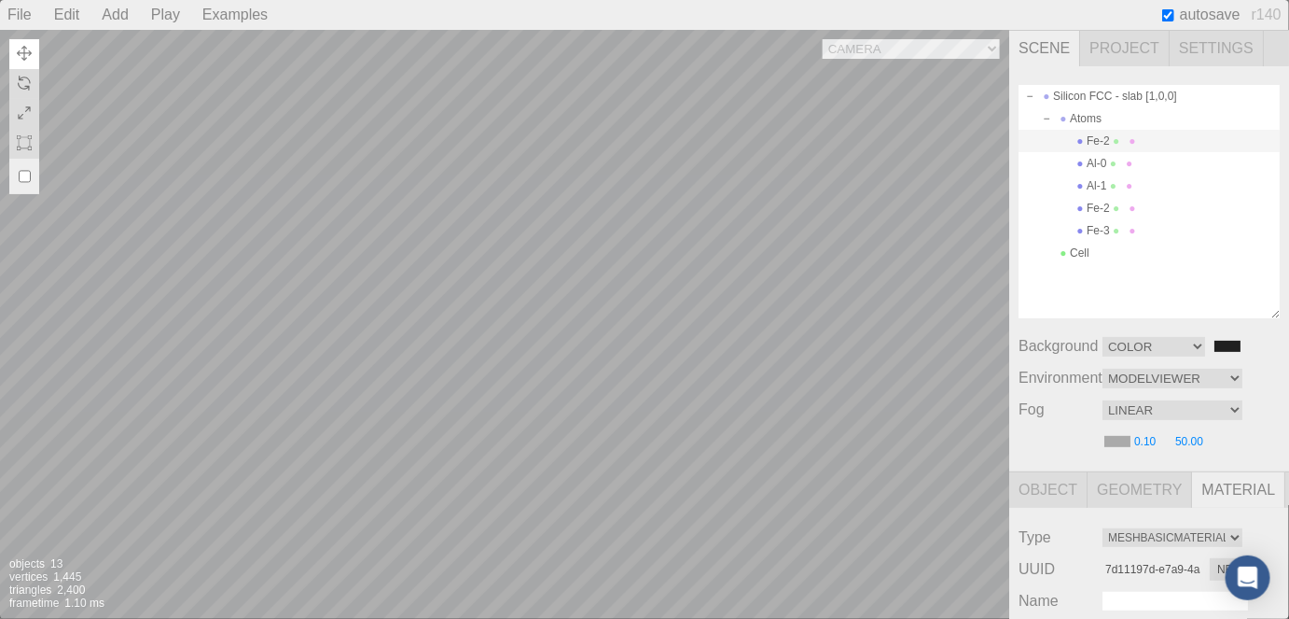
click at [719, 309] on div "Camera OrthographicCamera PerspectiveCamera Objects 13 Vertices 1,445 Triangles…" at bounding box center [504, 324] width 1009 height 589
click at [682, 310] on div "Camera OrthographicCamera PerspectiveCamera Objects 13 Vertices 1,445 Triangles…" at bounding box center [504, 324] width 1009 height 589
click at [617, 353] on div "Camera OrthographicCamera PerspectiveCamera Objects 13 Vertices 1,445 Triangles…" at bounding box center [504, 324] width 1009 height 589
type input "078555cb-d65f-4da9-b93c-763e04f85595"
type input "#bfa6a6"
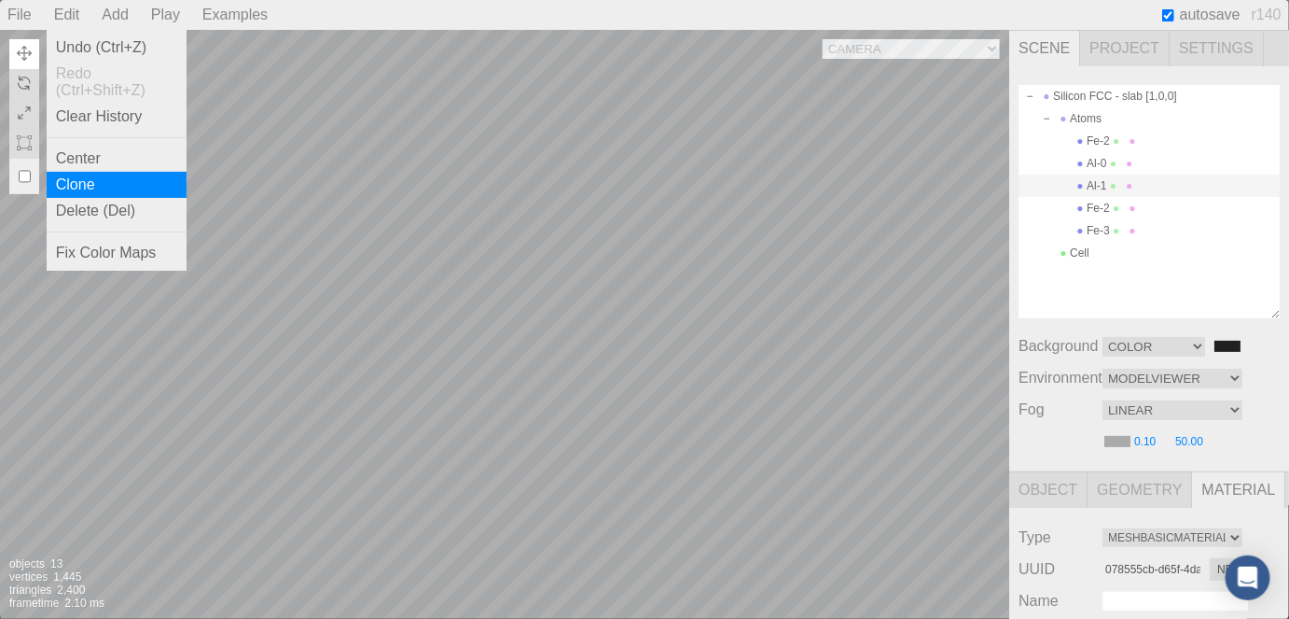
click at [99, 181] on div "Clone" at bounding box center [117, 185] width 140 height 26
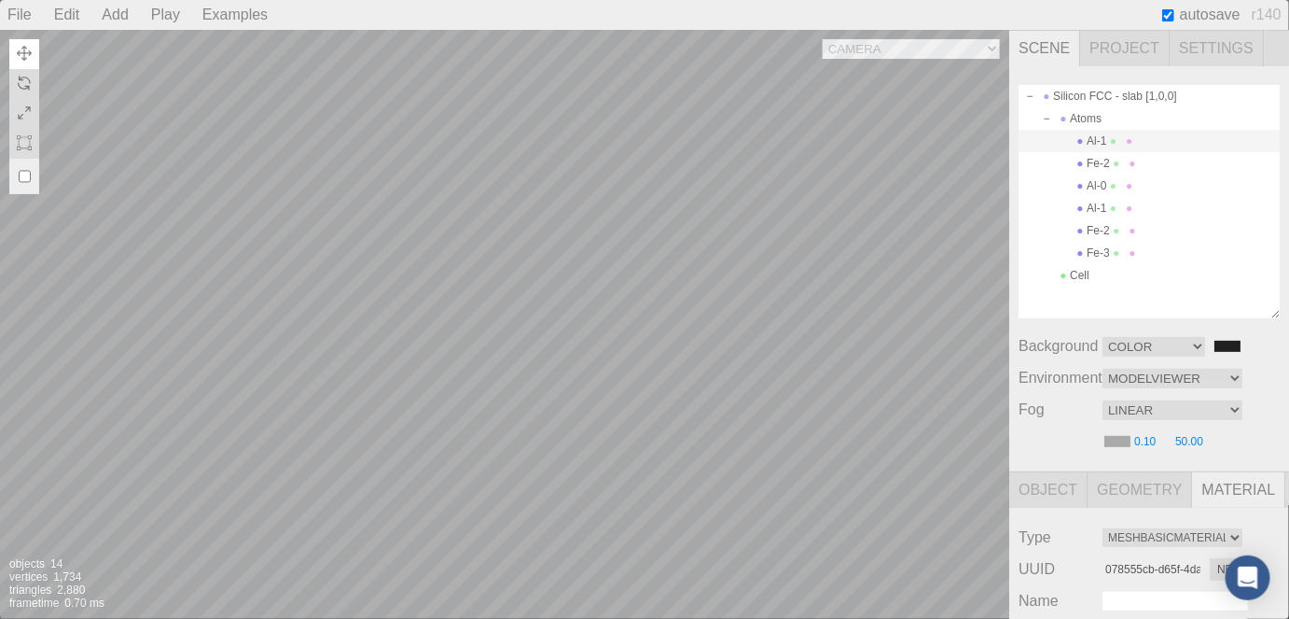
click at [632, 269] on div "Camera OrthographicCamera PerspectiveCamera Objects 14 Vertices 1,734 Triangles…" at bounding box center [504, 324] width 1009 height 589
click at [697, 410] on div "Camera OrthographicCamera PerspectiveCamera Objects 14 Vertices 1,734 Triangles…" at bounding box center [504, 324] width 1009 height 589
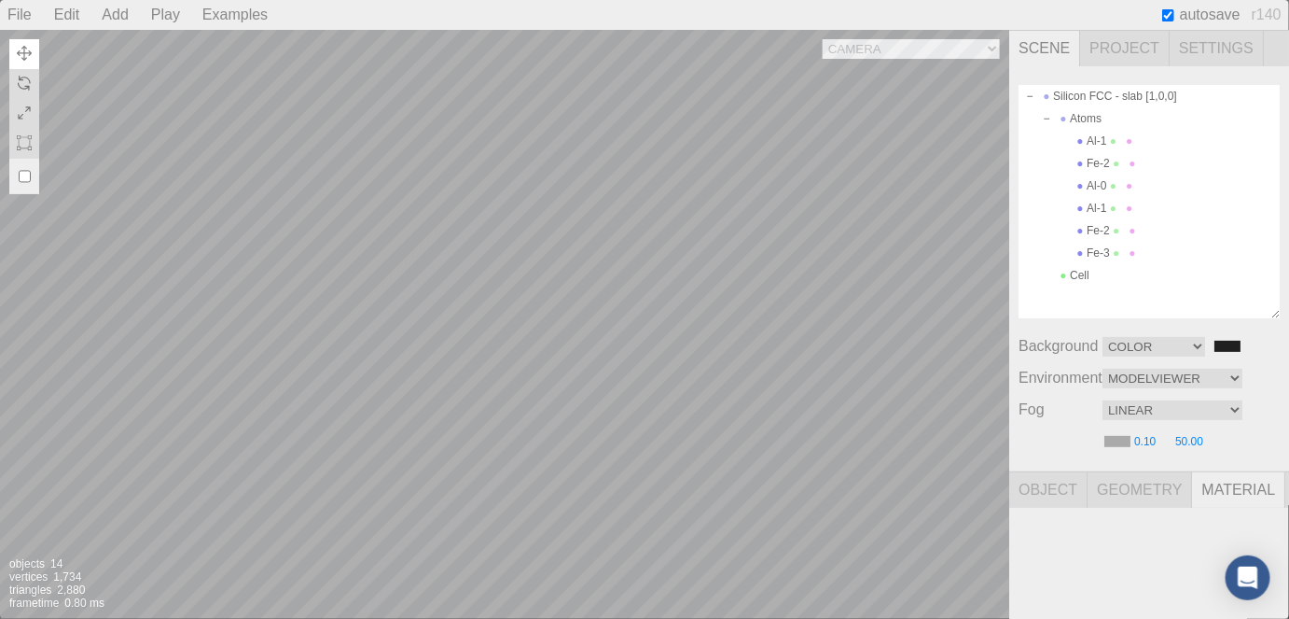
click at [383, 95] on div "Camera OrthographicCamera PerspectiveCamera Objects 14 Vertices 1,734 Triangles…" at bounding box center [504, 324] width 1009 height 589
click at [507, 338] on div "Camera OrthographicCamera PerspectiveCamera Objects 14 Vertices 1,734 Triangles…" at bounding box center [504, 324] width 1009 height 589
click at [596, 199] on div "Camera OrthographicCamera PerspectiveCamera Objects 14 Vertices 1,734 Triangles…" at bounding box center [504, 324] width 1009 height 589
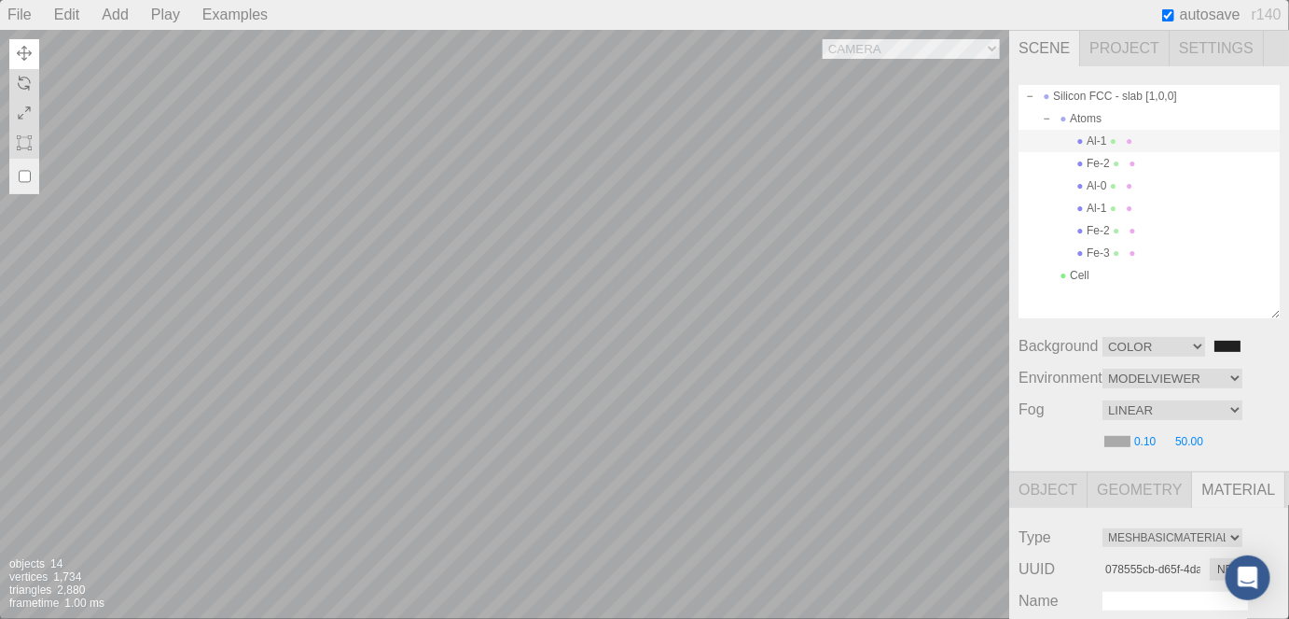
click at [636, 160] on div "Camera OrthographicCamera PerspectiveCamera Objects 14 Vertices 1,734 Triangles…" at bounding box center [504, 324] width 1009 height 589
click at [751, 335] on div "Camera OrthographicCamera PerspectiveCamera Objects 14 Vertices 1,734 Triangles…" at bounding box center [504, 324] width 1009 height 589
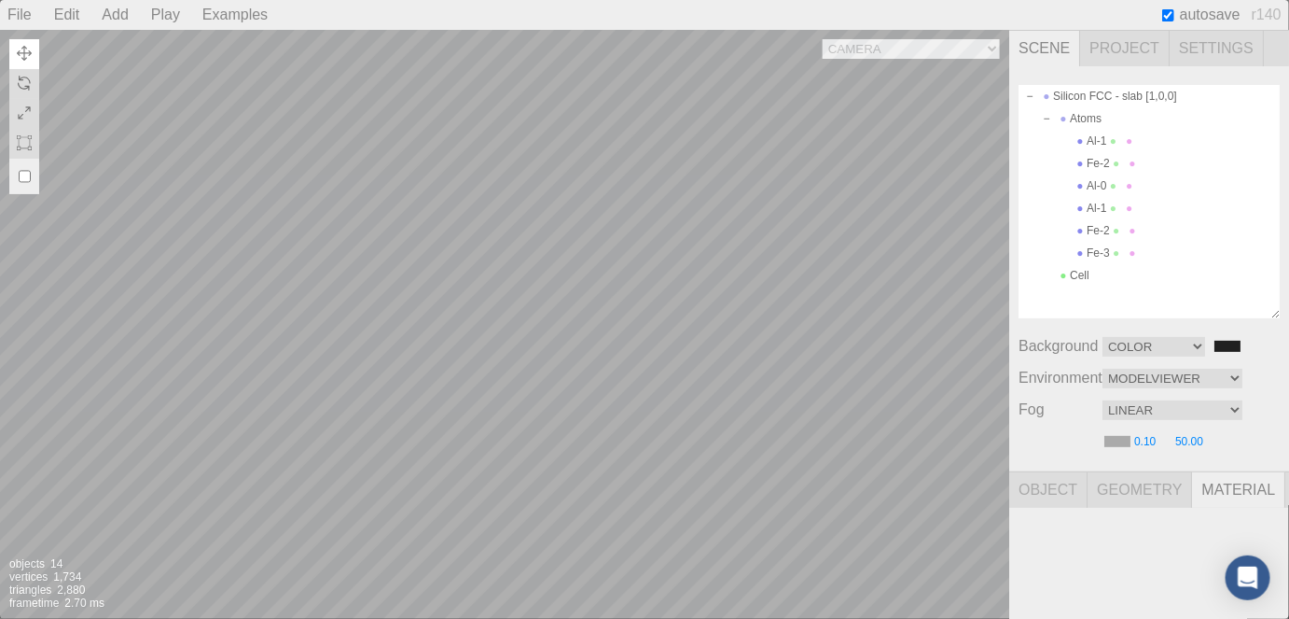
click at [647, 169] on div "Camera OrthographicCamera PerspectiveCamera Objects 14 Vertices 1,734 Triangles…" at bounding box center [504, 324] width 1009 height 589
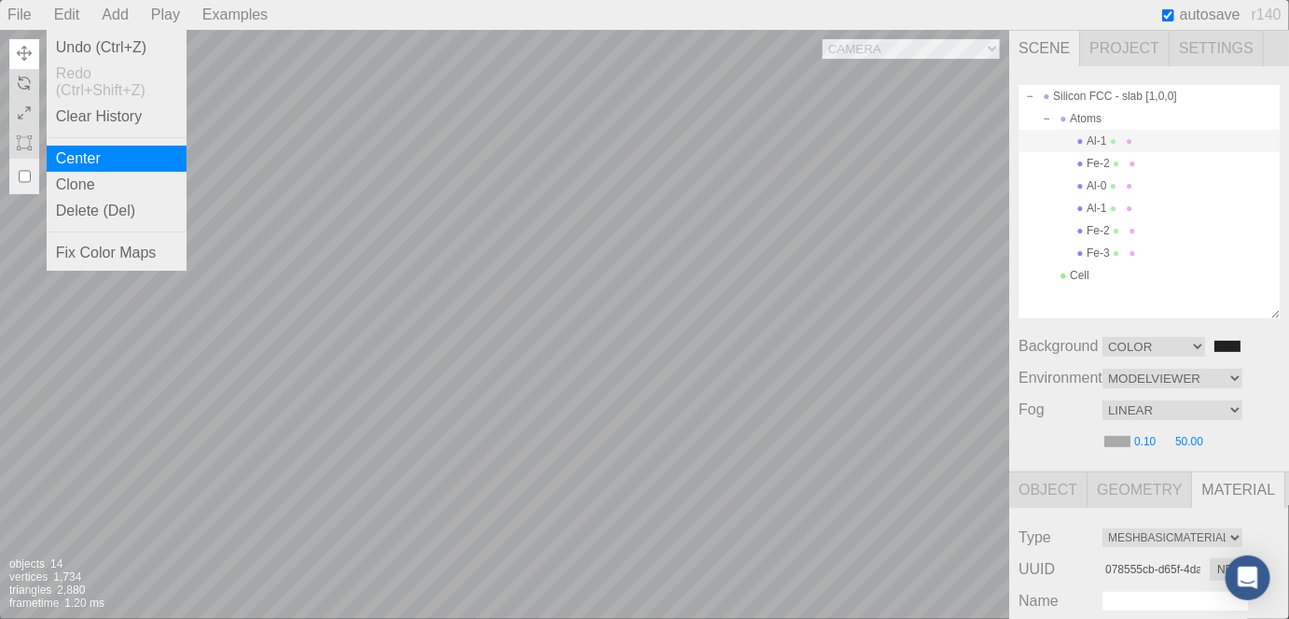
click at [102, 167] on div "Center" at bounding box center [117, 159] width 140 height 26
click at [618, 132] on div "Camera OrthographicCamera PerspectiveCamera Objects 14 Vertices 1,734 Triangles…" at bounding box center [504, 324] width 1009 height 589
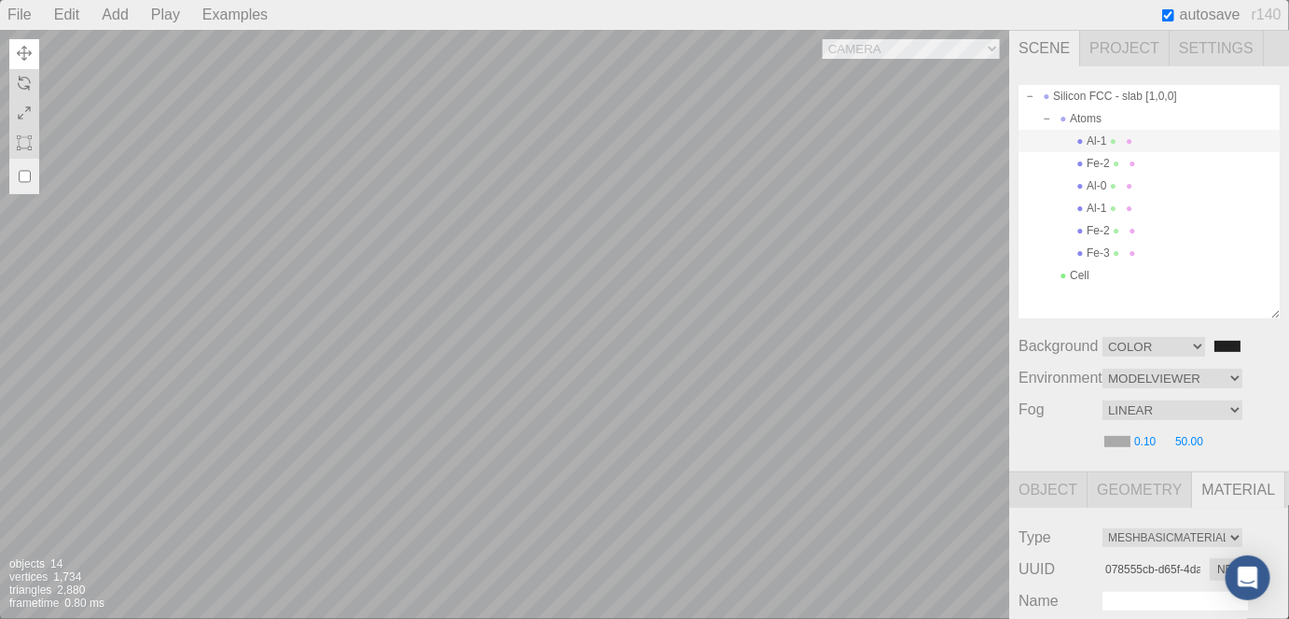
click at [708, 156] on div "Camera OrthographicCamera PerspectiveCamera Objects 14 Vertices 1,734 Triangles…" at bounding box center [504, 324] width 1009 height 589
click at [814, 522] on div "Camera OrthographicCamera PerspectiveCamera Objects 14 Vertices 1,734 Triangles…" at bounding box center [504, 324] width 1009 height 589
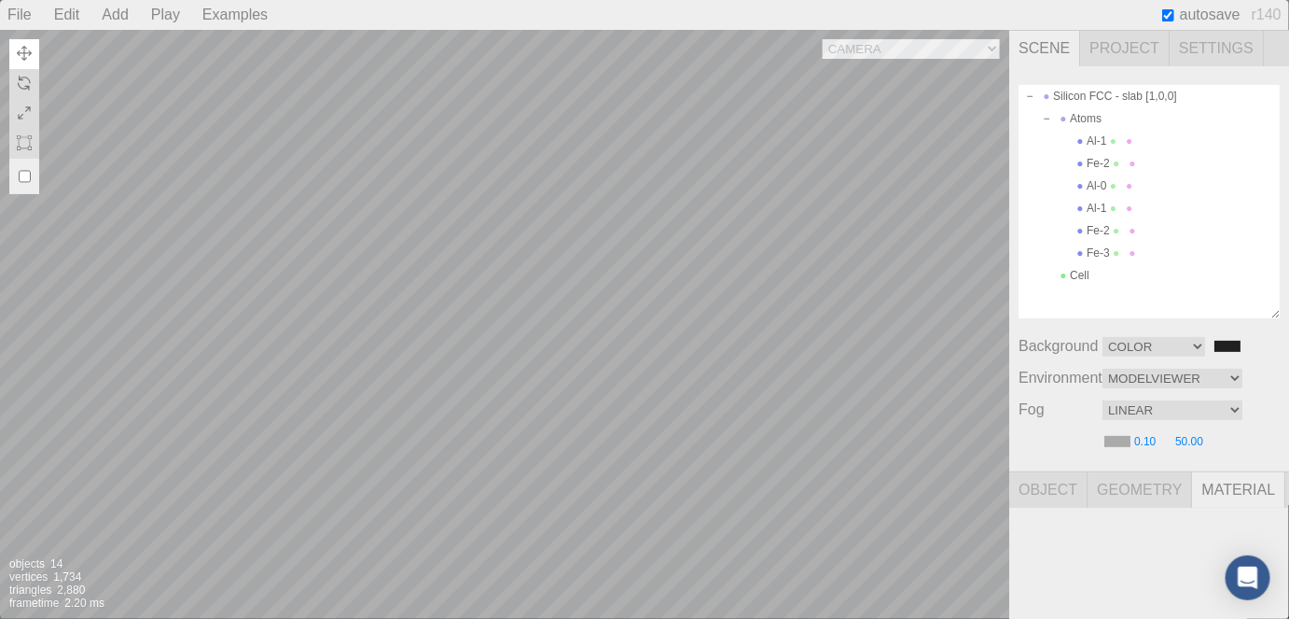
click at [883, 336] on div "Camera OrthographicCamera PerspectiveCamera Objects 14 Vertices 1,734 Triangles…" at bounding box center [504, 324] width 1009 height 589
click at [729, 293] on div "Camera OrthographicCamera PerspectiveCamera Objects 14 Vertices 1,734 Triangles…" at bounding box center [504, 324] width 1009 height 589
click at [618, 301] on div "Camera OrthographicCamera PerspectiveCamera Objects 14 Vertices 1,734 Triangles…" at bounding box center [504, 324] width 1009 height 589
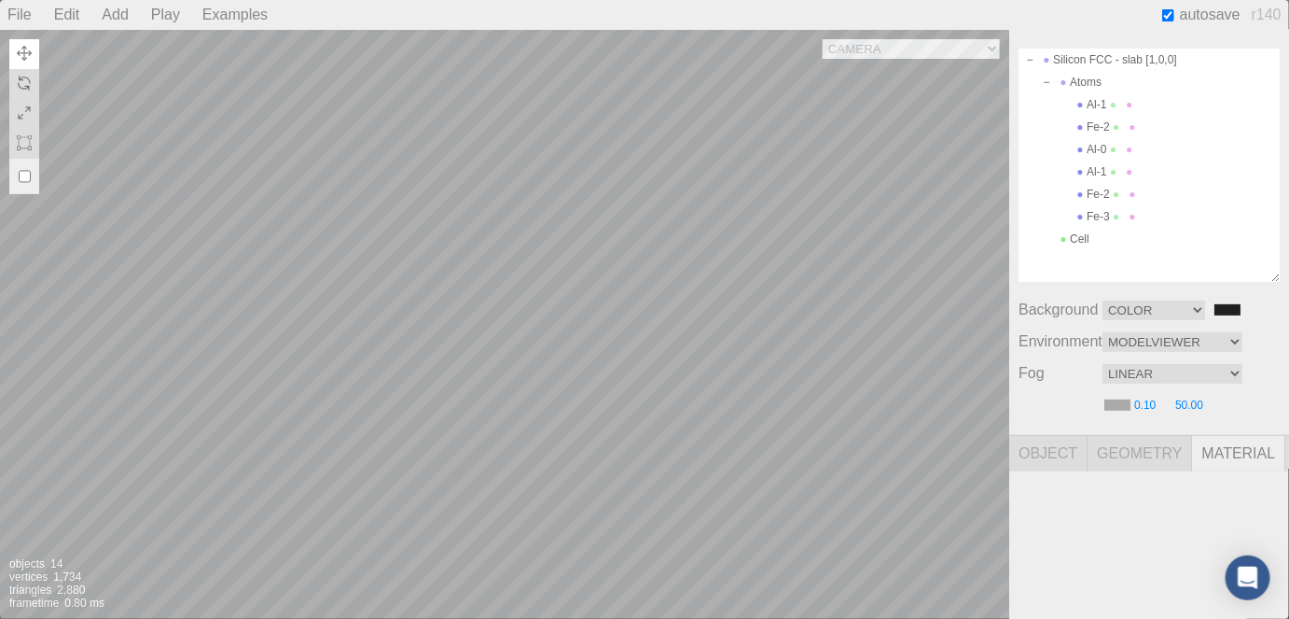
click at [1244, 458] on span "Material" at bounding box center [1238, 453] width 93 height 35
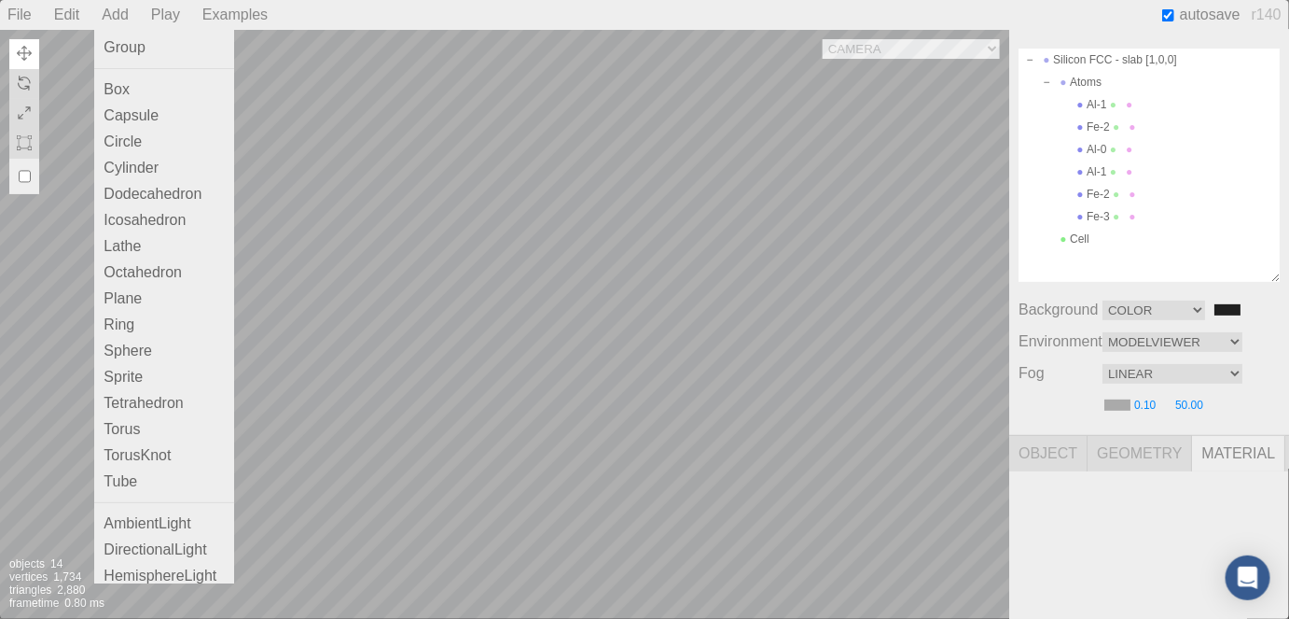
click at [114, 5] on div "Add" at bounding box center [114, 15] width 41 height 30
click at [151, 360] on div "Sphere" at bounding box center [164, 351] width 140 height 26
type input "357c8173-f64e-4a9c-9bc3-8a226975e20a"
type input "#ffffff"
type input "1.00"
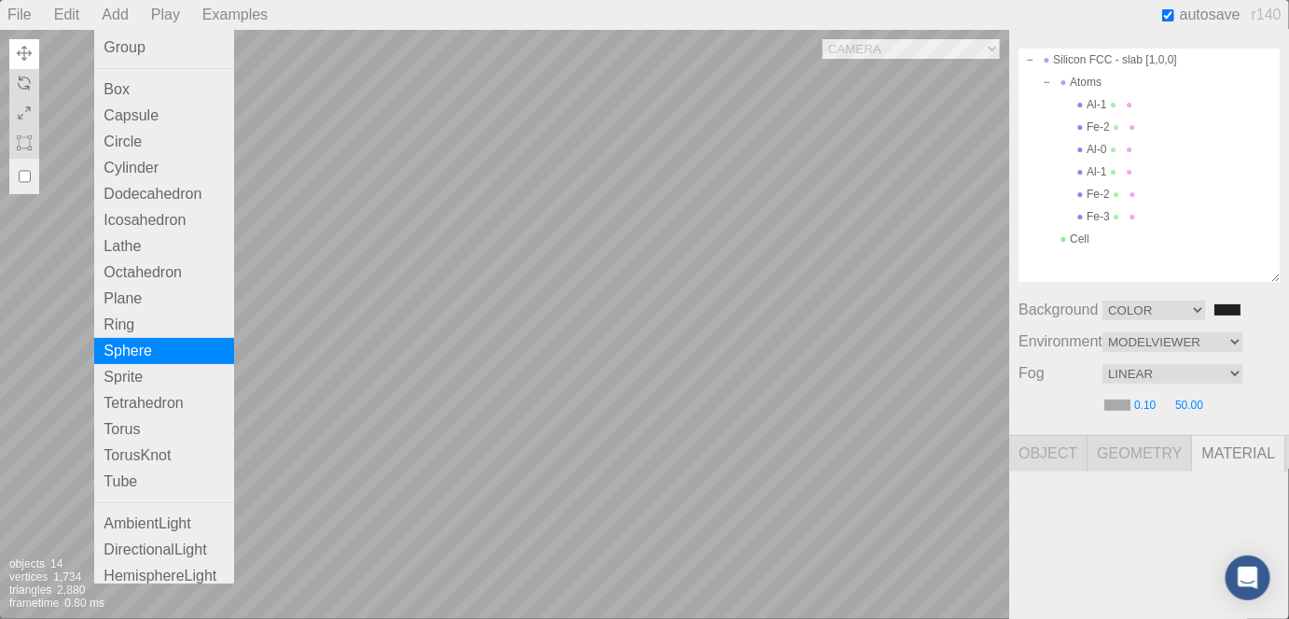
type input "1.00"
select select "MeshStandardMaterial"
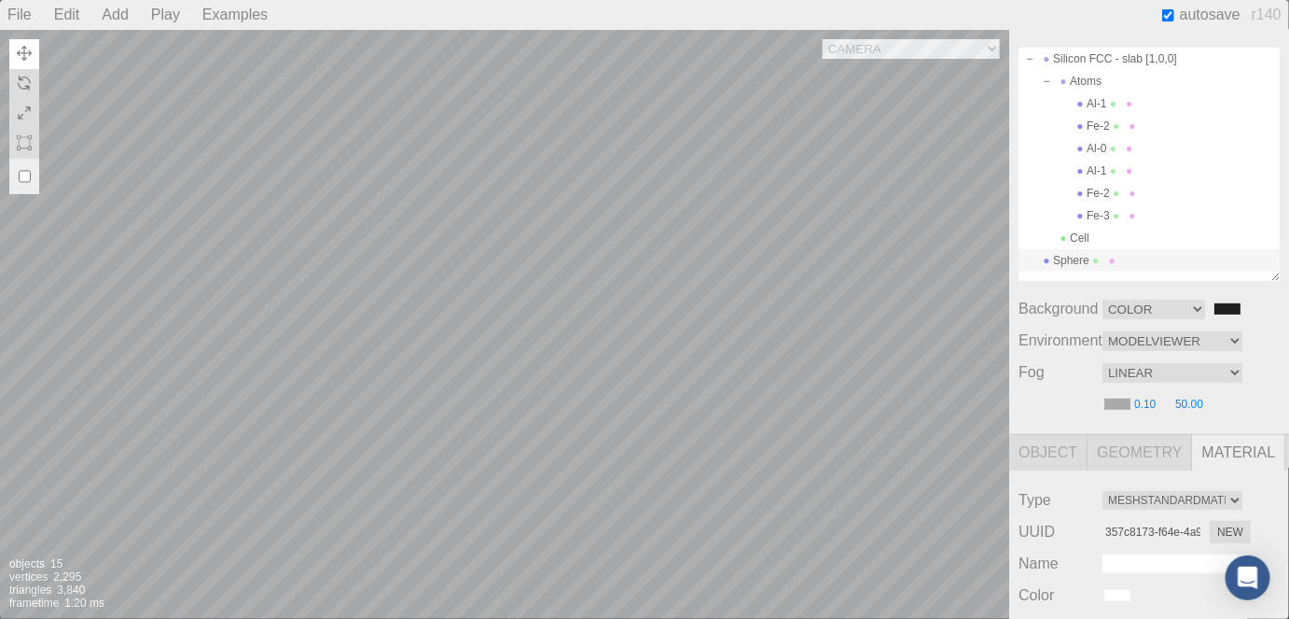
click at [470, 379] on div "Camera OrthographicCamera PerspectiveCamera Objects 15 Vertices 2,295 Triangles…" at bounding box center [504, 324] width 1009 height 589
click at [377, 401] on div "Camera OrthographicCamera PerspectiveCamera Objects 15 Vertices 2,295 Triangles…" at bounding box center [504, 324] width 1009 height 589
click at [394, 279] on div "Camera OrthographicCamera PerspectiveCamera Objects 15 Vertices 2,295 Triangles…" at bounding box center [504, 324] width 1009 height 589
click at [382, 302] on div "Camera OrthographicCamera PerspectiveCamera Objects 15 Vertices 2,295 Triangles…" at bounding box center [504, 324] width 1009 height 589
click at [591, 299] on div "Camera OrthographicCamera PerspectiveCamera Objects 15 Vertices 2,295 Triangles…" at bounding box center [504, 324] width 1009 height 589
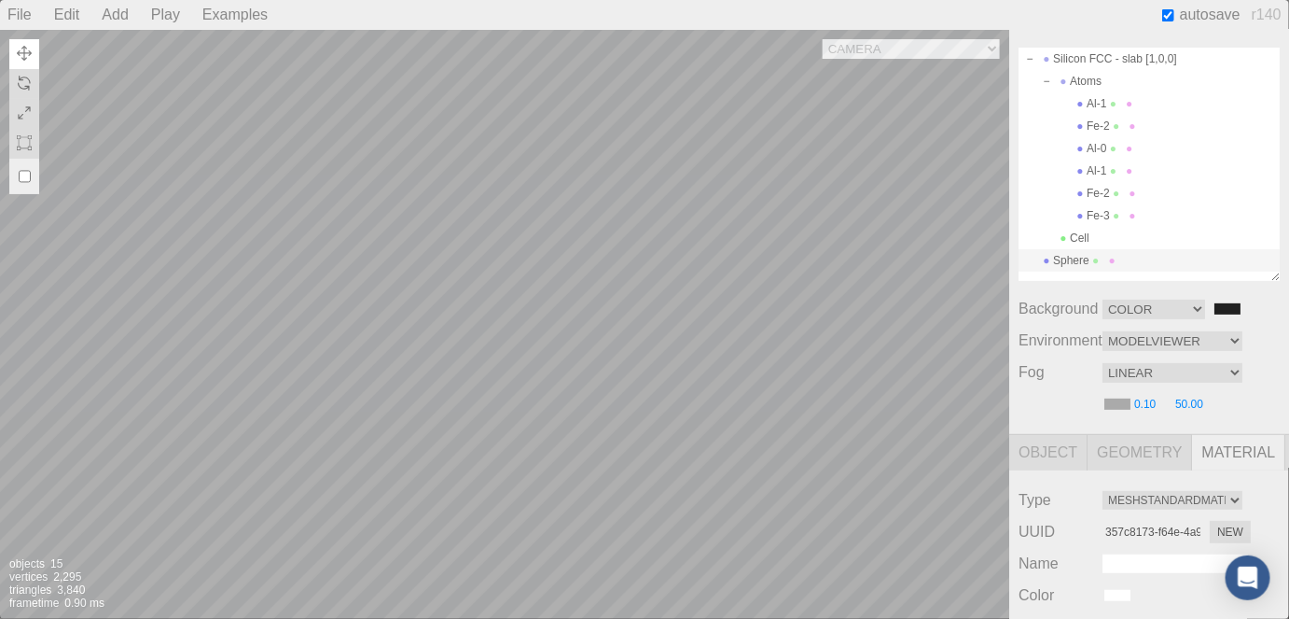
click at [27, 293] on div "Camera OrthographicCamera PerspectiveCamera Objects 15 Vertices 2,295 Triangles…" at bounding box center [504, 324] width 1009 height 589
click at [561, 378] on div "Camera OrthographicCamera PerspectiveCamera Objects 15 Vertices 2,295 Triangles…" at bounding box center [504, 324] width 1009 height 589
click at [787, 364] on div "Camera OrthographicCamera PerspectiveCamera Objects 15 Vertices 2,295 Triangles…" at bounding box center [504, 324] width 1009 height 589
click at [549, 441] on div "Camera OrthographicCamera PerspectiveCamera Objects 15 Vertices 2,295 Triangles…" at bounding box center [504, 324] width 1009 height 589
click at [778, 214] on div "Camera OrthographicCamera PerspectiveCamera Objects 15 Vertices 2,295 Triangles…" at bounding box center [504, 324] width 1009 height 589
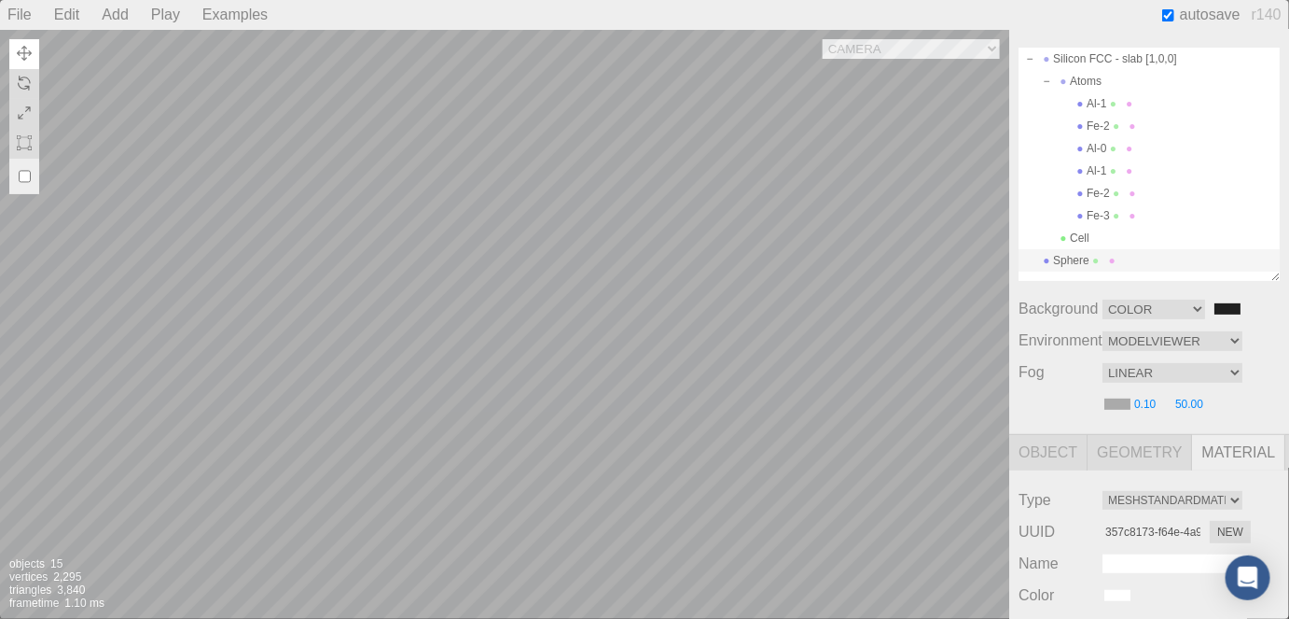
click at [726, 257] on div "Camera OrthographicCamera PerspectiveCamera Objects 15 Vertices 2,295 Triangles…" at bounding box center [504, 324] width 1009 height 589
click at [752, 349] on div "Camera OrthographicCamera PerspectiveCamera Objects 15 Vertices 2,295 Triangles…" at bounding box center [504, 324] width 1009 height 589
click at [711, 212] on div "Camera OrthographicCamera PerspectiveCamera Objects 15 Vertices 2,295 Triangles…" at bounding box center [504, 324] width 1009 height 589
click at [629, 304] on div "Camera OrthographicCamera PerspectiveCamera Objects 15 Vertices 2,295 Triangles…" at bounding box center [504, 324] width 1009 height 589
click at [390, 476] on div "Camera OrthographicCamera PerspectiveCamera Objects 15 Vertices 2,295 Triangles…" at bounding box center [504, 324] width 1009 height 589
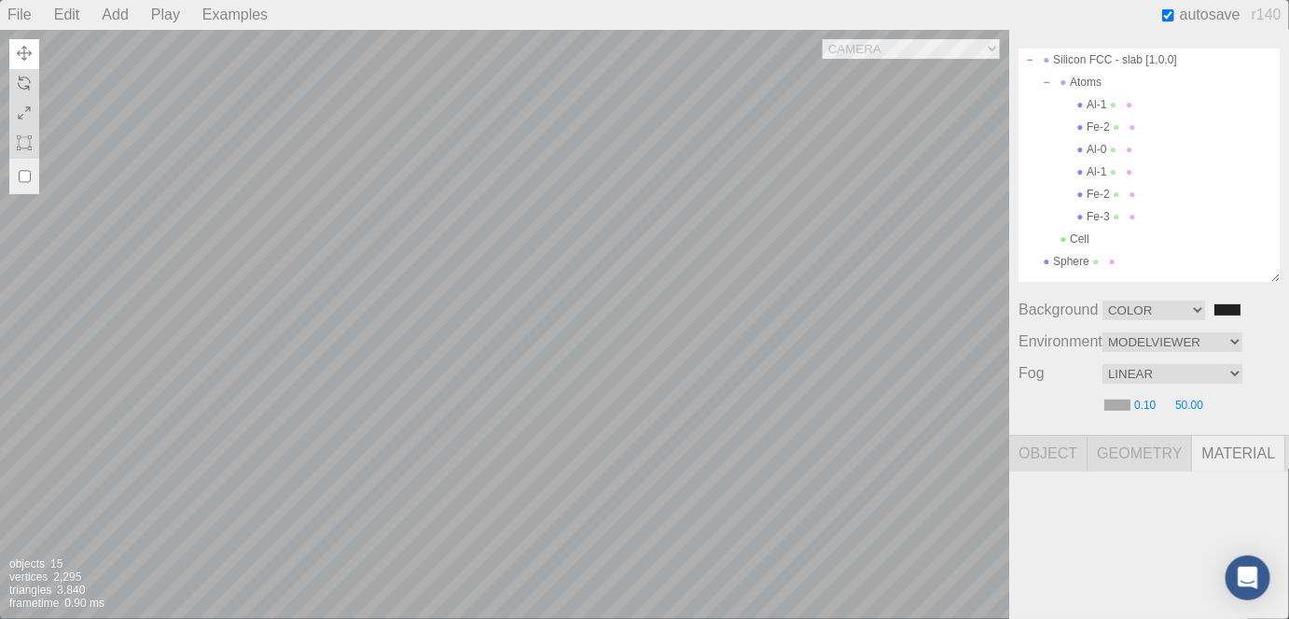
click at [383, 478] on div "Camera OrthographicCamera PerspectiveCamera Objects 15 Vertices 2,295 Triangles…" at bounding box center [504, 324] width 1009 height 589
click at [829, 446] on div "Camera OrthographicCamera PerspectiveCamera Objects 15 Vertices 2,295 Triangles…" at bounding box center [504, 324] width 1009 height 589
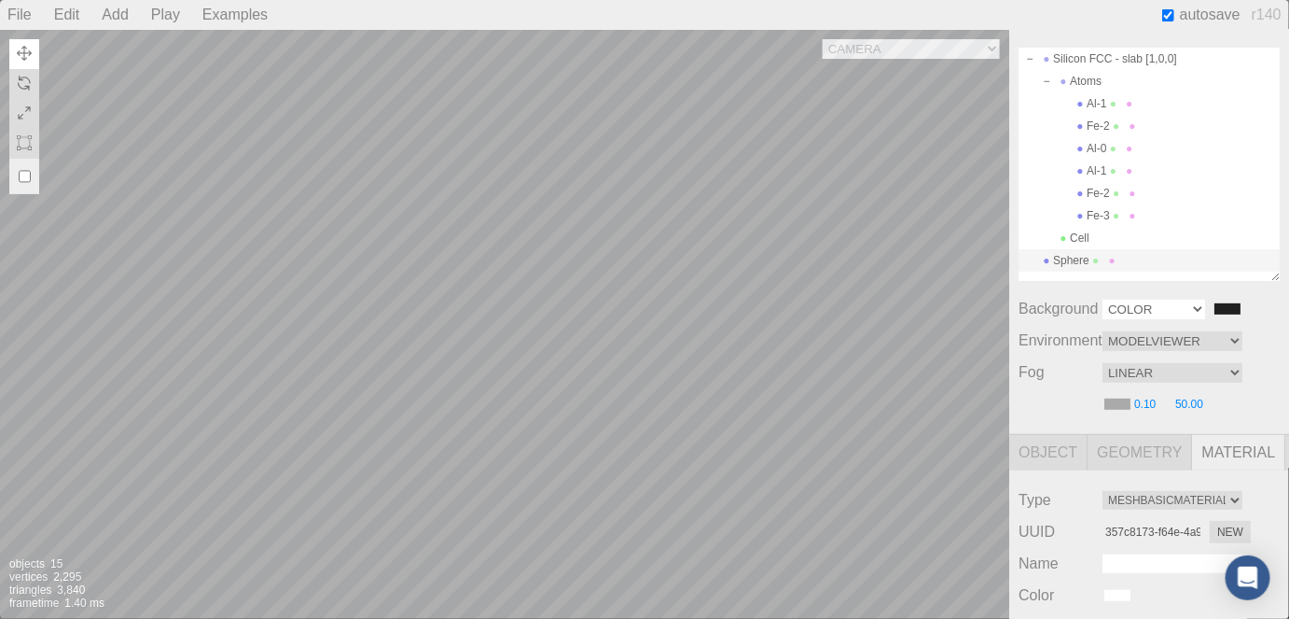
drag, startPoint x: 1189, startPoint y: 321, endPoint x: 1194, endPoint y: 301, distance: 20.4
click at [1194, 301] on div "Silicon FCC - slab [1,0,0] Atoms Al-1 Fe-2 Al-0 Al-1 Fe-2 Fe-3 Cell Sphere Back…" at bounding box center [1149, 231] width 280 height 405
click at [1194, 301] on select "Color Texture Equirect" at bounding box center [1154, 309] width 103 height 20
click at [1103, 300] on select "Color Texture Equirect" at bounding box center [1154, 309] width 103 height 20
click at [1170, 317] on select "Color Texture Equirect" at bounding box center [1154, 309] width 103 height 20
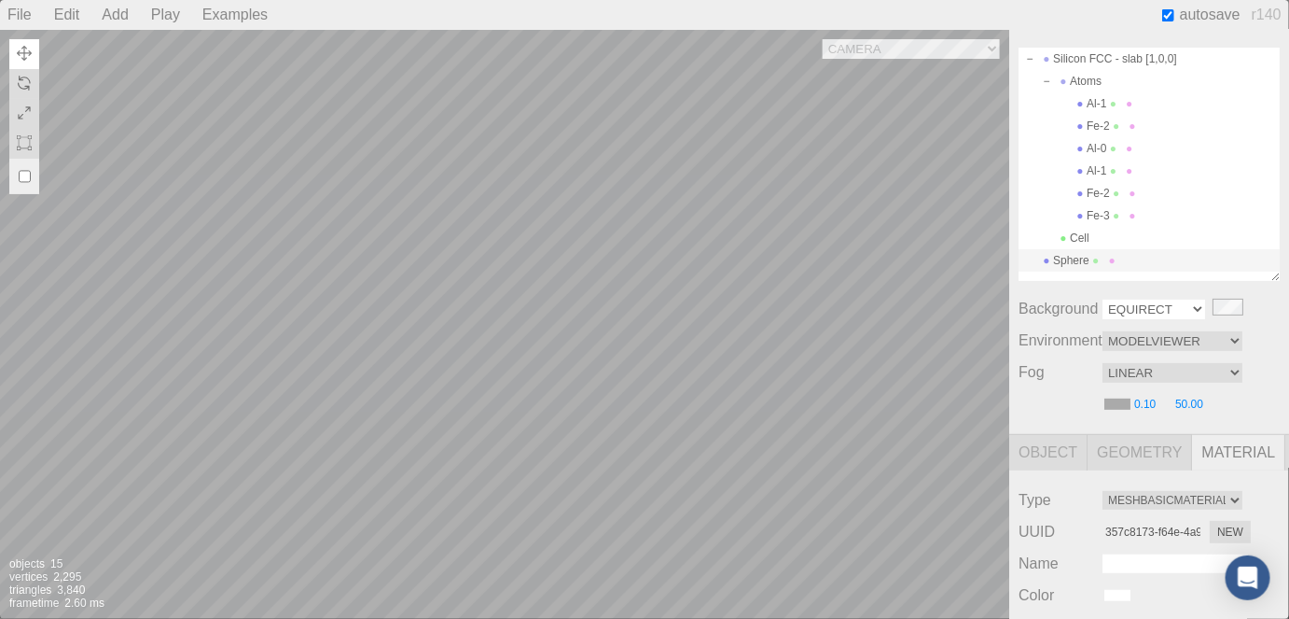
click at [1103, 300] on select "Color Texture Equirect" at bounding box center [1154, 309] width 103 height 20
drag, startPoint x: 1175, startPoint y: 310, endPoint x: 1139, endPoint y: 343, distance: 48.8
click at [1139, 343] on div "Silicon FCC - slab [1,0,0] Atoms Al-1 Fe-2 Al-0 Al-1 Fe-2 Fe-3 Cell Sphere Back…" at bounding box center [1149, 231] width 280 height 405
select select "Color"
click at [1103, 300] on select "Color Texture Equirect" at bounding box center [1154, 309] width 103 height 20
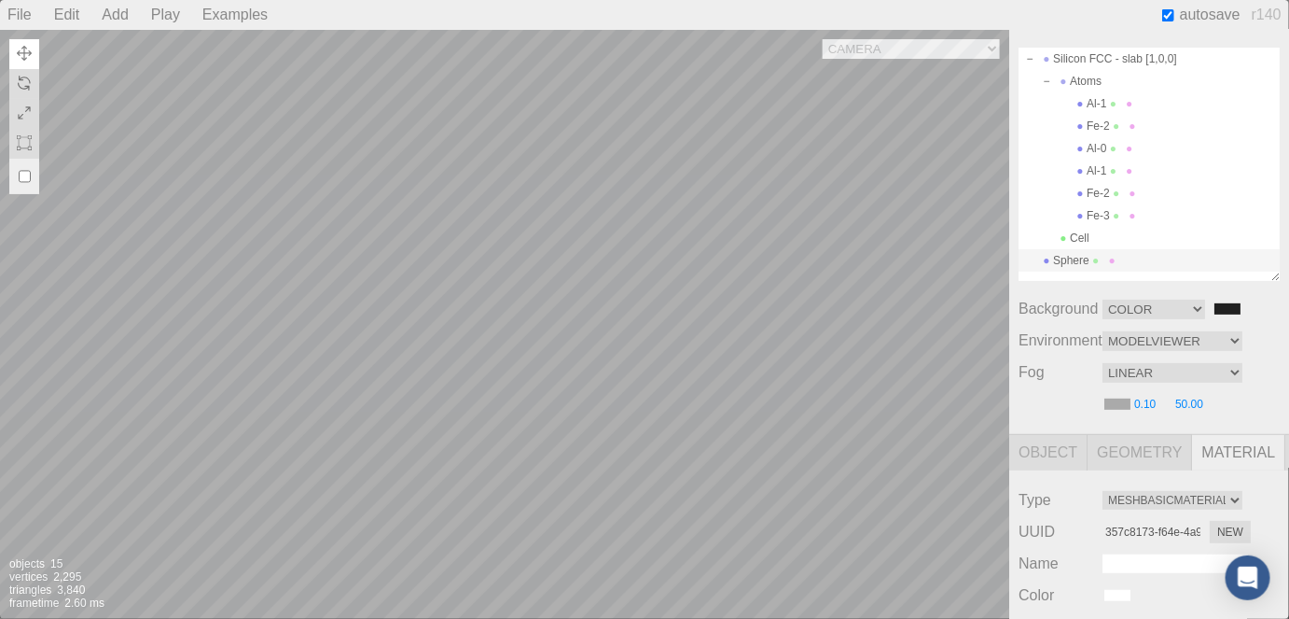
click at [1221, 304] on input "#202020" at bounding box center [1228, 308] width 30 height 15
type input "#0b0909"
click at [1247, 305] on div "Background Color Texture Equirect #0b0909" at bounding box center [1149, 309] width 261 height 22
click at [1222, 346] on select "Equirect ModelViewer" at bounding box center [1173, 341] width 140 height 20
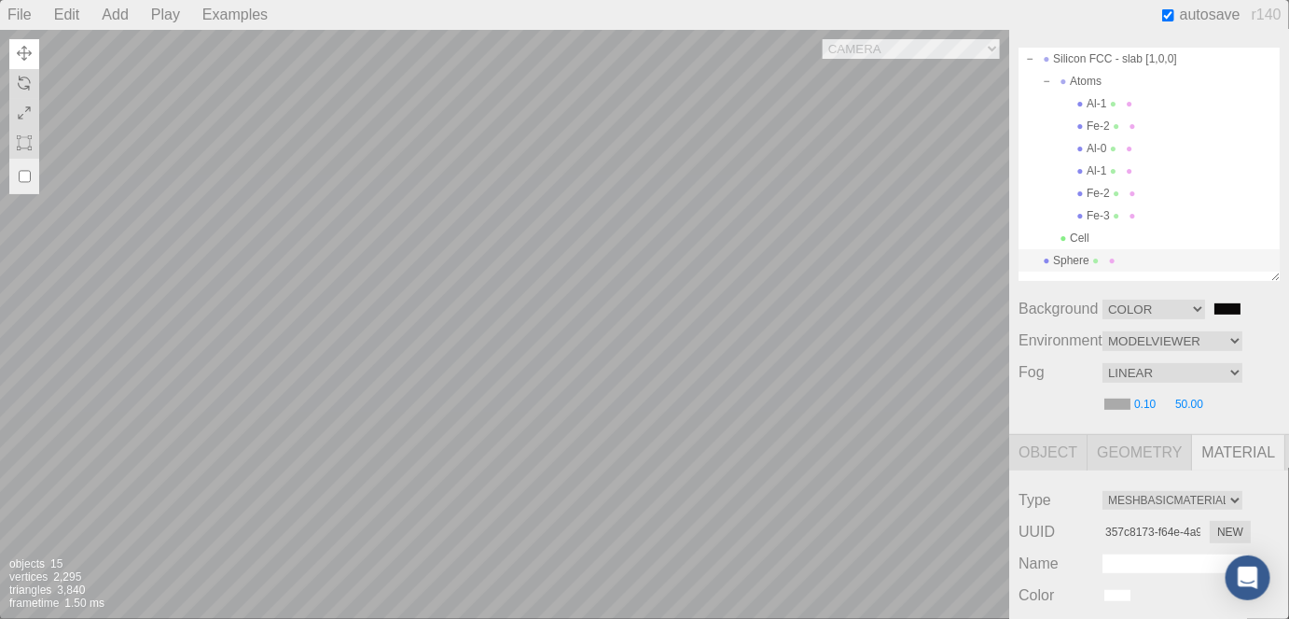
click at [1090, 254] on div "Sphere" at bounding box center [1149, 260] width 261 height 22
click at [1118, 232] on span at bounding box center [1112, 237] width 13 height 13
click at [624, 338] on div "Camera OrthographicCamera PerspectiveCamera Objects 15 Vertices 2,295 Triangles…" at bounding box center [504, 324] width 1009 height 589
click at [564, 306] on div "Camera OrthographicCamera PerspectiveCamera Objects 15 Vertices 2,295 Triangles…" at bounding box center [504, 324] width 1009 height 589
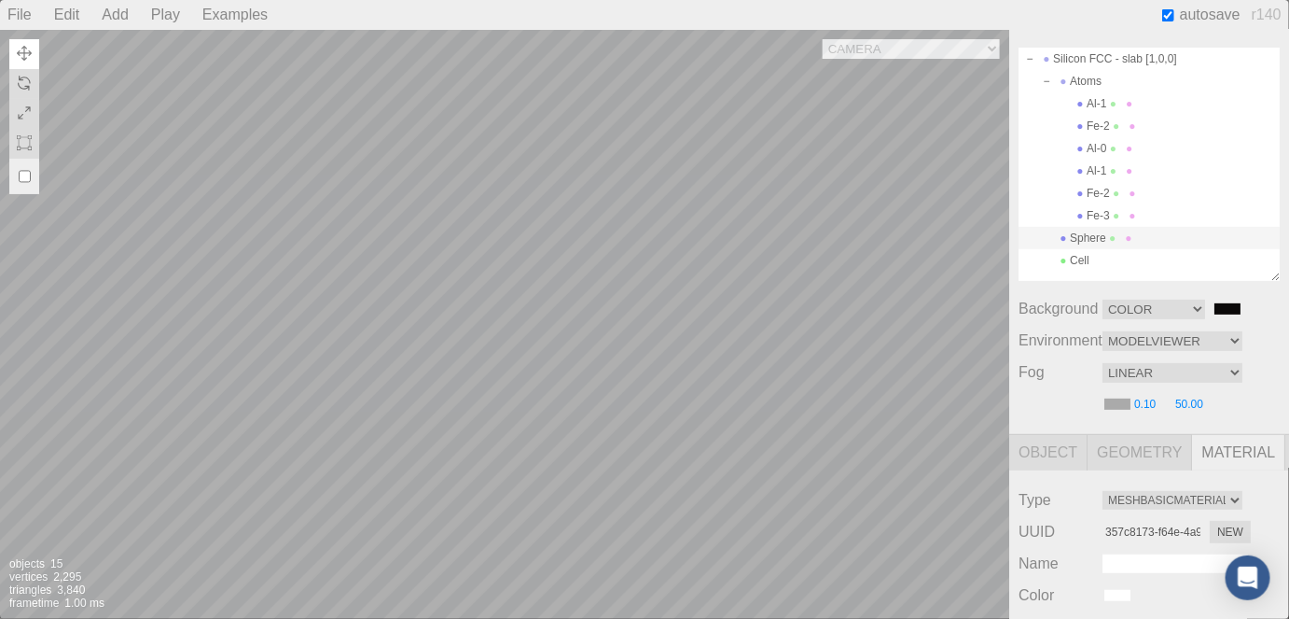
click at [581, 281] on div "Camera OrthographicCamera PerspectiveCamera Objects 15 Vertices 2,295 Triangles…" at bounding box center [504, 324] width 1009 height 589
click at [449, 371] on div "Camera OrthographicCamera PerspectiveCamera Objects 15 Vertices 2,295 Triangles…" at bounding box center [504, 324] width 1009 height 589
click at [674, 366] on div "Camera OrthographicCamera PerspectiveCamera Objects 15 Vertices 2,295 Triangles…" at bounding box center [504, 324] width 1009 height 589
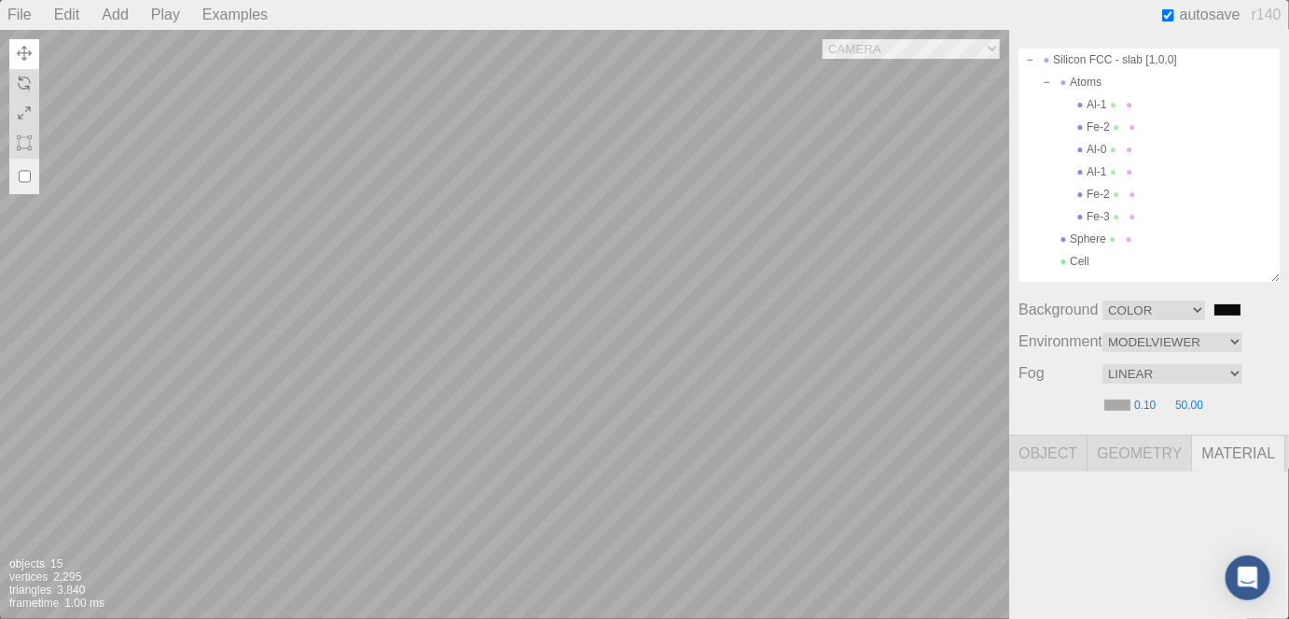
click at [424, 351] on div "Camera OrthographicCamera PerspectiveCamera Objects 15 Vertices 2,295 Triangles…" at bounding box center [504, 324] width 1009 height 589
click at [474, 351] on div "Camera OrthographicCamera PerspectiveCamera Objects 15 Vertices 2,295 Triangles…" at bounding box center [504, 324] width 1009 height 589
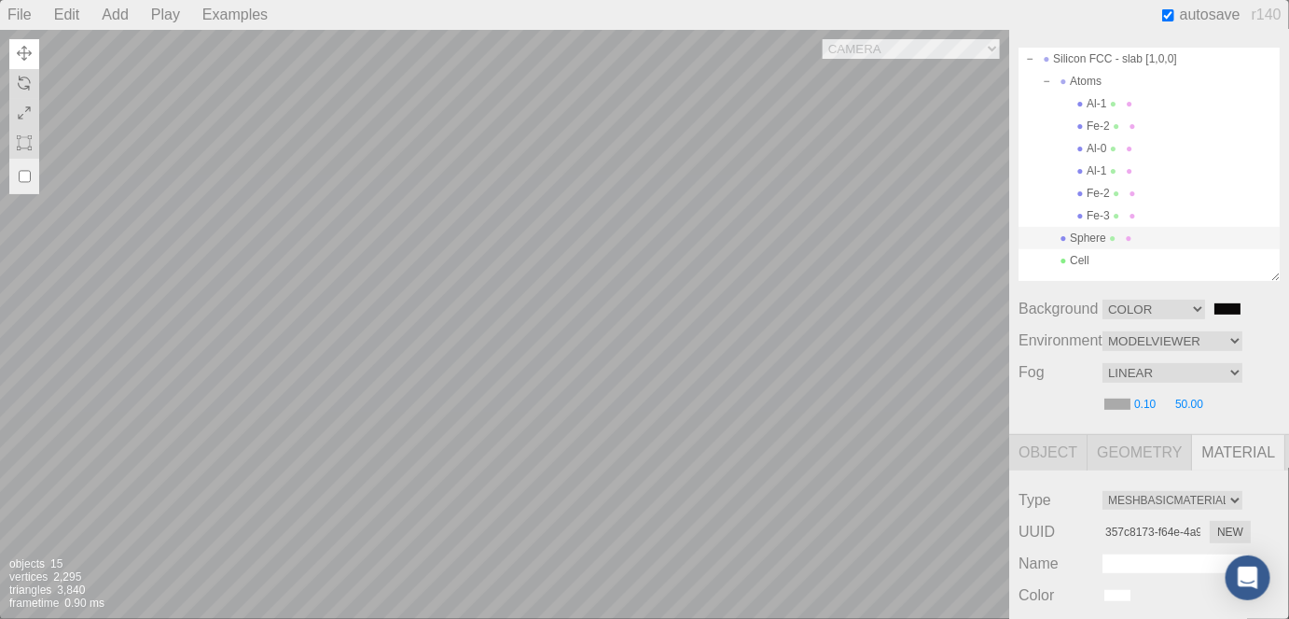
click at [479, 335] on div "Camera OrthographicCamera PerspectiveCamera Objects 15 Vertices 2,295 Triangles…" at bounding box center [504, 324] width 1009 height 589
click at [477, 321] on div "Camera OrthographicCamera PerspectiveCamera Objects 15 Vertices 2,295 Triangles…" at bounding box center [504, 324] width 1009 height 589
click at [642, 346] on div "Camera OrthographicCamera PerspectiveCamera Objects 15 Vertices 2,295 Triangles…" at bounding box center [504, 324] width 1009 height 589
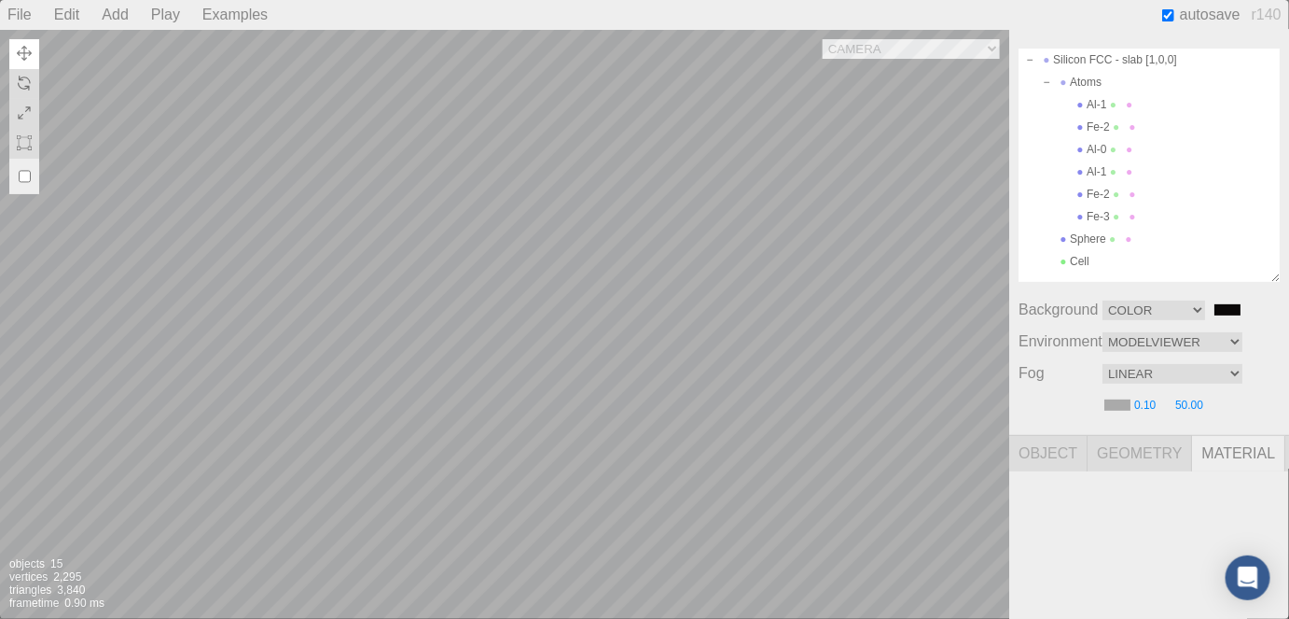
click at [644, 378] on div "Camera OrthographicCamera PerspectiveCamera Objects 15 Vertices 2,295 Triangles…" at bounding box center [504, 324] width 1009 height 589
click at [493, 332] on div "Camera OrthographicCamera PerspectiveCamera Objects 15 Vertices 2,295 Triangles…" at bounding box center [504, 324] width 1009 height 589
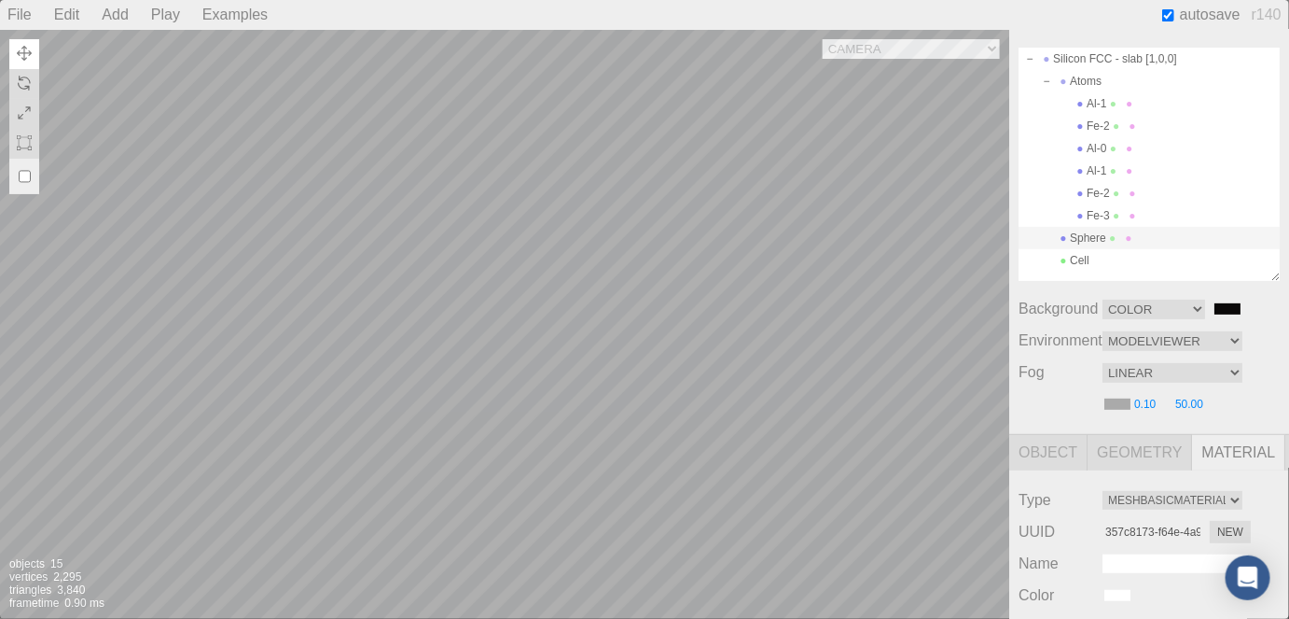
click at [467, 279] on div "Camera OrthographicCamera PerspectiveCamera Objects 15 Vertices 2,295 Triangles…" at bounding box center [504, 324] width 1009 height 589
click at [649, 355] on div "Camera OrthographicCamera PerspectiveCamera Objects 15 Vertices 2,295 Triangles…" at bounding box center [504, 324] width 1009 height 589
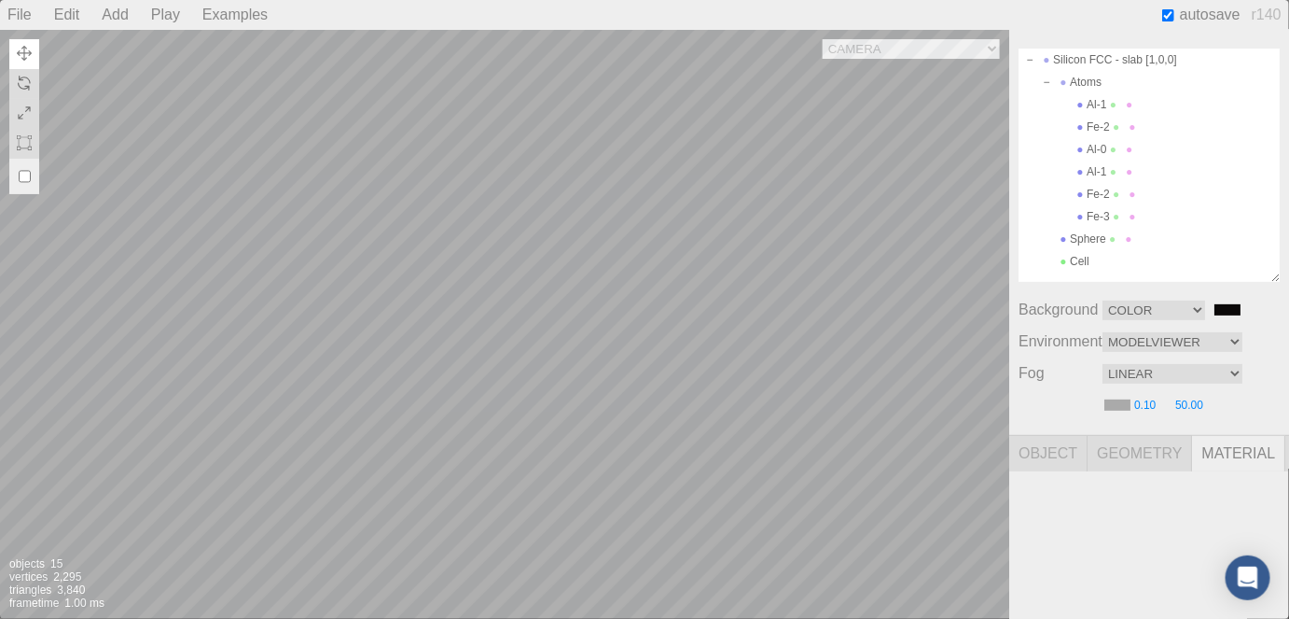
click at [658, 324] on div "Camera OrthographicCamera PerspectiveCamera Objects 15 Vertices 2,295 Triangles…" at bounding box center [504, 324] width 1009 height 589
click at [517, 271] on div "Camera OrthographicCamera PerspectiveCamera Objects 15 Vertices 2,295 Triangles…" at bounding box center [504, 324] width 1009 height 589
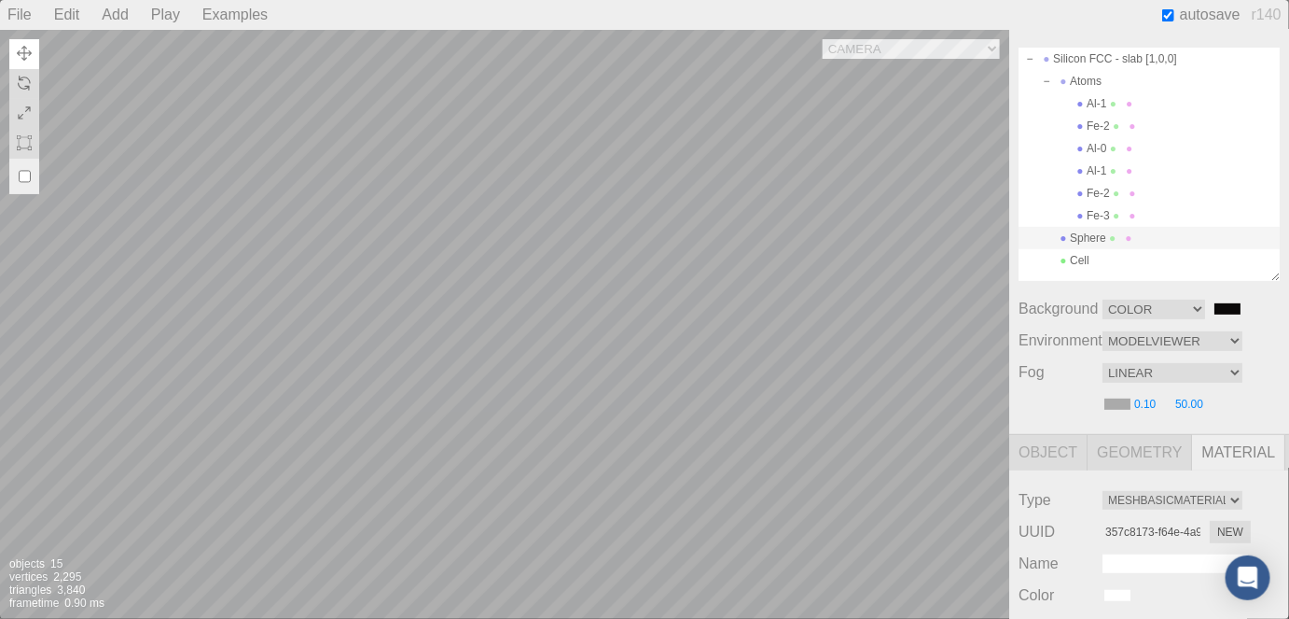
click at [1238, 458] on span "Material" at bounding box center [1238, 452] width 93 height 35
click at [420, 179] on div "Camera OrthographicCamera PerspectiveCamera Objects 15 Vertices 2,295 Triangles…" at bounding box center [504, 324] width 1009 height 589
click at [363, 196] on div "Camera OrthographicCamera PerspectiveCamera Objects 15 Vertices 2,295 Triangles…" at bounding box center [504, 324] width 1009 height 589
click at [514, 254] on div "Camera OrthographicCamera PerspectiveCamera Objects 15 Vertices 2,295 Triangles…" at bounding box center [504, 324] width 1009 height 589
click at [410, 261] on div "Camera OrthographicCamera PerspectiveCamera Objects 15 Vertices 2,295 Triangles…" at bounding box center [504, 324] width 1009 height 589
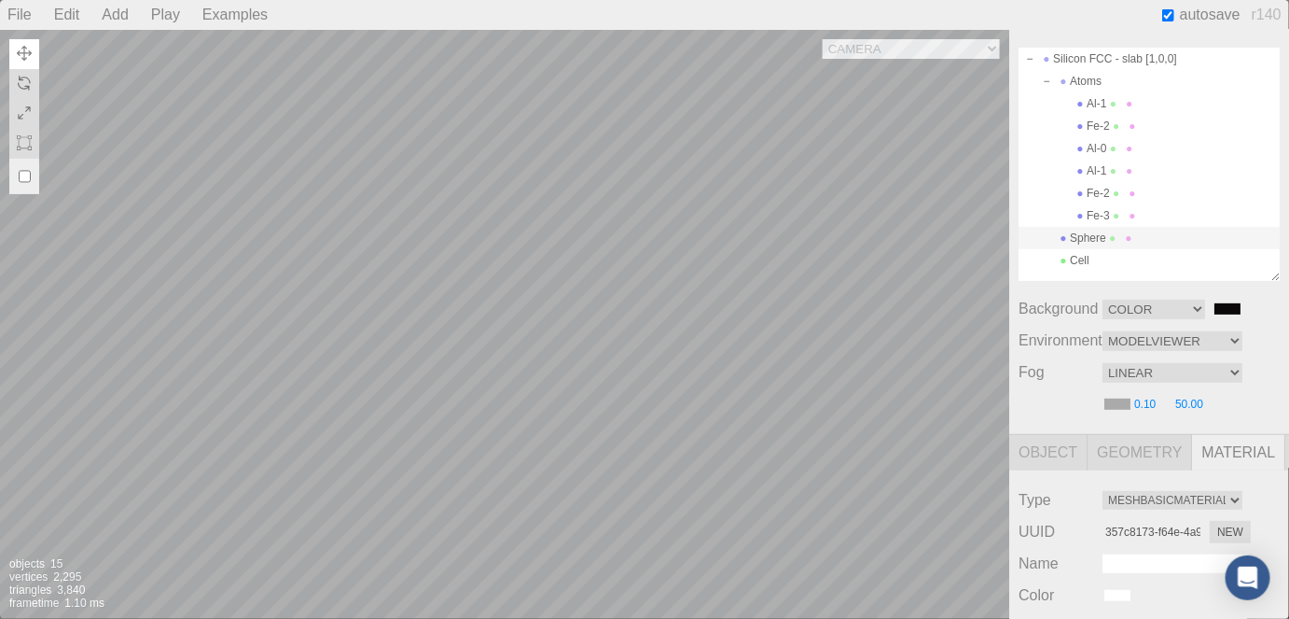
click at [408, 369] on div "Camera OrthographicCamera PerspectiveCamera Objects 15 Vertices 2,295 Triangles…" at bounding box center [504, 324] width 1009 height 589
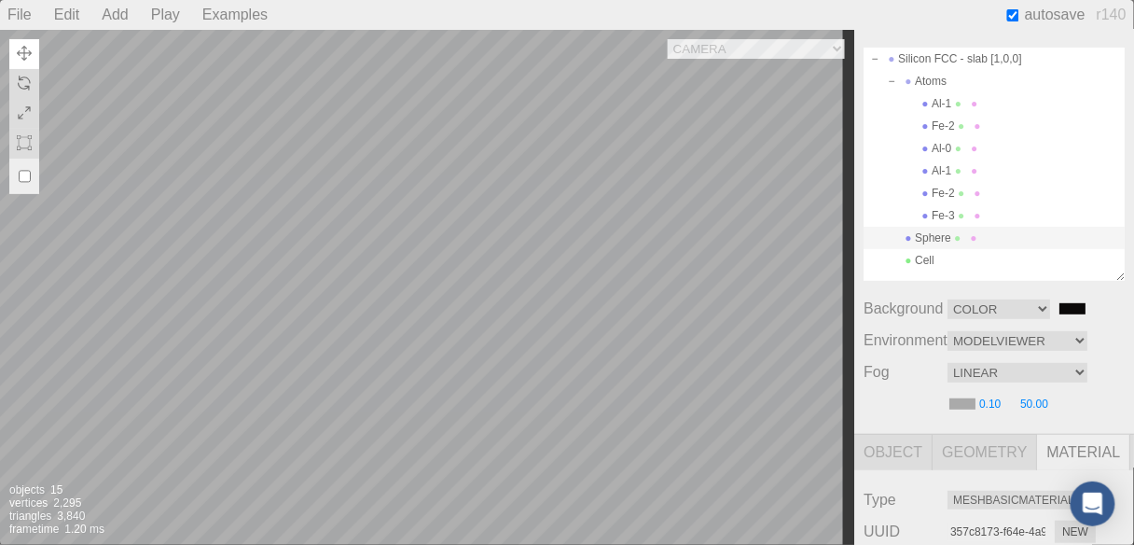
click at [600, 330] on div "Camera OrthographicCamera PerspectiveCamera Objects 15 Vertices 2,295 Triangles…" at bounding box center [427, 287] width 855 height 515
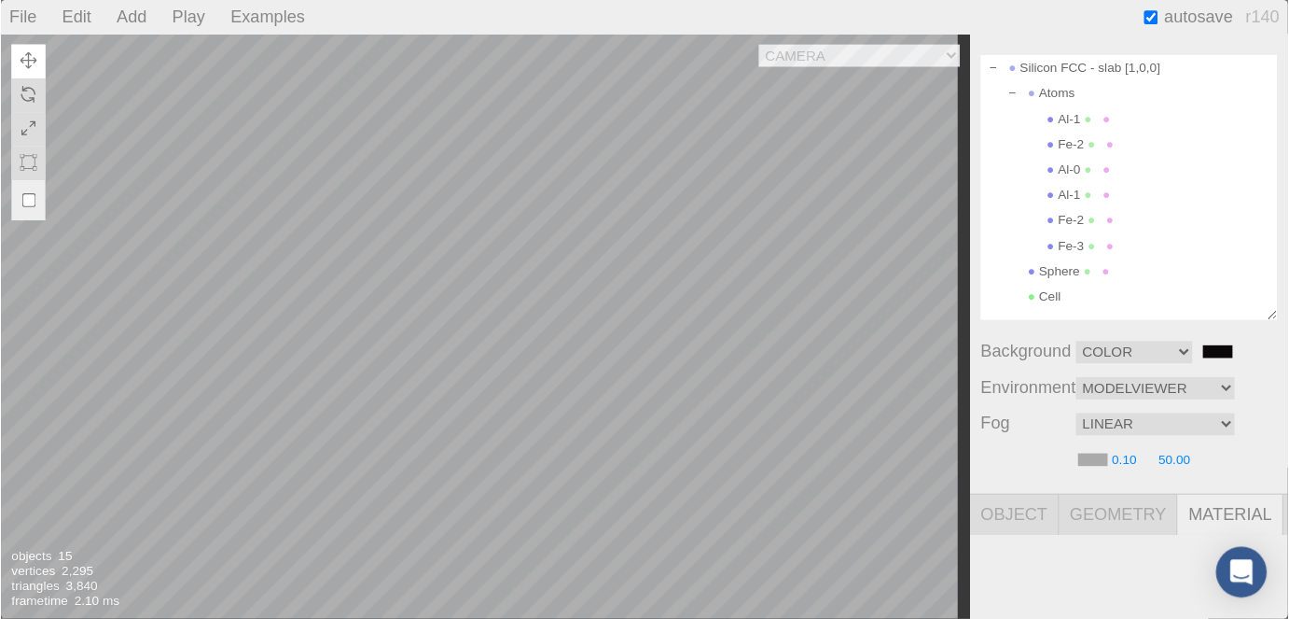
scroll to position [36, 0]
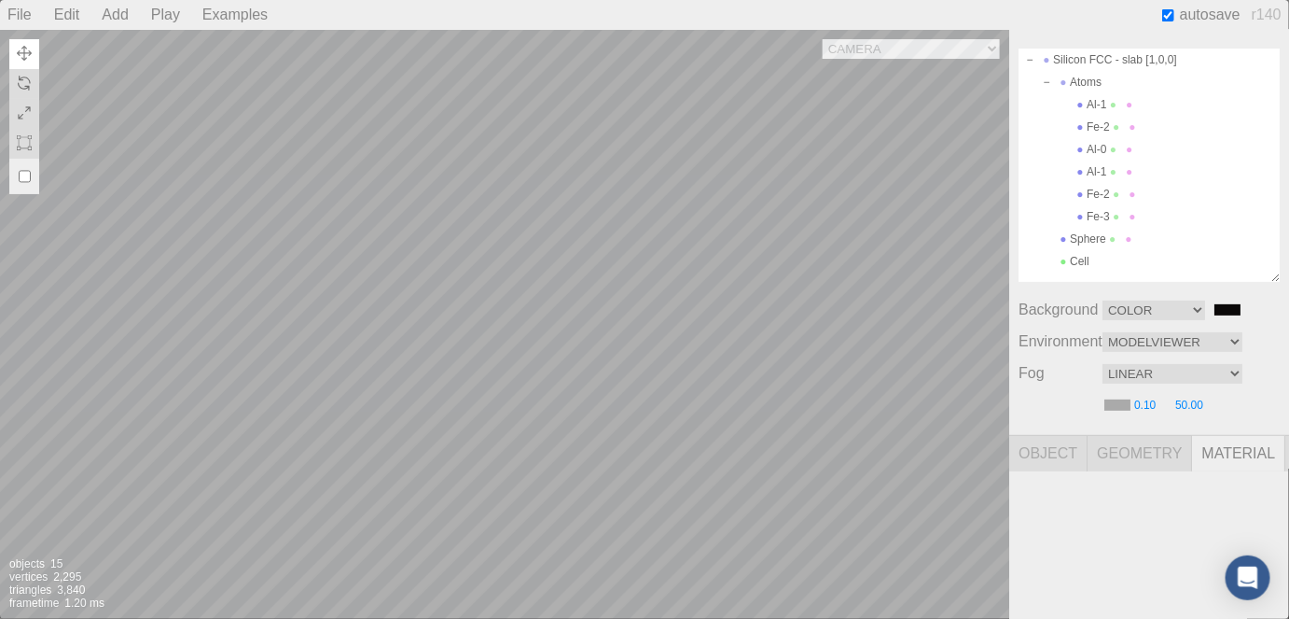
click at [661, 386] on div "Camera OrthographicCamera PerspectiveCamera Objects 15 Vertices 2,295 Triangles…" at bounding box center [504, 324] width 1009 height 589
click at [586, 402] on div "Camera OrthographicCamera PerspectiveCamera Objects 15 Vertices 2,295 Triangles…" at bounding box center [504, 324] width 1009 height 589
click at [495, 262] on div "Camera OrthographicCamera PerspectiveCamera Objects 15 Vertices 2,295 Triangles…" at bounding box center [504, 324] width 1009 height 589
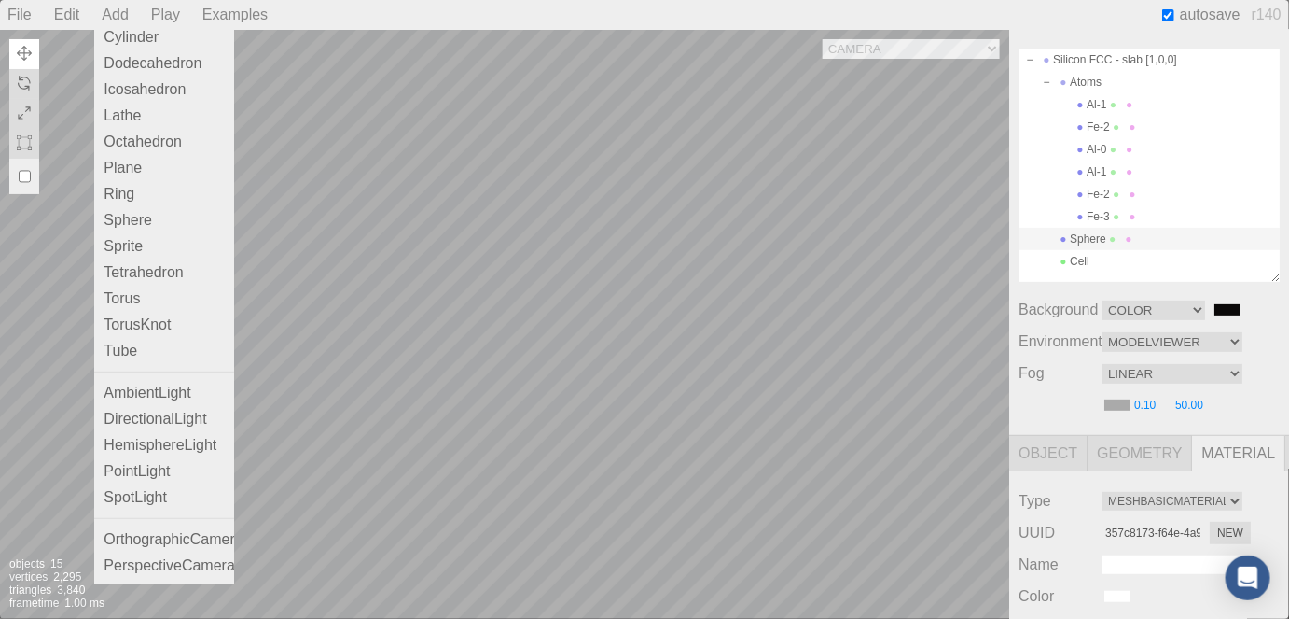
scroll to position [0, 0]
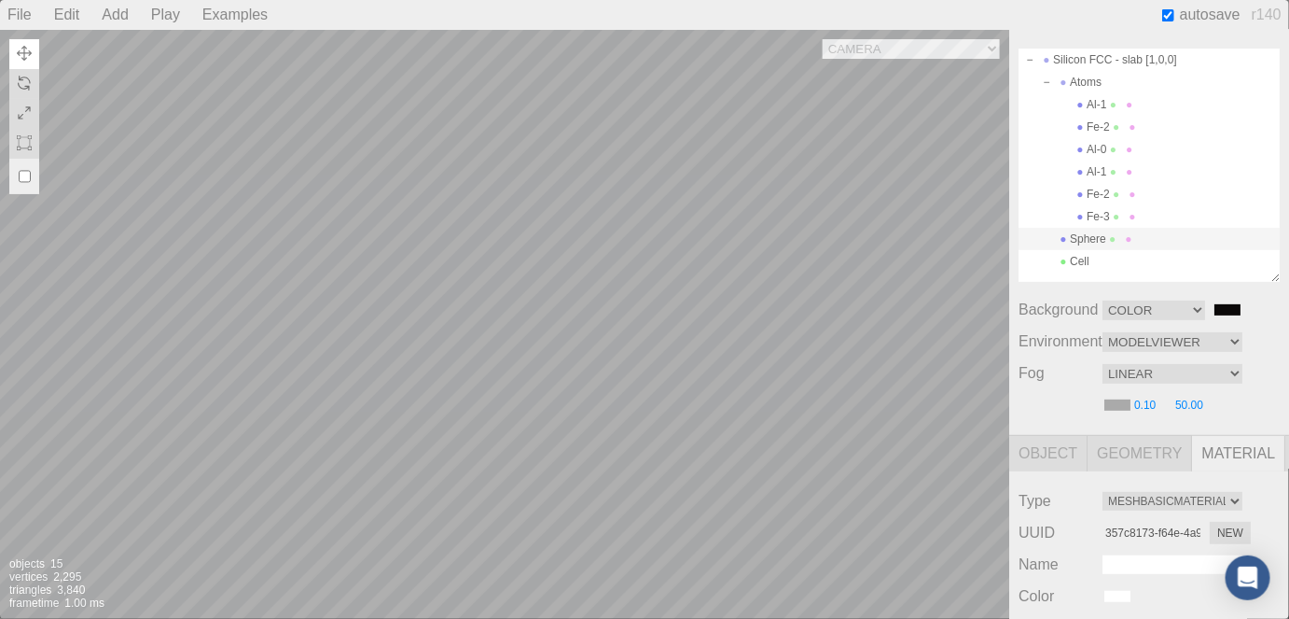
click at [167, 15] on div "Play" at bounding box center [166, 15] width 44 height 30
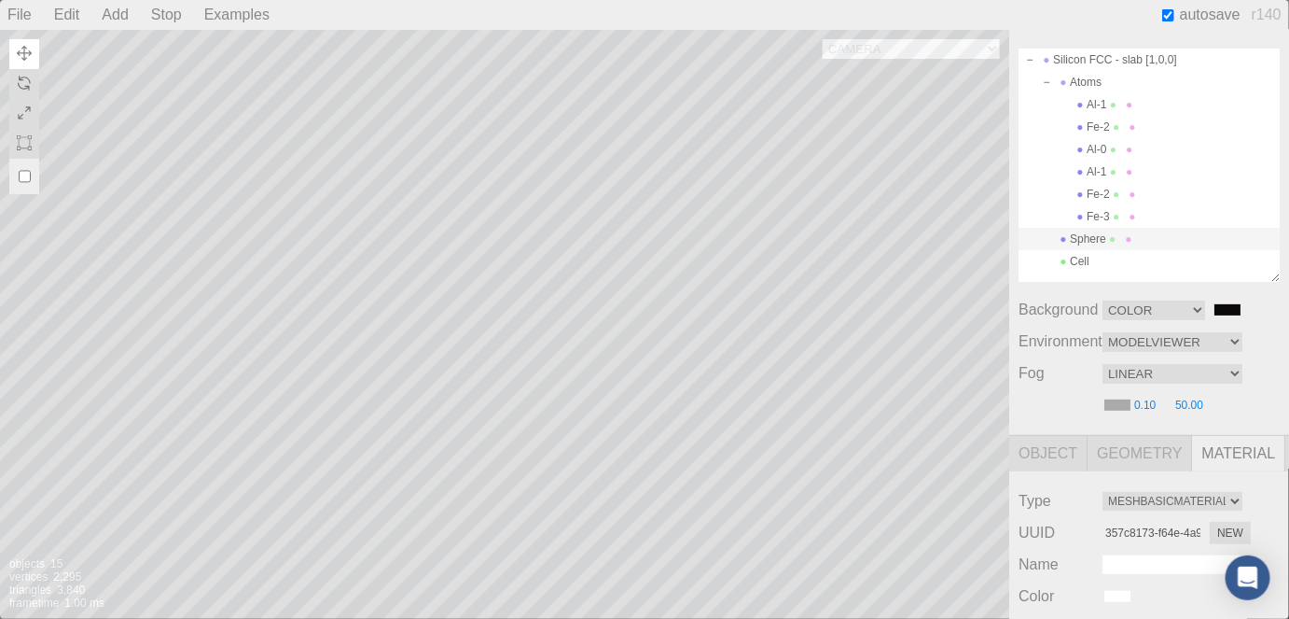
click at [170, 12] on div "Stop" at bounding box center [167, 15] width 46 height 30
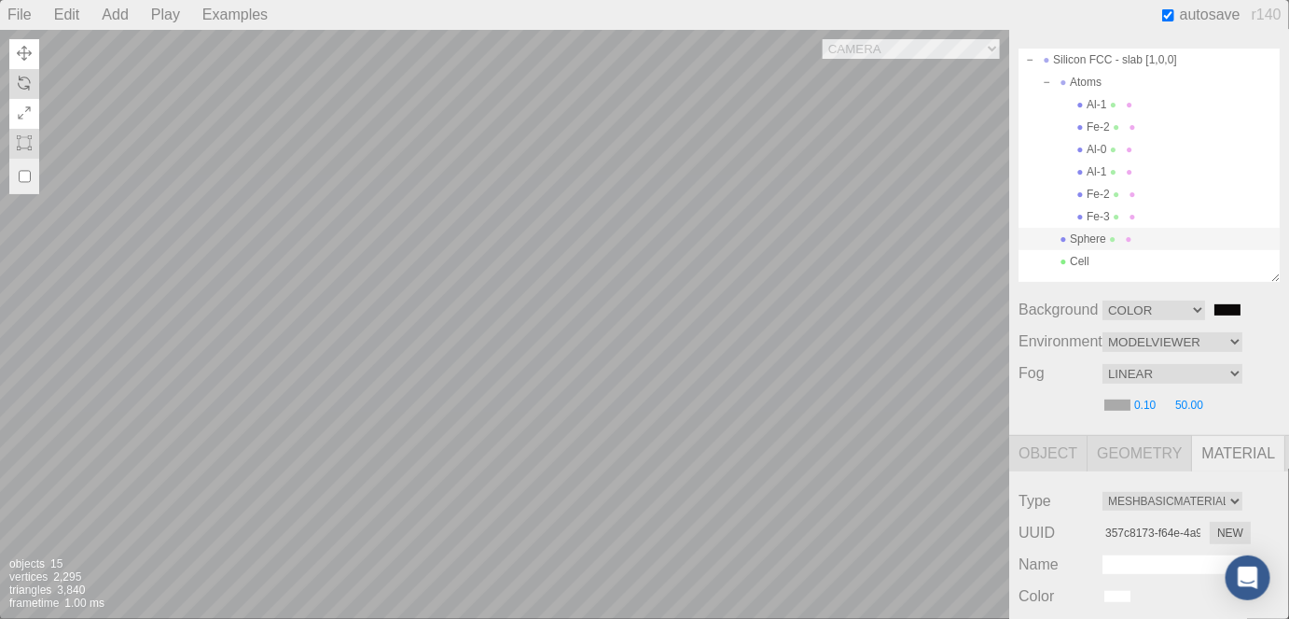
click at [25, 107] on img at bounding box center [24, 112] width 15 height 15
click at [483, 237] on div "Camera OrthographicCamera PerspectiveCamera Objects 15 Vertices 2,295 Triangles…" at bounding box center [504, 324] width 1009 height 589
click at [539, 288] on div "Camera OrthographicCamera PerspectiveCamera Objects 15 Vertices 2,295 Triangles…" at bounding box center [504, 324] width 1009 height 589
click at [482, 362] on div "Camera OrthographicCamera PerspectiveCamera Objects 15 Vertices 2,295 Triangles…" at bounding box center [504, 324] width 1009 height 589
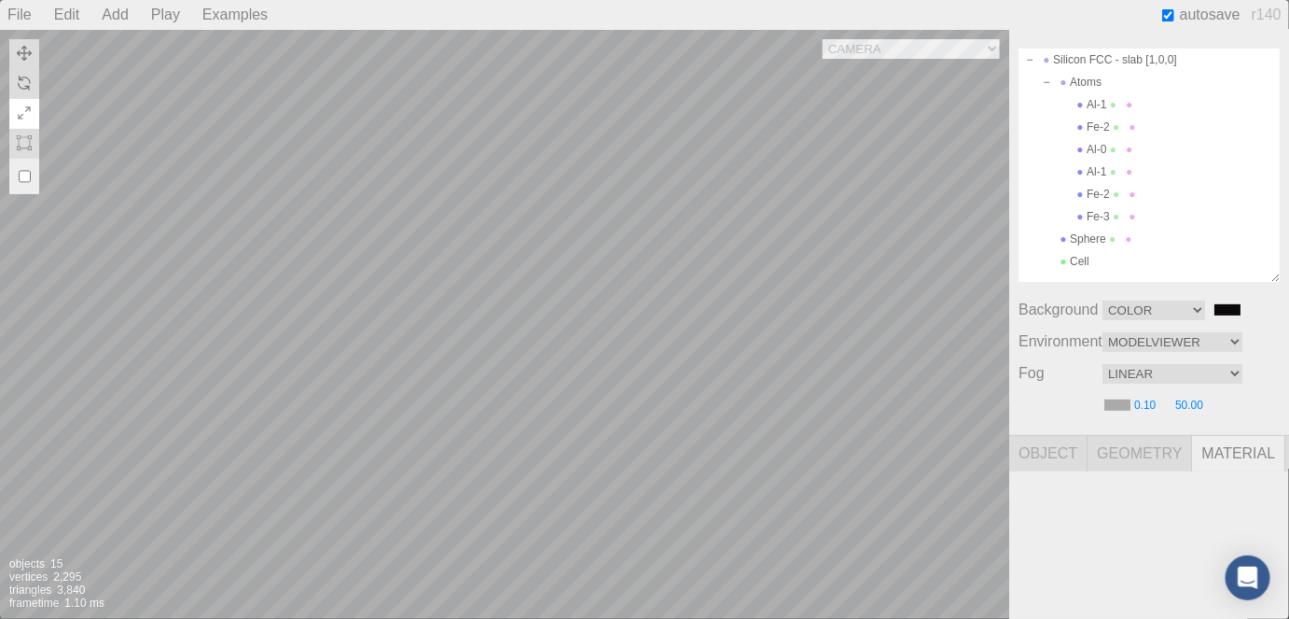
click at [474, 426] on div "Camera OrthographicCamera PerspectiveCamera Objects 15 Vertices 2,295 Triangles…" at bounding box center [504, 324] width 1009 height 589
click at [550, 294] on div "Camera OrthographicCamera PerspectiveCamera Objects 15 Vertices 2,295 Triangles…" at bounding box center [504, 324] width 1009 height 589
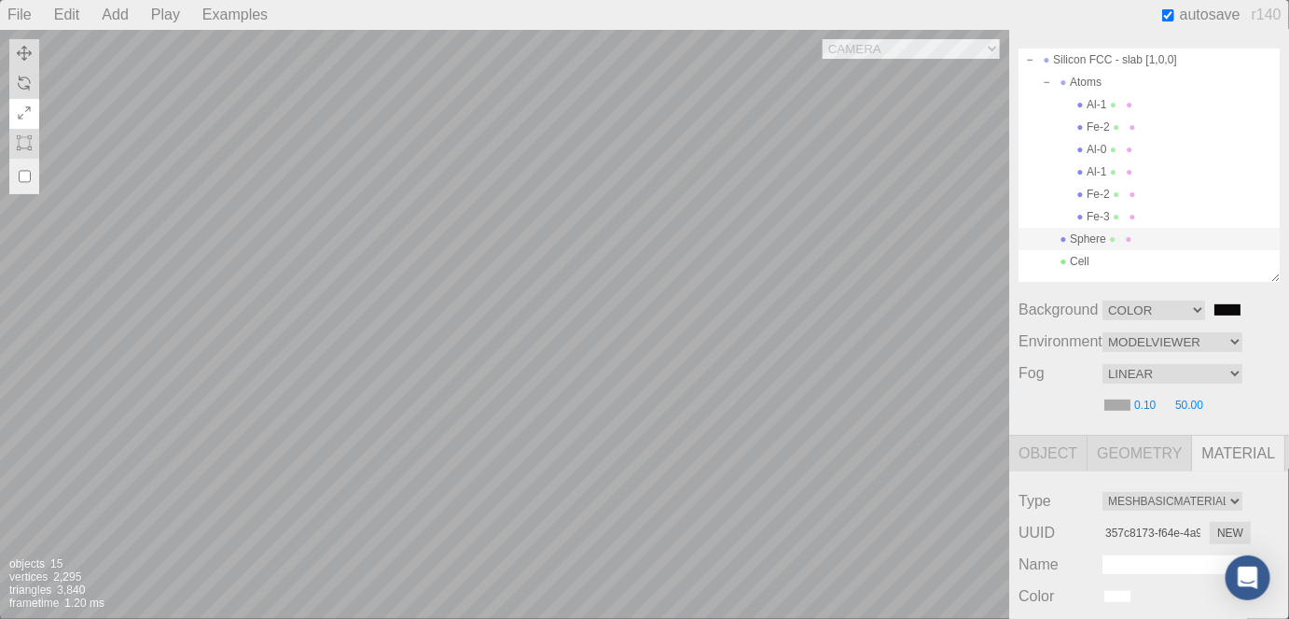
click at [592, 312] on div "Camera OrthographicCamera PerspectiveCamera Objects 15 Vertices 2,295 Triangles…" at bounding box center [504, 324] width 1009 height 589
click at [545, 242] on div "Camera OrthographicCamera PerspectiveCamera Objects 15 Vertices 2,295 Triangles…" at bounding box center [504, 324] width 1009 height 589
click at [455, 226] on div "Camera OrthographicCamera PerspectiveCamera Objects 15 Vertices 2,295 Triangles…" at bounding box center [504, 324] width 1009 height 589
click at [480, 268] on div "Camera OrthographicCamera PerspectiveCamera Objects 15 Vertices 2,295 Triangles…" at bounding box center [504, 324] width 1009 height 589
click at [525, 386] on div "Camera OrthographicCamera PerspectiveCamera Objects 15 Vertices 2,295 Triangles…" at bounding box center [504, 324] width 1009 height 589
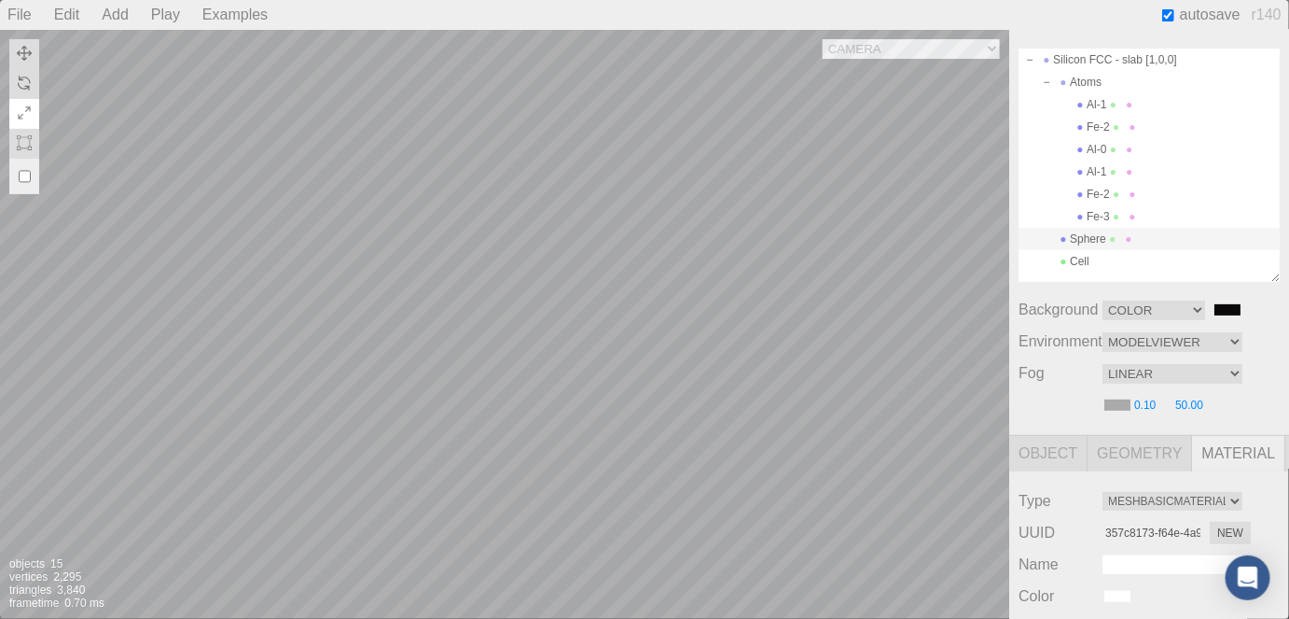
click at [501, 261] on div "Camera OrthographicCamera PerspectiveCamera Objects 15 Vertices 2,295 Triangles…" at bounding box center [504, 324] width 1009 height 589
click at [539, 331] on div "Camera OrthographicCamera PerspectiveCamera Objects 15 Vertices 2,295 Triangles…" at bounding box center [504, 324] width 1009 height 589
click at [341, 323] on div "Camera OrthographicCamera PerspectiveCamera Objects 15 Vertices 2,295 Triangles…" at bounding box center [504, 324] width 1009 height 589
click at [470, 299] on div "Camera OrthographicCamera PerspectiveCamera Objects 15 Vertices 2,295 Triangles…" at bounding box center [504, 324] width 1009 height 589
click at [550, 328] on div "Camera OrthographicCamera PerspectiveCamera Objects 15 Vertices 2,295 Triangles…" at bounding box center [504, 324] width 1009 height 589
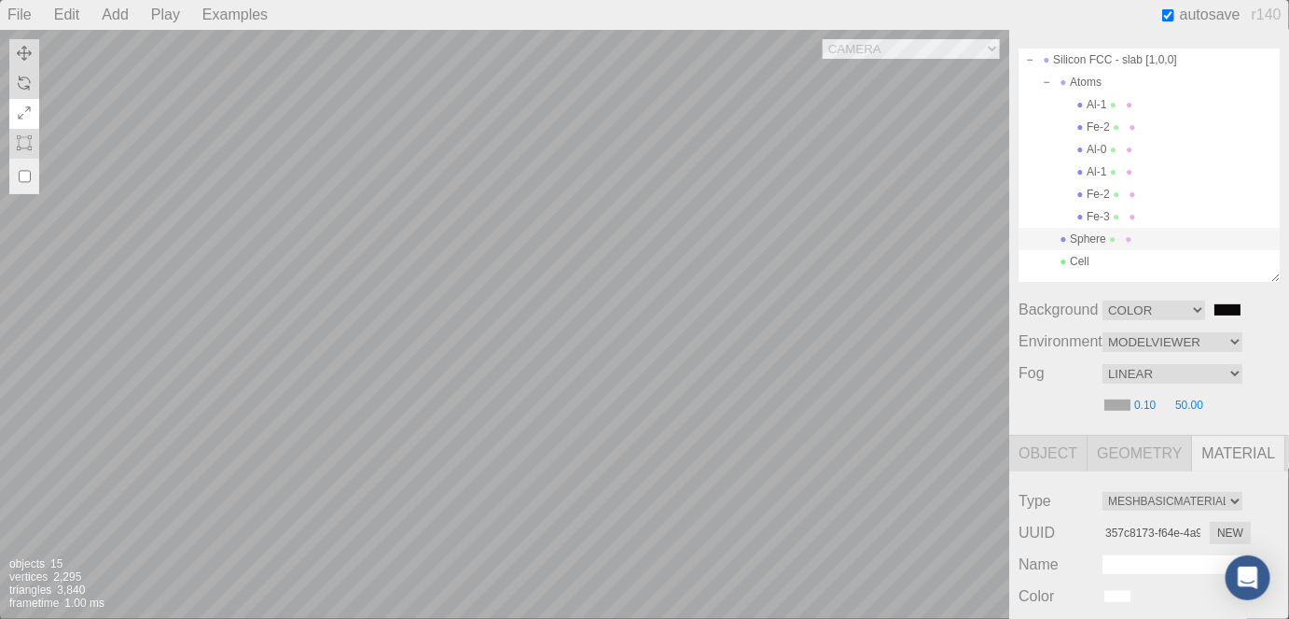
click at [457, 313] on div "Camera OrthographicCamera PerspectiveCamera Objects 15 Vertices 2,295 Triangles…" at bounding box center [504, 324] width 1009 height 589
click at [24, 47] on img at bounding box center [24, 53] width 15 height 15
click at [518, 362] on div "Camera OrthographicCamera PerspectiveCamera Objects 15 Vertices 2,295 Triangles…" at bounding box center [504, 324] width 1009 height 589
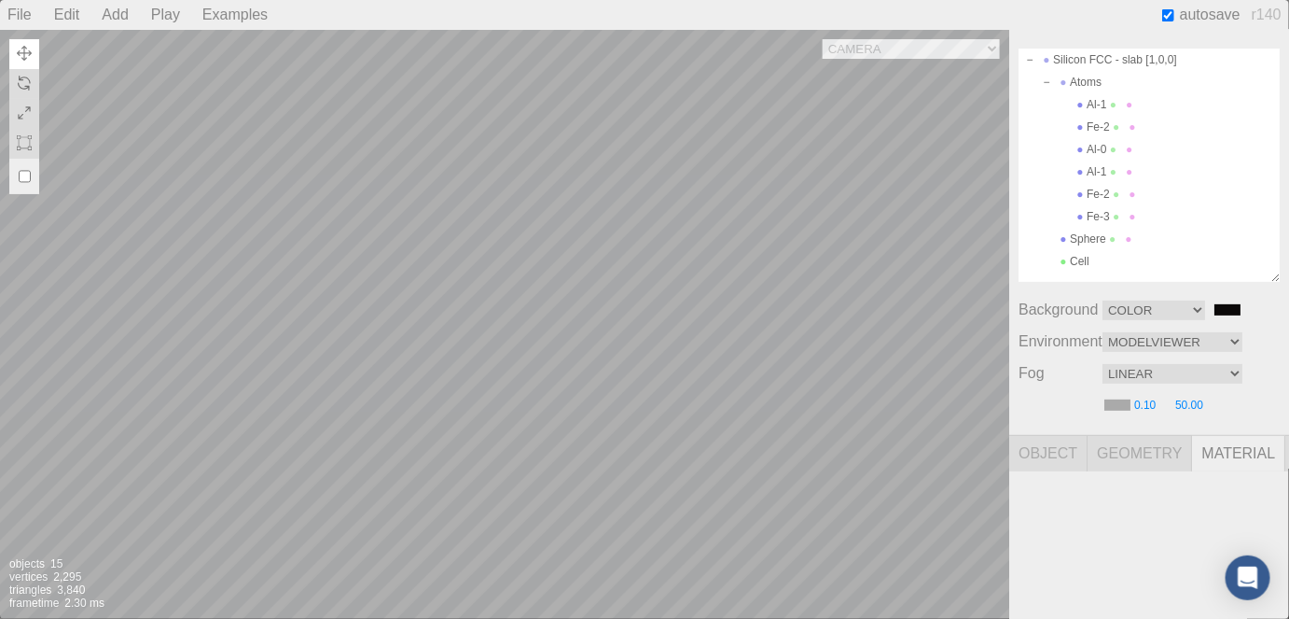
click at [458, 267] on div "Camera OrthographicCamera PerspectiveCamera Objects 15 Vertices 2,295 Triangles…" at bounding box center [504, 324] width 1009 height 589
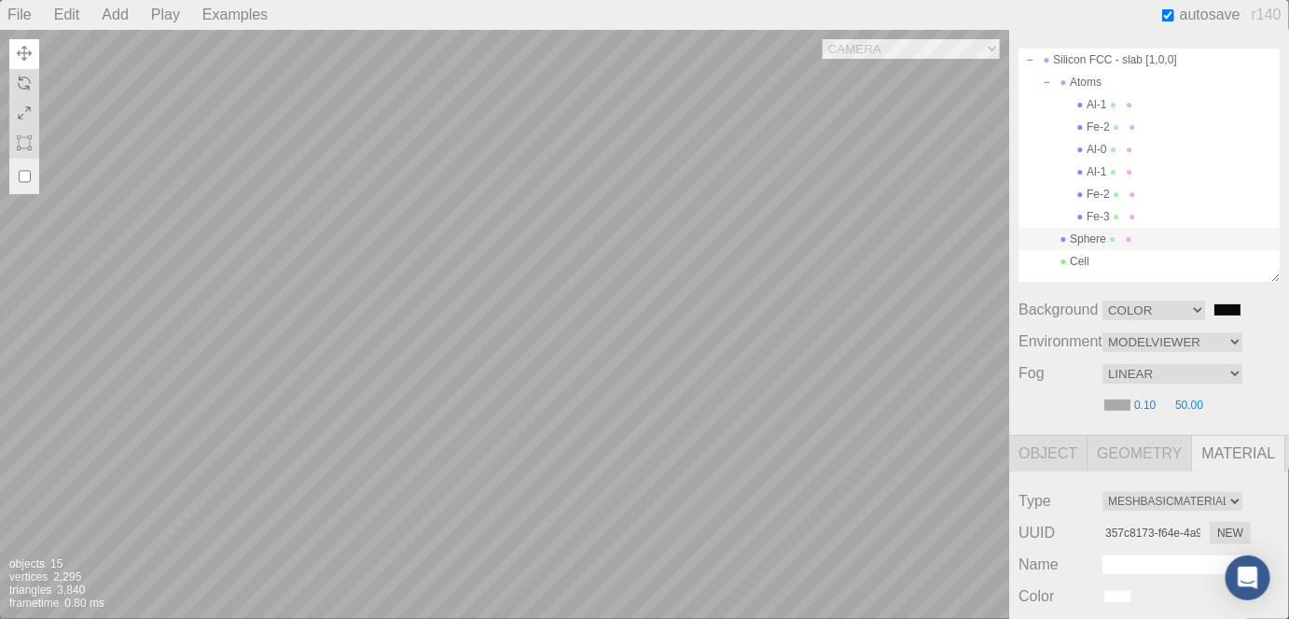
click at [375, 254] on div "Camera OrthographicCamera PerspectiveCamera Objects 15 Vertices 2,295 Triangles…" at bounding box center [504, 324] width 1009 height 589
click at [363, 401] on div "Camera OrthographicCamera PerspectiveCamera Objects 15 Vertices 2,295 Triangles…" at bounding box center [504, 324] width 1009 height 589
click at [571, 242] on div "Camera OrthographicCamera PerspectiveCamera Objects 15 Vertices 2,295 Triangles…" at bounding box center [504, 324] width 1009 height 589
click at [643, 141] on div "Camera OrthographicCamera PerspectiveCamera Objects 15 Vertices 2,295 Triangles…" at bounding box center [504, 324] width 1009 height 589
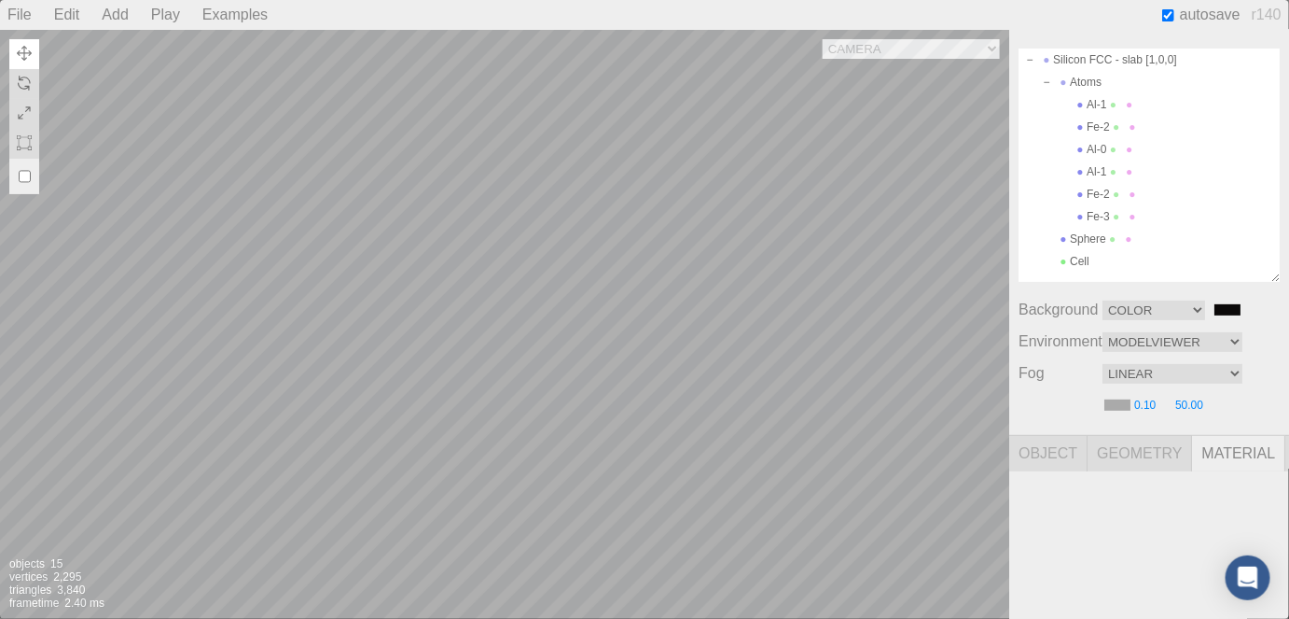
click at [563, 244] on div "Camera OrthographicCamera PerspectiveCamera Objects 15 Vertices 2,295 Triangles…" at bounding box center [504, 324] width 1009 height 589
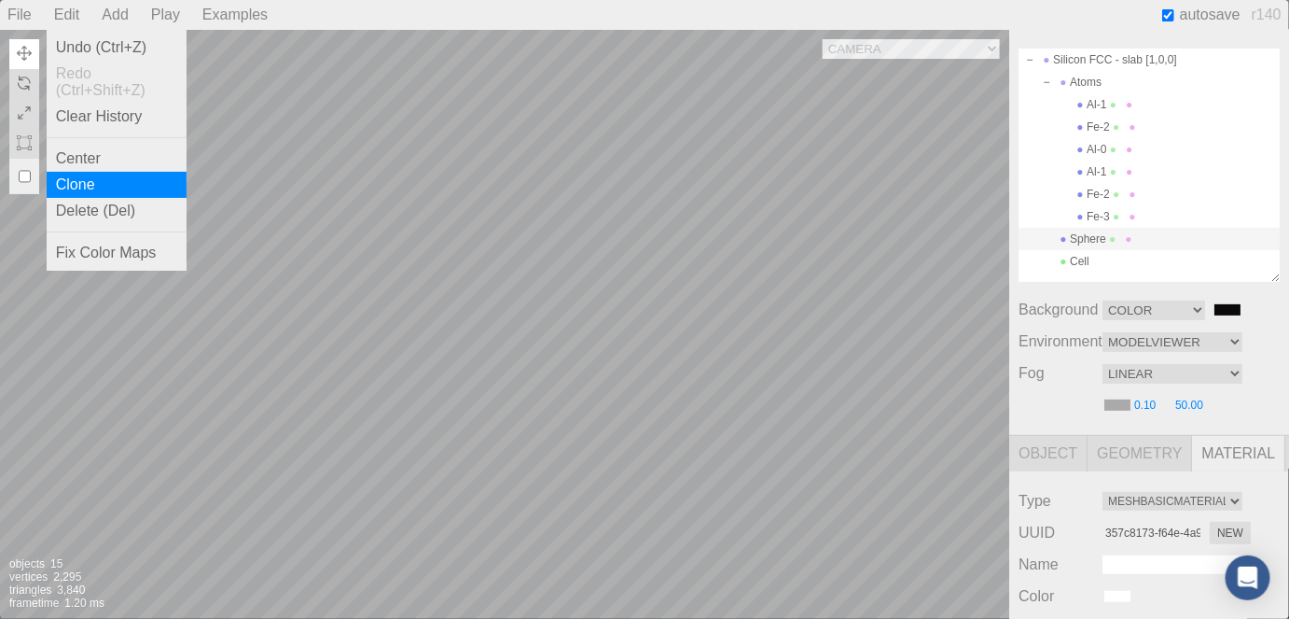
click at [93, 192] on div "Clone" at bounding box center [117, 185] width 140 height 26
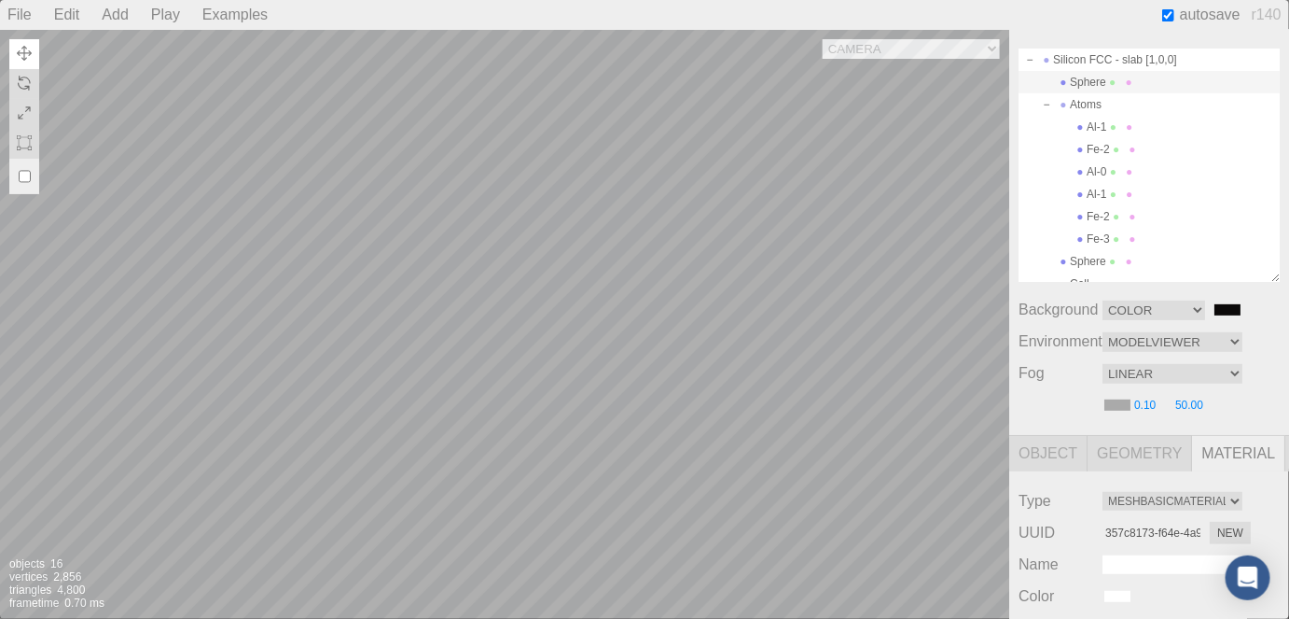
click at [664, 282] on div "Camera OrthographicCamera PerspectiveCamera Objects 16 Vertices 2,856 Triangles…" at bounding box center [504, 324] width 1009 height 589
click at [666, 472] on div "Camera OrthographicCamera PerspectiveCamera Objects 16 Vertices 2,856 Triangles…" at bounding box center [504, 324] width 1009 height 589
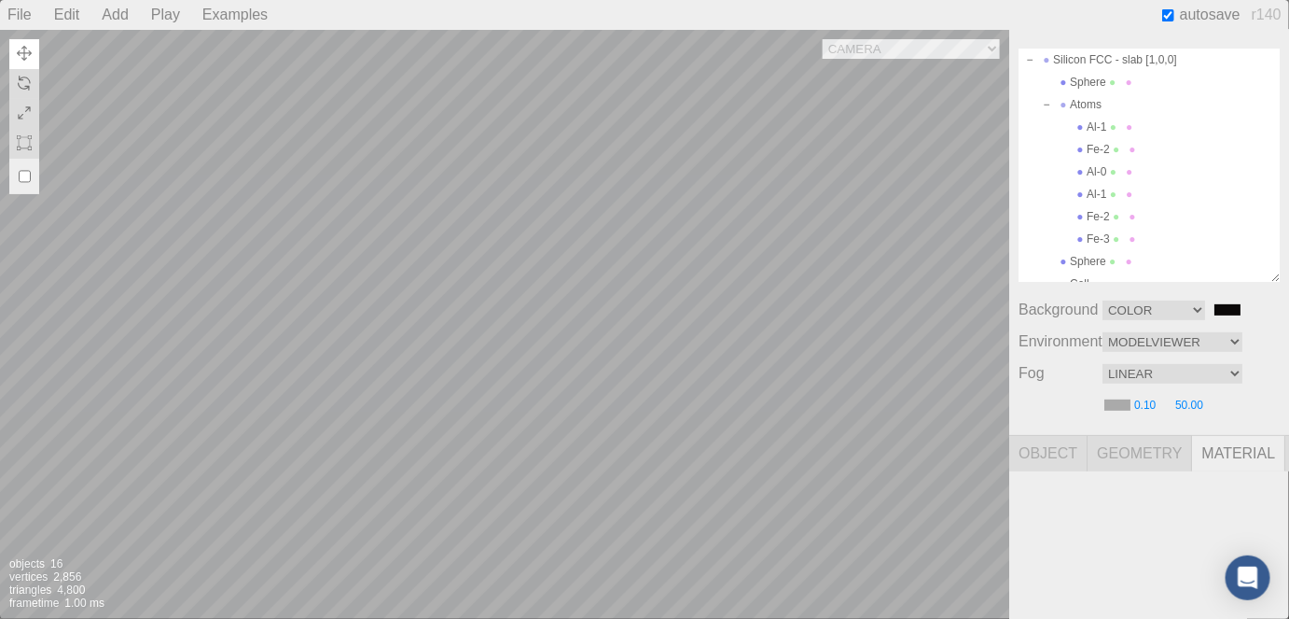
click at [365, 344] on div "Camera OrthographicCamera PerspectiveCamera Objects 16 Vertices 2,856 Triangles…" at bounding box center [504, 324] width 1009 height 589
click at [520, 299] on div "Camera OrthographicCamera PerspectiveCamera Objects 16 Vertices 2,856 Triangles…" at bounding box center [504, 324] width 1009 height 589
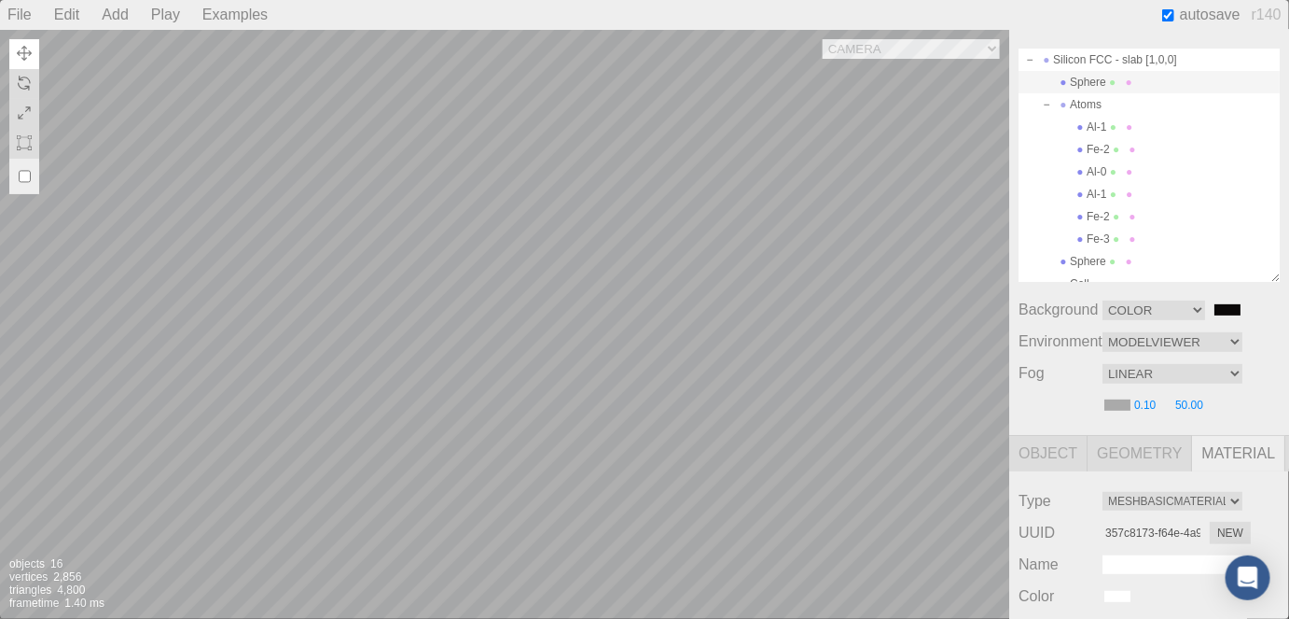
click at [528, 302] on div "Camera OrthographicCamera PerspectiveCamera Objects 16 Vertices 2,856 Triangles…" at bounding box center [504, 324] width 1009 height 589
click at [537, 394] on div "Camera OrthographicCamera PerspectiveCamera Objects 16 Vertices 2,856 Triangles…" at bounding box center [504, 324] width 1009 height 589
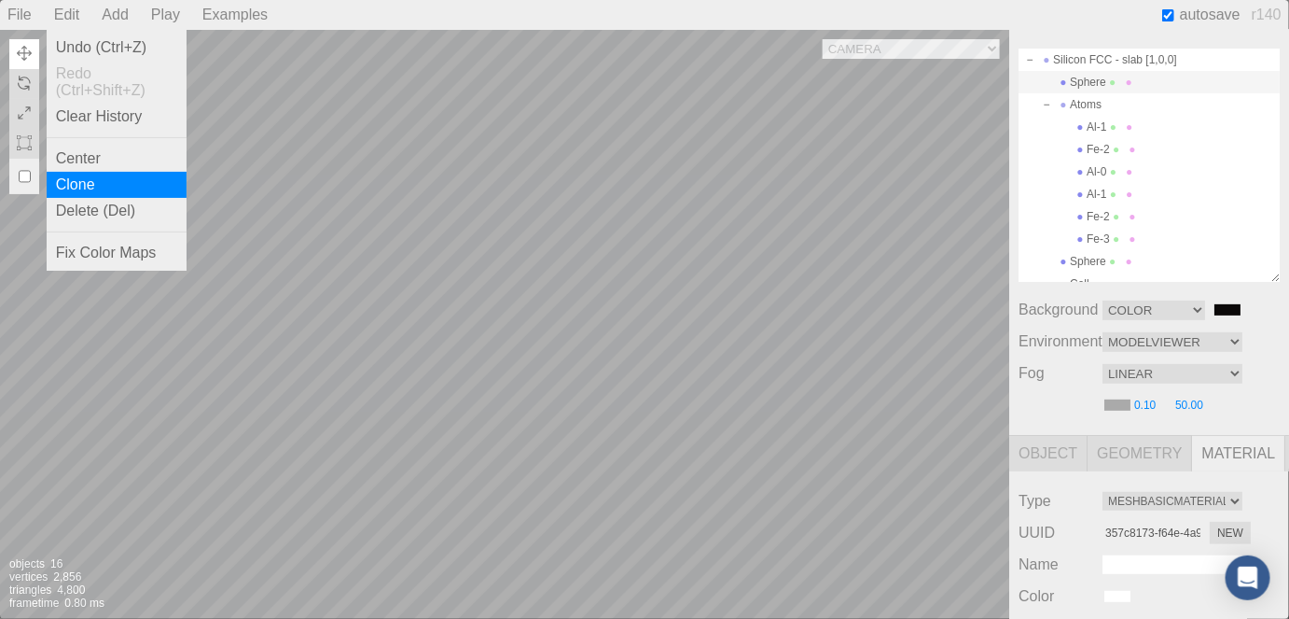
click at [92, 189] on div "Clone" at bounding box center [117, 185] width 140 height 26
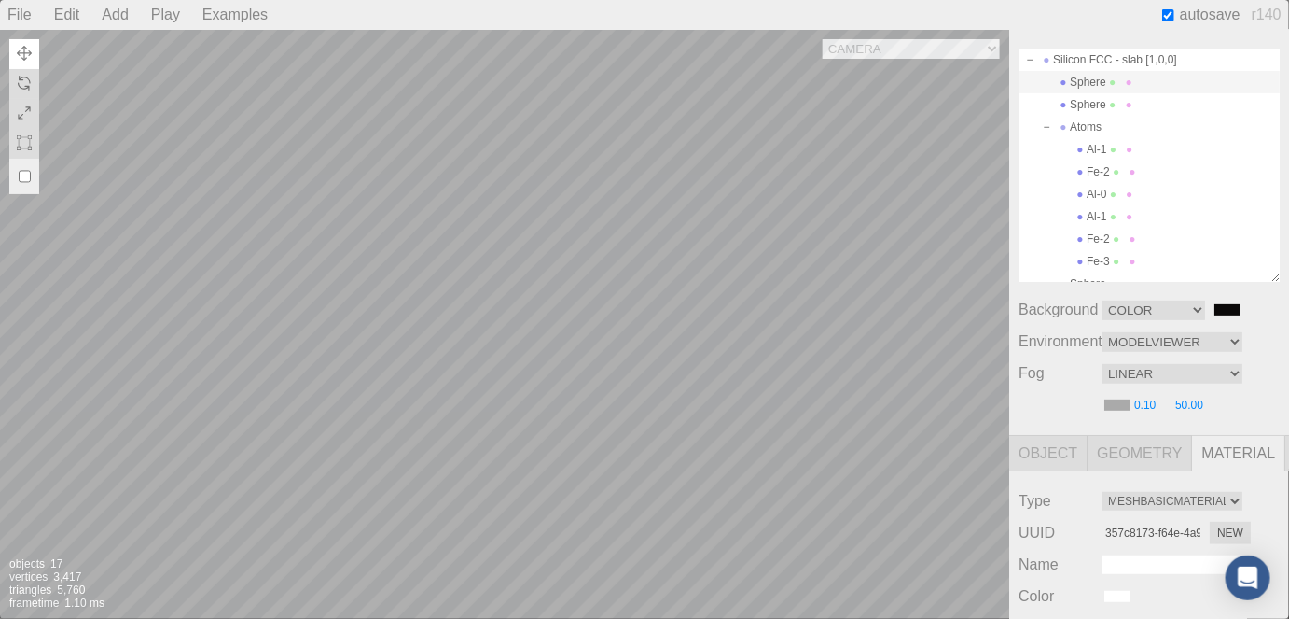
click at [826, 367] on div "Camera OrthographicCamera PerspectiveCamera Objects 17 Vertices 3,417 Triangles…" at bounding box center [504, 324] width 1009 height 589
click at [791, 467] on div "Camera OrthographicCamera PerspectiveCamera Objects 17 Vertices 3,417 Triangles…" at bounding box center [504, 324] width 1009 height 589
click at [609, 431] on div "Camera OrthographicCamera PerspectiveCamera Objects 17 Vertices 3,417 Triangles…" at bounding box center [504, 324] width 1009 height 589
click at [416, 246] on div "Camera OrthographicCamera PerspectiveCamera Objects 17 Vertices 3,417 Triangles…" at bounding box center [504, 324] width 1009 height 589
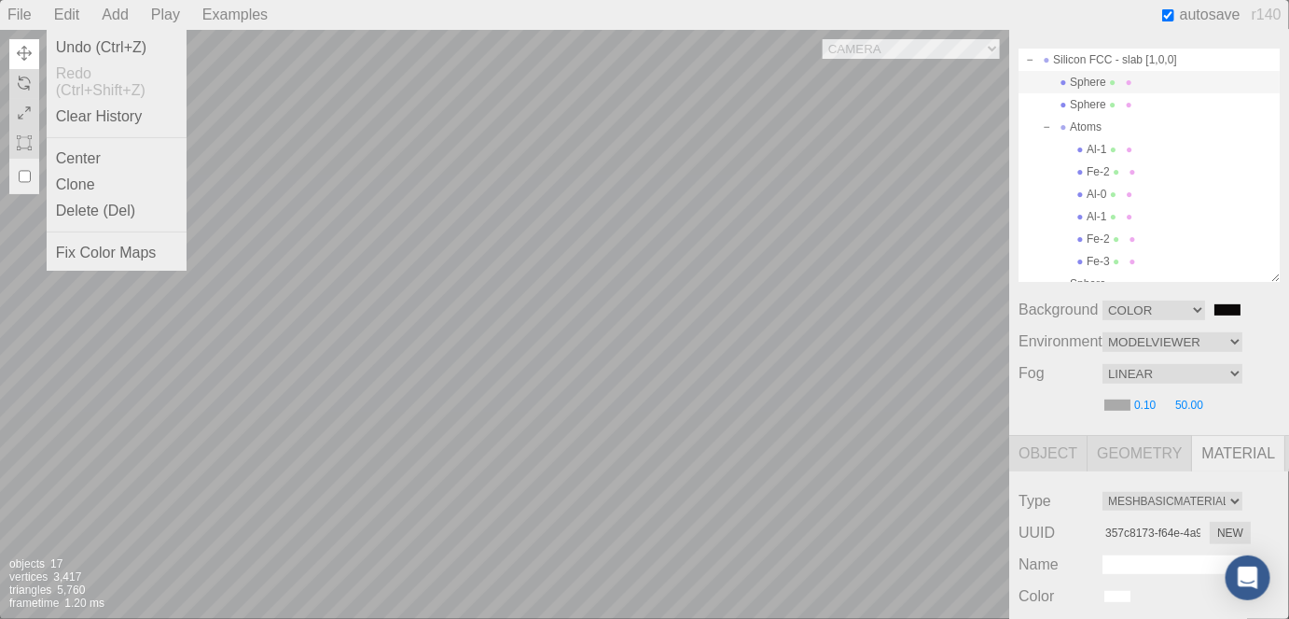
click at [72, 11] on div "Edit" at bounding box center [67, 15] width 41 height 30
click at [88, 186] on div "Clone" at bounding box center [117, 185] width 140 height 26
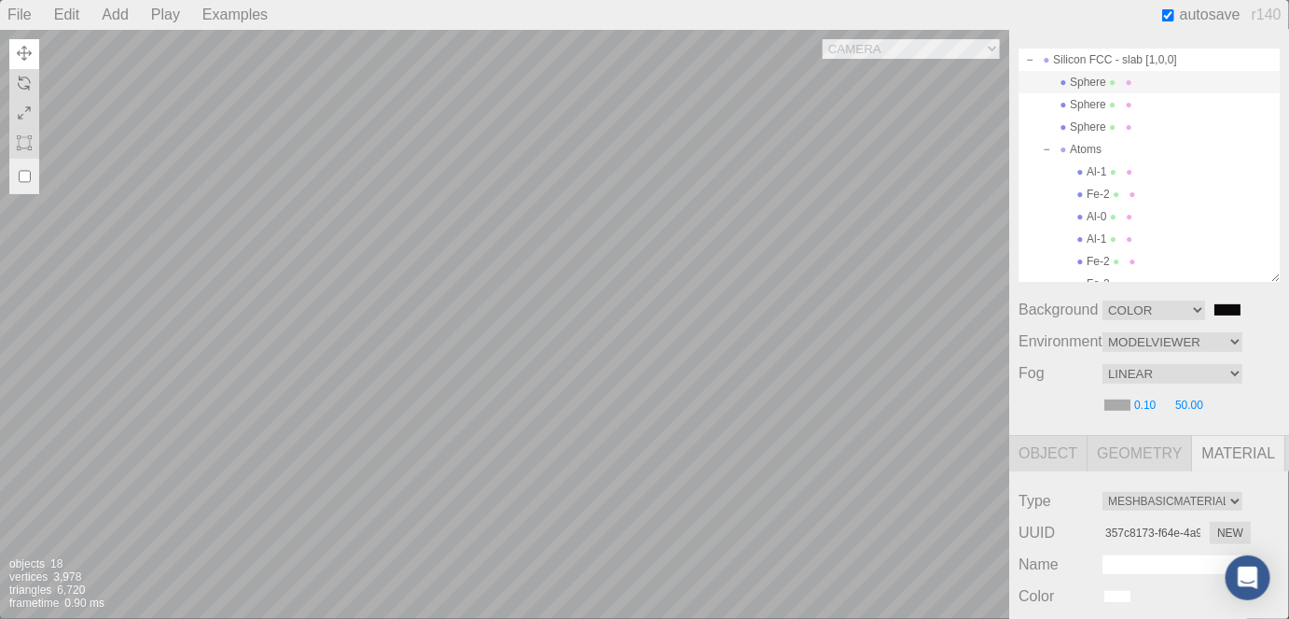
click at [977, 383] on div "Camera OrthographicCamera PerspectiveCamera Objects 18 Vertices 3,978 Triangles…" at bounding box center [504, 324] width 1009 height 589
click at [793, 538] on div "Camera OrthographicCamera PerspectiveCamera Objects 18 Vertices 3,978 Triangles…" at bounding box center [504, 324] width 1009 height 589
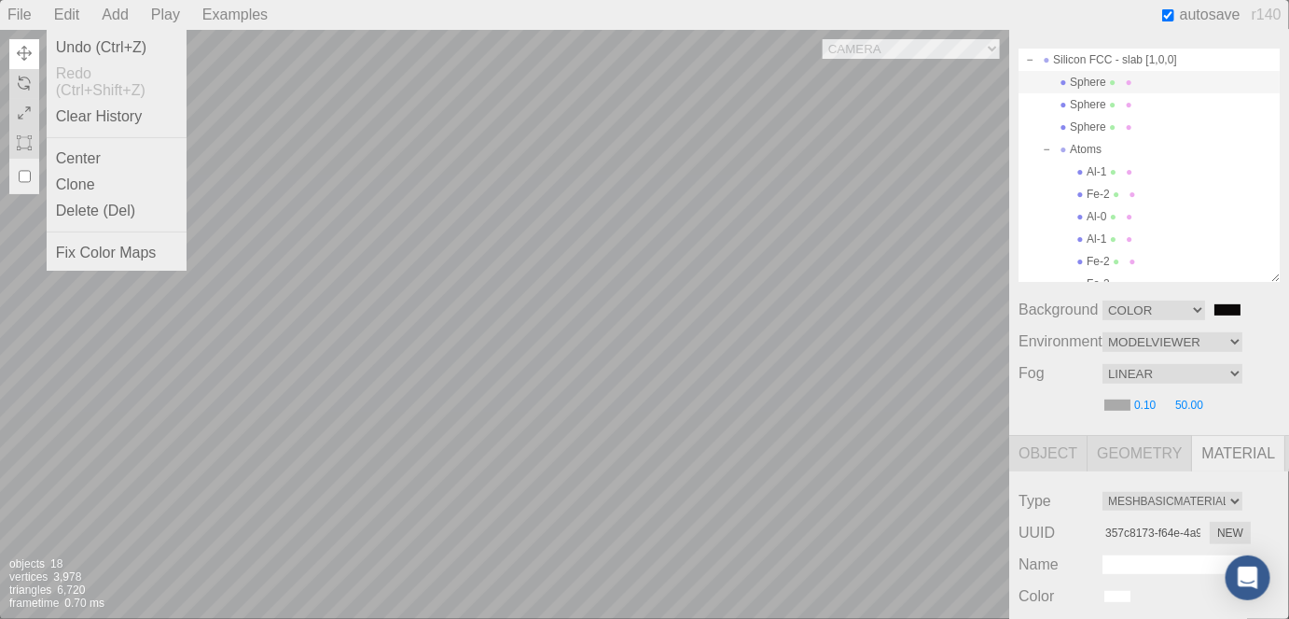
click at [60, 20] on div "Edit" at bounding box center [67, 15] width 41 height 30
click at [84, 188] on div "Clone" at bounding box center [117, 185] width 140 height 26
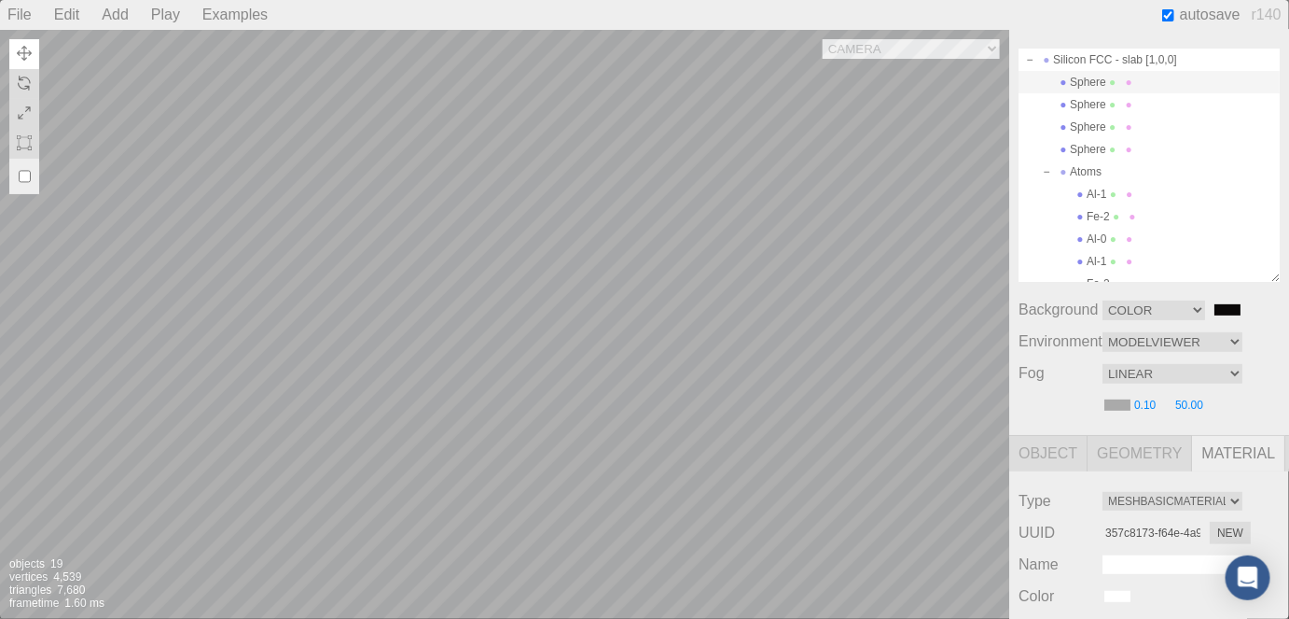
click at [641, 599] on div "Camera OrthographicCamera PerspectiveCamera Objects 19 Vertices 4,539 Triangles…" at bounding box center [504, 324] width 1009 height 589
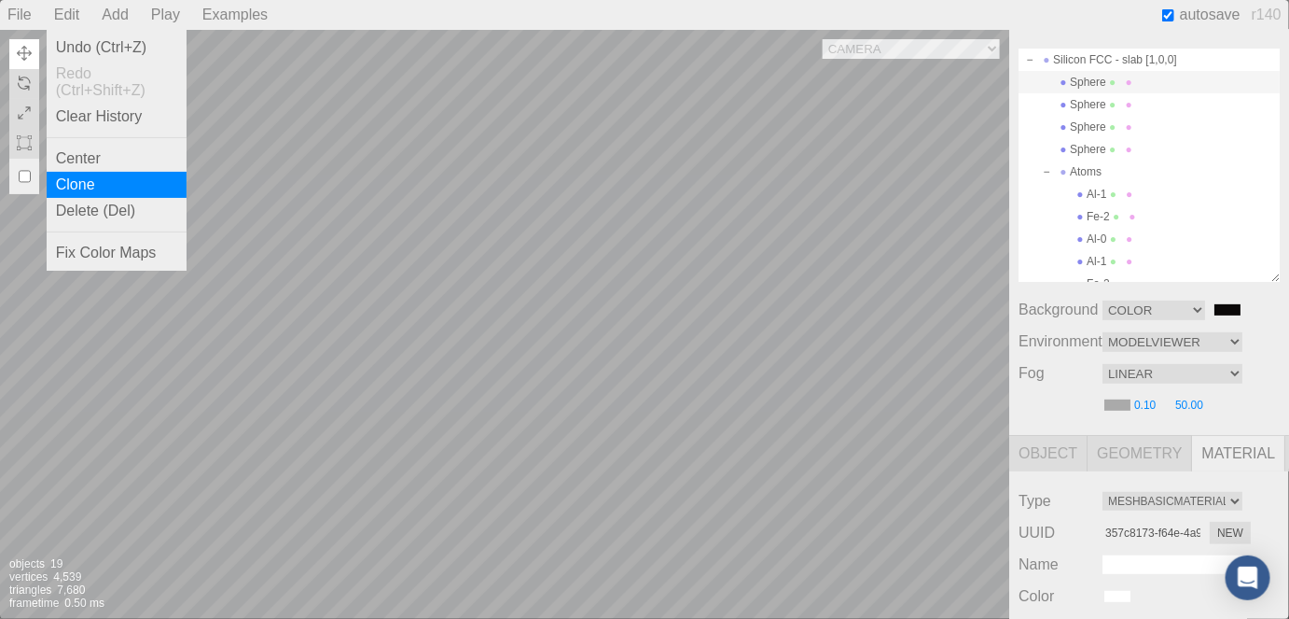
drag, startPoint x: 62, startPoint y: 15, endPoint x: 88, endPoint y: 192, distance: 179.2
click at [88, 30] on div "Edit Undo (Ctrl+Z) Redo (Ctrl+Shift+Z) Clear History Center Clone Delete (Del) …" at bounding box center [71, 15] width 49 height 30
click at [88, 192] on div "Clone" at bounding box center [117, 185] width 140 height 26
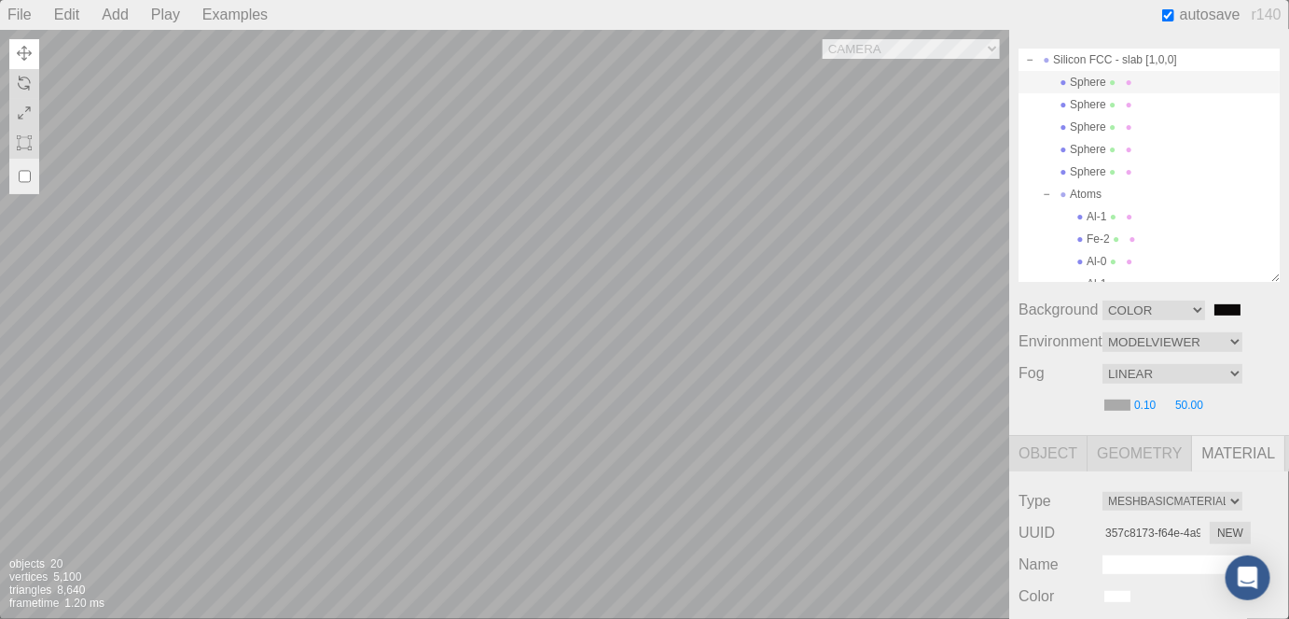
click at [896, 259] on div "Camera OrthographicCamera PerspectiveCamera Objects 20 Vertices 5,100 Triangles…" at bounding box center [504, 324] width 1009 height 589
click at [727, 116] on div "Camera OrthographicCamera PerspectiveCamera Objects 20 Vertices 5,100 Triangles…" at bounding box center [504, 324] width 1009 height 589
click at [438, 182] on div "Camera OrthographicCamera PerspectiveCamera Objects 20 Vertices 5,100 Triangles…" at bounding box center [504, 324] width 1009 height 589
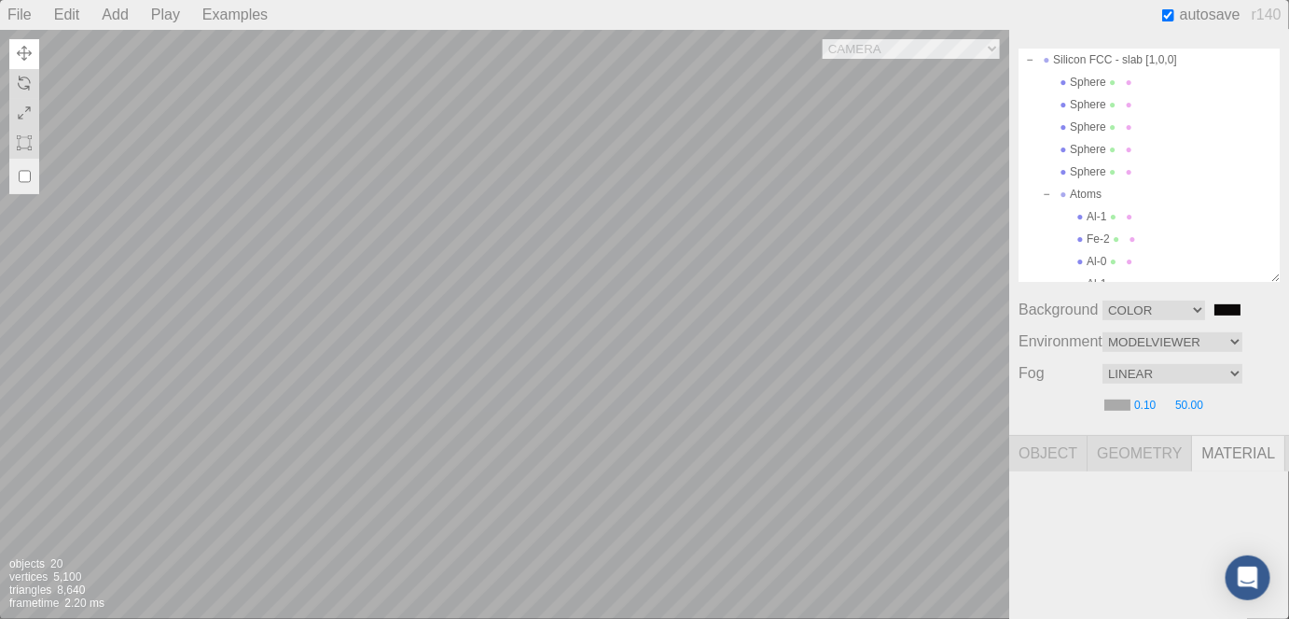
click at [33, 58] on button at bounding box center [24, 54] width 30 height 30
click at [899, 95] on div "Camera OrthographicCamera PerspectiveCamera Objects 20 Vertices 5,100 Triangles…" at bounding box center [504, 324] width 1009 height 589
click at [893, 172] on div "Camera OrthographicCamera PerspectiveCamera Objects 20 Vertices 5,100 Triangles…" at bounding box center [504, 324] width 1009 height 589
click at [474, 319] on div "Camera OrthographicCamera PerspectiveCamera Objects 20 Vertices 5,100 Triangles…" at bounding box center [504, 324] width 1009 height 589
click at [381, 295] on div "Camera OrthographicCamera PerspectiveCamera Objects 20 Vertices 5,100 Triangles…" at bounding box center [504, 324] width 1009 height 589
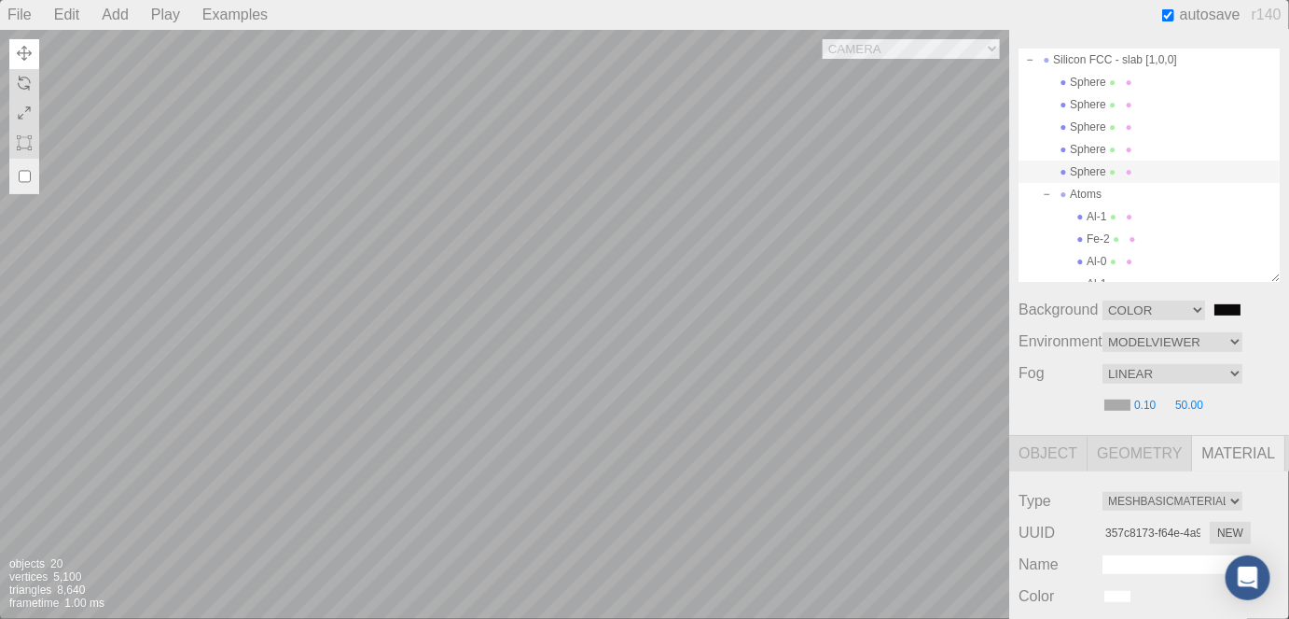
click at [786, 341] on div "Camera OrthographicCamera PerspectiveCamera Objects 20 Vertices 5,100 Triangles…" at bounding box center [504, 324] width 1009 height 589
click at [273, 438] on div "Camera OrthographicCamera PerspectiveCamera Objects 20 Vertices 5,100 Triangles…" at bounding box center [504, 324] width 1009 height 589
click at [576, 331] on div "Camera OrthographicCamera PerspectiveCamera Objects 20 Vertices 5,100 Triangles…" at bounding box center [504, 324] width 1009 height 589
click at [501, 499] on div "Camera OrthographicCamera PerspectiveCamera Objects 20 Vertices 5,100 Triangles…" at bounding box center [504, 324] width 1009 height 589
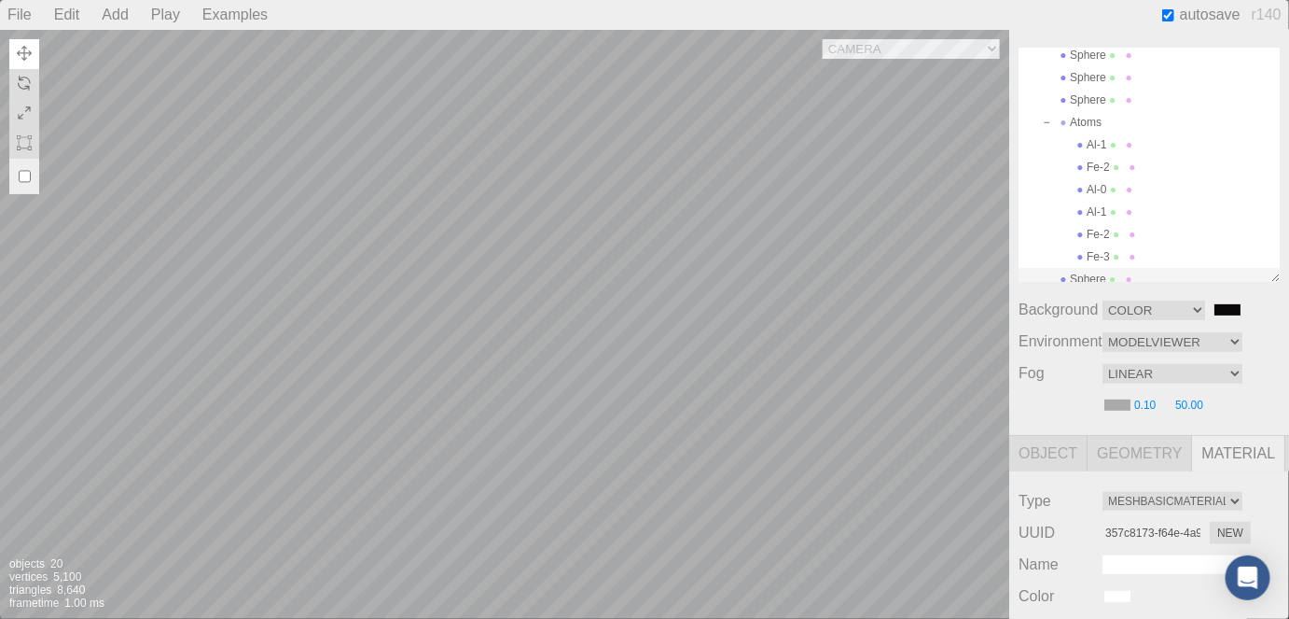
click at [334, 182] on div "Camera OrthographicCamera PerspectiveCamera Objects 20 Vertices 5,100 Triangles…" at bounding box center [504, 324] width 1009 height 589
click at [405, 313] on div "Camera OrthographicCamera PerspectiveCamera Objects 20 Vertices 5,100 Triangles…" at bounding box center [504, 324] width 1009 height 589
click at [842, 476] on div "Camera OrthographicCamera PerspectiveCamera Objects 20 Vertices 5,100 Triangles…" at bounding box center [504, 324] width 1009 height 589
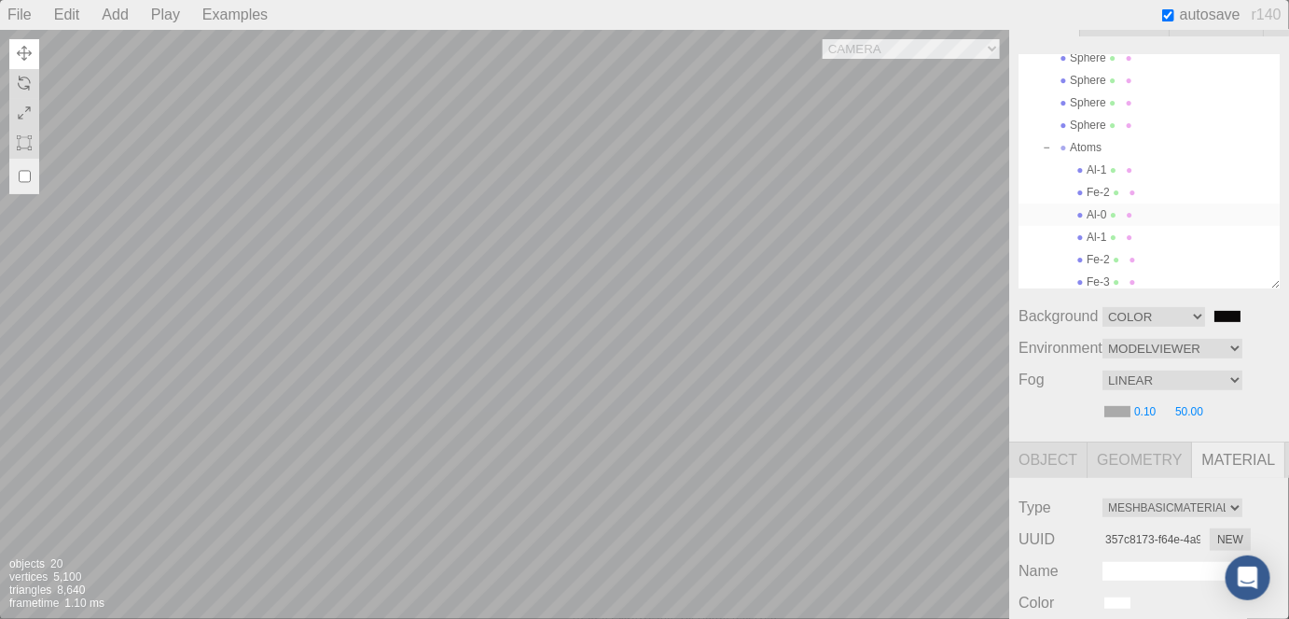
scroll to position [64, 0]
click at [856, 619] on div "Camera OrthographicCamera PerspectiveCamera Objects 20 Vertices 5,100 Triangles…" at bounding box center [504, 324] width 1009 height 589
click at [220, 312] on div "Camera OrthographicCamera PerspectiveCamera Objects 20 Vertices 5,100 Triangles…" at bounding box center [504, 324] width 1009 height 589
click at [490, 398] on div "Camera OrthographicCamera PerspectiveCamera Objects 20 Vertices 5,100 Triangles…" at bounding box center [504, 324] width 1009 height 589
click at [386, 414] on div "Camera OrthographicCamera PerspectiveCamera Objects 20 Vertices 5,100 Triangles…" at bounding box center [504, 324] width 1009 height 589
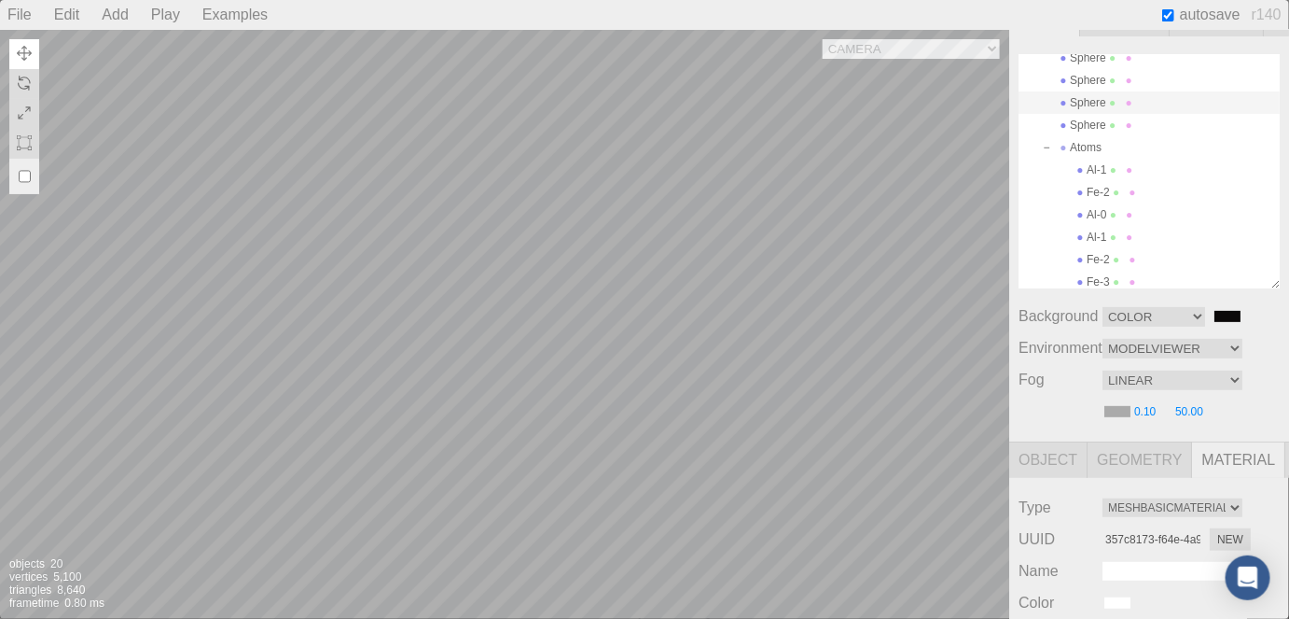
click at [114, 326] on div "Camera OrthographicCamera PerspectiveCamera Objects 20 Vertices 5,100 Triangles…" at bounding box center [504, 324] width 1009 height 589
click at [654, 500] on div "Camera OrthographicCamera PerspectiveCamera Objects 20 Vertices 5,100 Triangles…" at bounding box center [504, 324] width 1009 height 589
click at [128, 416] on div "Camera OrthographicCamera PerspectiveCamera Objects 20 Vertices 5,100 Triangles…" at bounding box center [504, 324] width 1009 height 589
click at [94, 430] on div "Camera OrthographicCamera PerspectiveCamera Objects 20 Vertices 5,100 Triangles…" at bounding box center [504, 324] width 1009 height 589
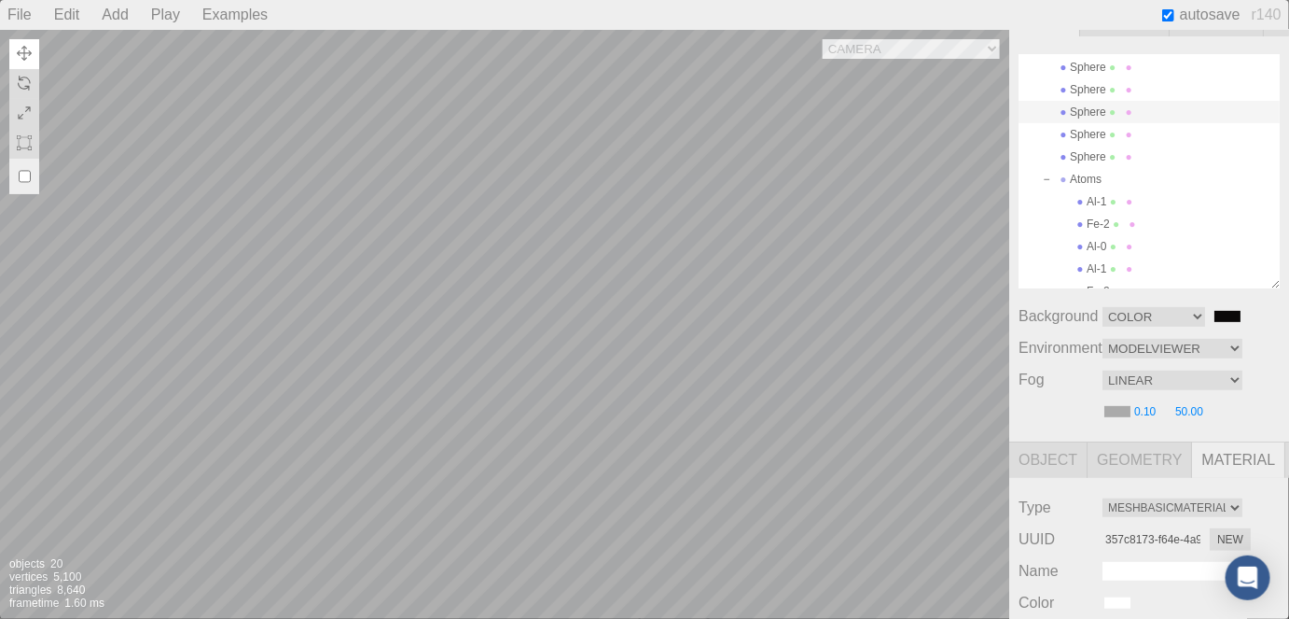
click at [573, 530] on div "Camera OrthographicCamera PerspectiveCamera Objects 20 Vertices 5,100 Triangles…" at bounding box center [504, 324] width 1009 height 589
click at [296, 381] on div "Camera OrthographicCamera PerspectiveCamera Objects 20 Vertices 5,100 Triangles…" at bounding box center [504, 324] width 1009 height 589
click at [351, 463] on div "Camera OrthographicCamera PerspectiveCamera Objects 20 Vertices 5,100 Triangles…" at bounding box center [504, 324] width 1009 height 589
click at [266, 599] on div "Camera OrthographicCamera PerspectiveCamera Objects 20 Vertices 5,100 Triangles…" at bounding box center [504, 324] width 1009 height 589
click at [499, 513] on div "Camera OrthographicCamera PerspectiveCamera Objects 20 Vertices 5,100 Triangles…" at bounding box center [504, 324] width 1009 height 589
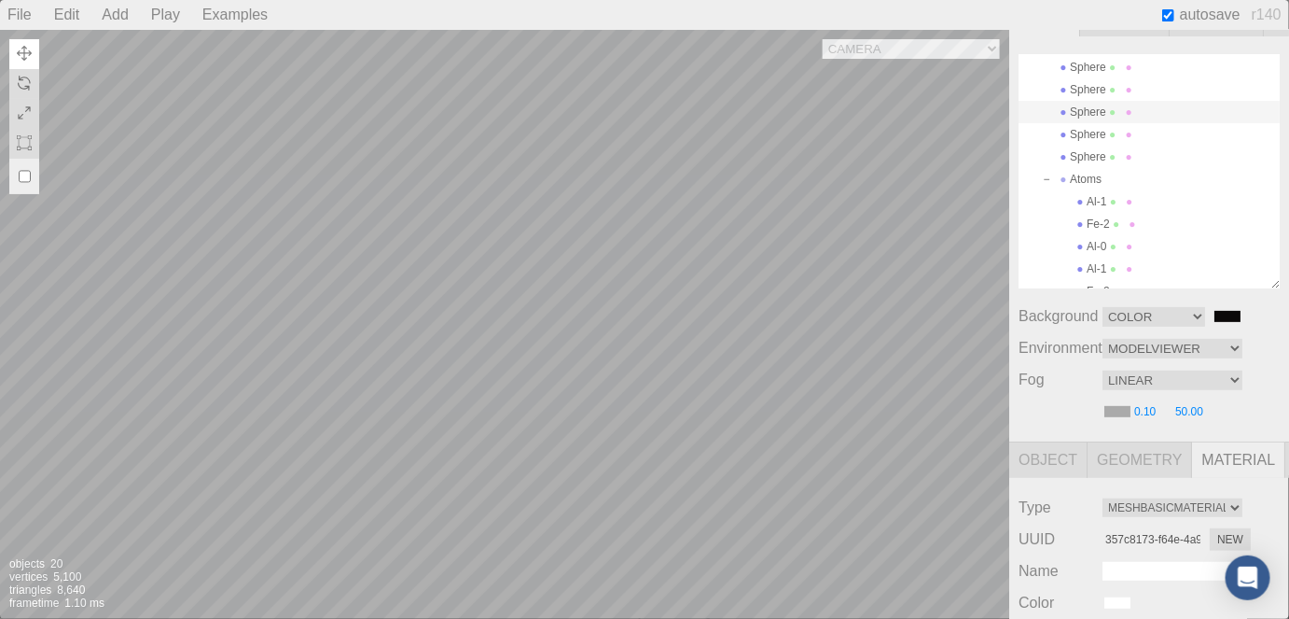
click at [368, 447] on div "Camera OrthographicCamera PerspectiveCamera Objects 20 Vertices 5,100 Triangles…" at bounding box center [504, 324] width 1009 height 589
click at [717, 425] on div "Camera OrthographicCamera PerspectiveCamera Objects 20 Vertices 5,100 Triangles…" at bounding box center [504, 324] width 1009 height 589
click at [966, 391] on div "Camera OrthographicCamera PerspectiveCamera Objects 20 Vertices 5,100 Triangles…" at bounding box center [504, 324] width 1009 height 589
click at [870, 528] on div "Camera OrthographicCamera PerspectiveCamera Objects 20 Vertices 5,100 Triangles…" at bounding box center [504, 324] width 1009 height 589
click at [956, 572] on div at bounding box center [949, 558] width 119 height 119
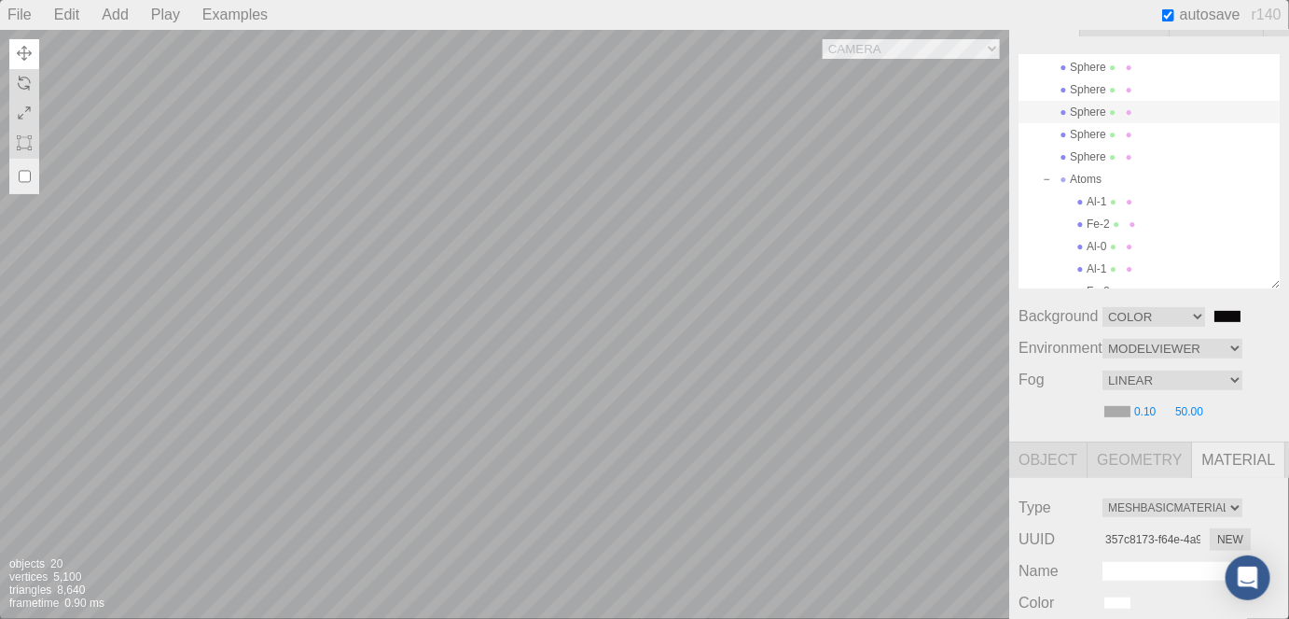
click at [783, 547] on div "Camera OrthographicCamera PerspectiveCamera Objects 20 Vertices 5,100 Triangles…" at bounding box center [504, 324] width 1009 height 589
click at [503, 498] on div "Camera OrthographicCamera PerspectiveCamera Objects 20 Vertices 5,100 Triangles…" at bounding box center [504, 324] width 1009 height 589
click at [443, 409] on div "Camera OrthographicCamera PerspectiveCamera Objects 20 Vertices 5,100 Triangles…" at bounding box center [504, 324] width 1009 height 589
click at [403, 457] on div "Camera OrthographicCamera PerspectiveCamera Objects 20 Vertices 5,100 Triangles…" at bounding box center [504, 324] width 1009 height 589
click at [483, 264] on div "Camera OrthographicCamera PerspectiveCamera Objects 20 Vertices 5,100 Triangles…" at bounding box center [504, 324] width 1009 height 589
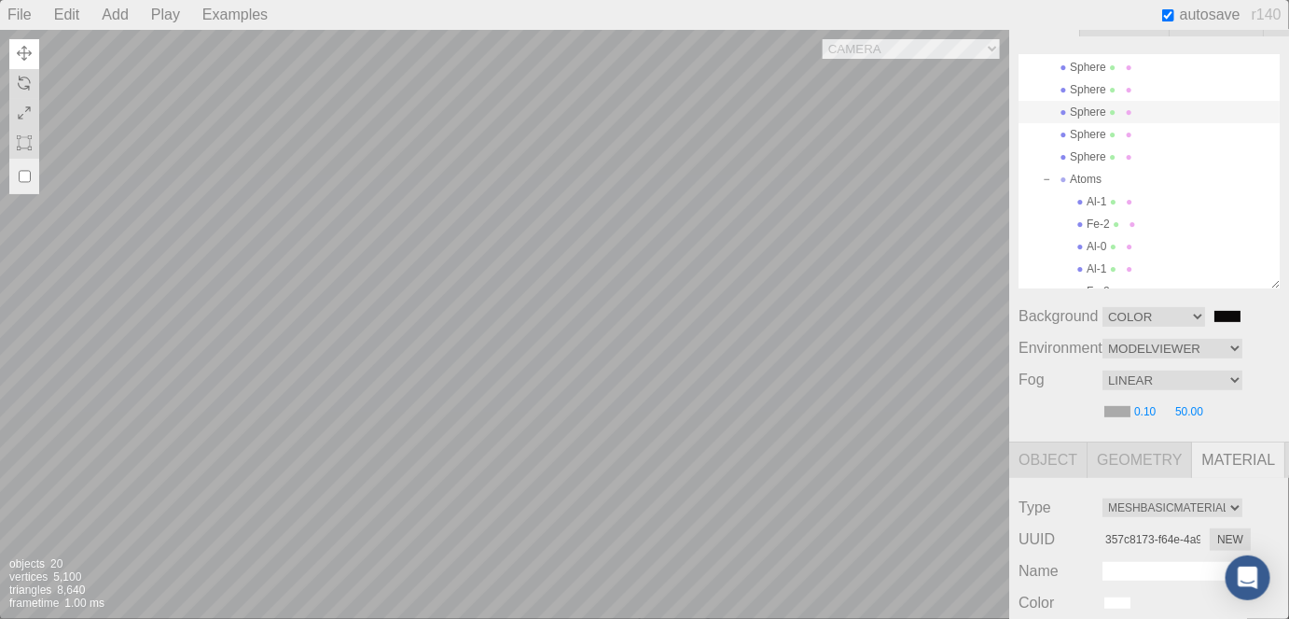
click at [591, 341] on div "Camera OrthographicCamera PerspectiveCamera Objects 20 Vertices 5,100 Triangles…" at bounding box center [504, 324] width 1009 height 589
click at [645, 179] on div "Camera OrthographicCamera PerspectiveCamera Objects 20 Vertices 5,100 Triangles…" at bounding box center [504, 324] width 1009 height 589
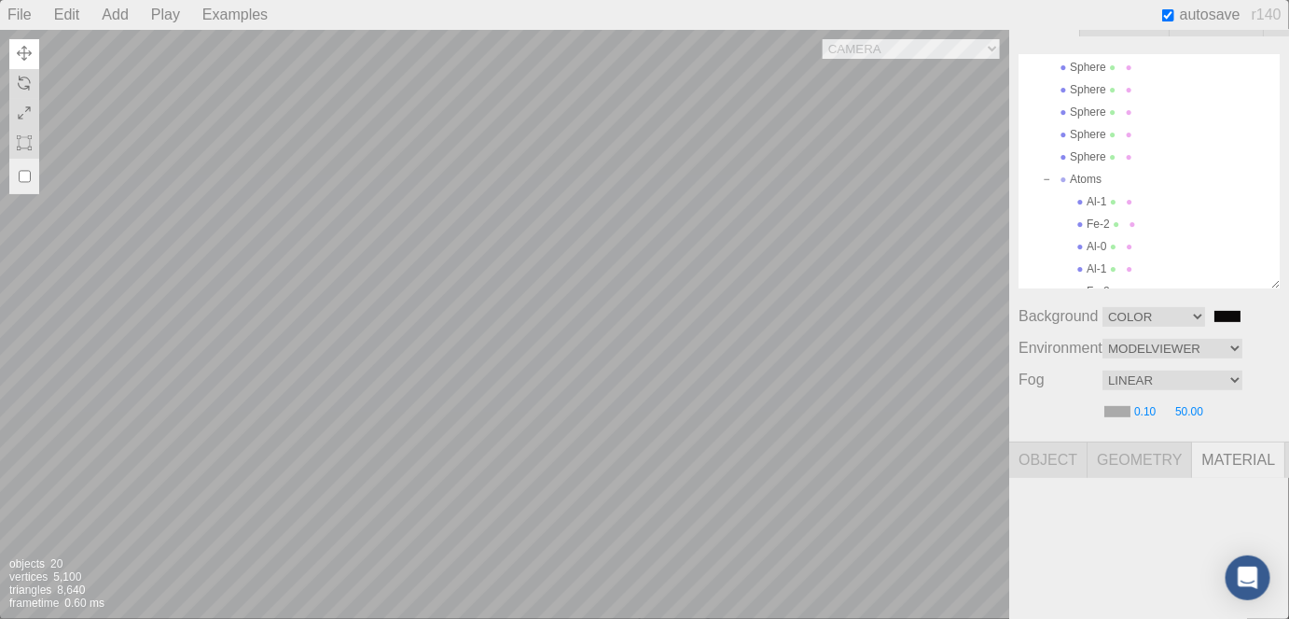
click at [565, 219] on div "Camera OrthographicCamera PerspectiveCamera Objects 20 Vertices 5,100 Triangles…" at bounding box center [504, 324] width 1009 height 589
click at [113, 315] on div "Camera OrthographicCamera PerspectiveCamera Objects 20 Vertices 5,100 Triangles…" at bounding box center [504, 324] width 1009 height 589
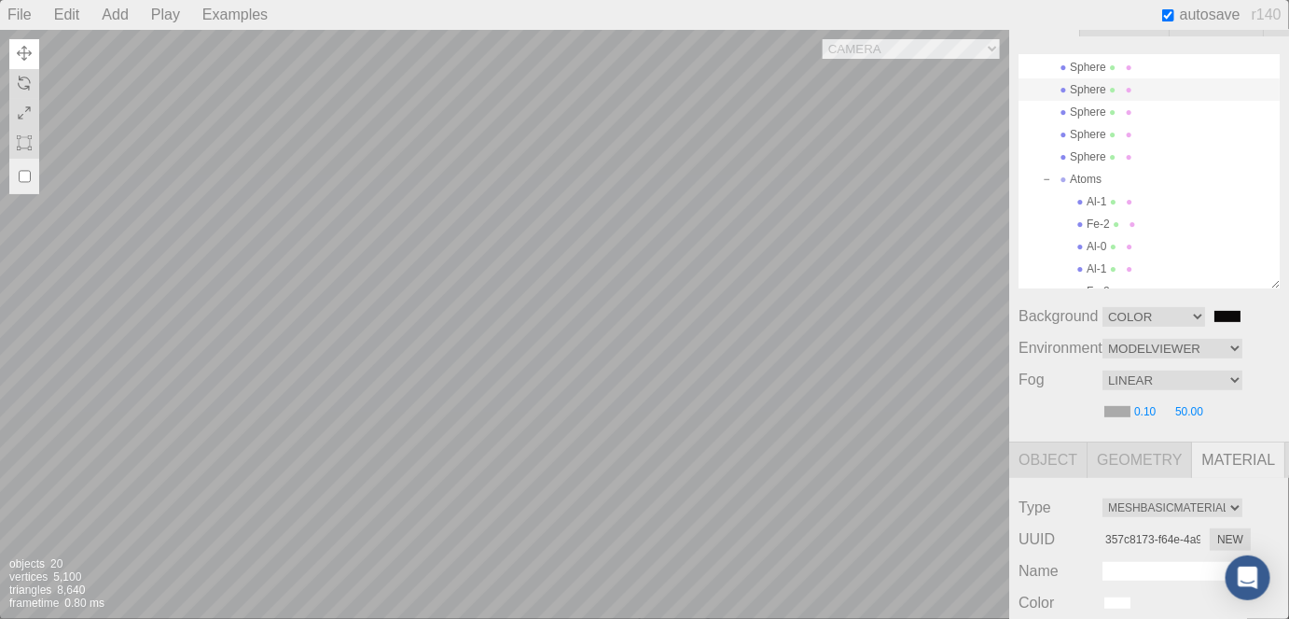
click at [231, 391] on div "Camera OrthographicCamera PerspectiveCamera Objects 20 Vertices 5,100 Triangles…" at bounding box center [504, 324] width 1009 height 589
click at [285, 69] on div "Camera OrthographicCamera PerspectiveCamera Objects 20 Vertices 5,100 Triangles…" at bounding box center [504, 324] width 1009 height 589
click at [950, 529] on div at bounding box center [949, 558] width 119 height 119
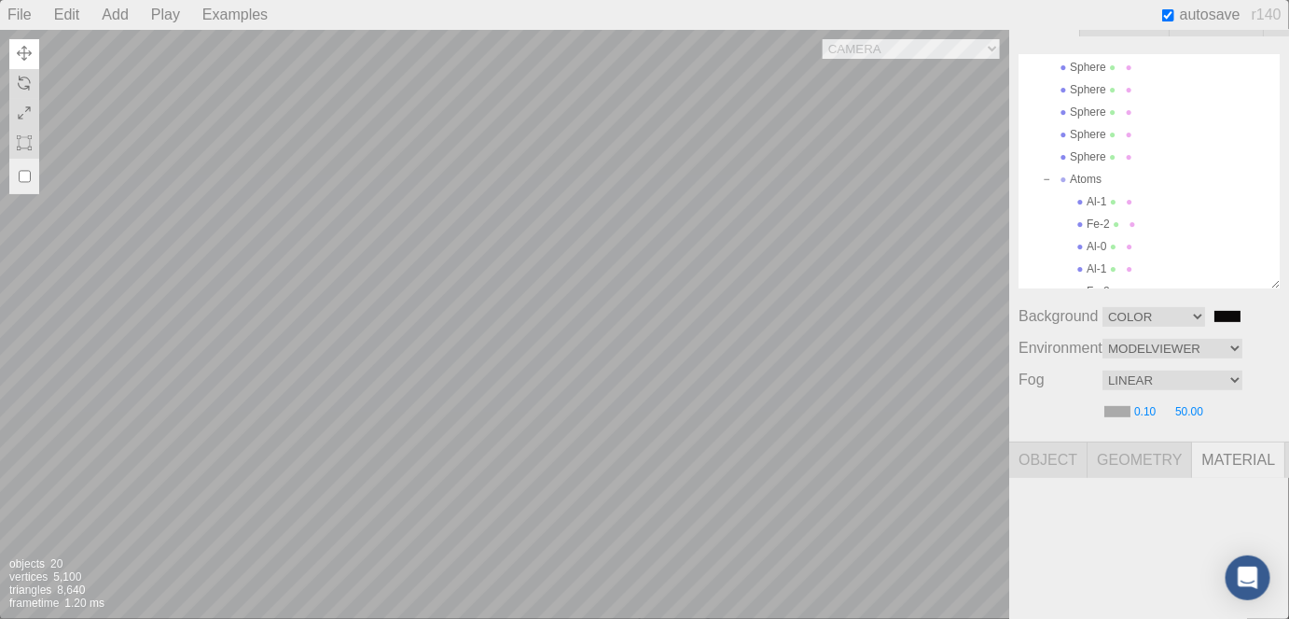
click at [942, 555] on div at bounding box center [949, 558] width 119 height 119
click at [975, 555] on div at bounding box center [949, 558] width 119 height 119
click at [703, 299] on div "Camera OrthographicCamera PerspectiveCamera Objects 20 Vertices 5,100 Triangles…" at bounding box center [504, 324] width 1009 height 589
click at [687, 244] on div "Camera OrthographicCamera PerspectiveCamera Objects 20 Vertices 5,100 Triangles…" at bounding box center [504, 324] width 1009 height 589
click at [590, 340] on div "Camera OrthographicCamera PerspectiveCamera Objects 20 Vertices 5,100 Triangles…" at bounding box center [504, 324] width 1009 height 589
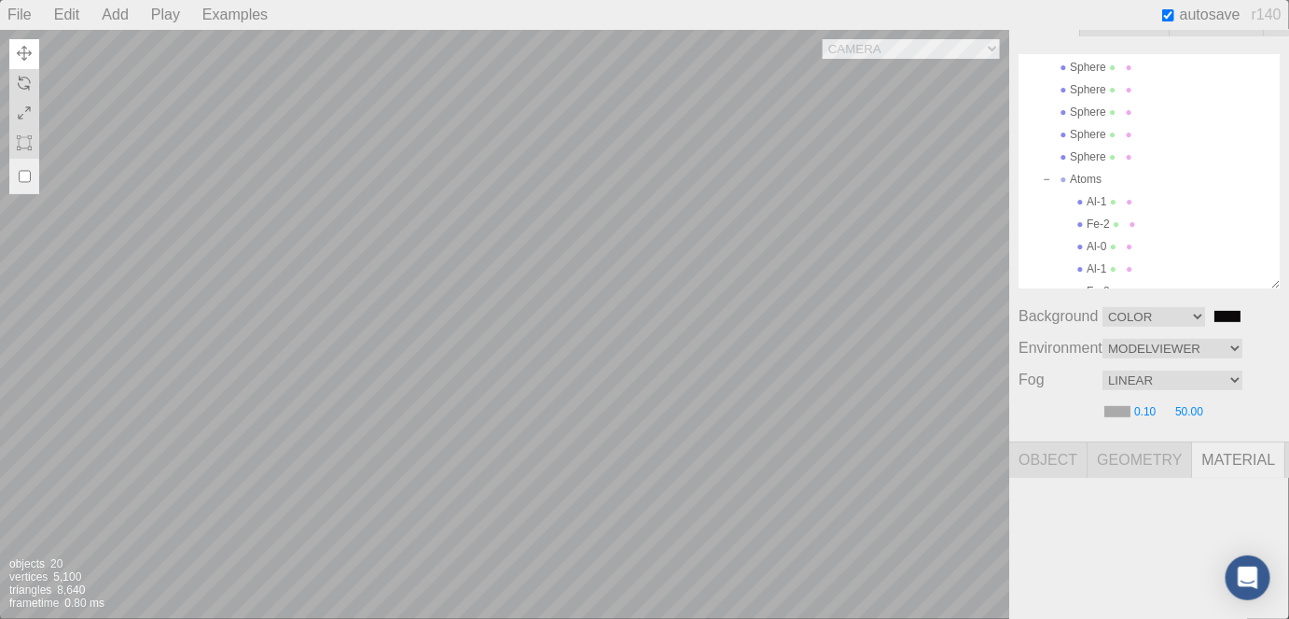
click at [600, 300] on div "Camera OrthographicCamera PerspectiveCamera Objects 20 Vertices 5,100 Triangles…" at bounding box center [504, 324] width 1009 height 589
click at [619, 285] on div "Camera OrthographicCamera PerspectiveCamera Objects 20 Vertices 5,100 Triangles…" at bounding box center [504, 324] width 1009 height 589
click at [617, 346] on div "Camera OrthographicCamera PerspectiveCamera Objects 20 Vertices 5,100 Triangles…" at bounding box center [504, 324] width 1009 height 589
click at [22, 52] on img at bounding box center [24, 53] width 15 height 15
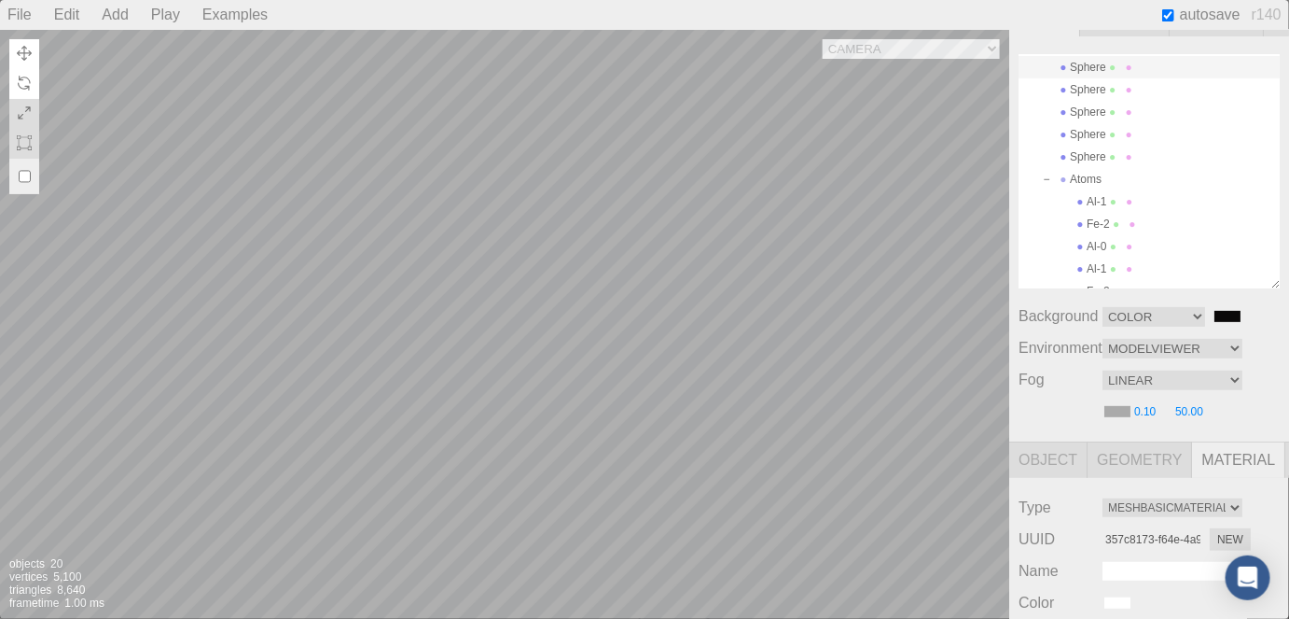
click at [19, 80] on img at bounding box center [24, 83] width 15 height 15
click at [608, 339] on div "Camera OrthographicCamera PerspectiveCamera Objects 20 Vertices 5,100 Triangles…" at bounding box center [504, 324] width 1009 height 589
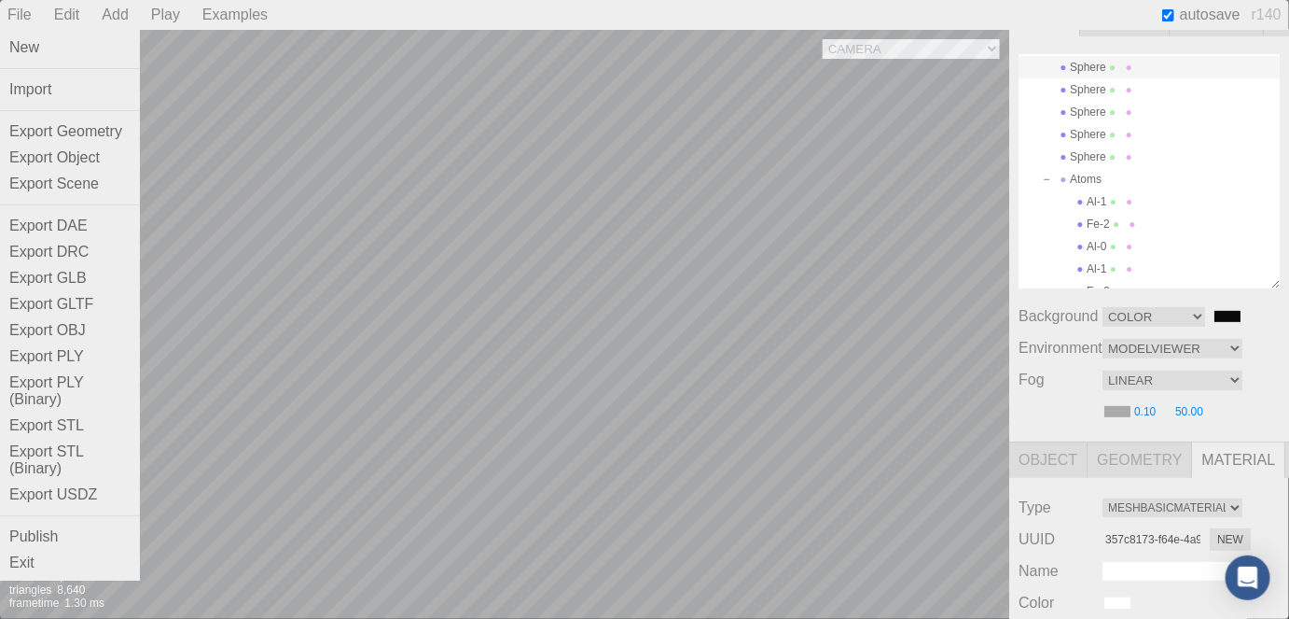
click at [192, 65] on div "Camera OrthographicCamera PerspectiveCamera Objects 20 Vertices 5,100 Triangles…" at bounding box center [504, 324] width 1009 height 589
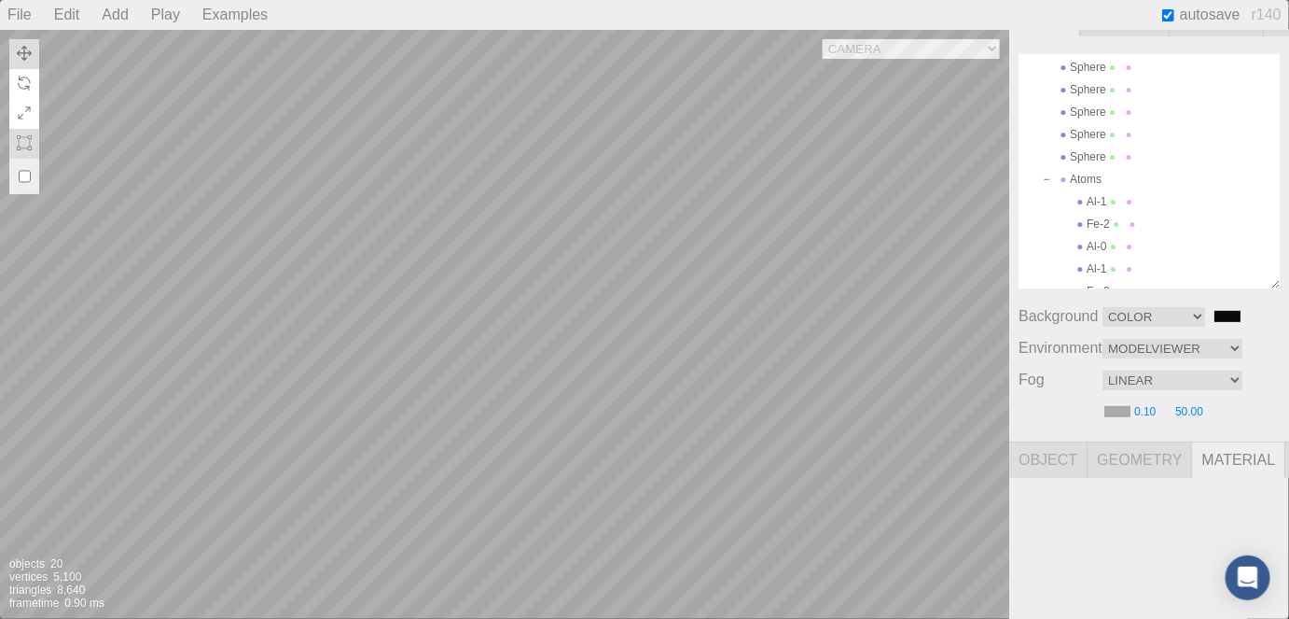
click at [22, 114] on img at bounding box center [24, 112] width 15 height 15
click at [22, 143] on img at bounding box center [24, 142] width 15 height 15
click at [26, 179] on input "checkbox" at bounding box center [25, 176] width 12 height 30
click at [27, 177] on input "checkbox" at bounding box center [25, 176] width 12 height 30
checkbox input "false"
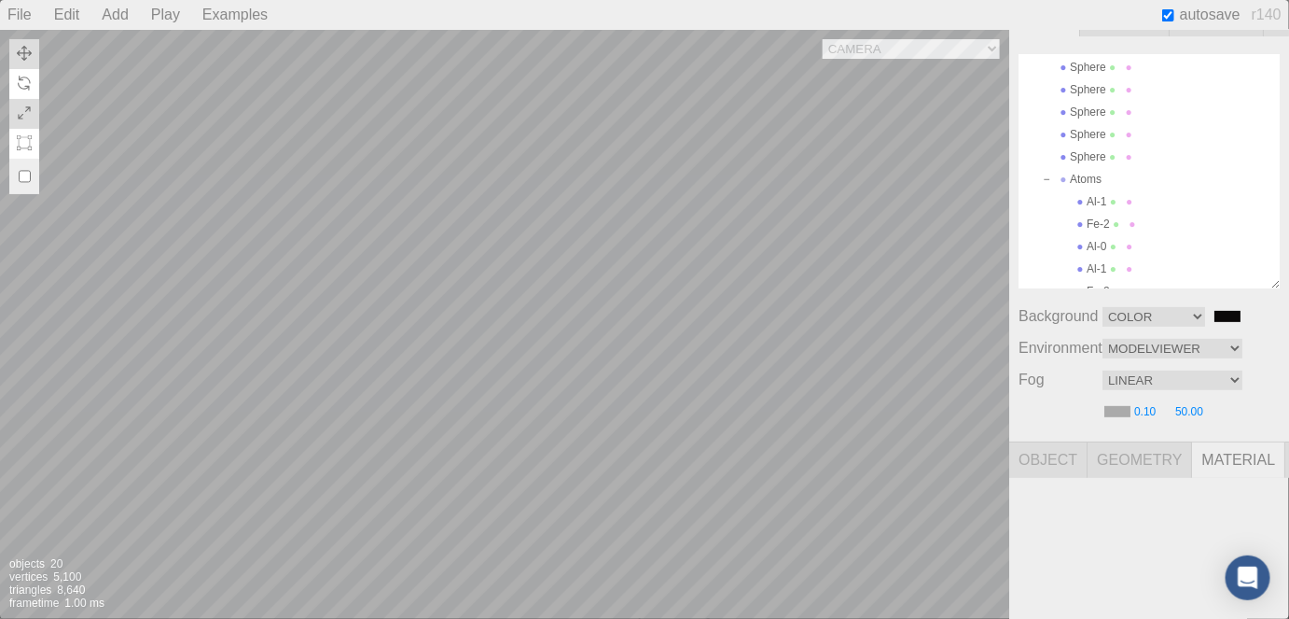
drag, startPoint x: 18, startPoint y: 49, endPoint x: 22, endPoint y: 92, distance: 44.1
click at [18, 49] on img at bounding box center [24, 53] width 15 height 15
click at [823, 394] on div "Camera OrthographicCamera PerspectiveCamera Objects 20 Vertices 5,100 Triangles…" at bounding box center [504, 324] width 1009 height 589
click at [658, 274] on div "Camera OrthographicCamera PerspectiveCamera Objects 20 Vertices 5,100 Triangles…" at bounding box center [504, 324] width 1009 height 589
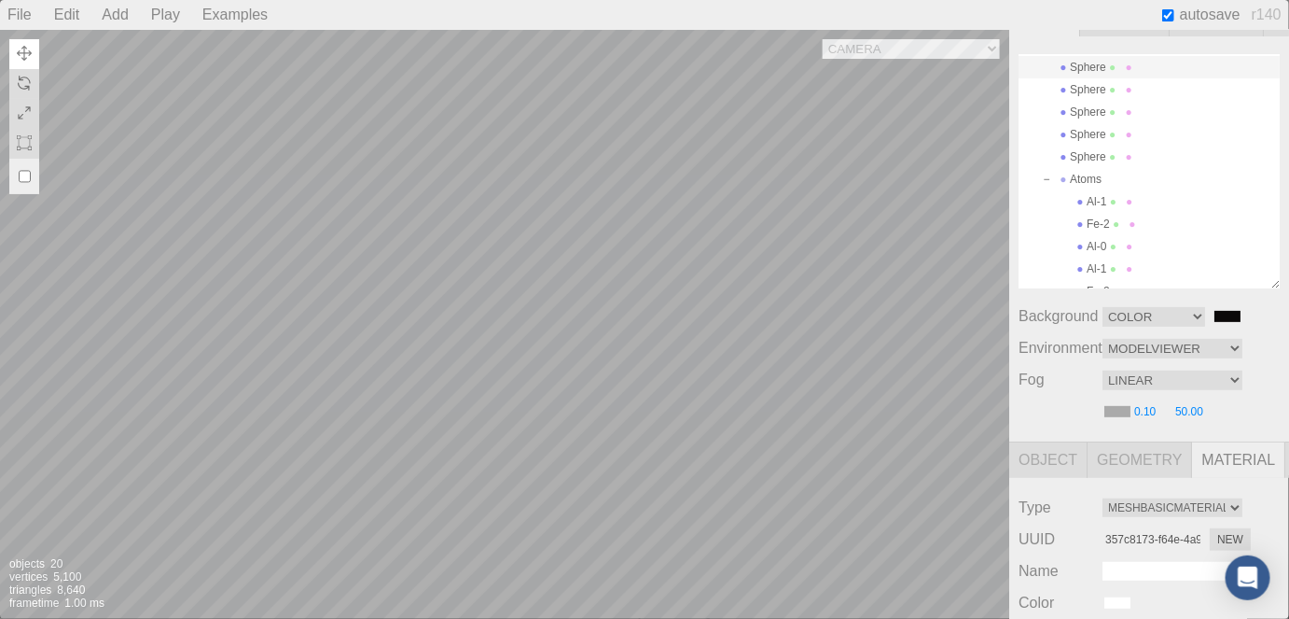
click at [637, 347] on div "Camera OrthographicCamera PerspectiveCamera Objects 20 Vertices 5,100 Triangles…" at bounding box center [504, 324] width 1009 height 589
click at [666, 413] on div "Camera OrthographicCamera PerspectiveCamera Objects 20 Vertices 5,100 Triangles…" at bounding box center [504, 324] width 1009 height 589
click at [801, 242] on div "Camera OrthographicCamera PerspectiveCamera Objects 20 Vertices 5,100 Triangles…" at bounding box center [504, 324] width 1009 height 589
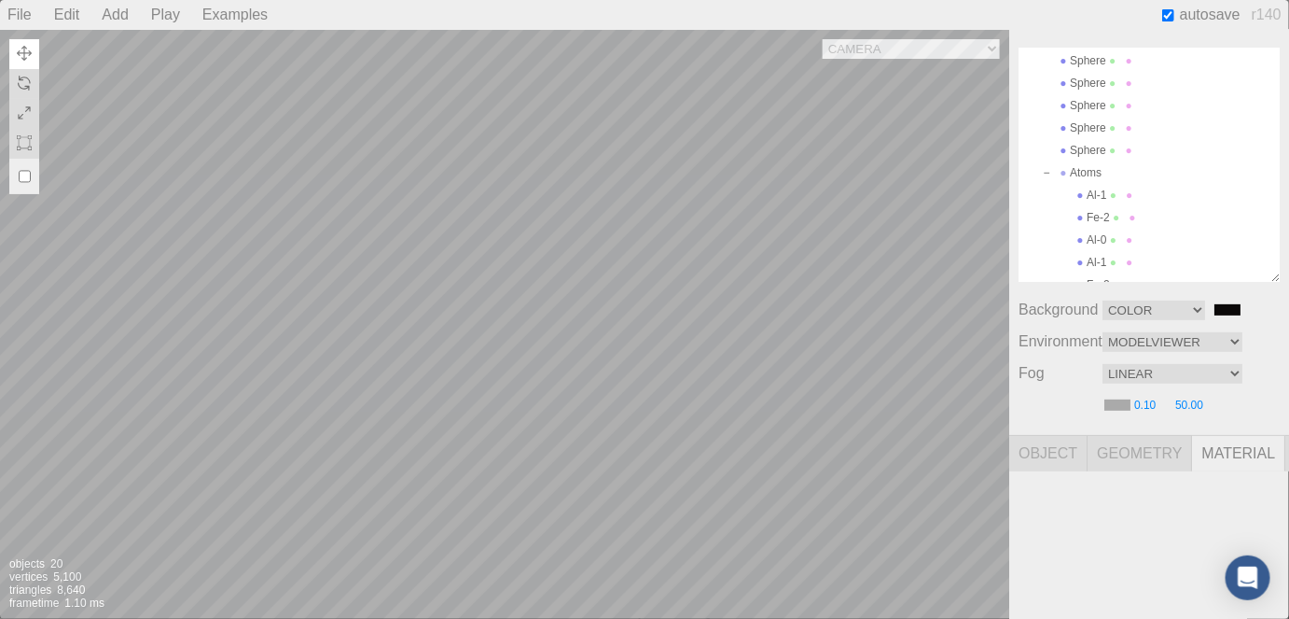
scroll to position [143, 0]
click at [781, 341] on div "Camera OrthographicCamera PerspectiveCamera Objects 20 Vertices 5,100 Triangles…" at bounding box center [504, 324] width 1009 height 589
click at [458, 358] on div "Camera OrthographicCamera PerspectiveCamera Objects 20 Vertices 5,100 Triangles…" at bounding box center [504, 324] width 1009 height 589
click at [482, 496] on div "Camera OrthographicCamera PerspectiveCamera Objects 20 Vertices 5,100 Triangles…" at bounding box center [504, 324] width 1009 height 589
type input "de7be21c-fd8b-435e-9dc9-0ccd0065ee13"
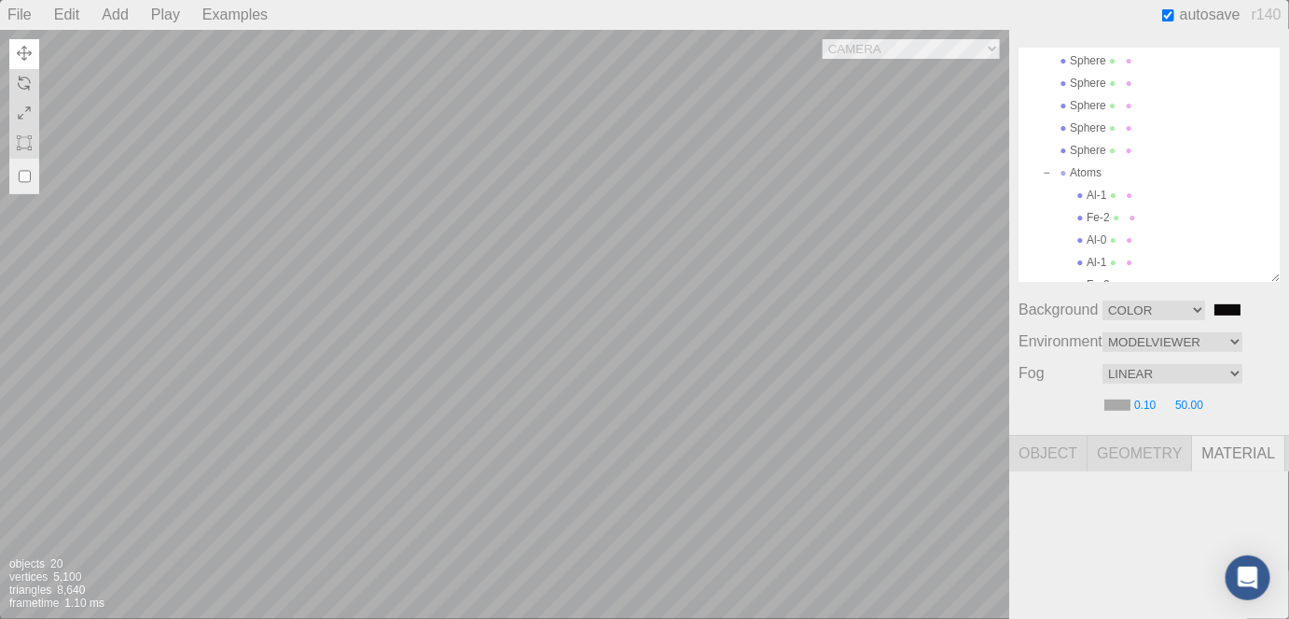
type input "#bfa6a6"
select select "MeshLambertMaterial"
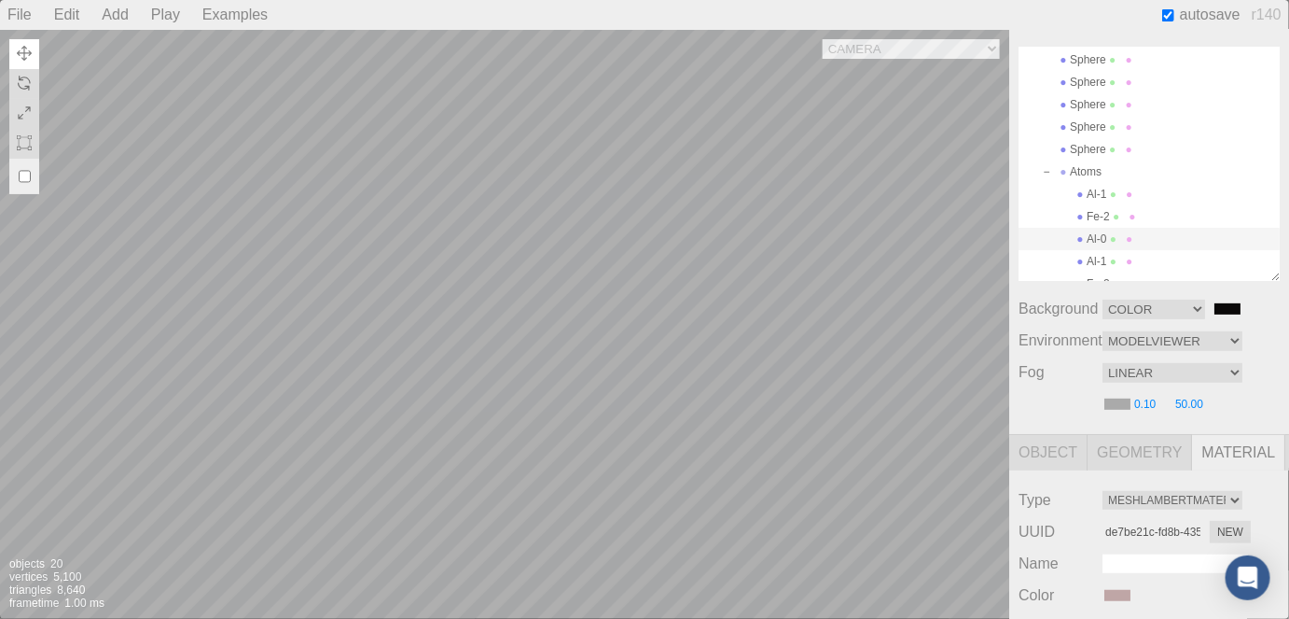
click at [723, 401] on div "Camera OrthographicCamera PerspectiveCamera Objects 20 Vertices 5,100 Triangles…" at bounding box center [504, 324] width 1009 height 589
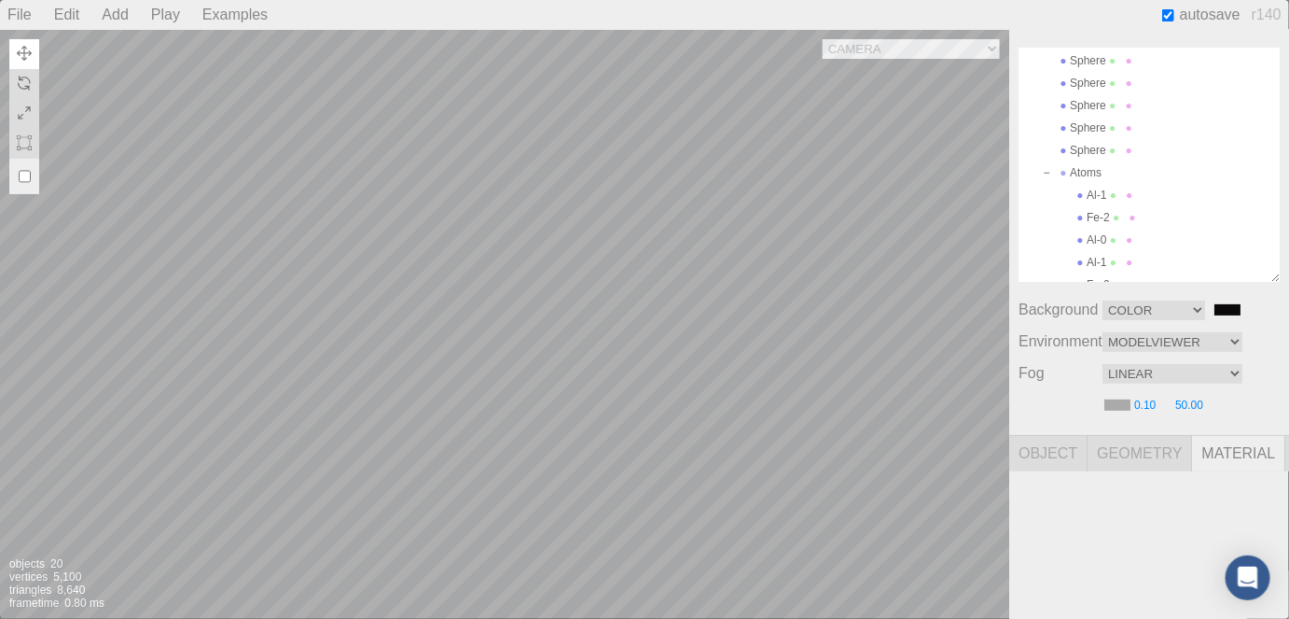
click at [706, 468] on div "Camera OrthographicCamera PerspectiveCamera Objects 20 Vertices 5,100 Triangles…" at bounding box center [504, 324] width 1009 height 589
click at [741, 294] on div "Camera OrthographicCamera PerspectiveCamera Objects 20 Vertices 5,100 Triangles…" at bounding box center [504, 324] width 1009 height 589
click at [651, 367] on div "Camera OrthographicCamera PerspectiveCamera Objects 20 Vertices 5,100 Triangles…" at bounding box center [504, 324] width 1009 height 589
click at [623, 333] on div "Camera OrthographicCamera PerspectiveCamera Objects 20 Vertices 5,100 Triangles…" at bounding box center [504, 324] width 1009 height 589
click at [633, 301] on div "Camera OrthographicCamera PerspectiveCamera Objects 20 Vertices 5,100 Triangles…" at bounding box center [504, 324] width 1009 height 589
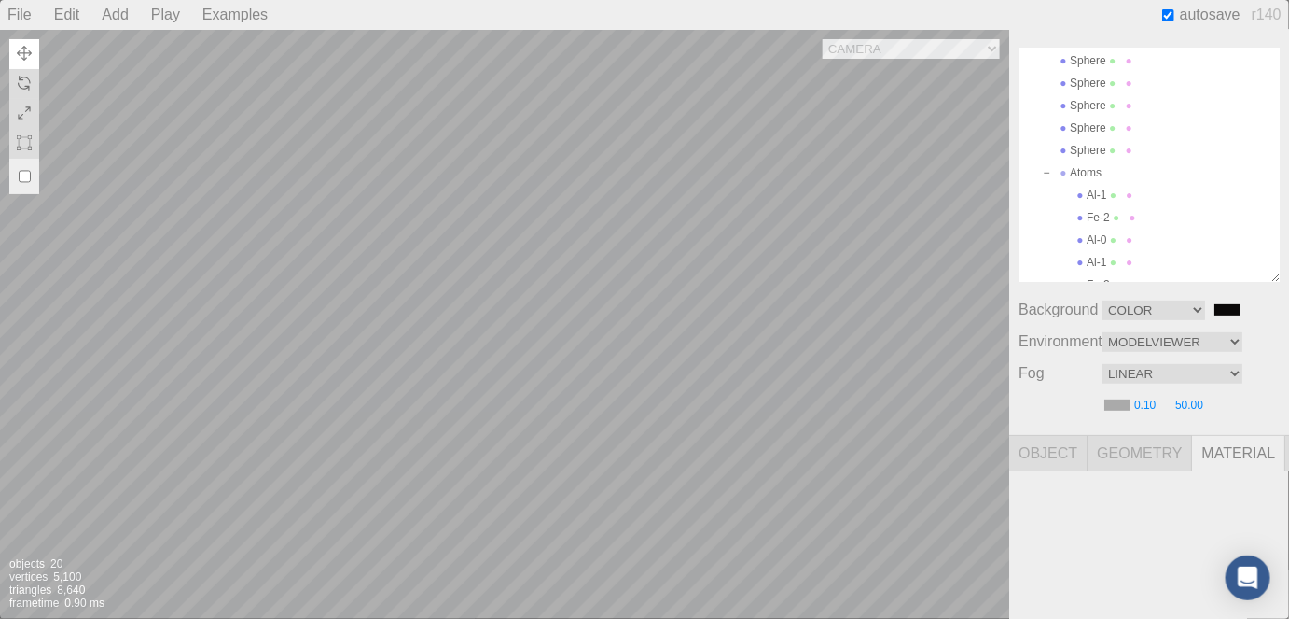
click at [645, 295] on div "Camera OrthographicCamera PerspectiveCamera Objects 20 Vertices 5,100 Triangles…" at bounding box center [504, 324] width 1009 height 589
type input "357c8173-f64e-4a9c-9bc3-8a226975e20a"
type input "#ffffff"
select select "MeshStandardMaterial"
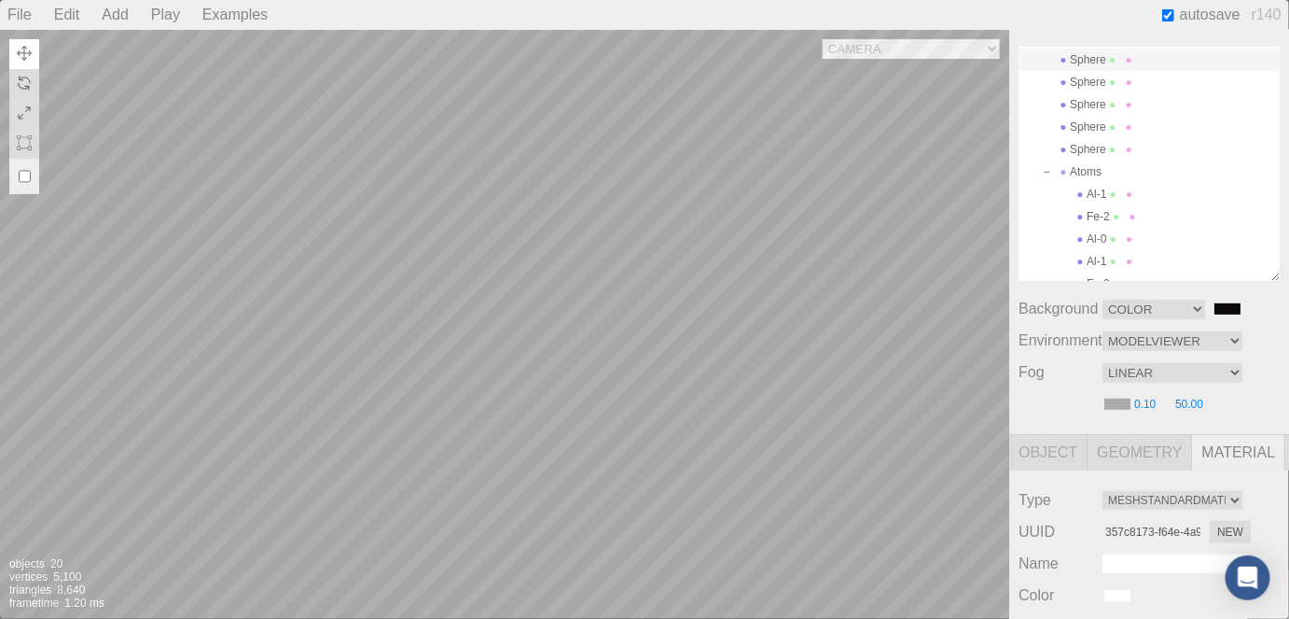
click at [642, 294] on div "Camera OrthographicCamera PerspectiveCamera Objects 20 Vertices 5,100 Triangles…" at bounding box center [504, 324] width 1009 height 589
click at [624, 336] on div "Camera OrthographicCamera PerspectiveCamera Objects 20 Vertices 5,100 Triangles…" at bounding box center [504, 324] width 1009 height 589
click at [205, 331] on div "Camera OrthographicCamera PerspectiveCamera Objects 20 Vertices 5,100 Triangles…" at bounding box center [504, 324] width 1009 height 589
click at [602, 274] on div "Camera OrthographicCamera PerspectiveCamera Objects 20 Vertices 5,100 Triangles…" at bounding box center [504, 324] width 1009 height 589
click at [614, 319] on div "Camera OrthographicCamera PerspectiveCamera Objects 20 Vertices 5,100 Triangles…" at bounding box center [504, 324] width 1009 height 589
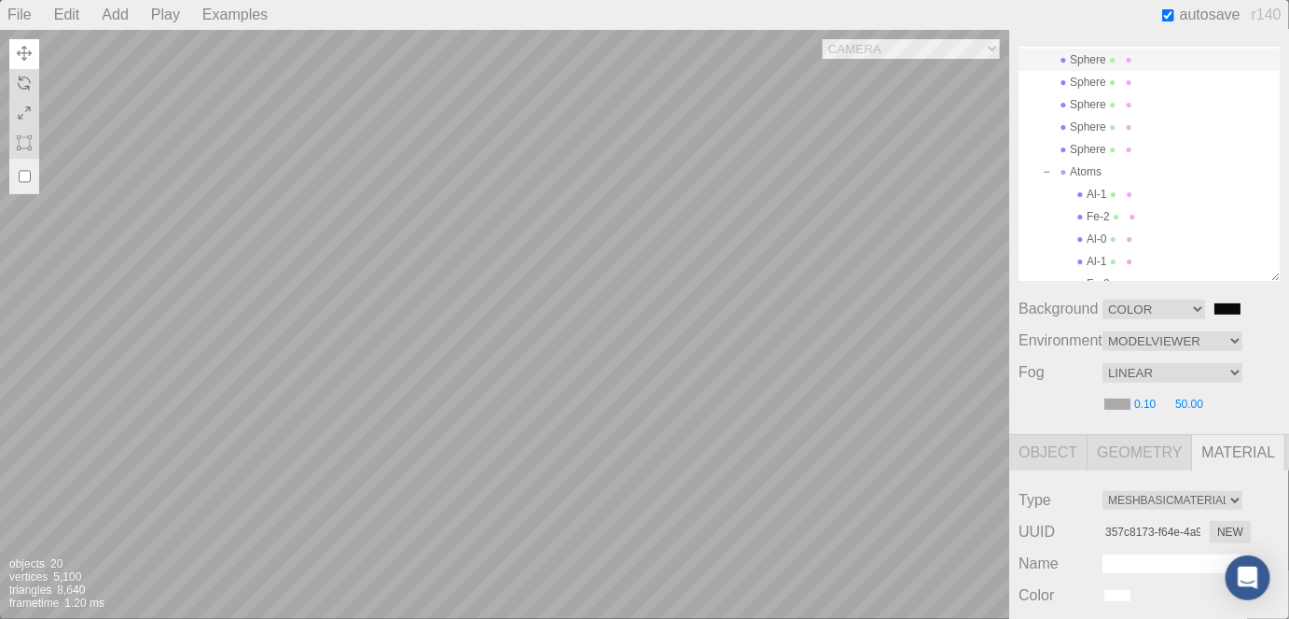
click at [661, 339] on div "Camera OrthographicCamera PerspectiveCamera Objects 20 Vertices 5,100 Triangles…" at bounding box center [504, 324] width 1009 height 589
click at [748, 288] on div "Camera OrthographicCamera PerspectiveCamera Objects 20 Vertices 5,100 Triangles…" at bounding box center [504, 324] width 1009 height 589
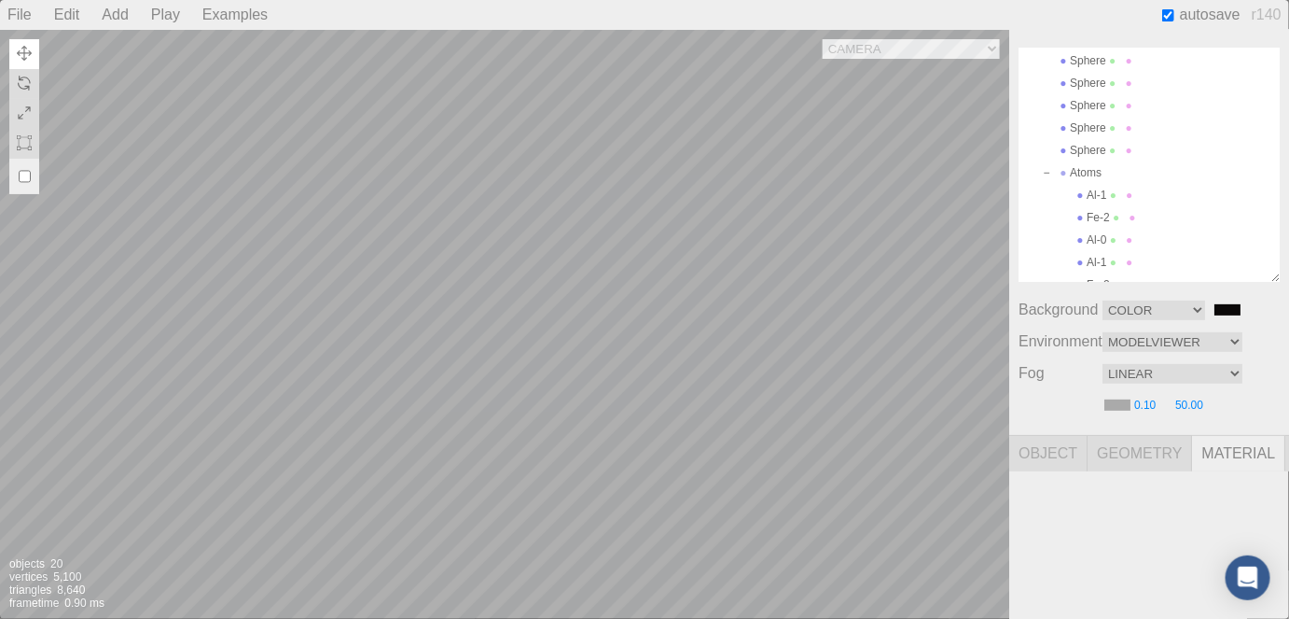
click at [763, 361] on div "Camera OrthographicCamera PerspectiveCamera Objects 20 Vertices 5,100 Triangles…" at bounding box center [504, 324] width 1009 height 589
click at [776, 351] on div "Camera OrthographicCamera PerspectiveCamera Objects 20 Vertices 5,100 Triangles…" at bounding box center [504, 324] width 1009 height 589
click at [494, 200] on div "Camera OrthographicCamera PerspectiveCamera Objects 20 Vertices 5,100 Triangles…" at bounding box center [504, 324] width 1009 height 589
click at [448, 433] on div "Camera OrthographicCamera PerspectiveCamera Objects 20 Vertices 5,100 Triangles…" at bounding box center [504, 324] width 1009 height 589
type input "de7be21c-fd8b-435e-9dc9-0ccd0065ee13"
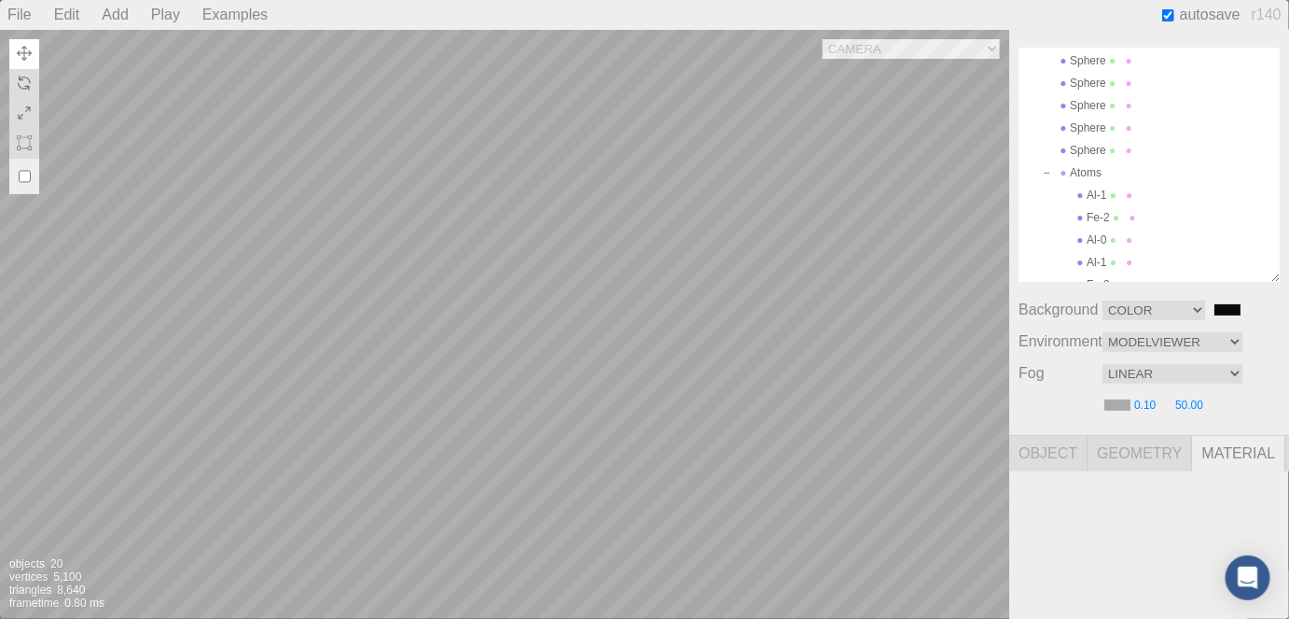
type input "#bfa6a6"
select select "MeshLambertMaterial"
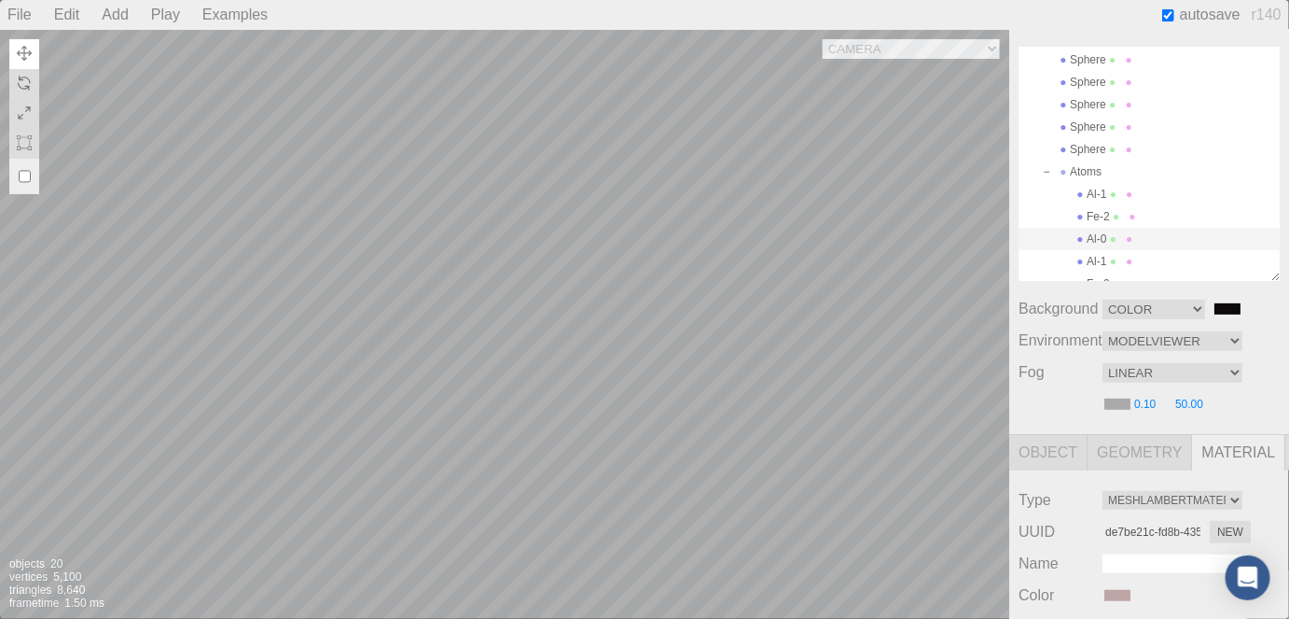
click at [520, 420] on div "Camera OrthographicCamera PerspectiveCamera Objects 20 Vertices 5,100 Triangles…" at bounding box center [504, 324] width 1009 height 589
click at [659, 512] on div "Camera OrthographicCamera PerspectiveCamera Objects 20 Vertices 5,100 Triangles…" at bounding box center [504, 324] width 1009 height 589
click at [676, 204] on div "Camera OrthographicCamera PerspectiveCamera Objects 20 Vertices 5,100 Triangles…" at bounding box center [504, 324] width 1009 height 589
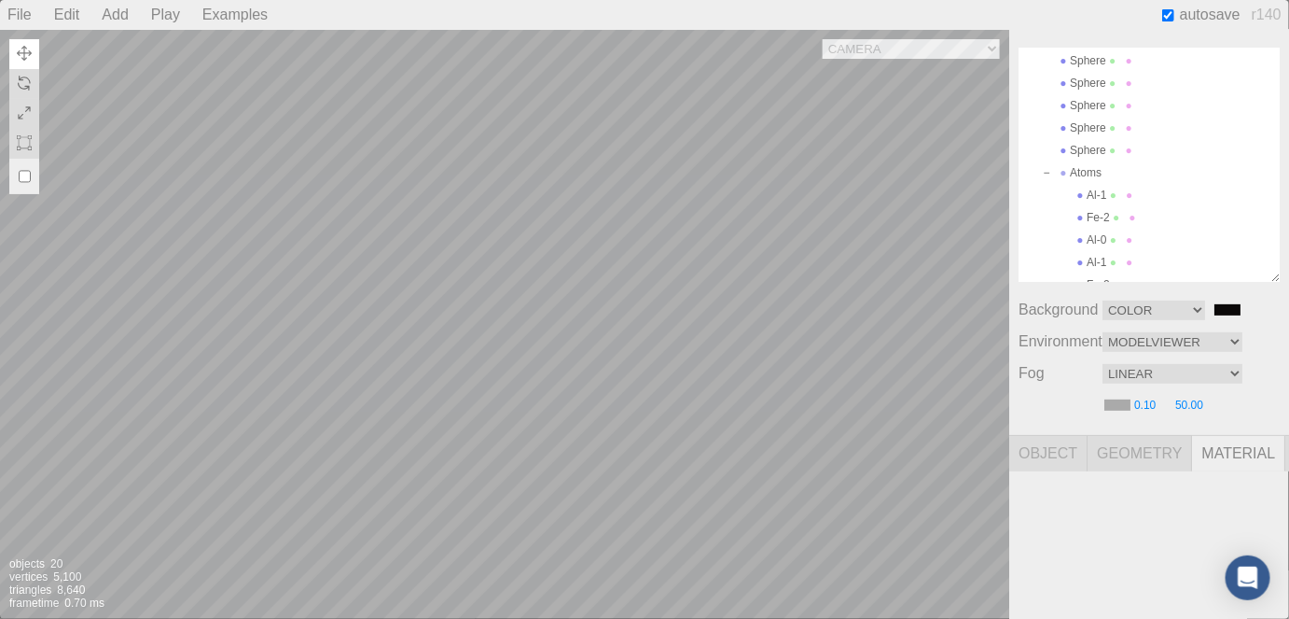
click at [862, 243] on div "Camera OrthographicCamera PerspectiveCamera Objects 20 Vertices 5,100 Triangles…" at bounding box center [504, 324] width 1009 height 589
click at [602, 290] on div "Camera OrthographicCamera PerspectiveCamera Objects 20 Vertices 5,100 Triangles…" at bounding box center [504, 324] width 1009 height 589
type input "357c8173-f64e-4a9c-9bc3-8a226975e20a"
type input "#ffffff"
select select "MeshStandardMaterial"
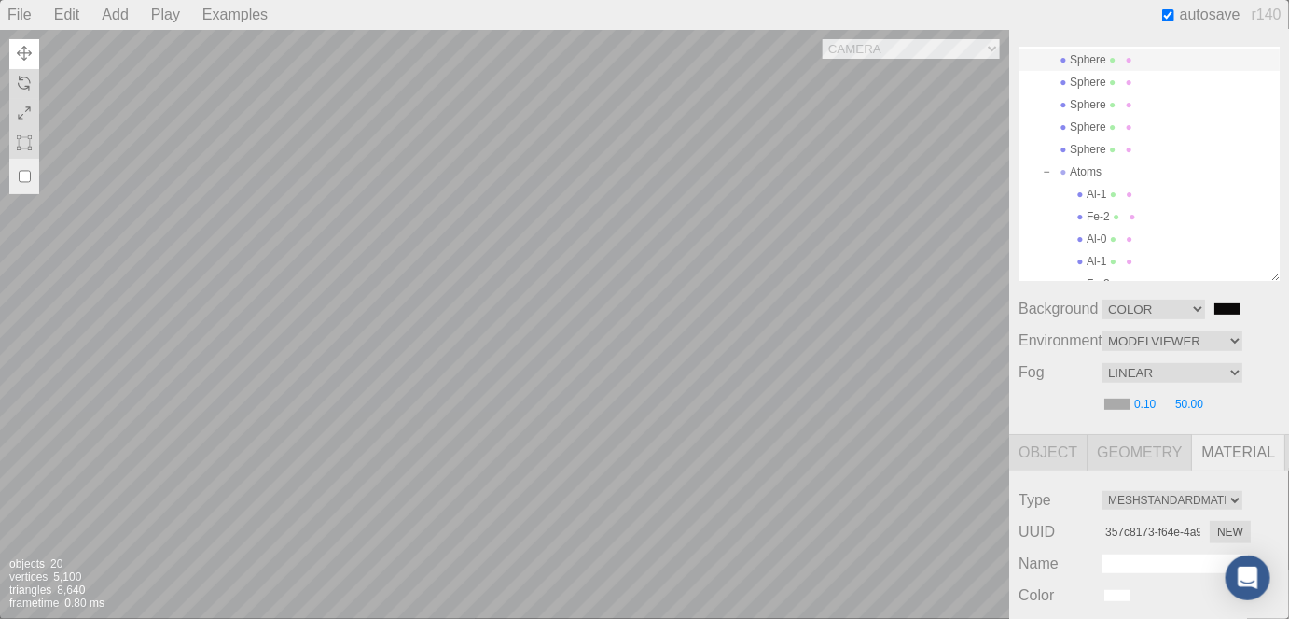
click at [609, 332] on div "Camera OrthographicCamera PerspectiveCamera Objects 20 Vertices 5,100 Triangles…" at bounding box center [504, 324] width 1009 height 589
click at [589, 274] on div "Camera OrthographicCamera PerspectiveCamera Objects 20 Vertices 5,100 Triangles…" at bounding box center [504, 324] width 1009 height 589
click at [430, 270] on div "Camera OrthographicCamera PerspectiveCamera Objects 20 Vertices 5,100 Triangles…" at bounding box center [504, 324] width 1009 height 589
click at [400, 174] on div "Camera OrthographicCamera PerspectiveCamera Objects 20 Vertices 5,100 Triangles…" at bounding box center [504, 324] width 1009 height 589
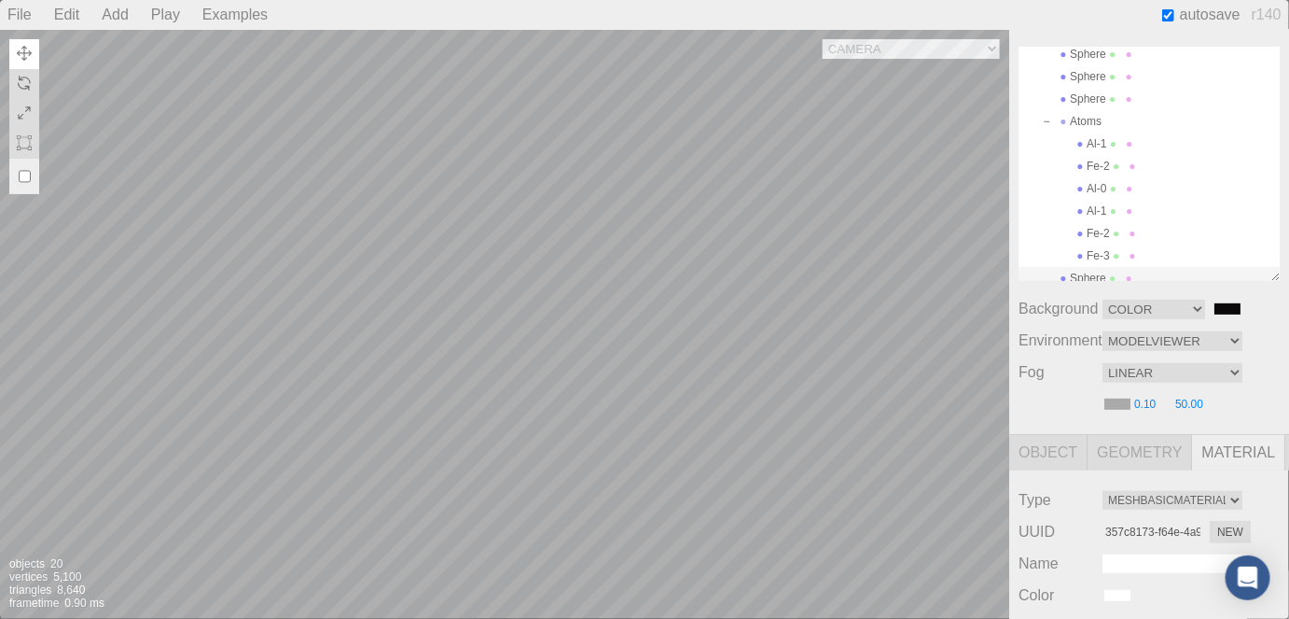
click at [336, 271] on div "Camera OrthographicCamera PerspectiveCamera Objects 20 Vertices 5,100 Triangles…" at bounding box center [504, 324] width 1009 height 589
click at [419, 279] on div "Camera OrthographicCamera PerspectiveCamera Objects 20 Vertices 5,100 Triangles…" at bounding box center [504, 324] width 1009 height 589
click at [595, 207] on div "Camera OrthographicCamera PerspectiveCamera Objects 20 Vertices 5,100 Triangles…" at bounding box center [504, 324] width 1009 height 589
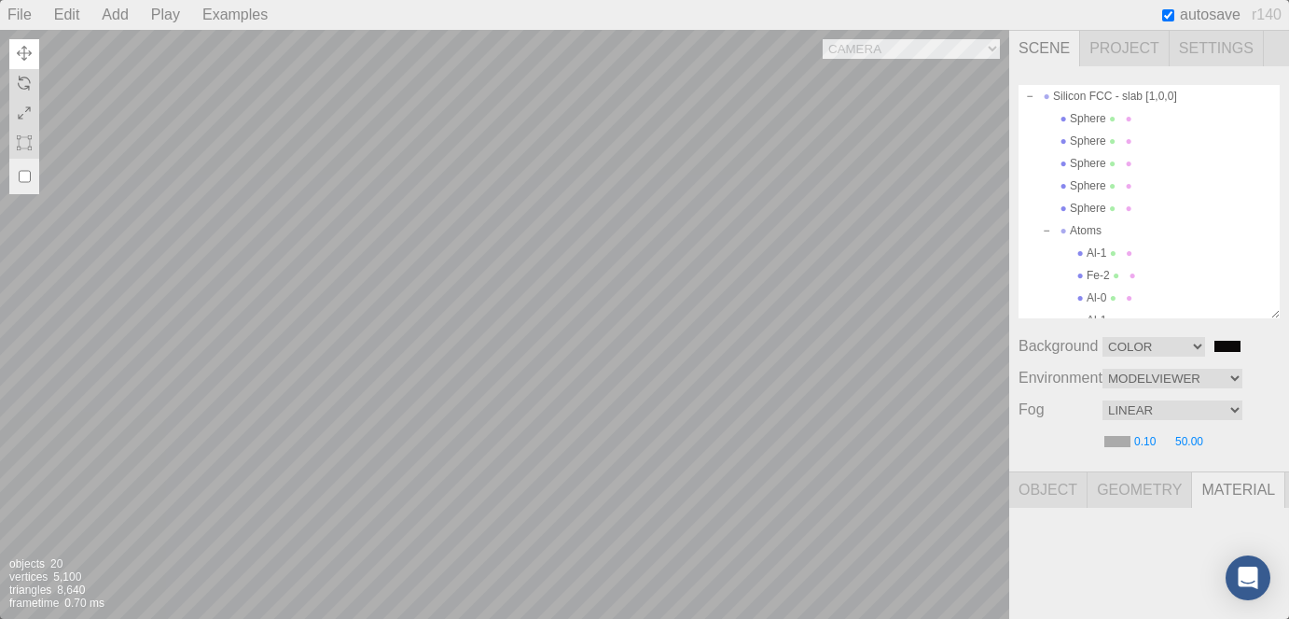
select select "Color"
select select "ModelViewer"
select select "Fog"
